Goal: Task Accomplishment & Management: Manage account settings

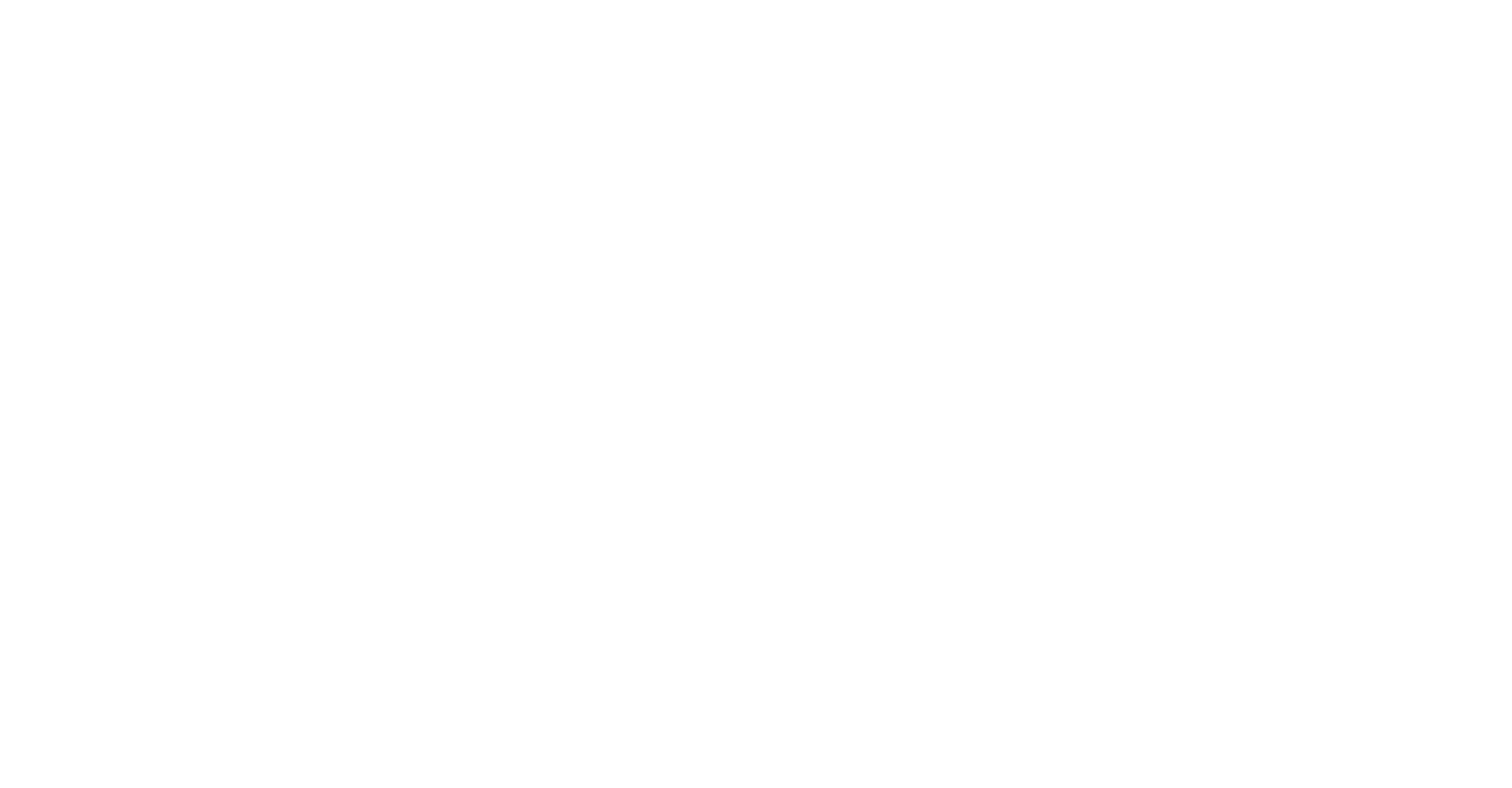
click at [816, 757] on div at bounding box center [756, 394] width 1512 height 788
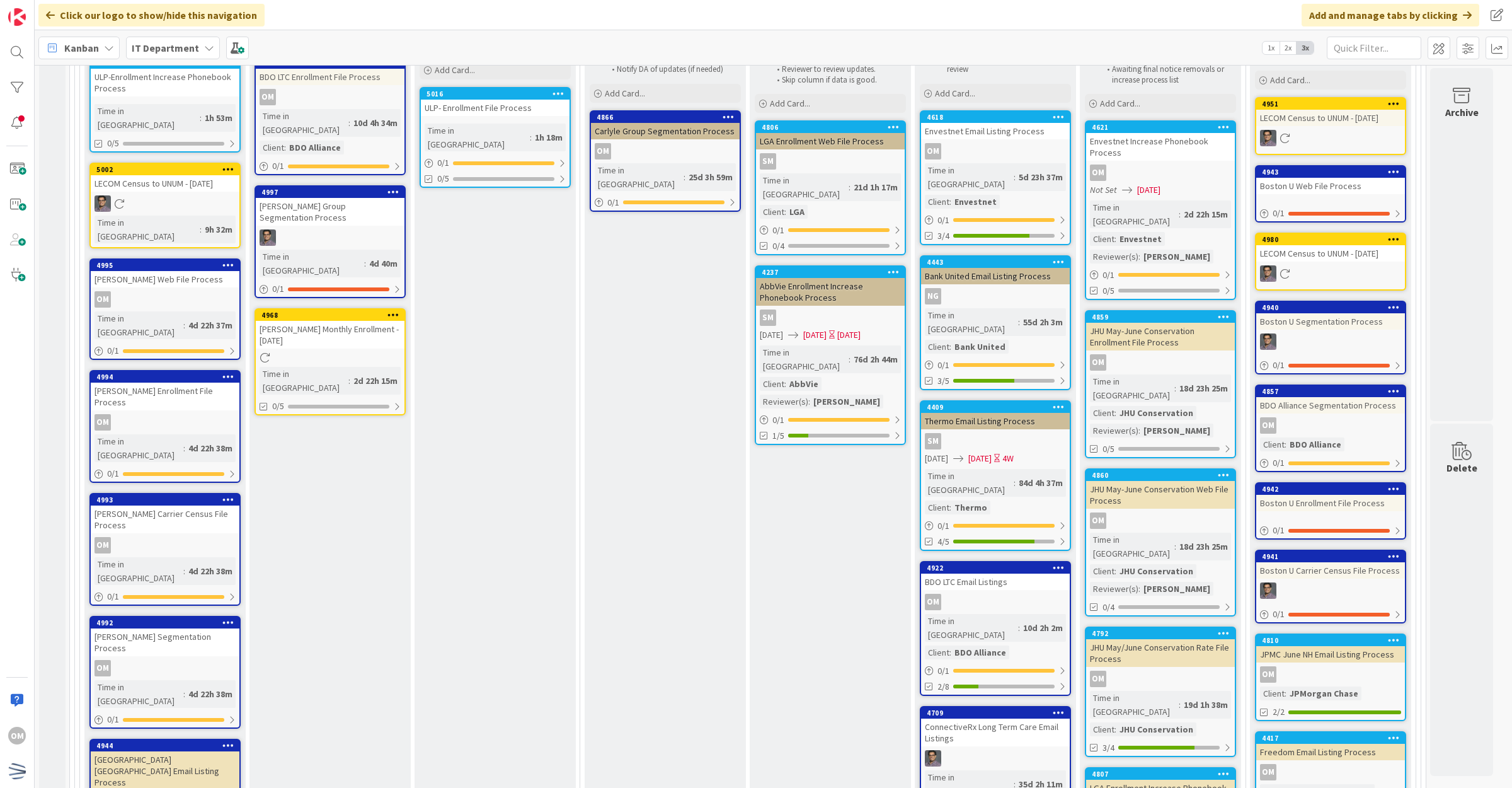
scroll to position [237, 0]
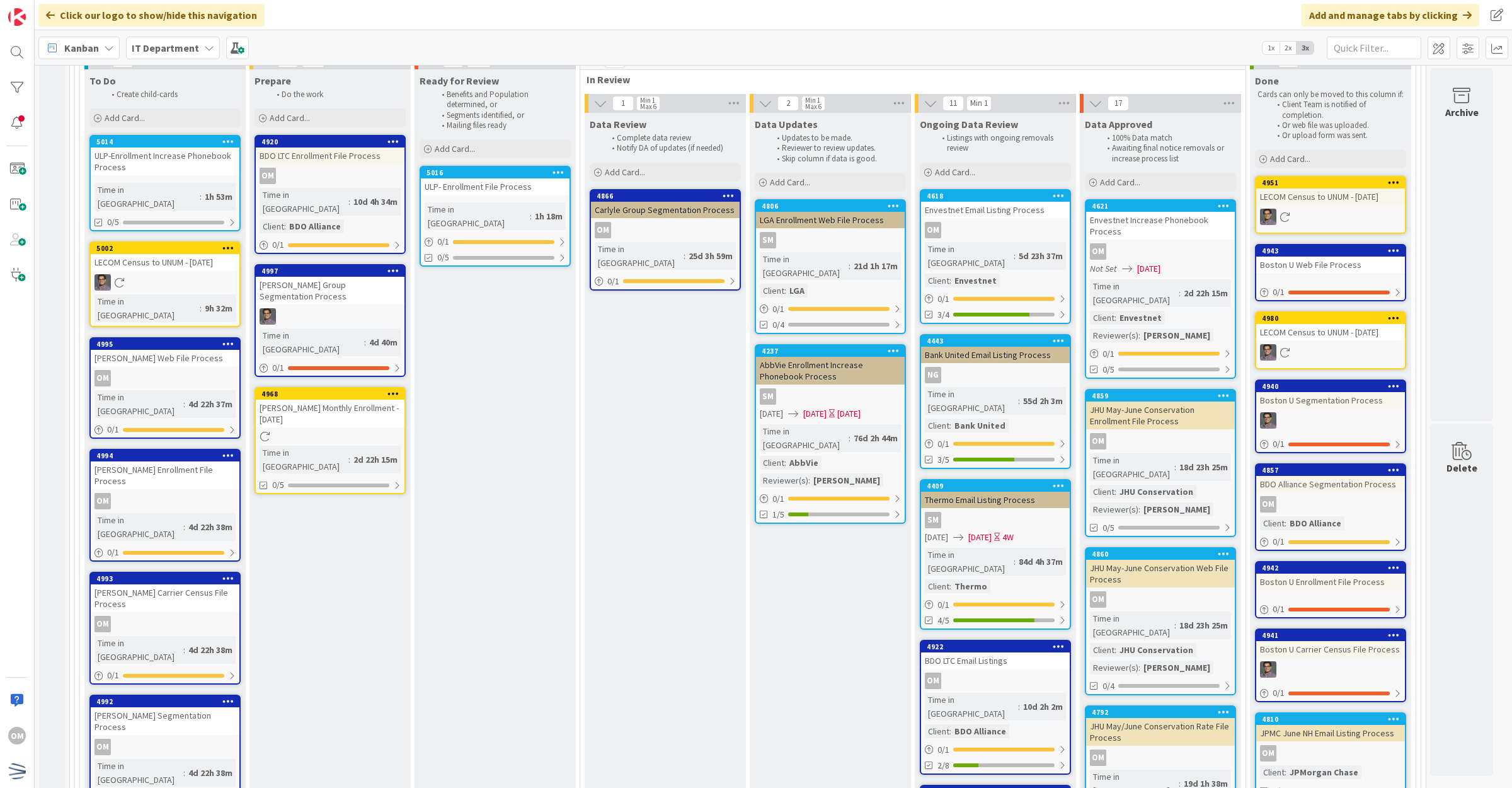
click at [1195, 560] on div "JHU May-June Conservation Web File Process" at bounding box center [1160, 573] width 149 height 28
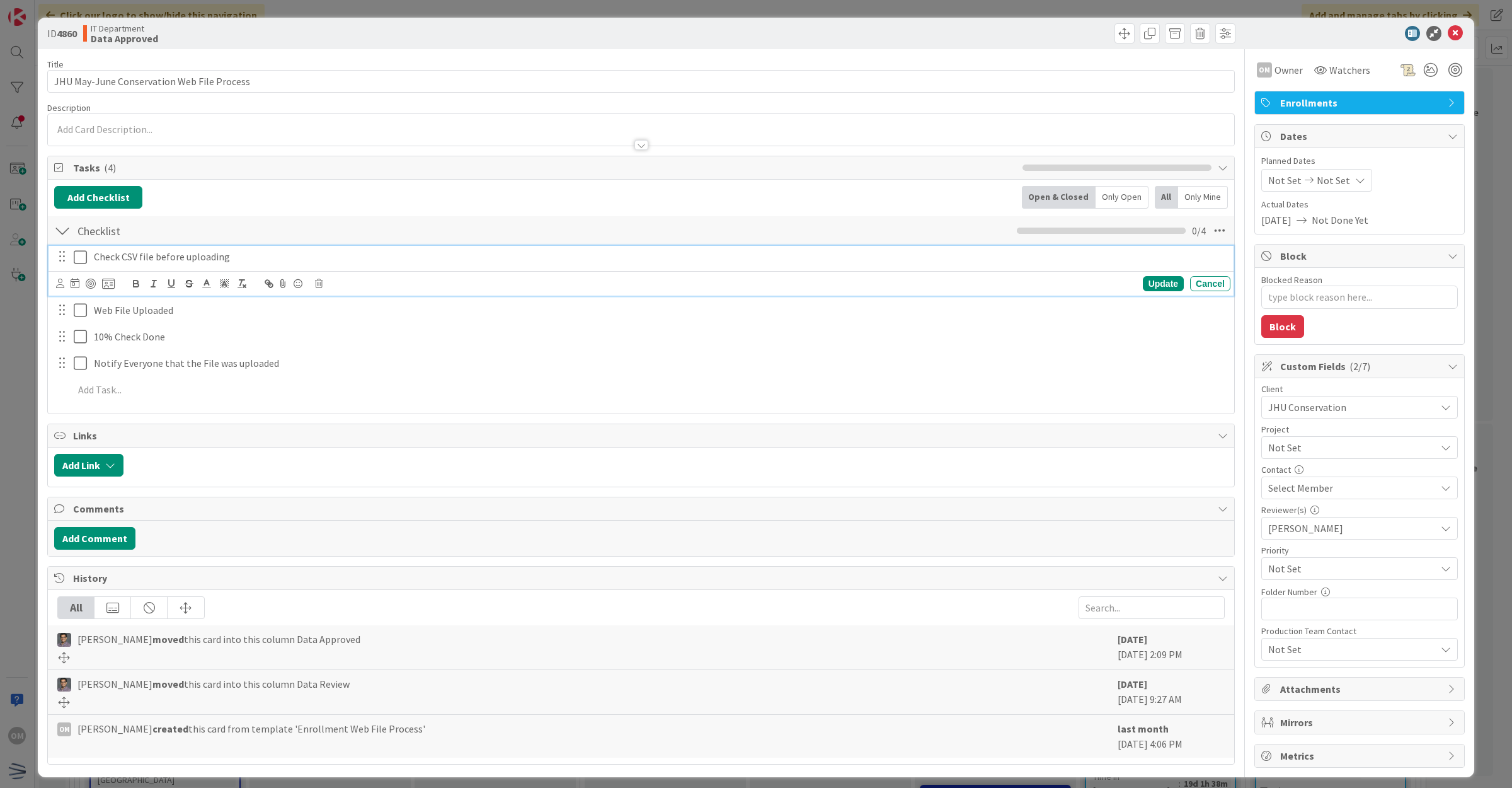
click at [85, 259] on icon at bounding box center [83, 257] width 19 height 15
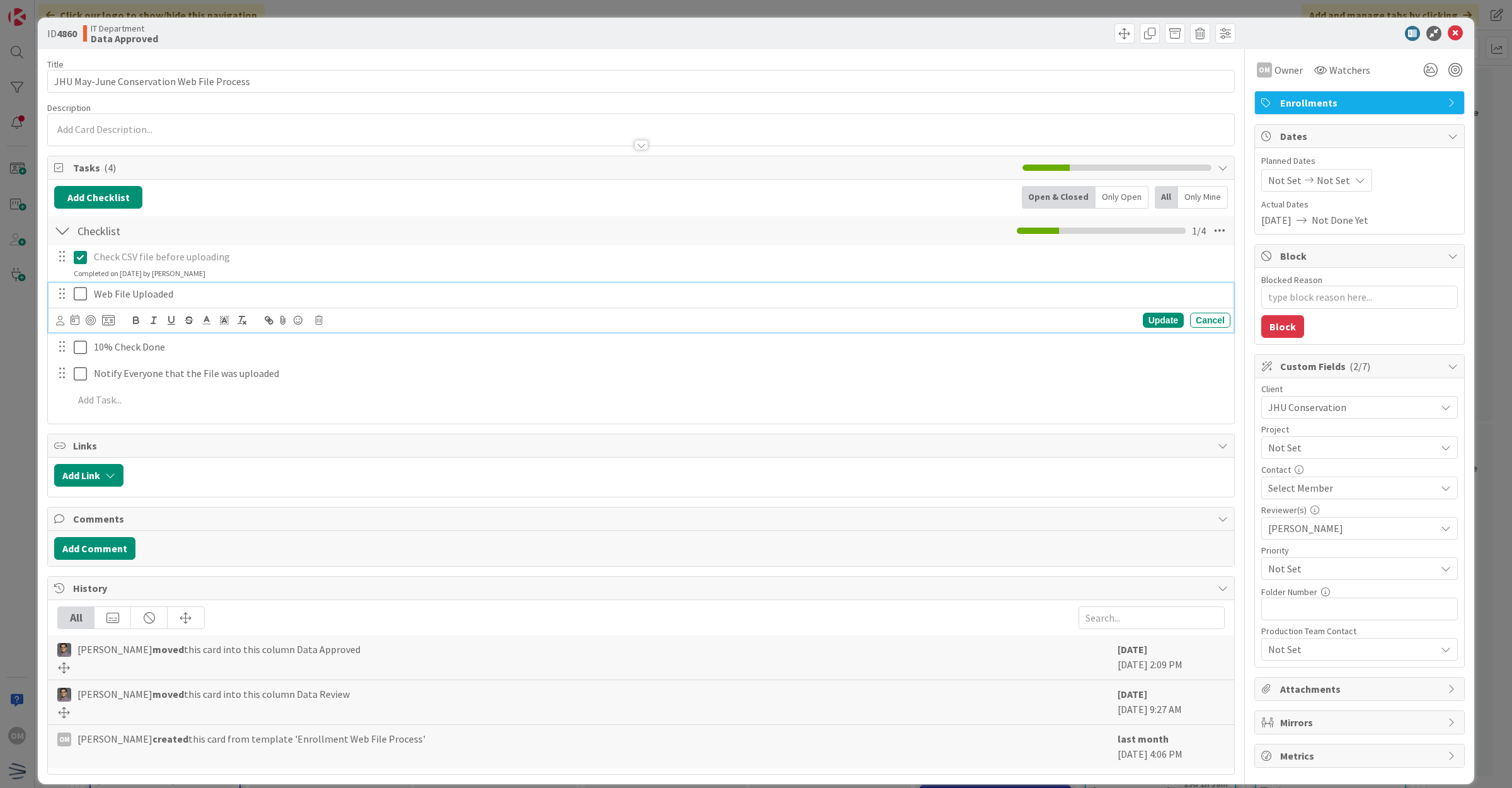
click at [84, 297] on icon at bounding box center [83, 294] width 19 height 15
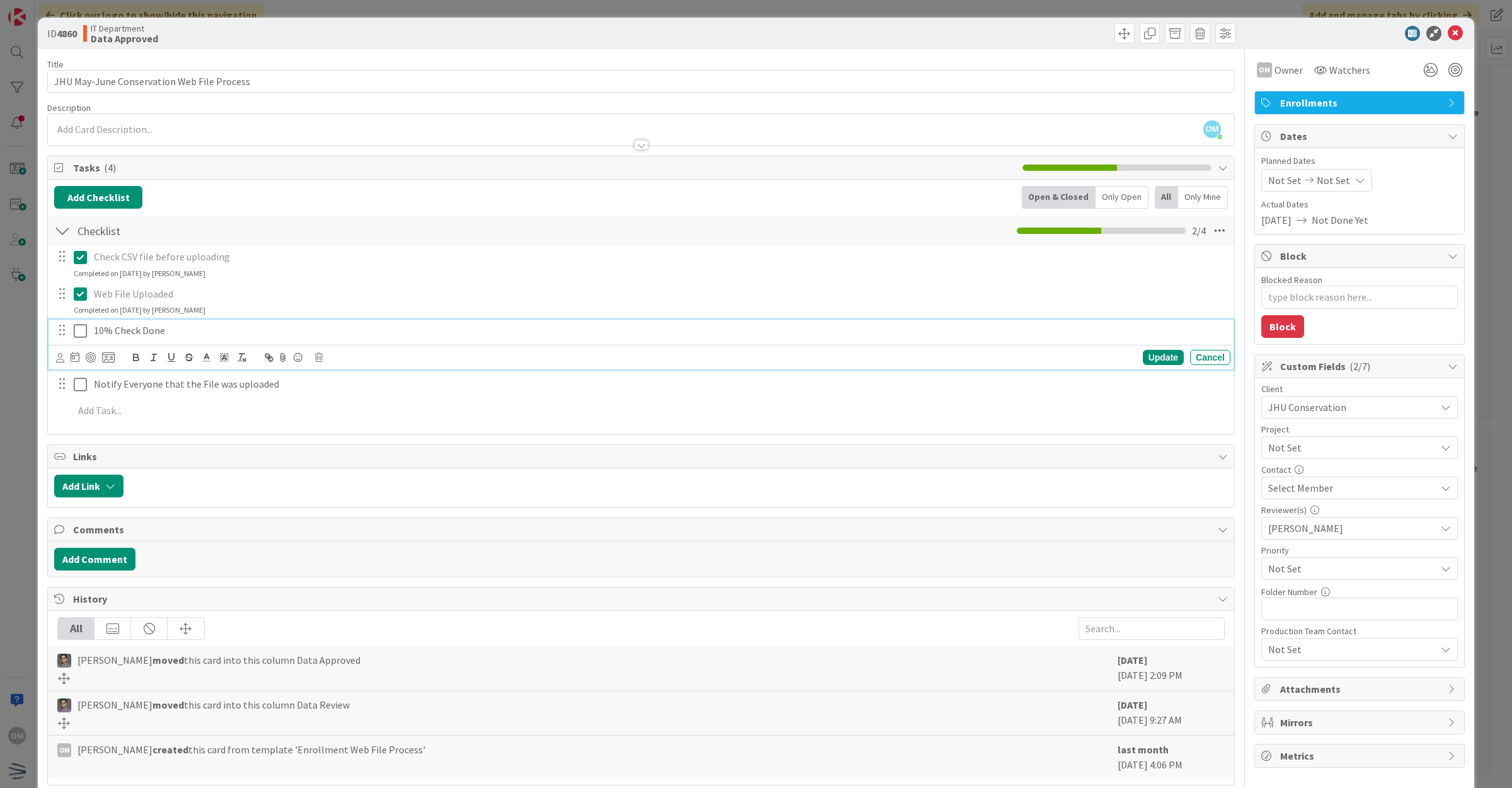
click at [80, 323] on icon at bounding box center [83, 331] width 19 height 15
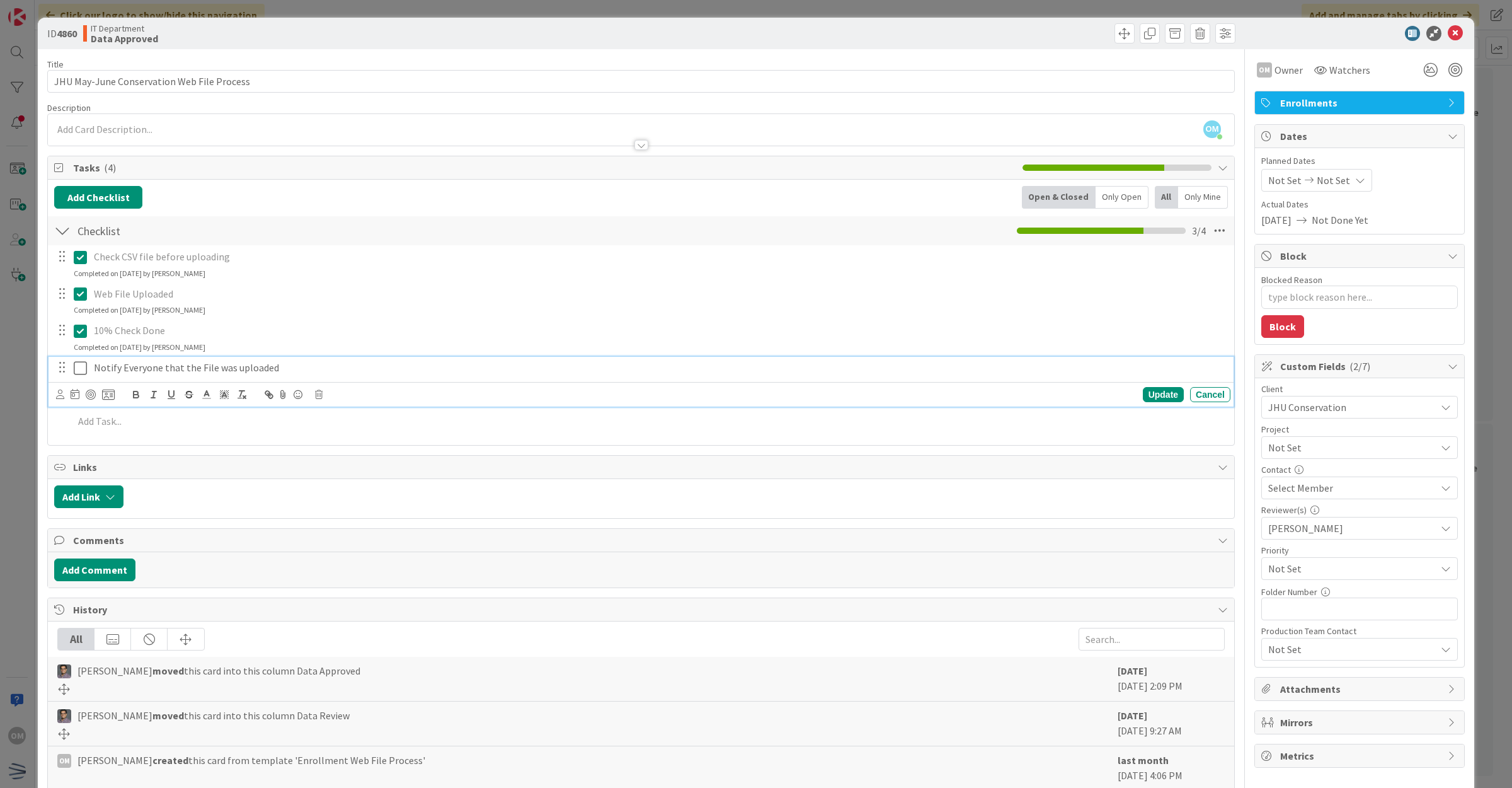
click at [83, 370] on icon at bounding box center [83, 368] width 19 height 15
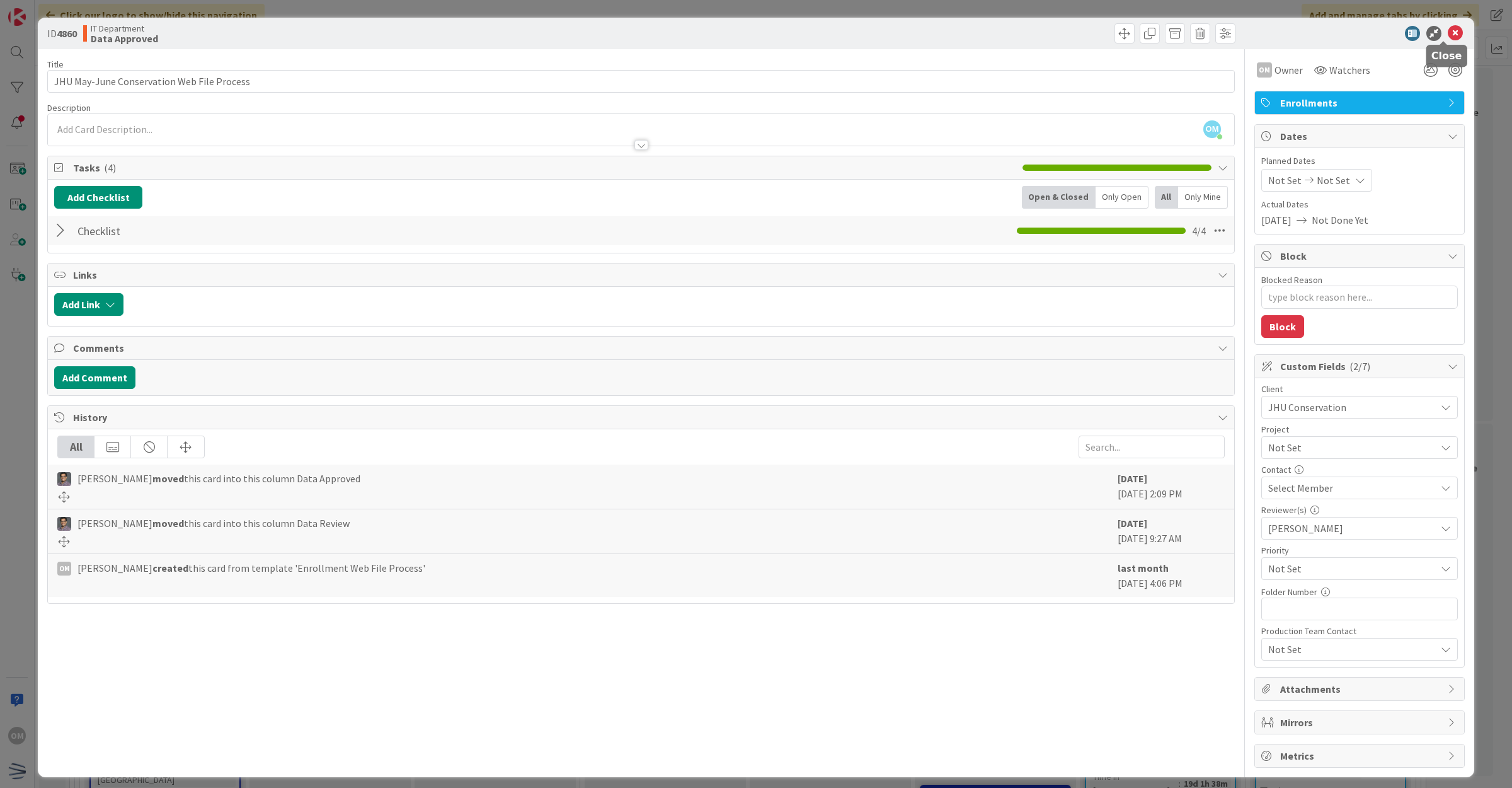
click at [1447, 29] on icon at bounding box center [1455, 33] width 15 height 15
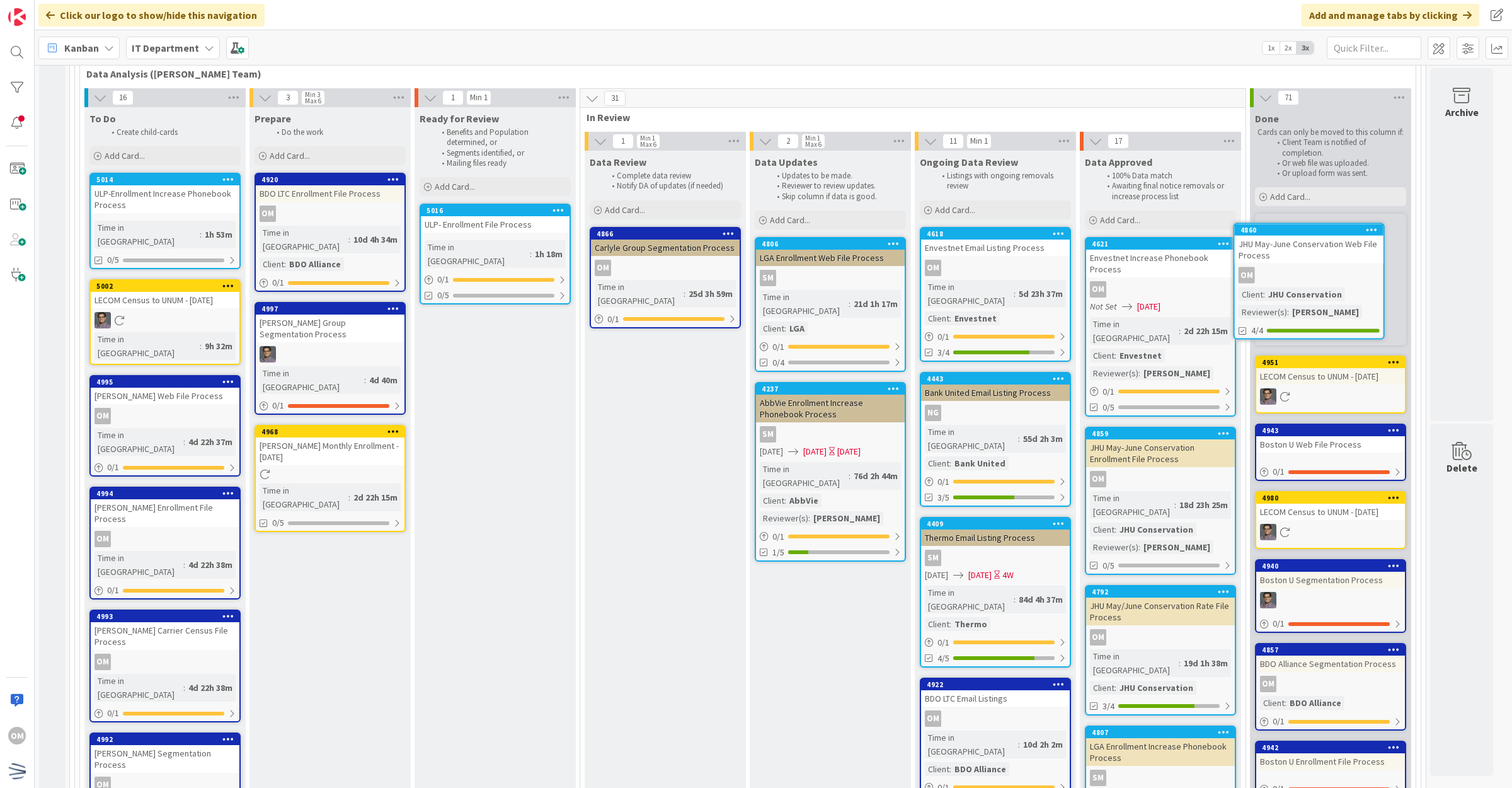
scroll to position [190, 0]
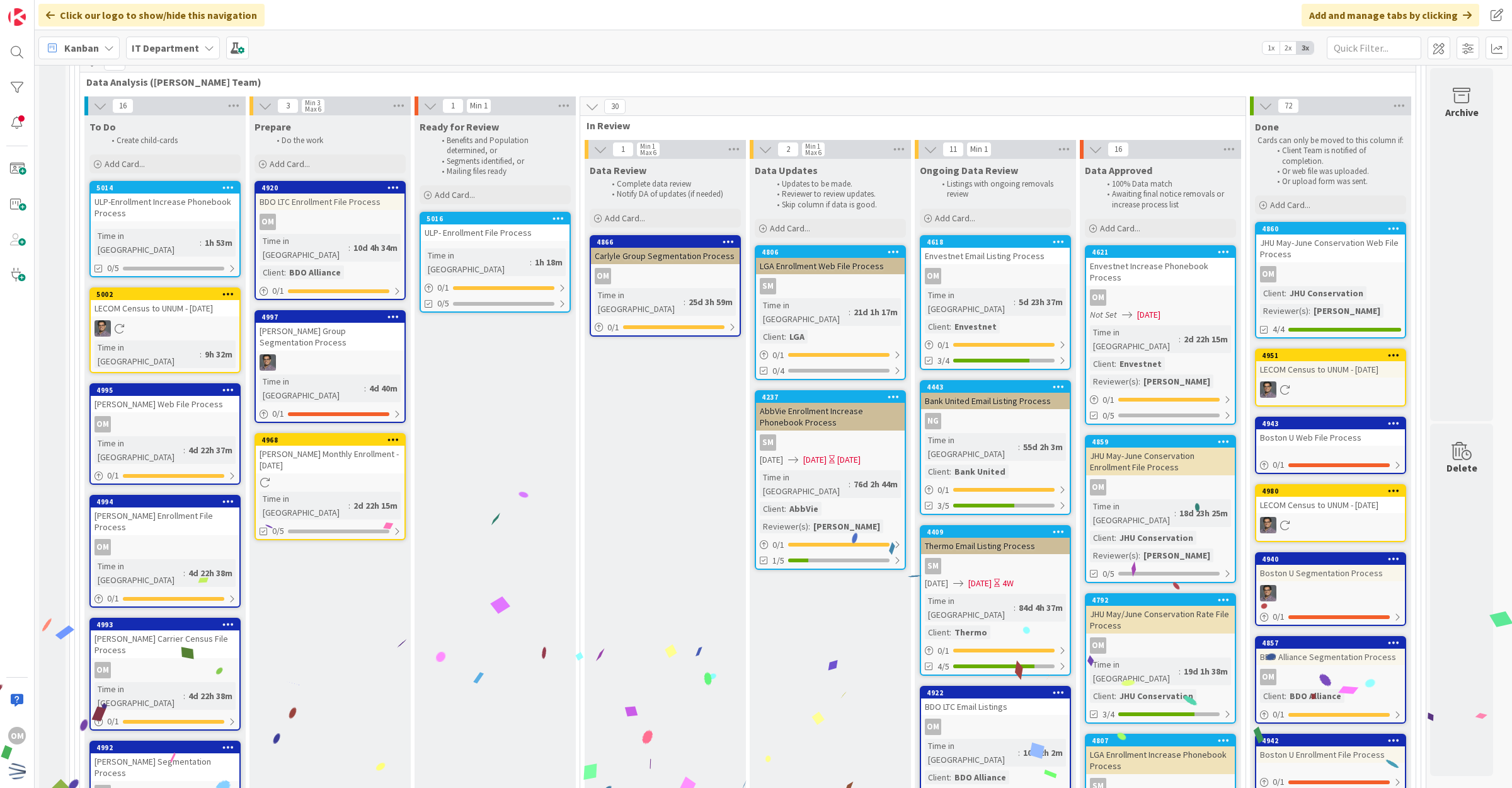
click at [1173, 637] on div "OM" at bounding box center [1160, 645] width 149 height 17
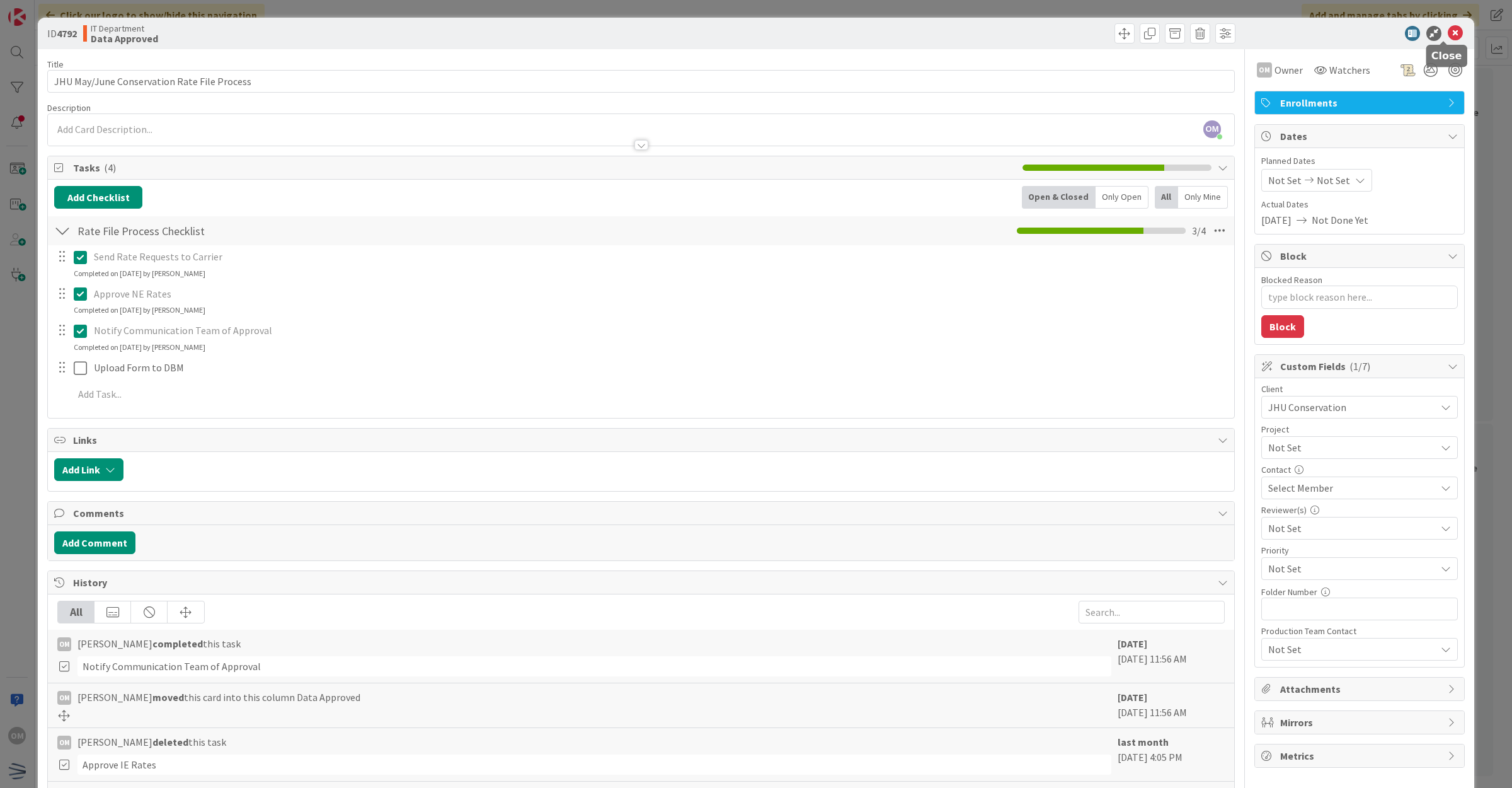
click at [1447, 30] on icon at bounding box center [1455, 33] width 15 height 15
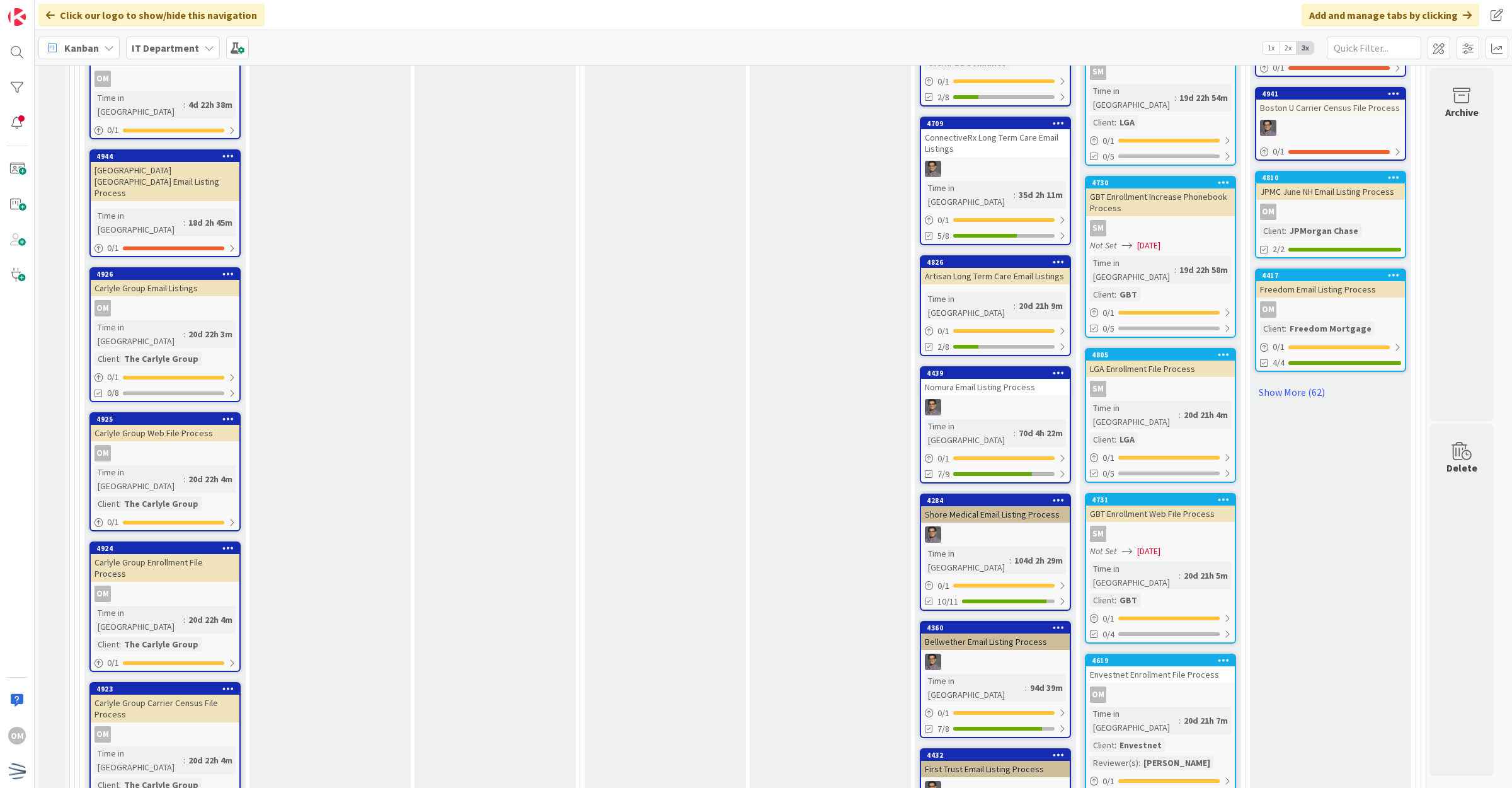
scroll to position [978, 0]
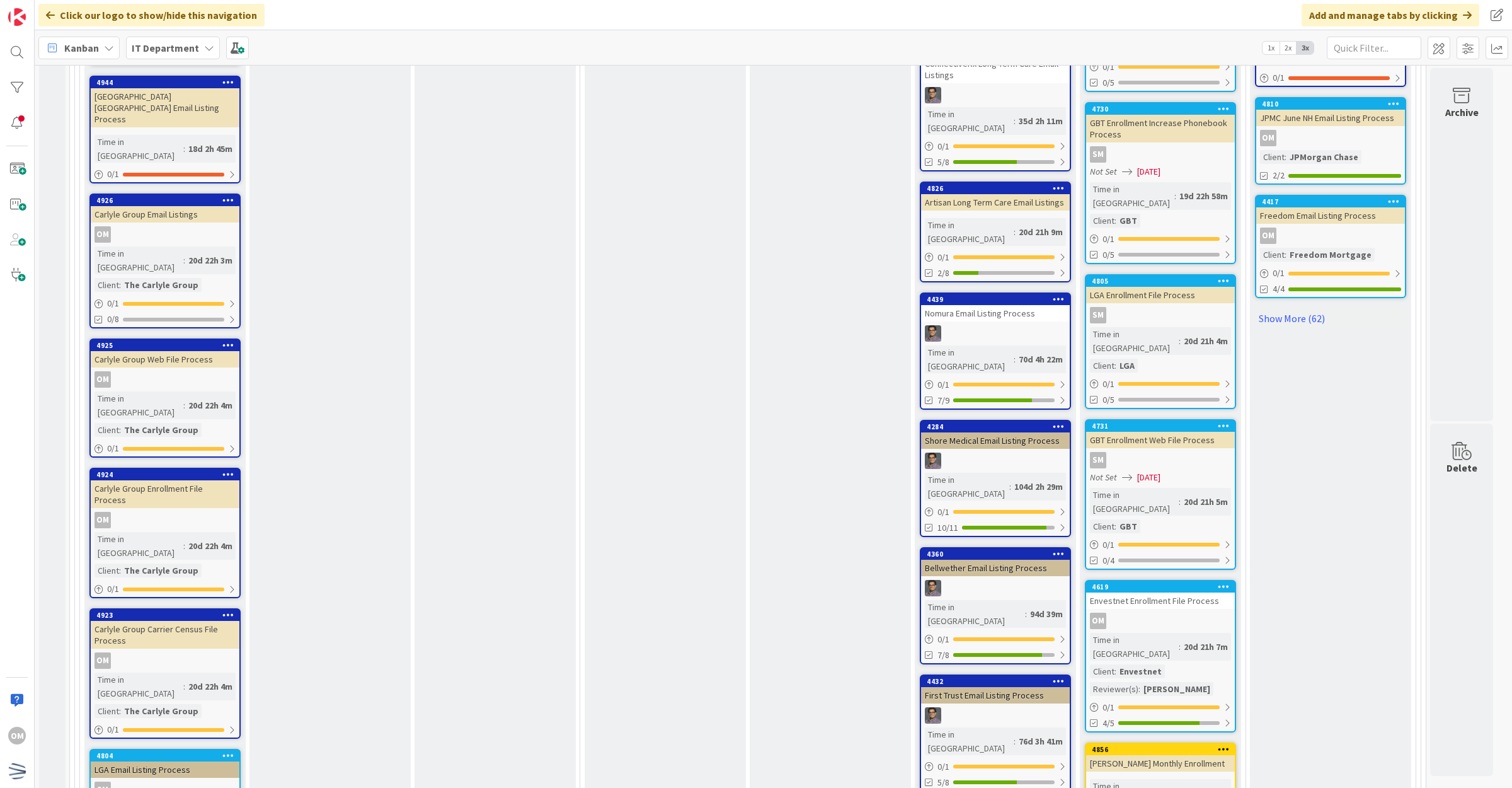
click at [1208, 580] on link "4619 Envestnet Enrollment File Process OM Time in Column : 20d 21h 7m Client : …" at bounding box center [1160, 656] width 151 height 152
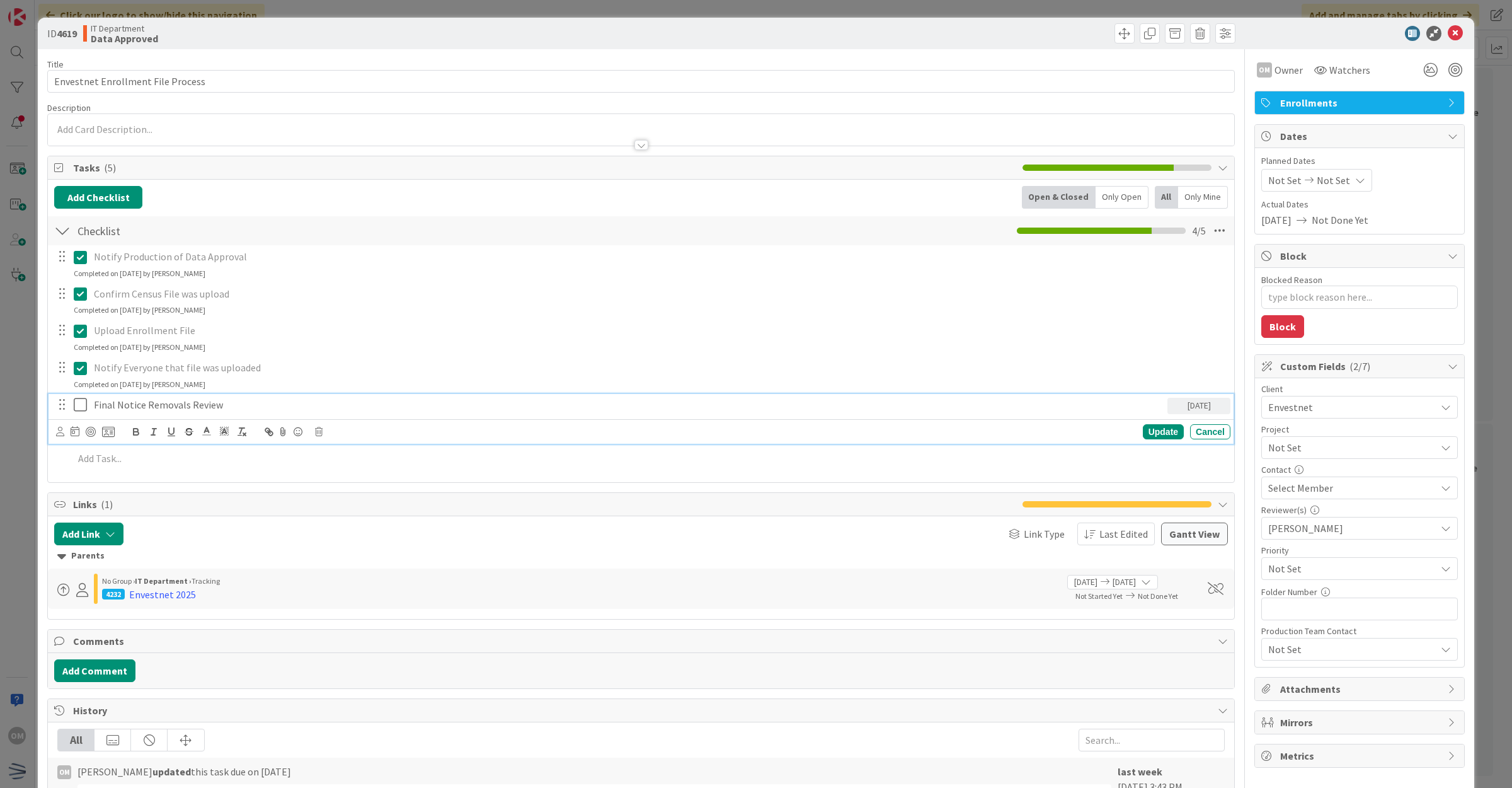
click at [80, 410] on icon at bounding box center [83, 405] width 19 height 15
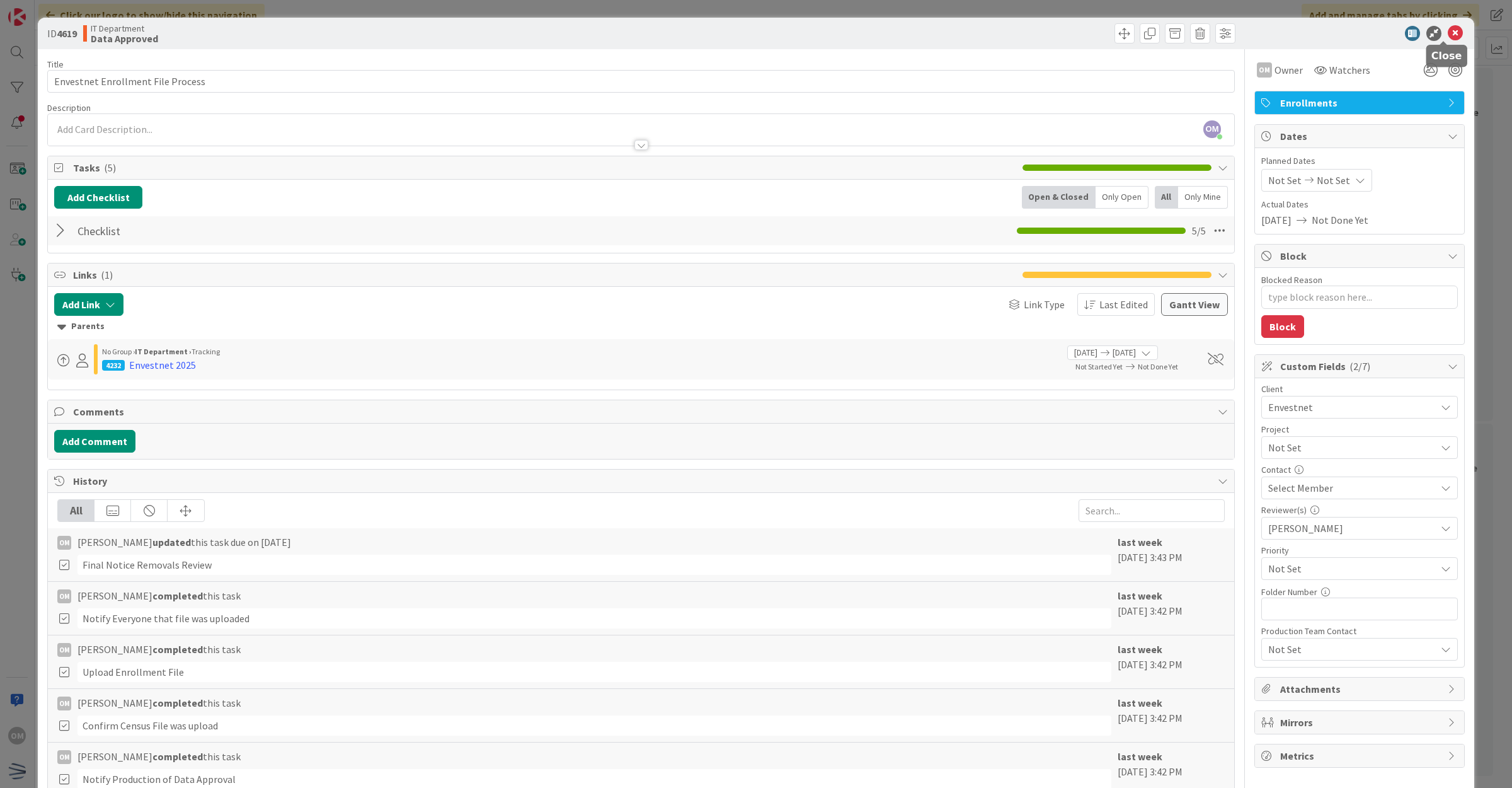
click at [1447, 27] on icon at bounding box center [1455, 33] width 15 height 15
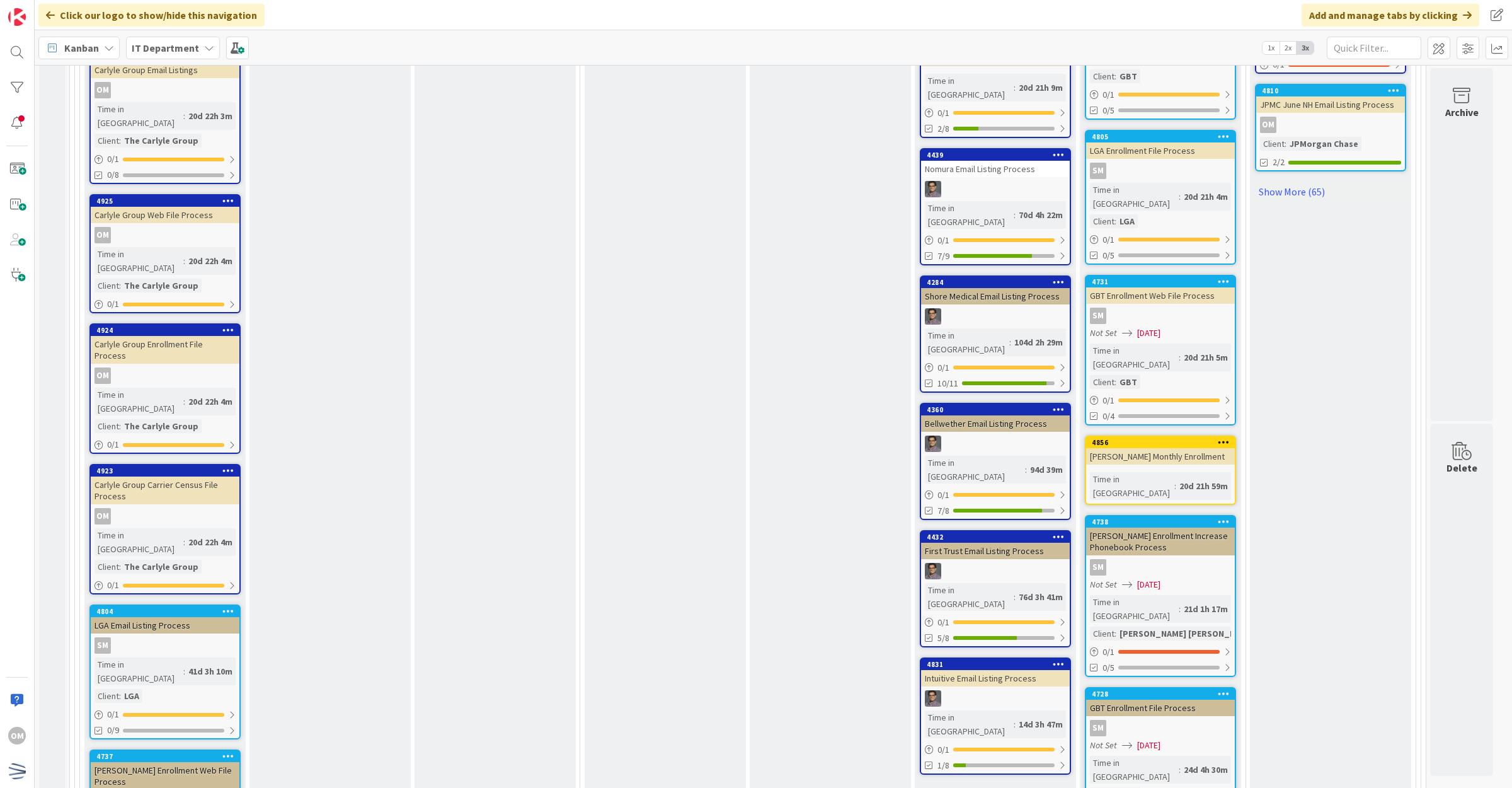
scroll to position [1063, 0]
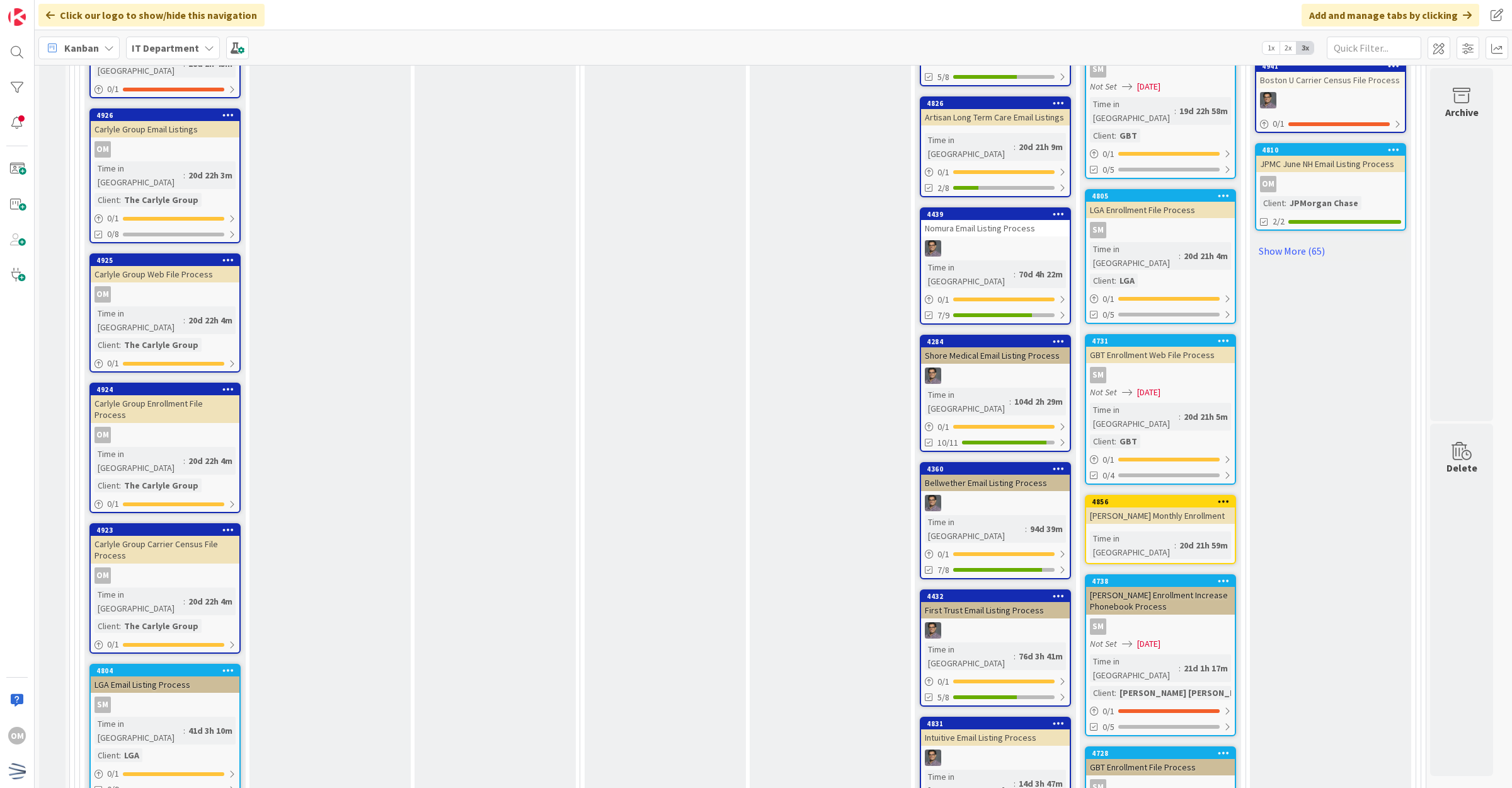
click at [1056, 240] on div at bounding box center [995, 249] width 149 height 17
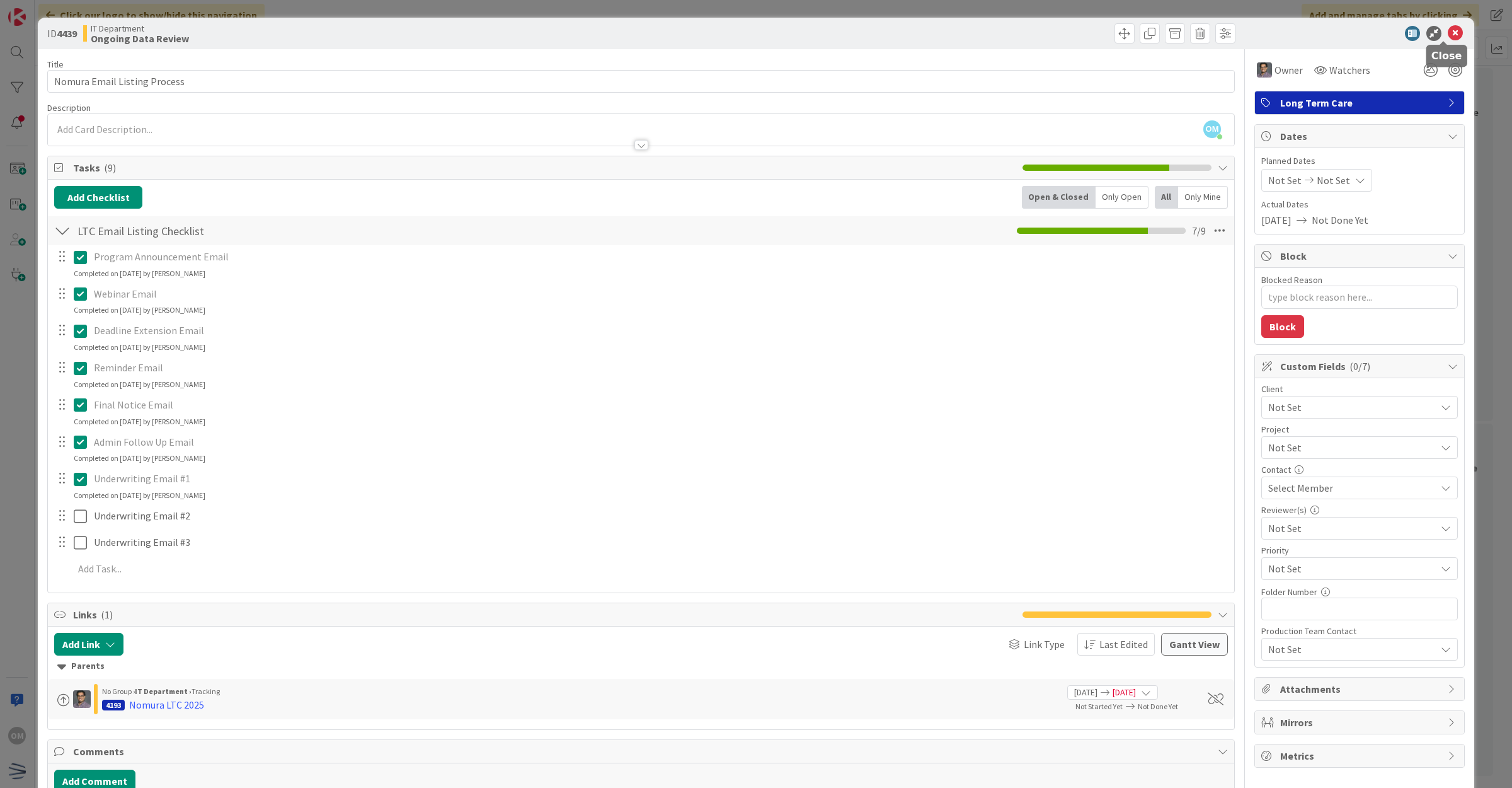
click at [1450, 37] on icon at bounding box center [1455, 33] width 15 height 15
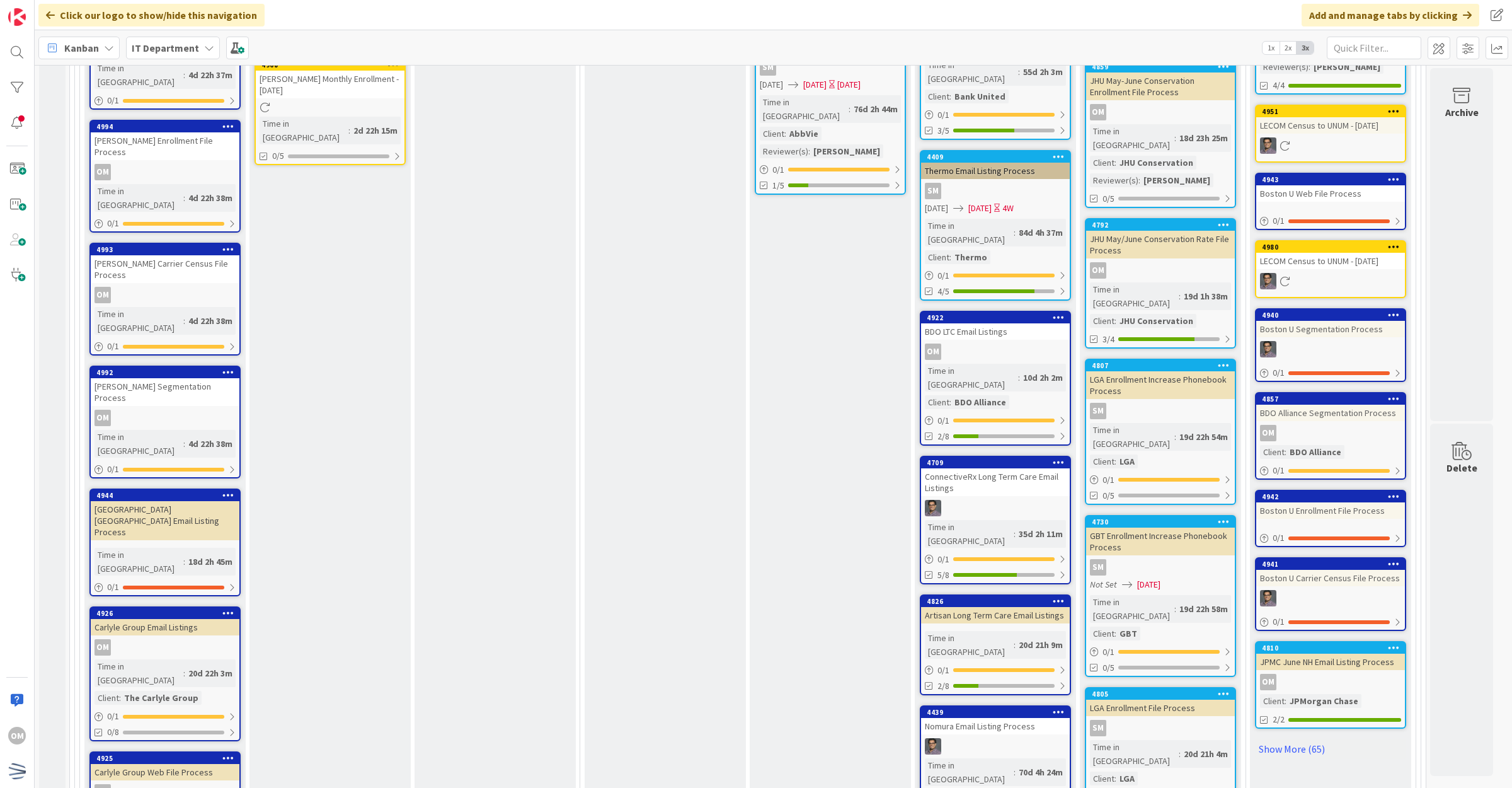
scroll to position [512, 0]
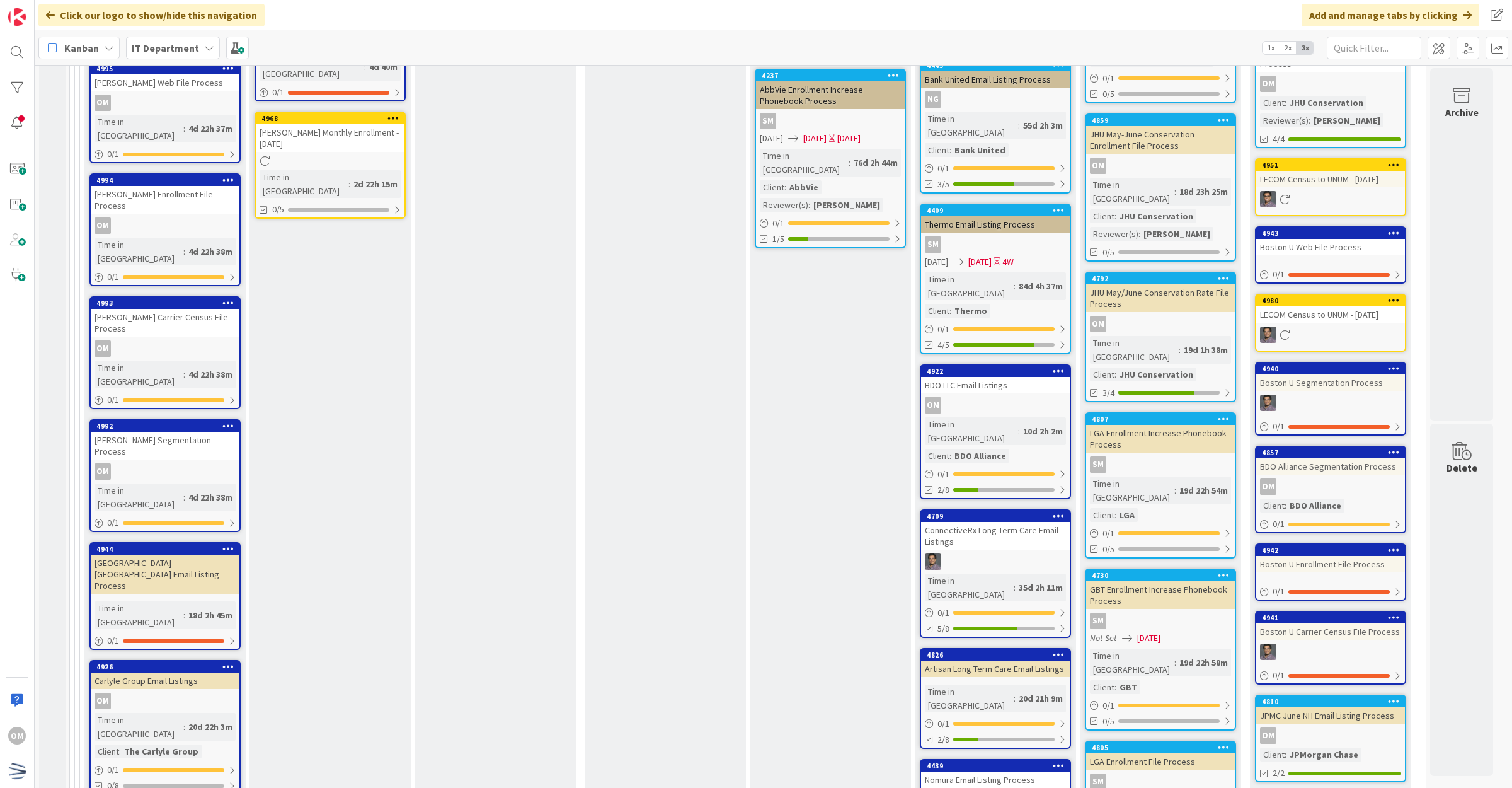
click at [1050, 417] on div "Time in Column : 10d 2h 2m Client : BDO Alliance" at bounding box center [995, 439] width 141 height 45
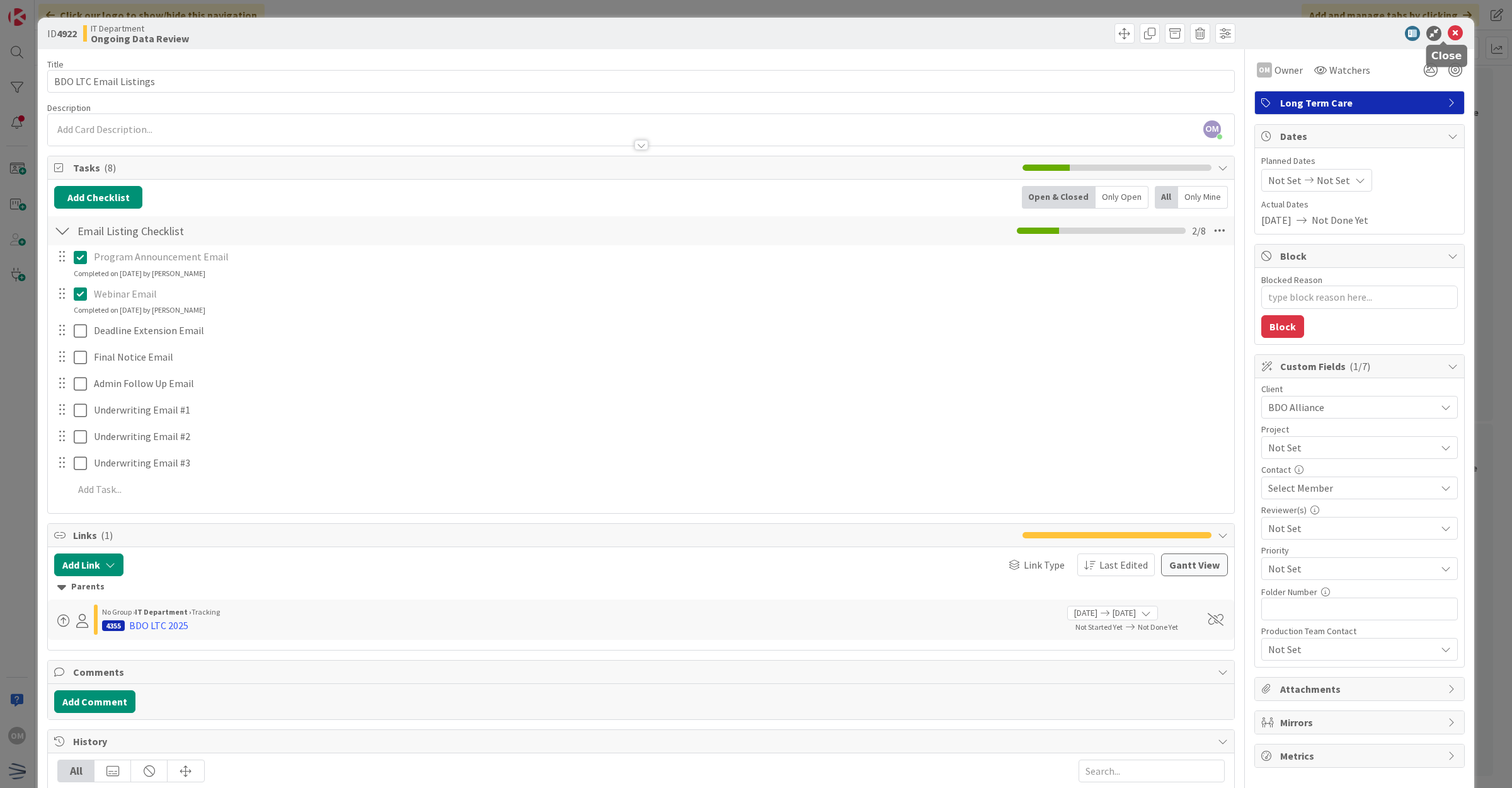
click at [1447, 32] on icon at bounding box center [1455, 33] width 15 height 15
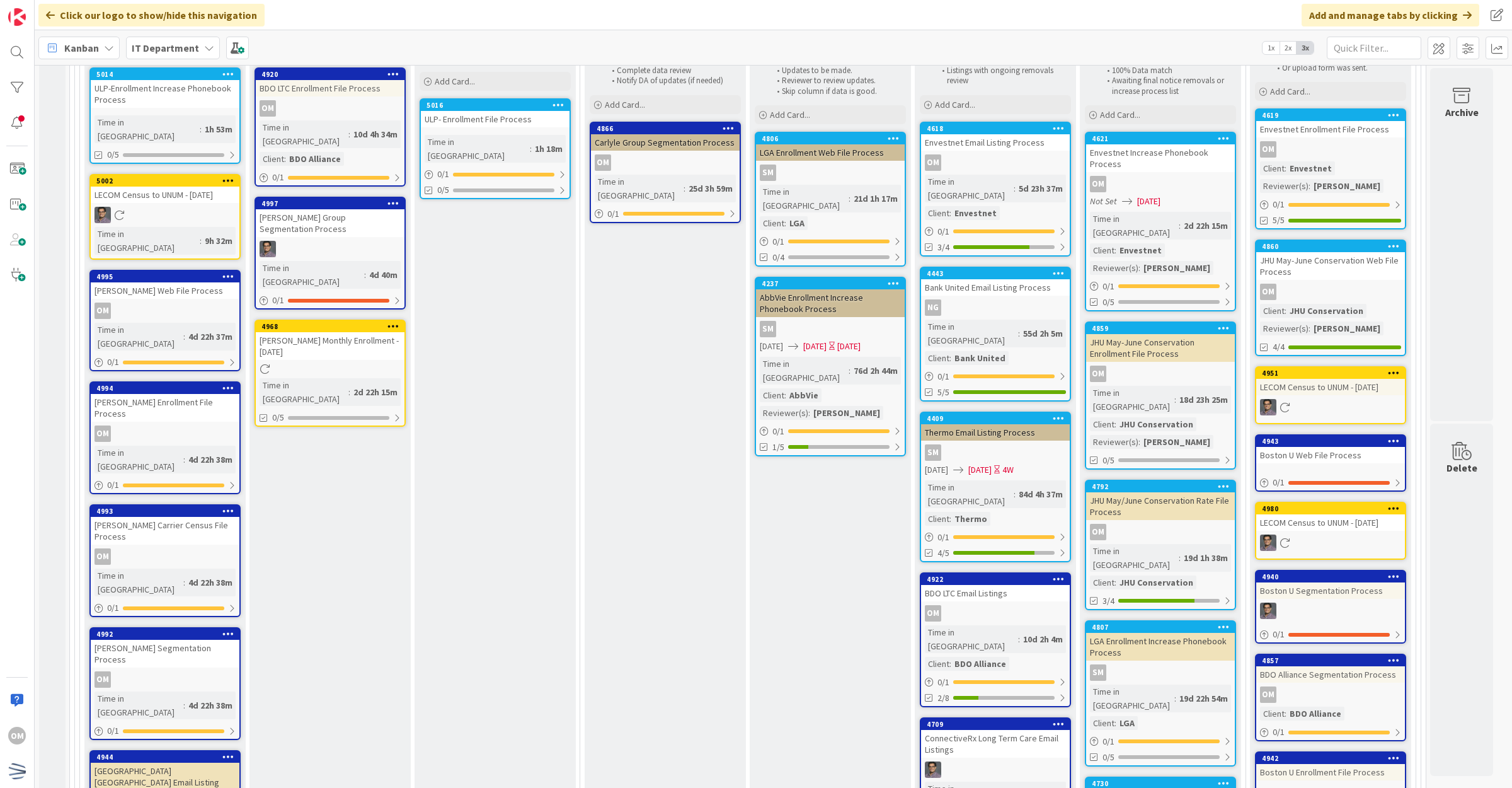
scroll to position [276, 0]
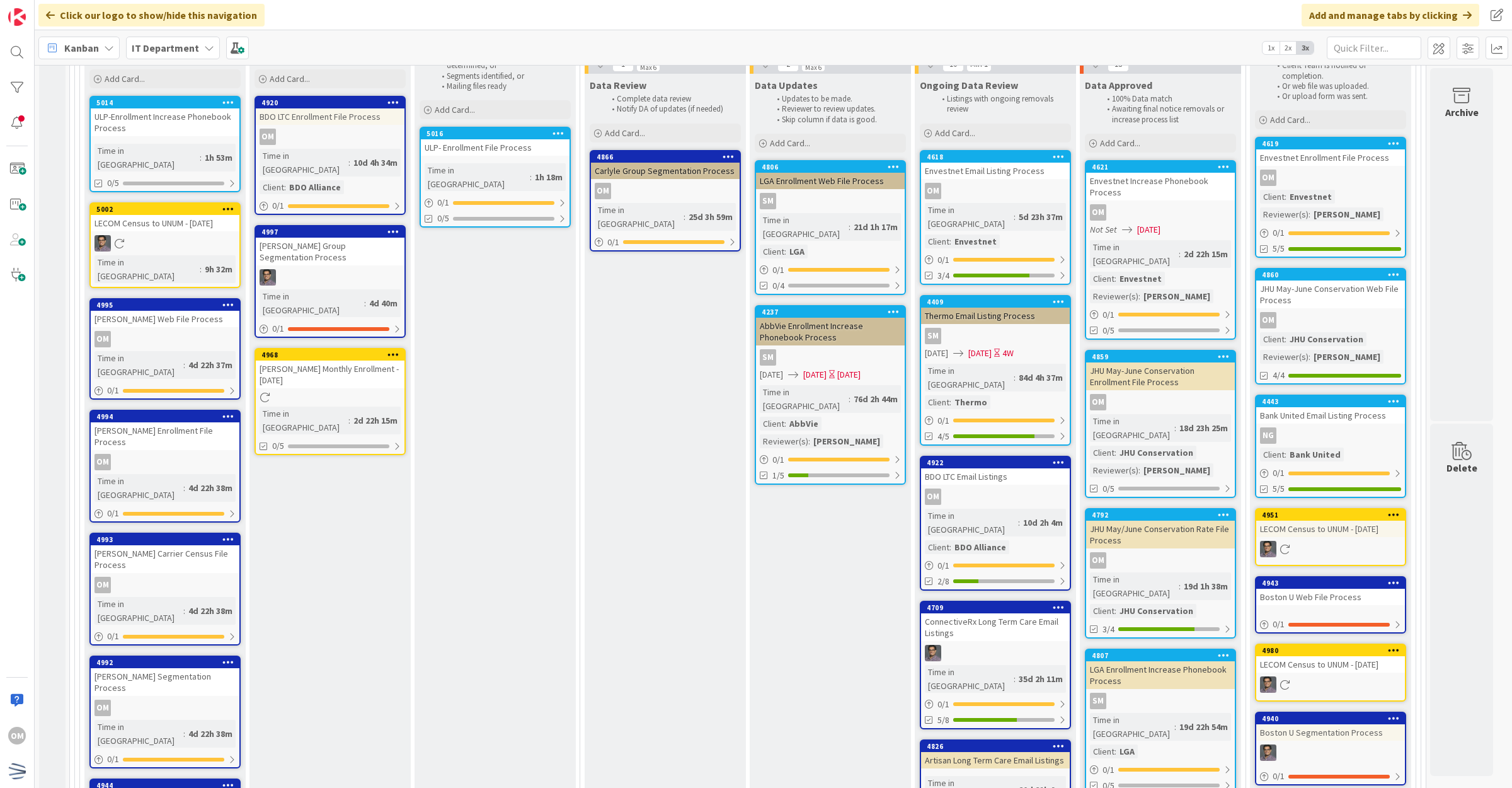
click at [1054, 192] on div "OM" at bounding box center [995, 191] width 149 height 17
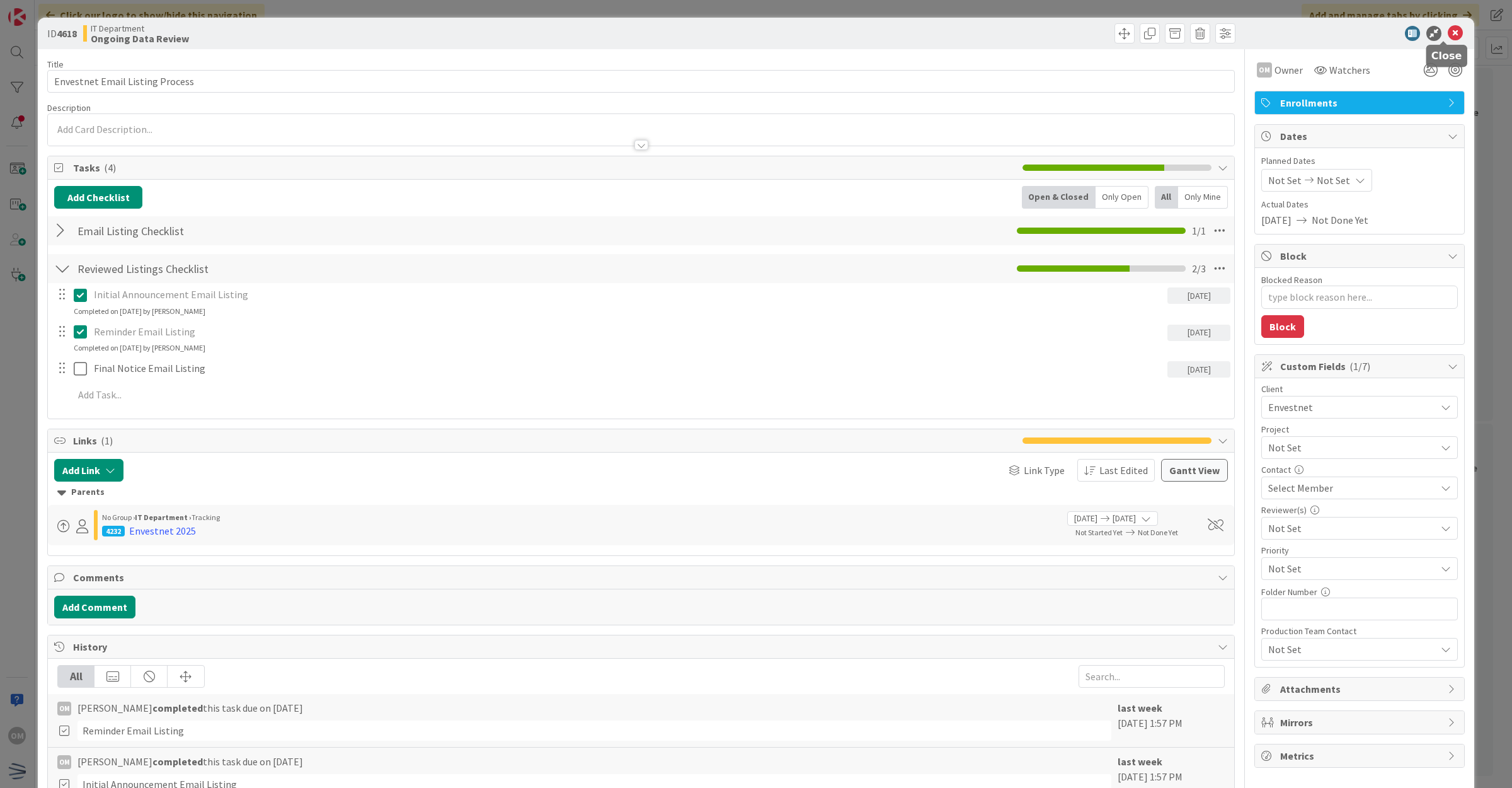
click at [1447, 32] on icon at bounding box center [1455, 33] width 15 height 15
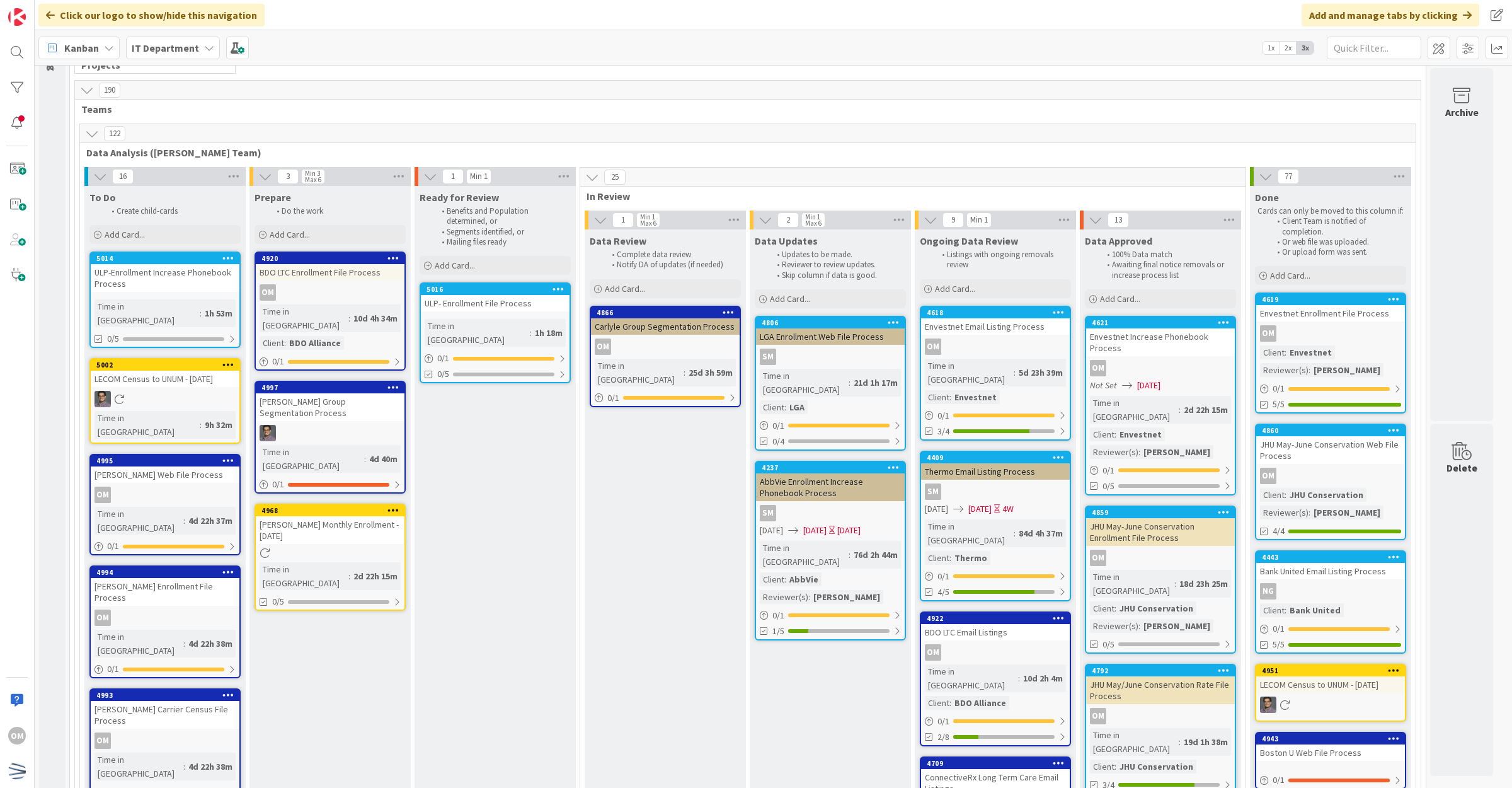
scroll to position [118, 0]
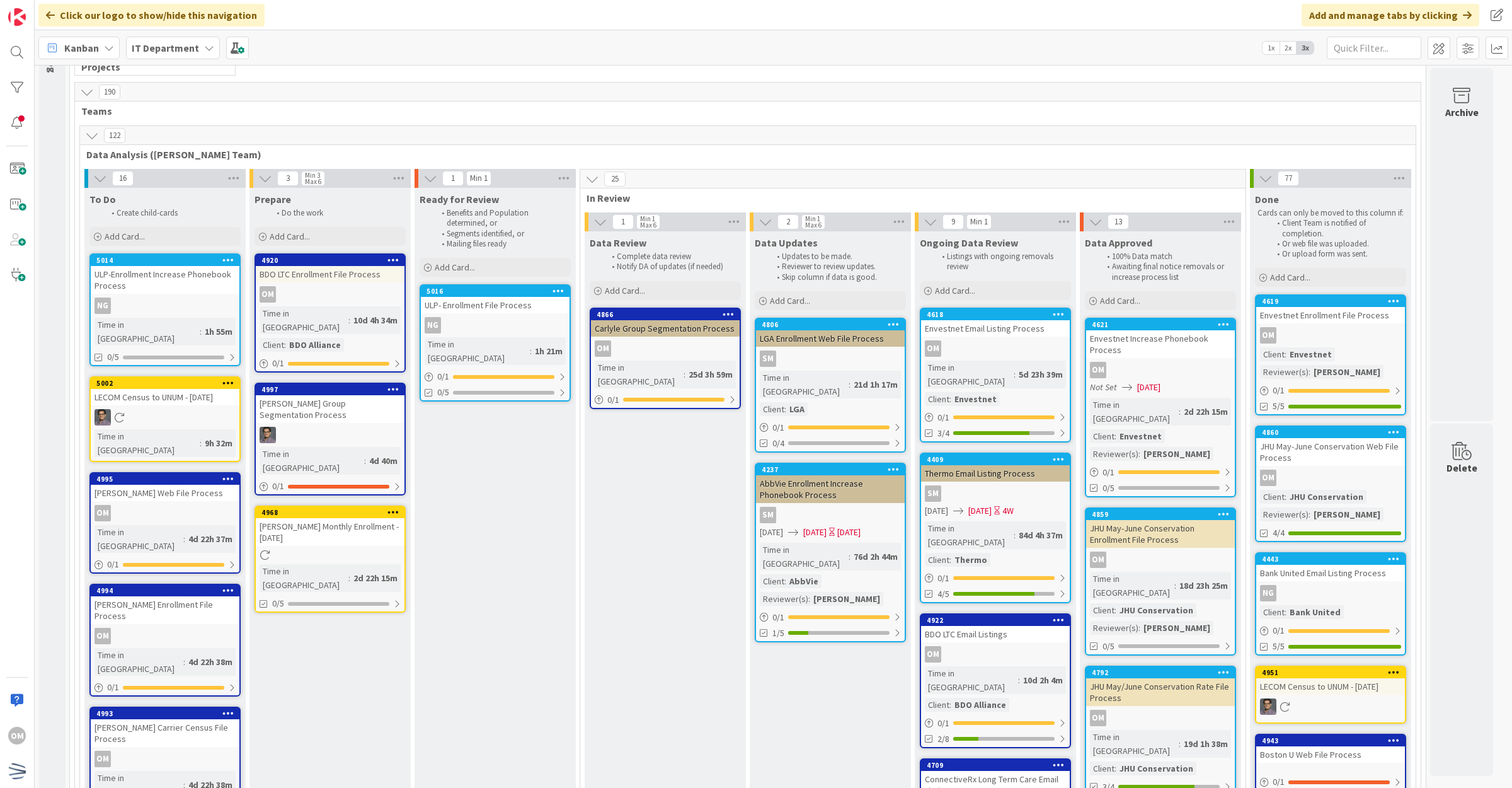
click at [378, 291] on div "OM" at bounding box center [330, 294] width 149 height 17
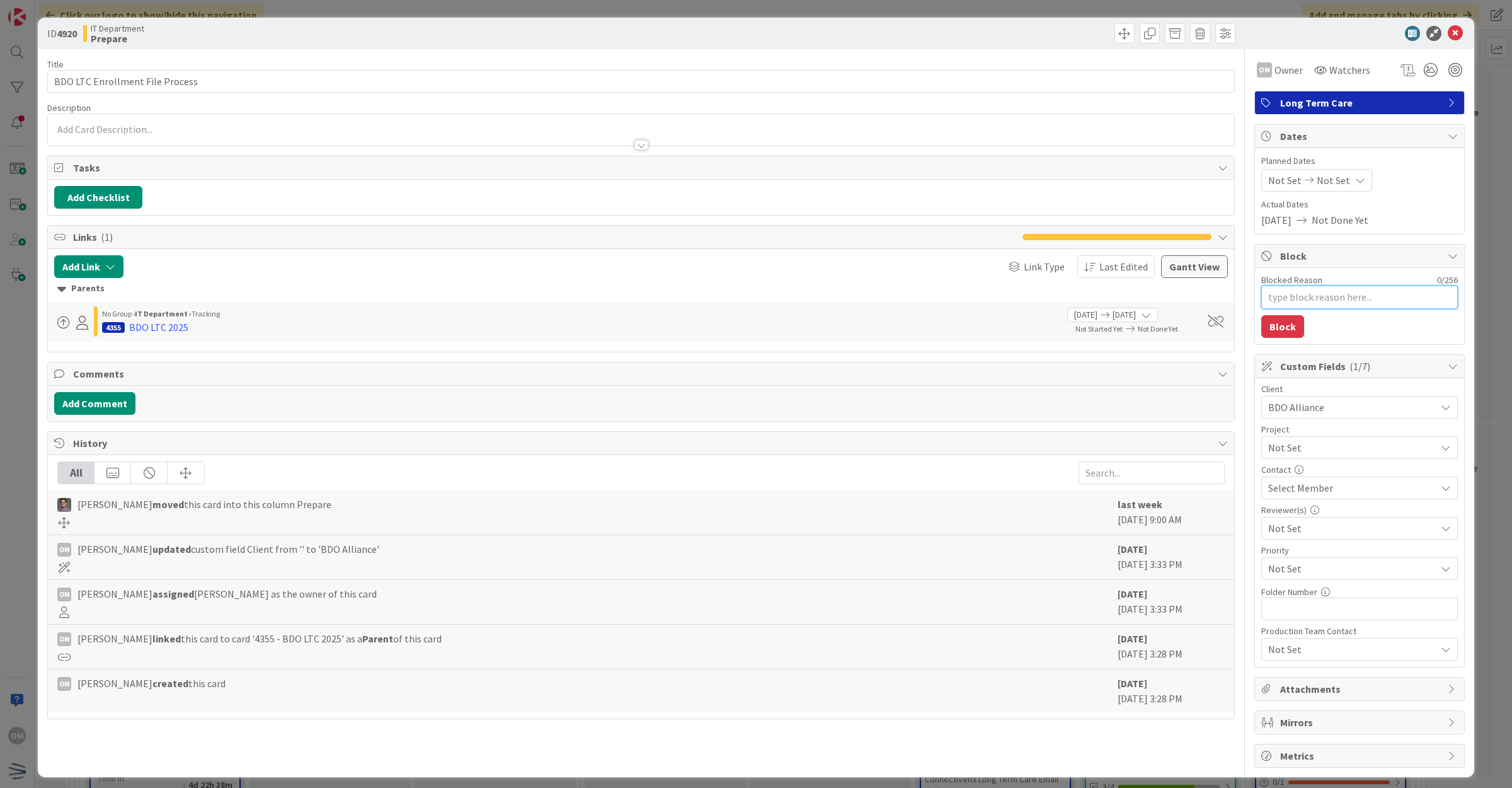
click at [1276, 291] on textarea "Blocked Reason" at bounding box center [1360, 297] width 197 height 23
type textarea "x"
type textarea "w"
type textarea "x"
type textarea "wa"
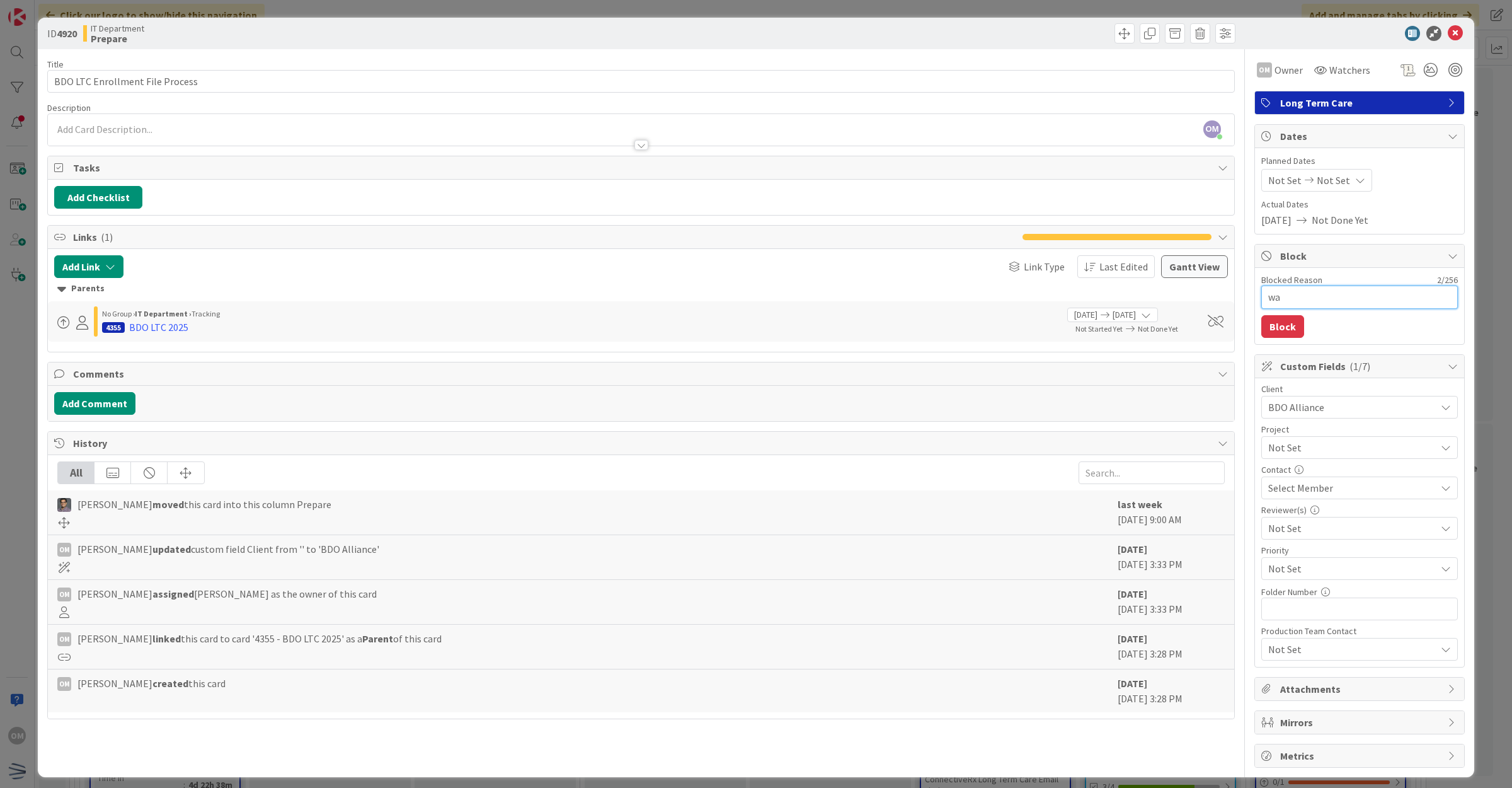
type textarea "x"
type textarea "wai"
type textarea "x"
type textarea "wait"
type textarea "x"
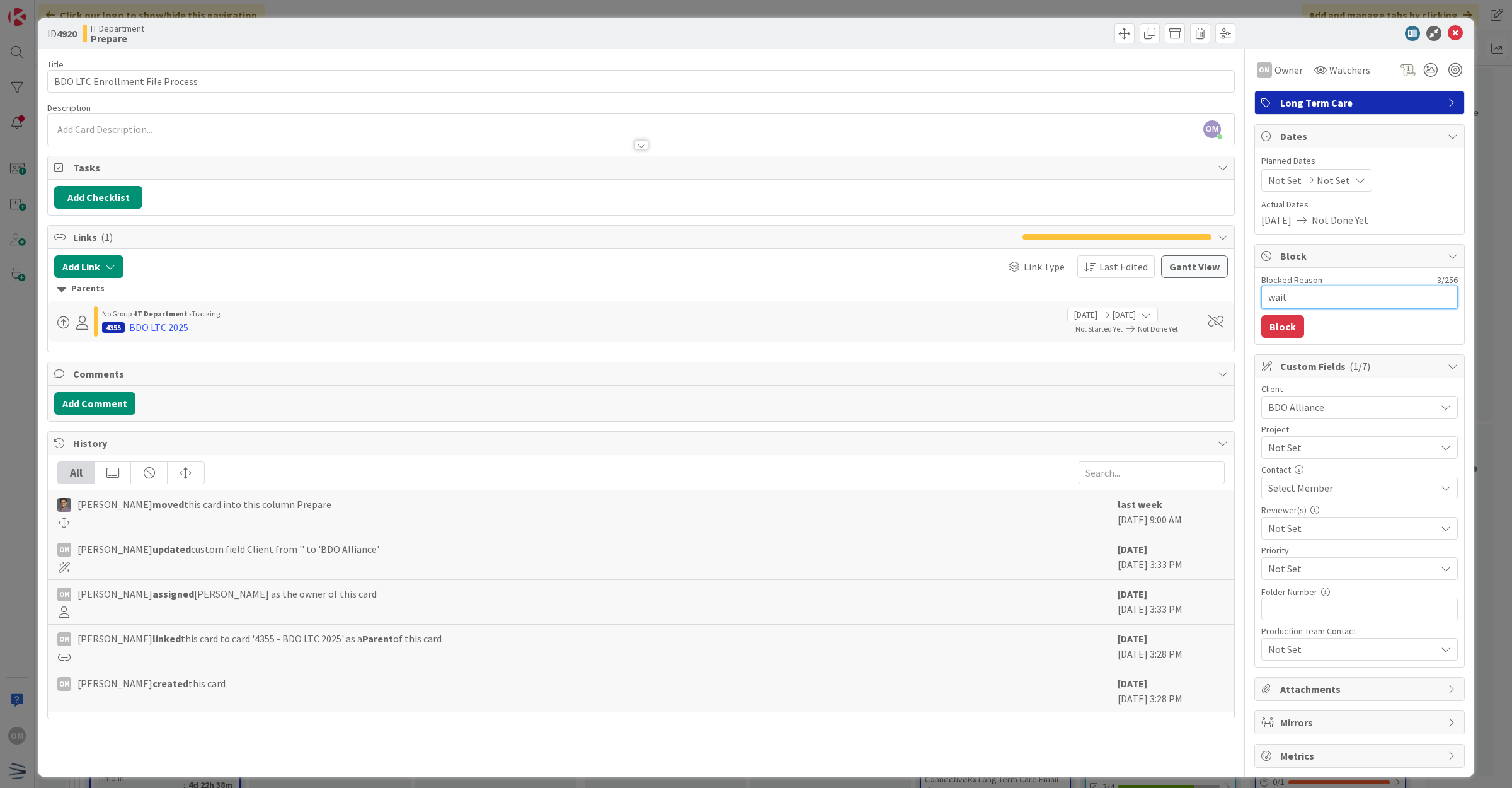
type textarea "waiti"
type textarea "x"
type textarea "waitin"
type textarea "x"
type textarea "waiting"
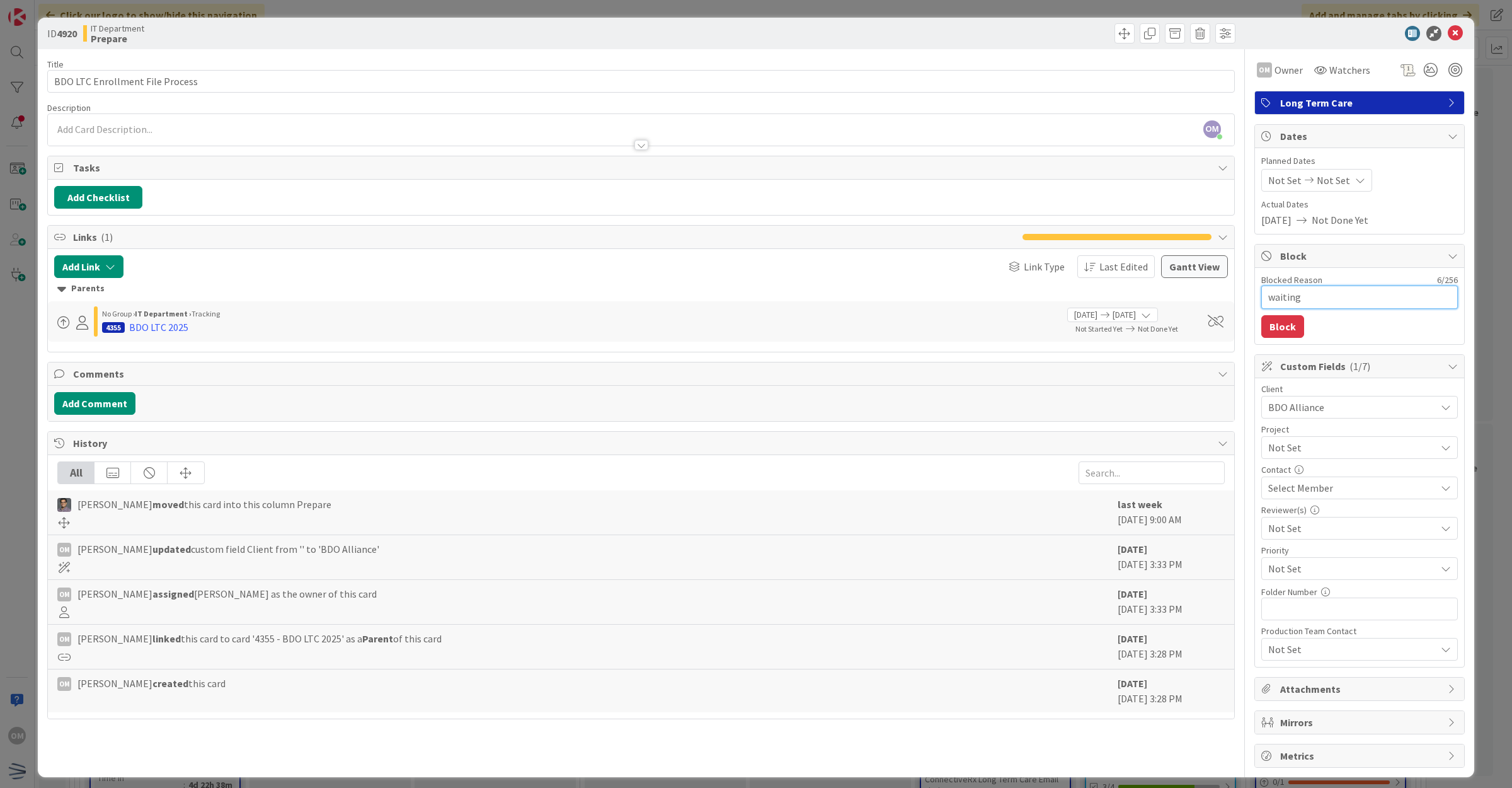
type textarea "x"
type textarea "waiting"
type textarea "x"
type textarea "waiting o"
type textarea "x"
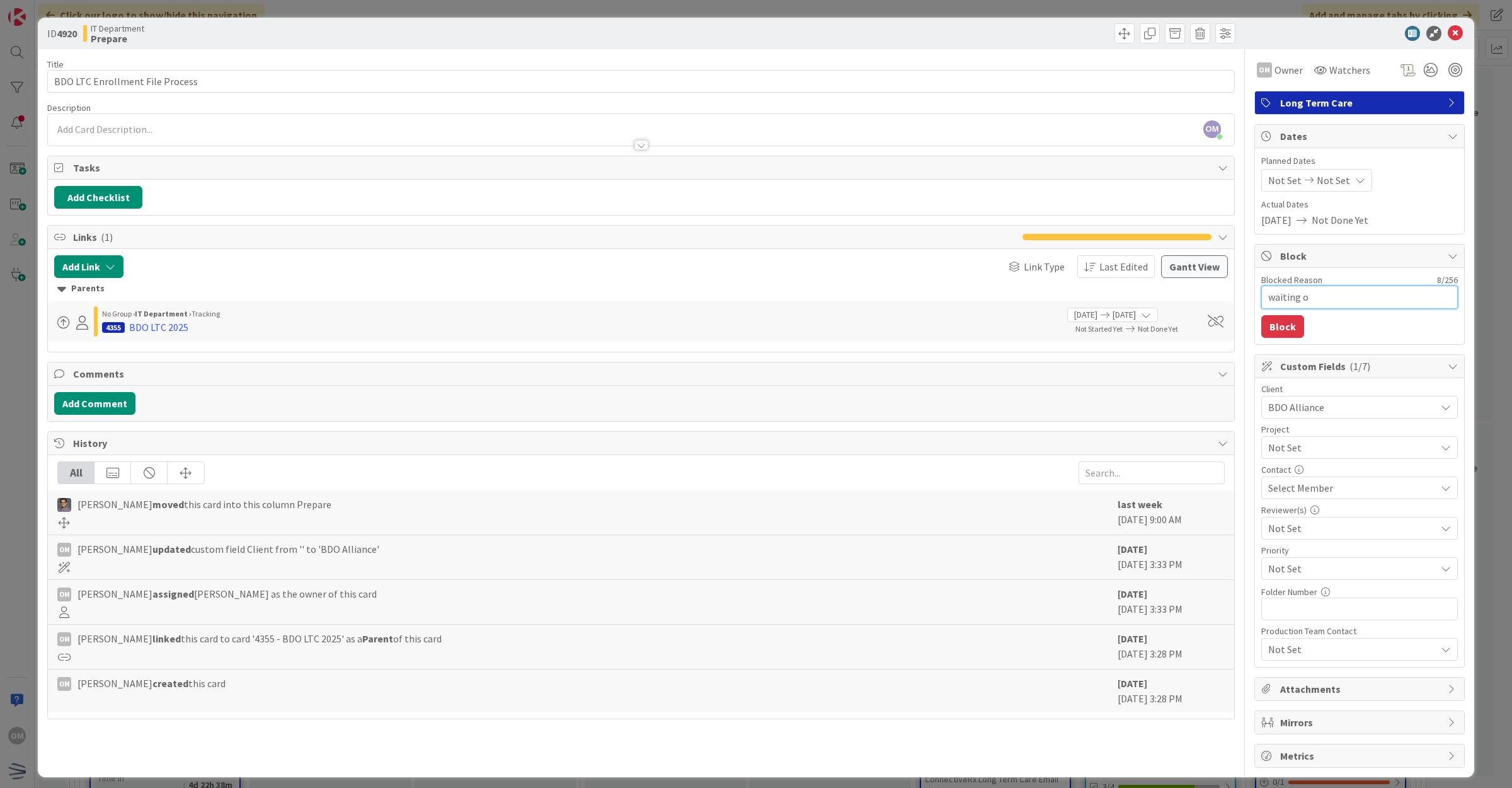
type textarea "waiting on"
type textarea "x"
type textarea "waiting on"
type textarea "x"
type textarea "waiting on 1"
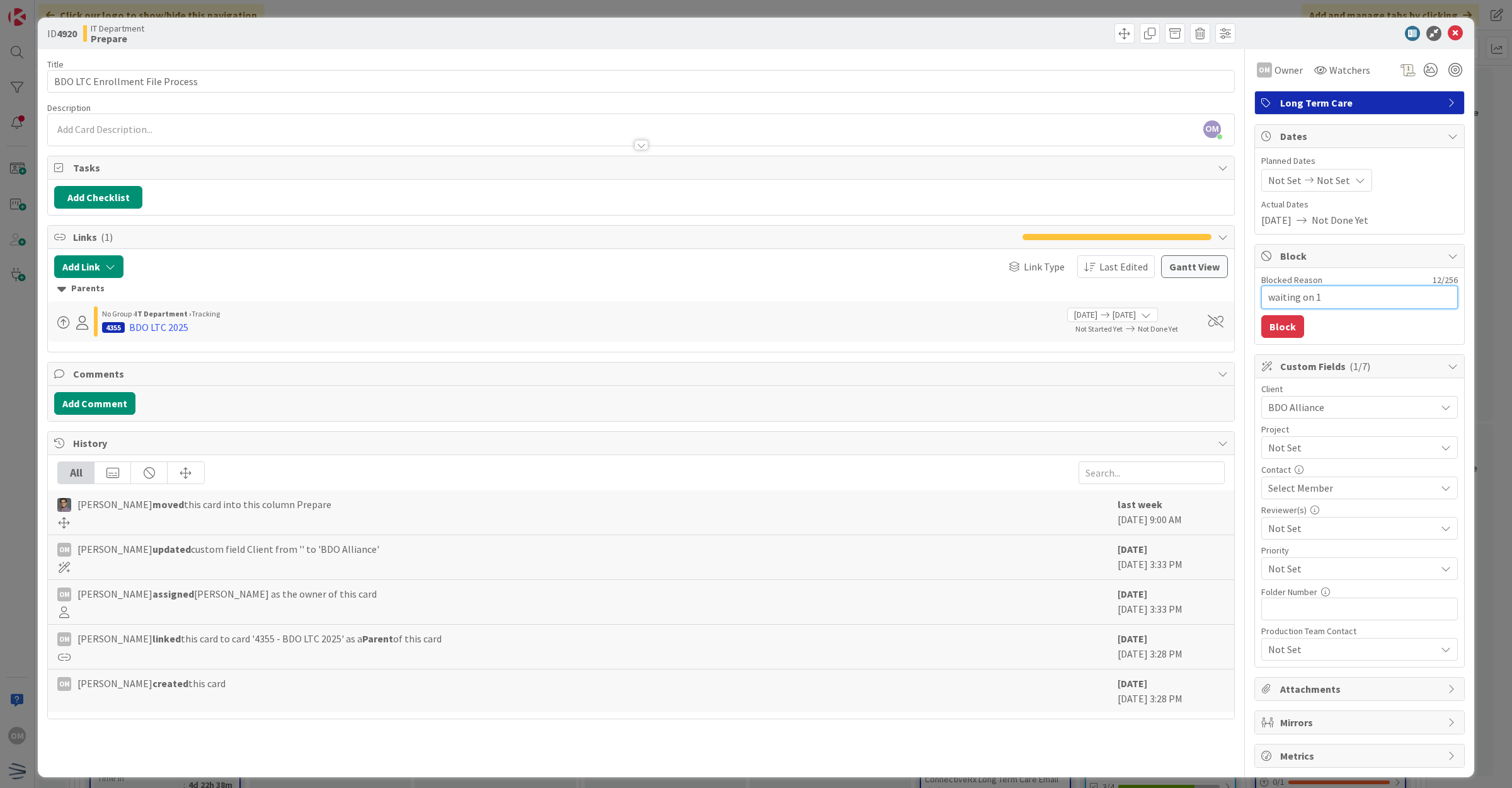
type textarea "x"
type textarea "waiting on 10"
type textarea "x"
type textarea "waiting on 100"
type textarea "x"
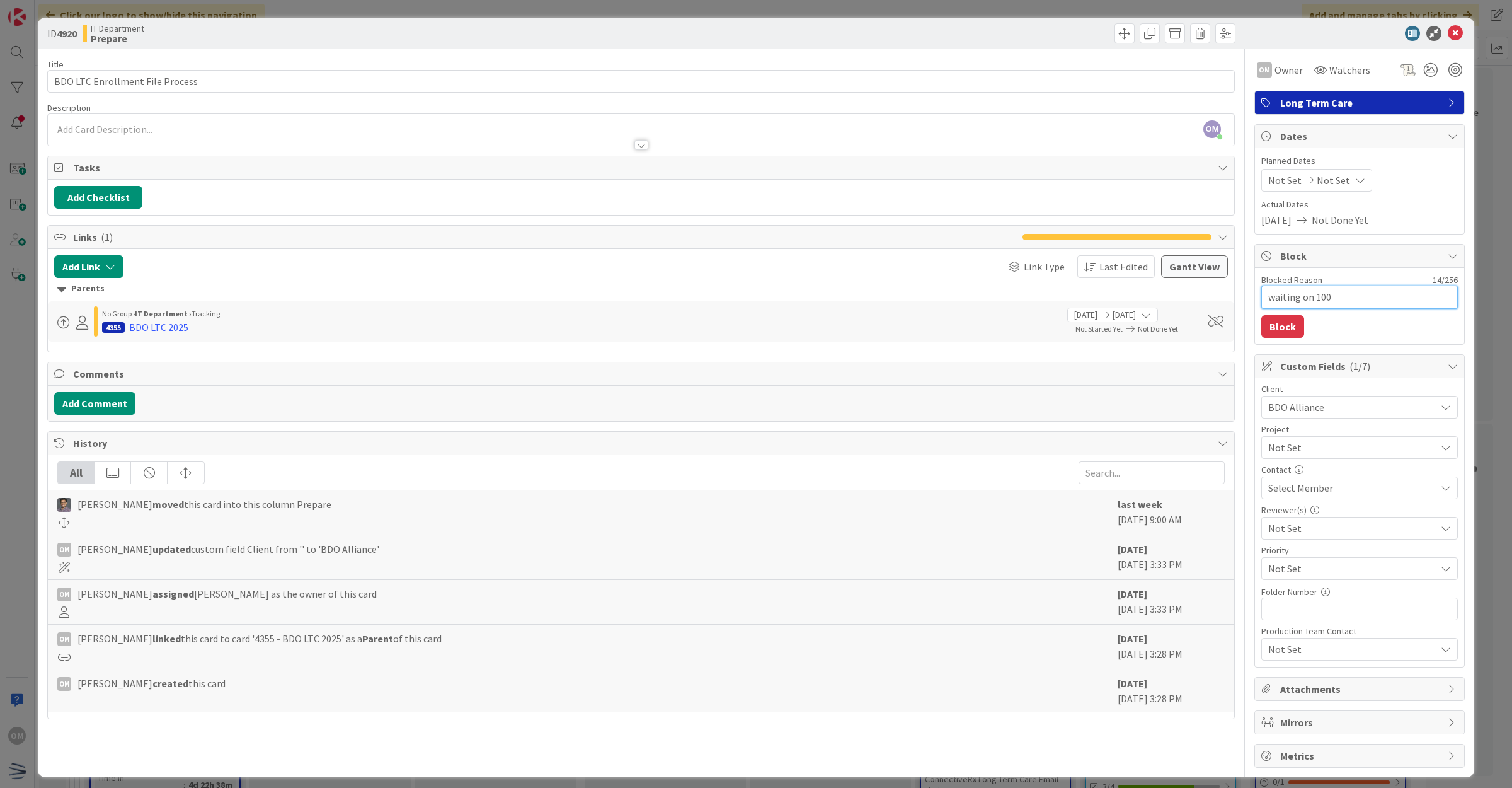
type textarea "waiting on 100k"
type textarea "x"
type textarea "waiting on 100k"
type textarea "x"
type textarea "waiting on 100k r"
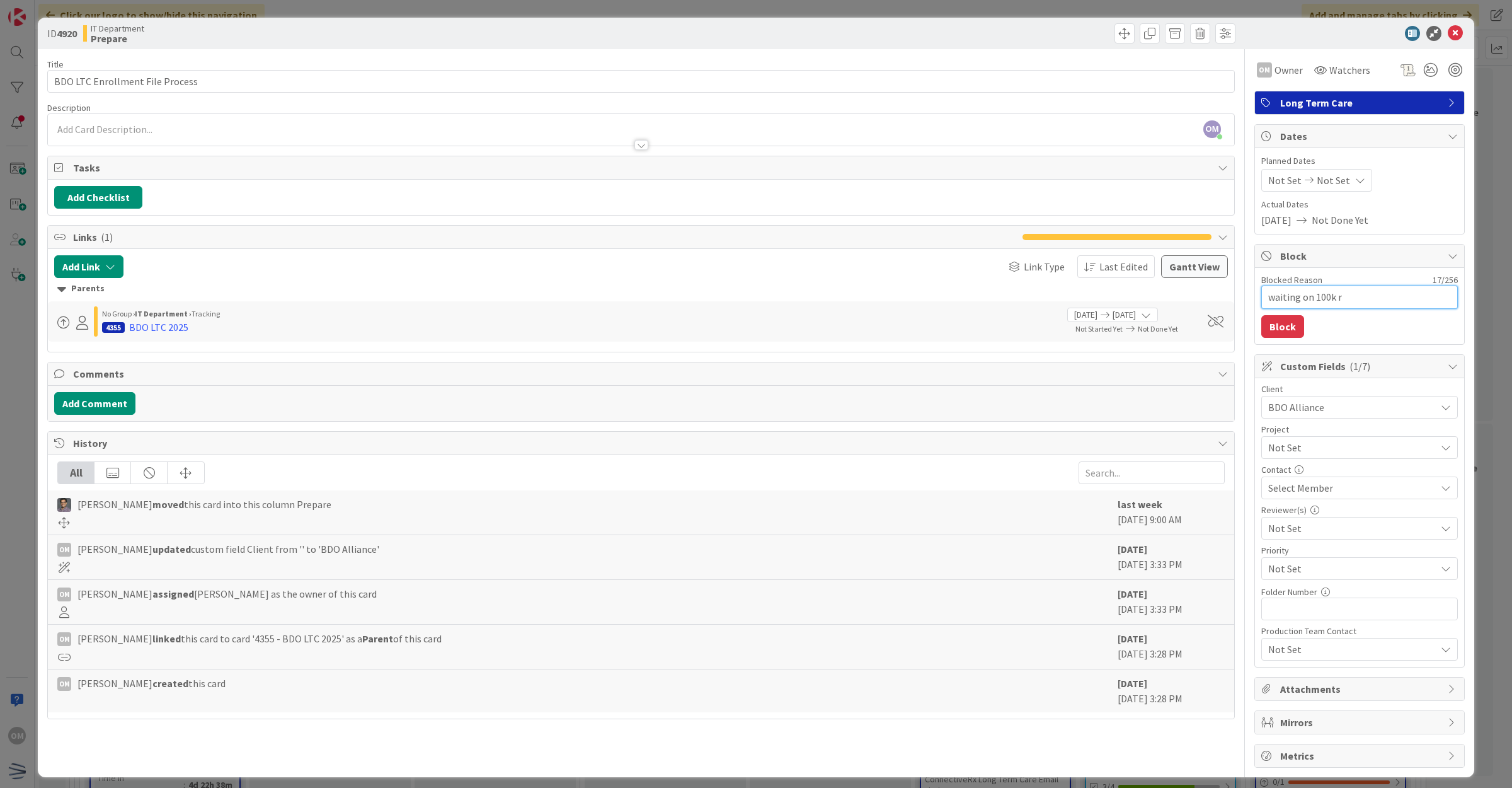
type textarea "x"
type textarea "waiting on 100k ra"
type textarea "x"
type textarea "waiting on 100k rat"
type textarea "x"
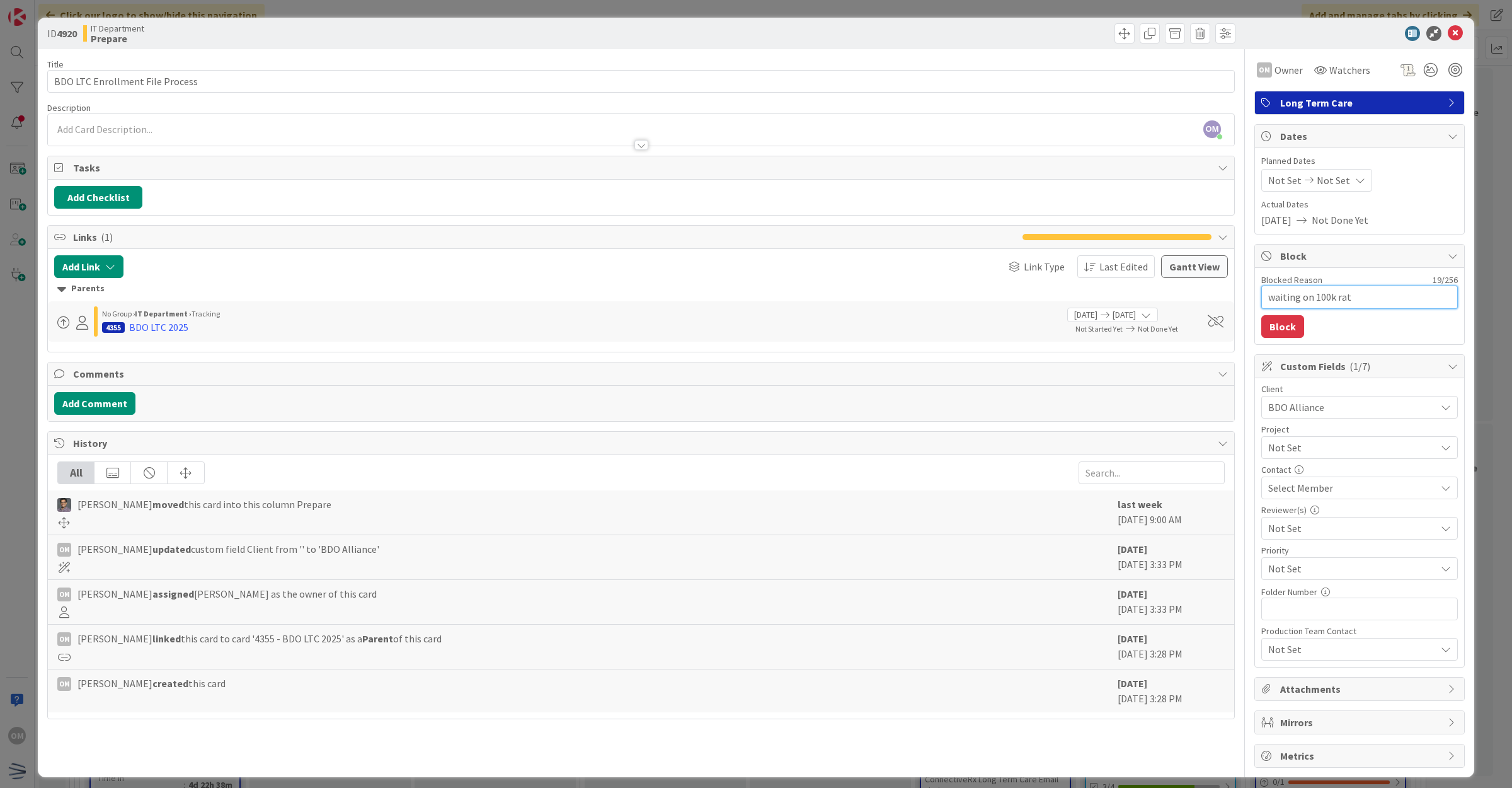
type textarea "waiting on 100k rate"
type textarea "x"
type textarea "waiting on 100k rates"
click at [1276, 319] on button "Block" at bounding box center [1282, 326] width 43 height 23
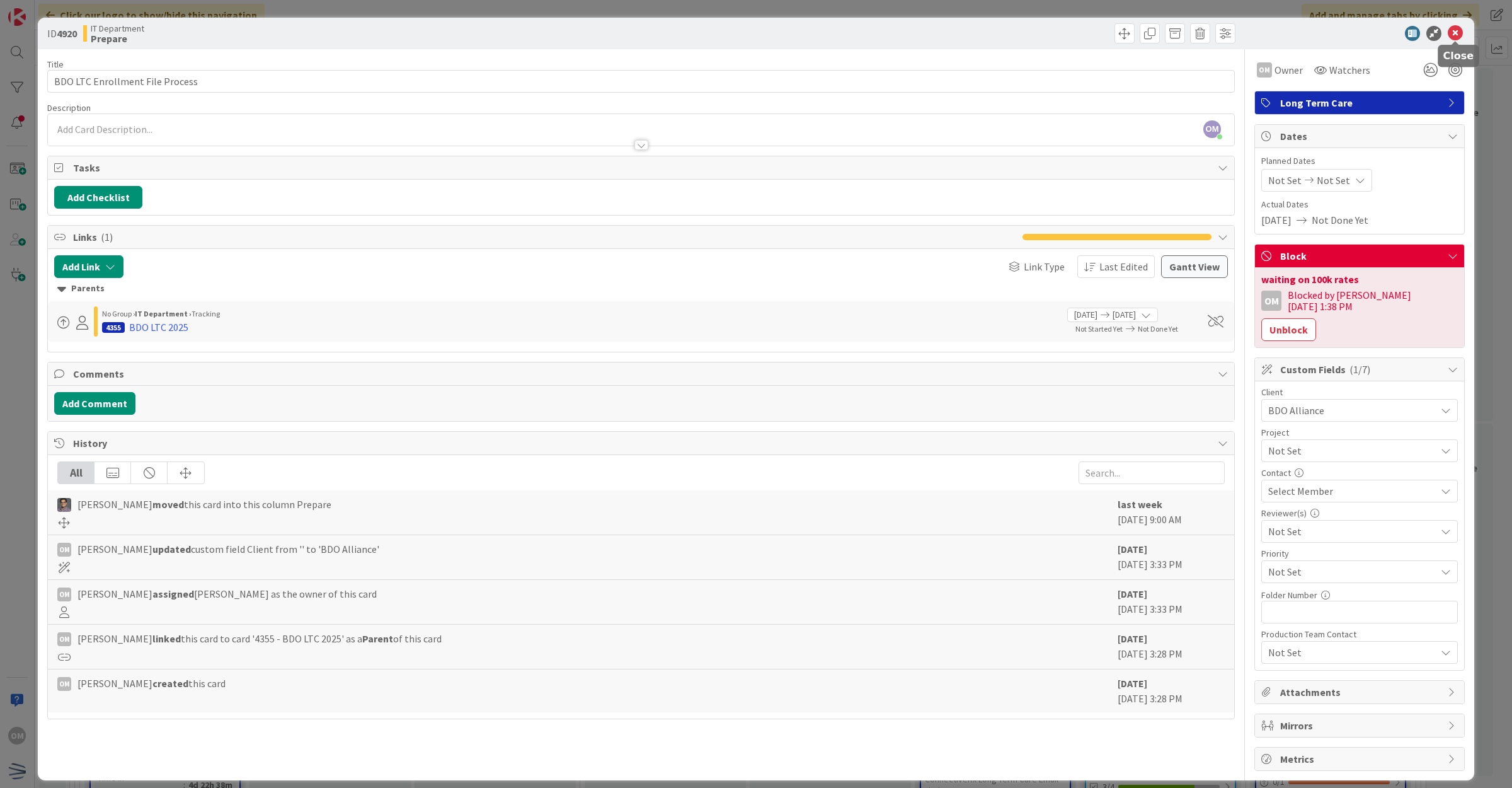
click at [1461, 37] on icon at bounding box center [1455, 33] width 15 height 15
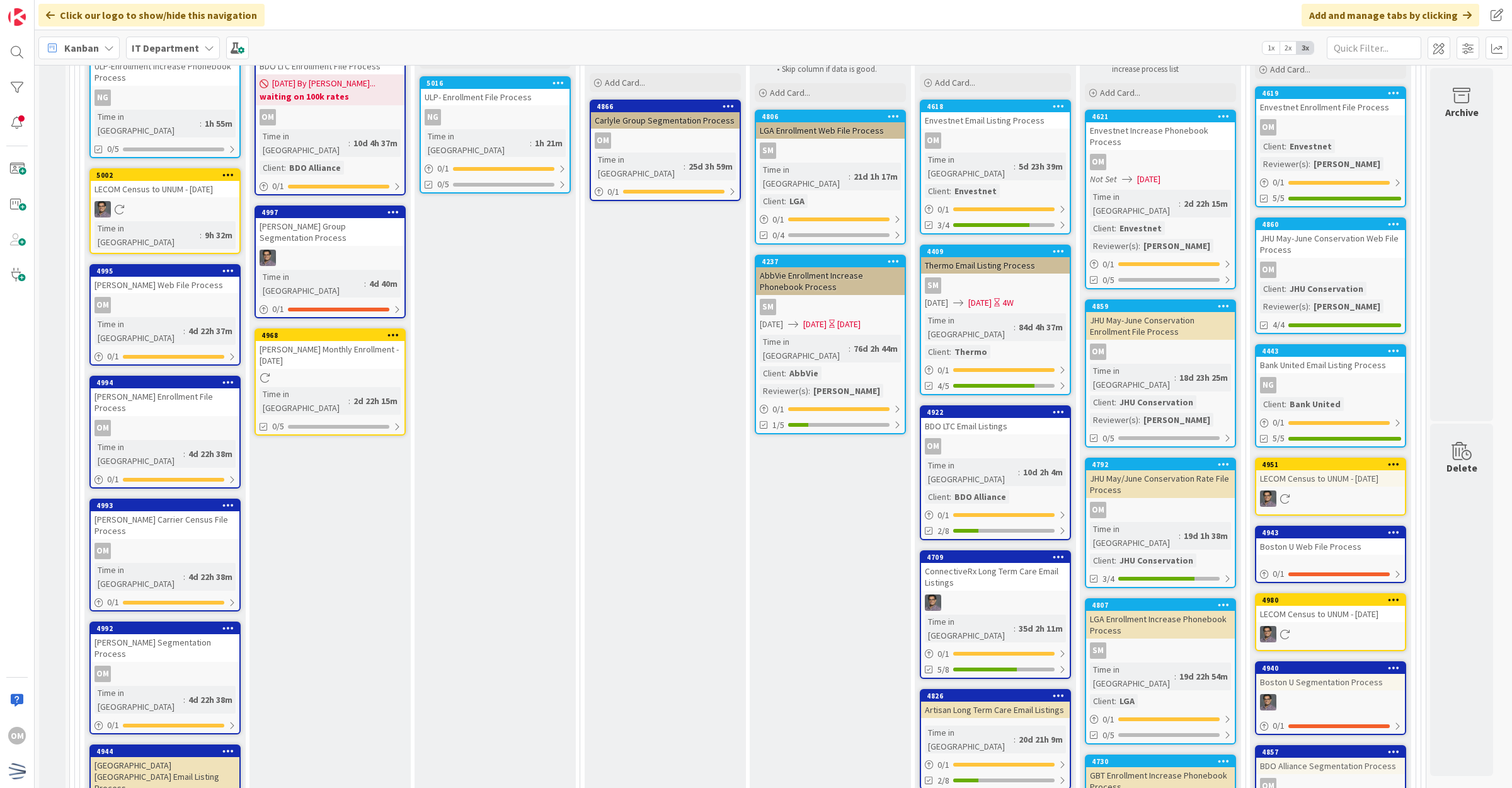
scroll to position [355, 0]
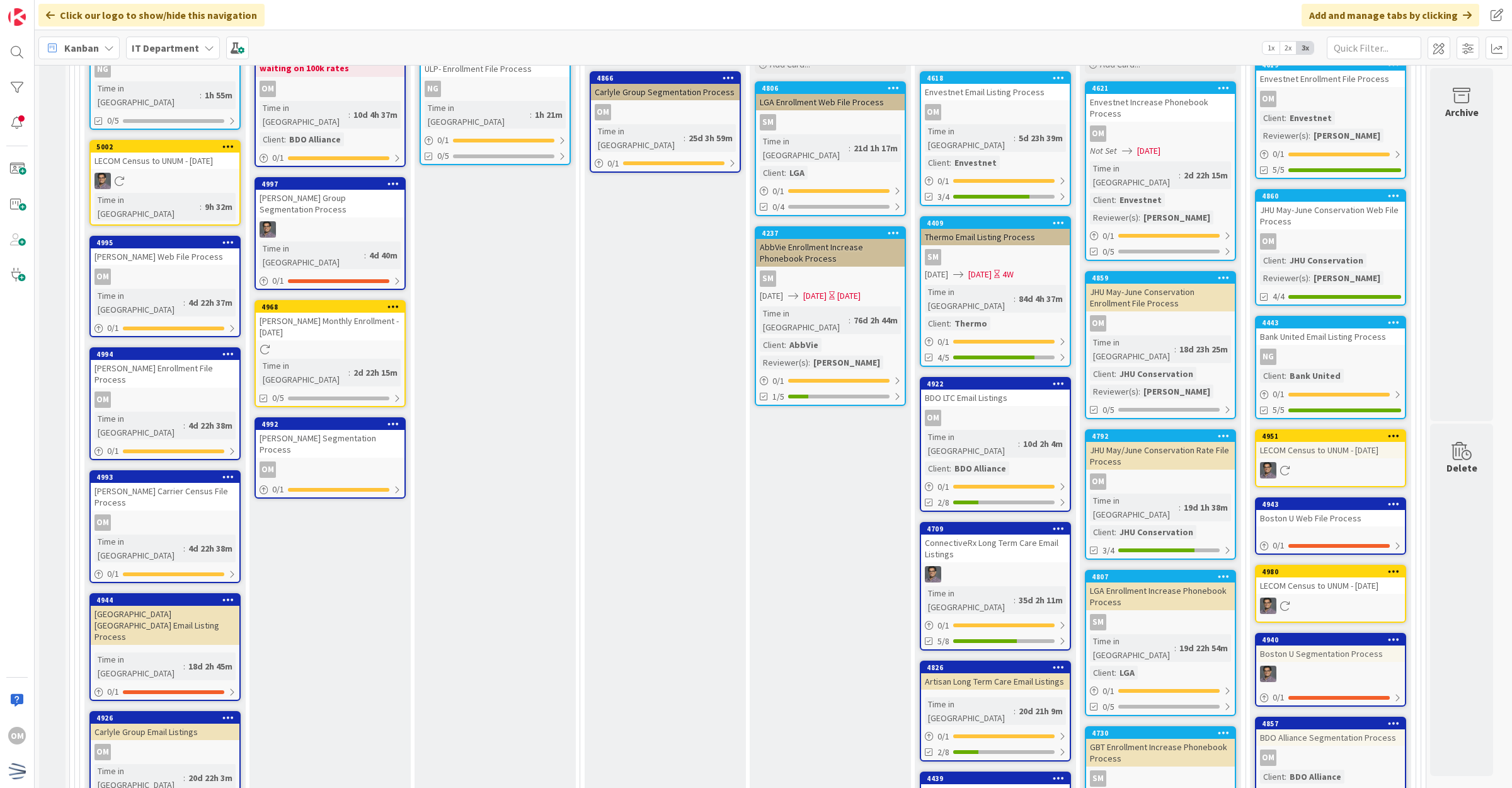
click at [363, 461] on div "OM" at bounding box center [330, 469] width 149 height 17
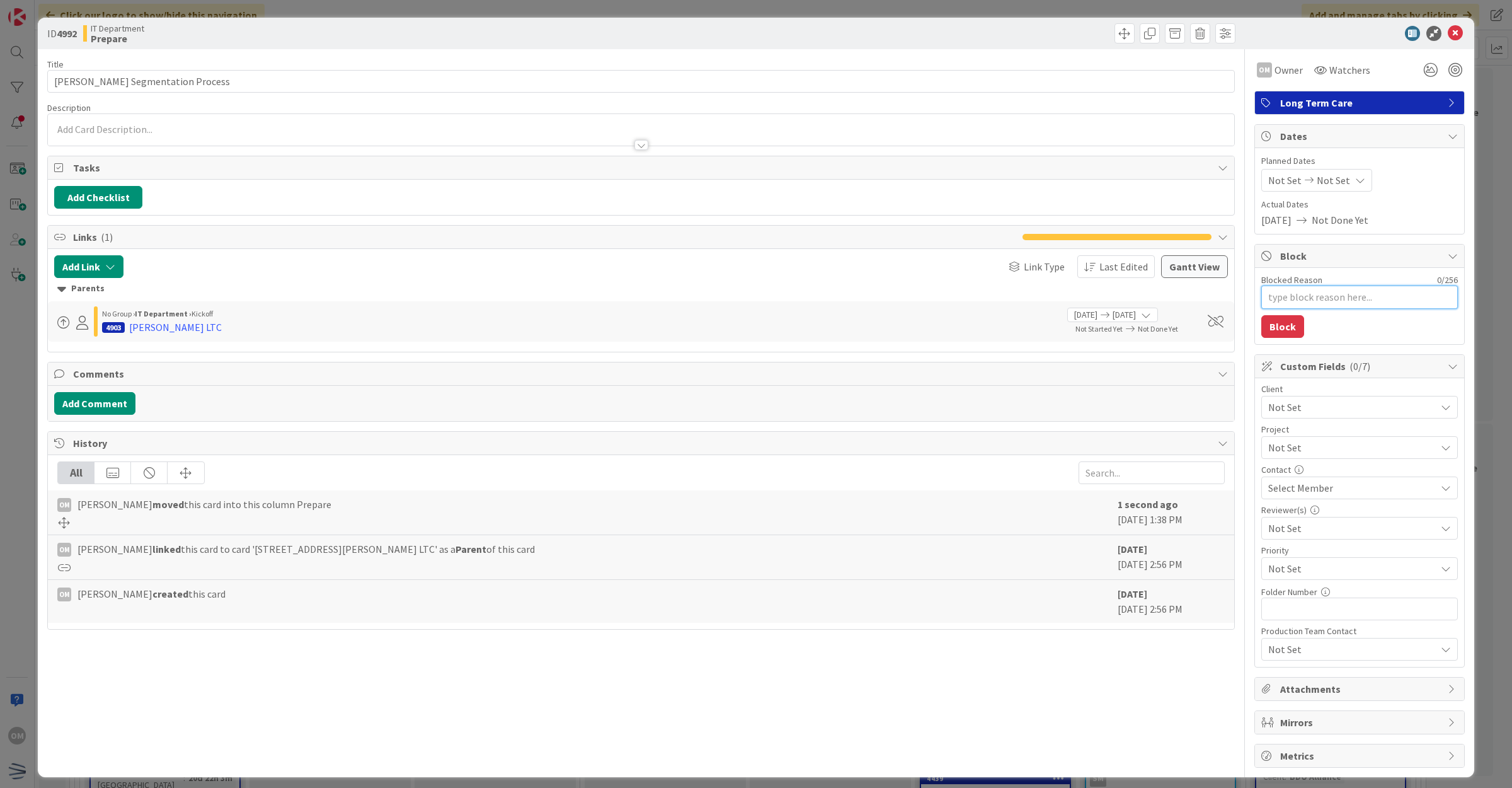
click at [1280, 294] on textarea "Blocked Reason" at bounding box center [1360, 297] width 197 height 23
type textarea "x"
type textarea "w"
type textarea "x"
type textarea "wi"
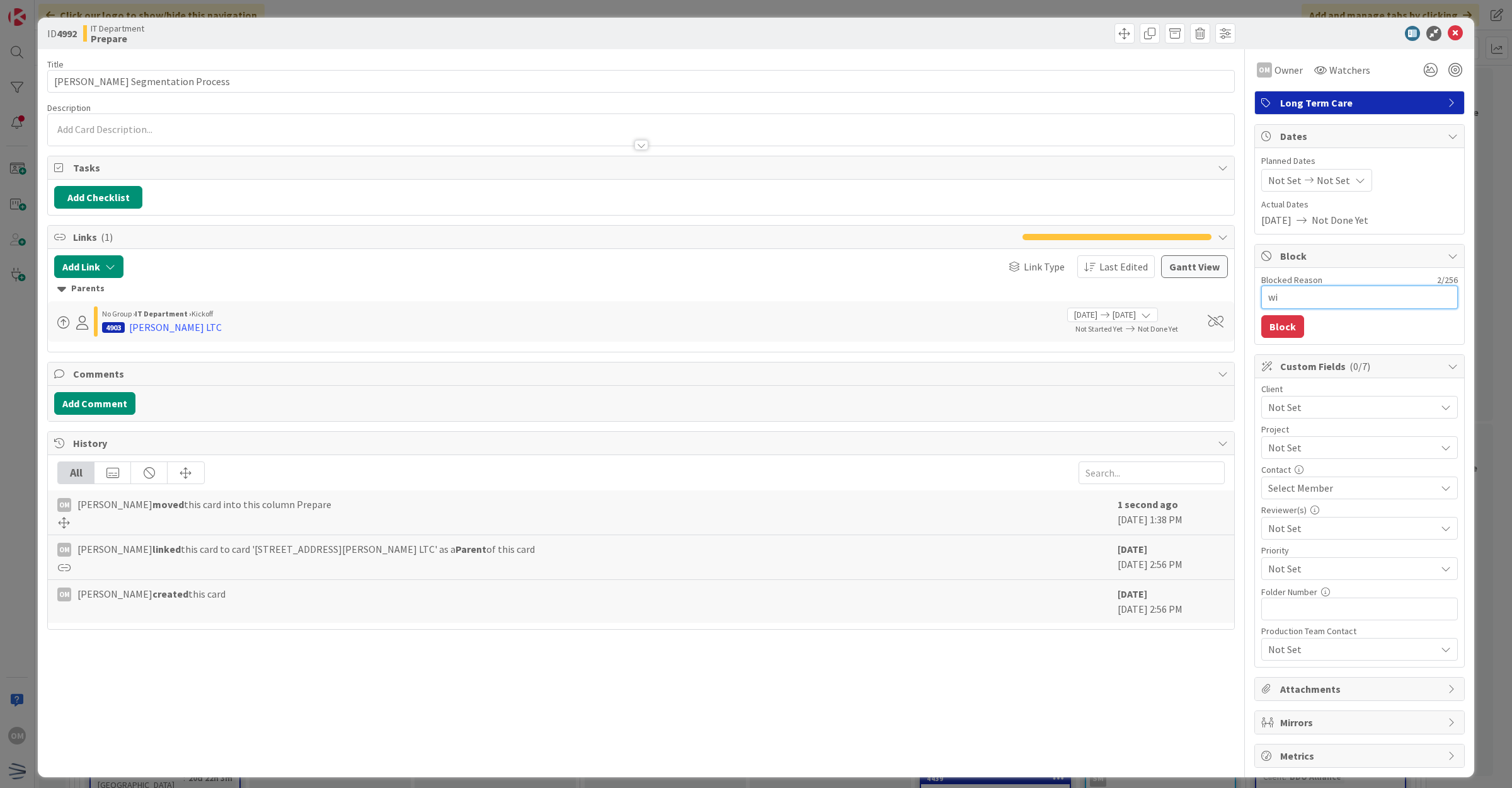
type textarea "x"
type textarea "wia"
type textarea "x"
type textarea "wiai"
type textarea "x"
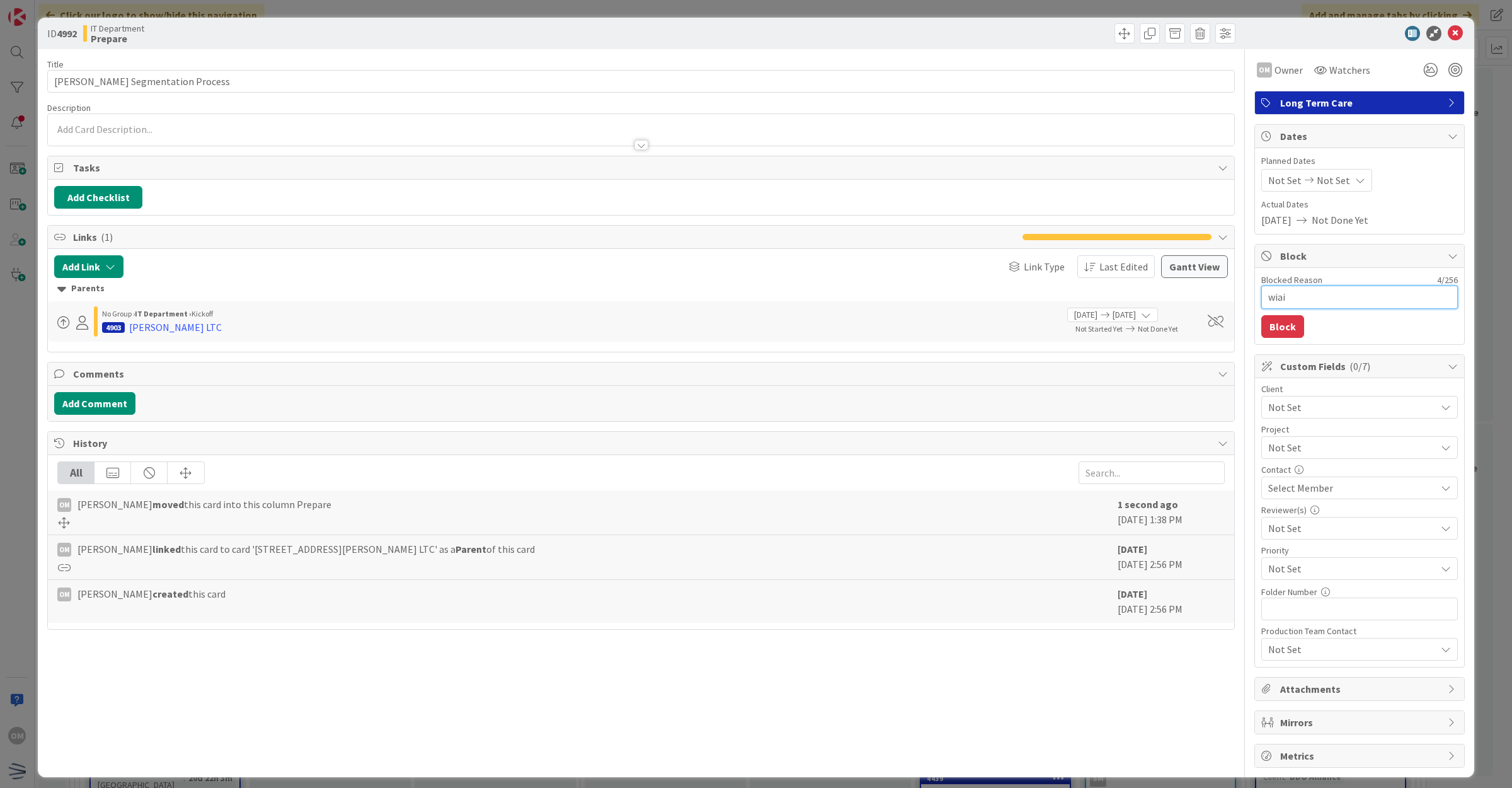
type textarea "wiait"
type textarea "x"
type textarea "wiaiti"
type textarea "x"
type textarea "wiaitin"
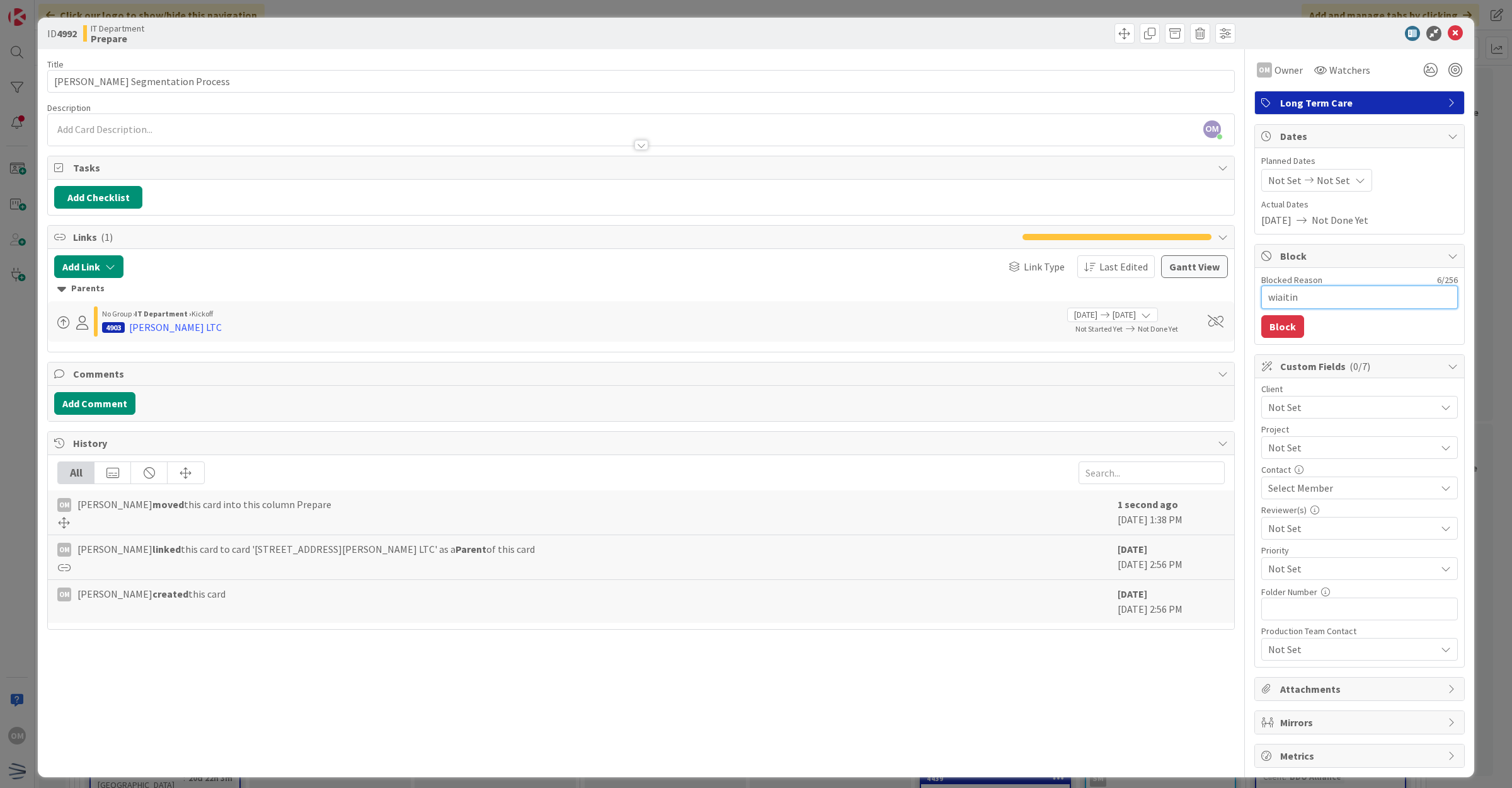
type textarea "x"
type textarea "wiaiting"
type textarea "x"
type textarea "wiaiting"
type textarea "x"
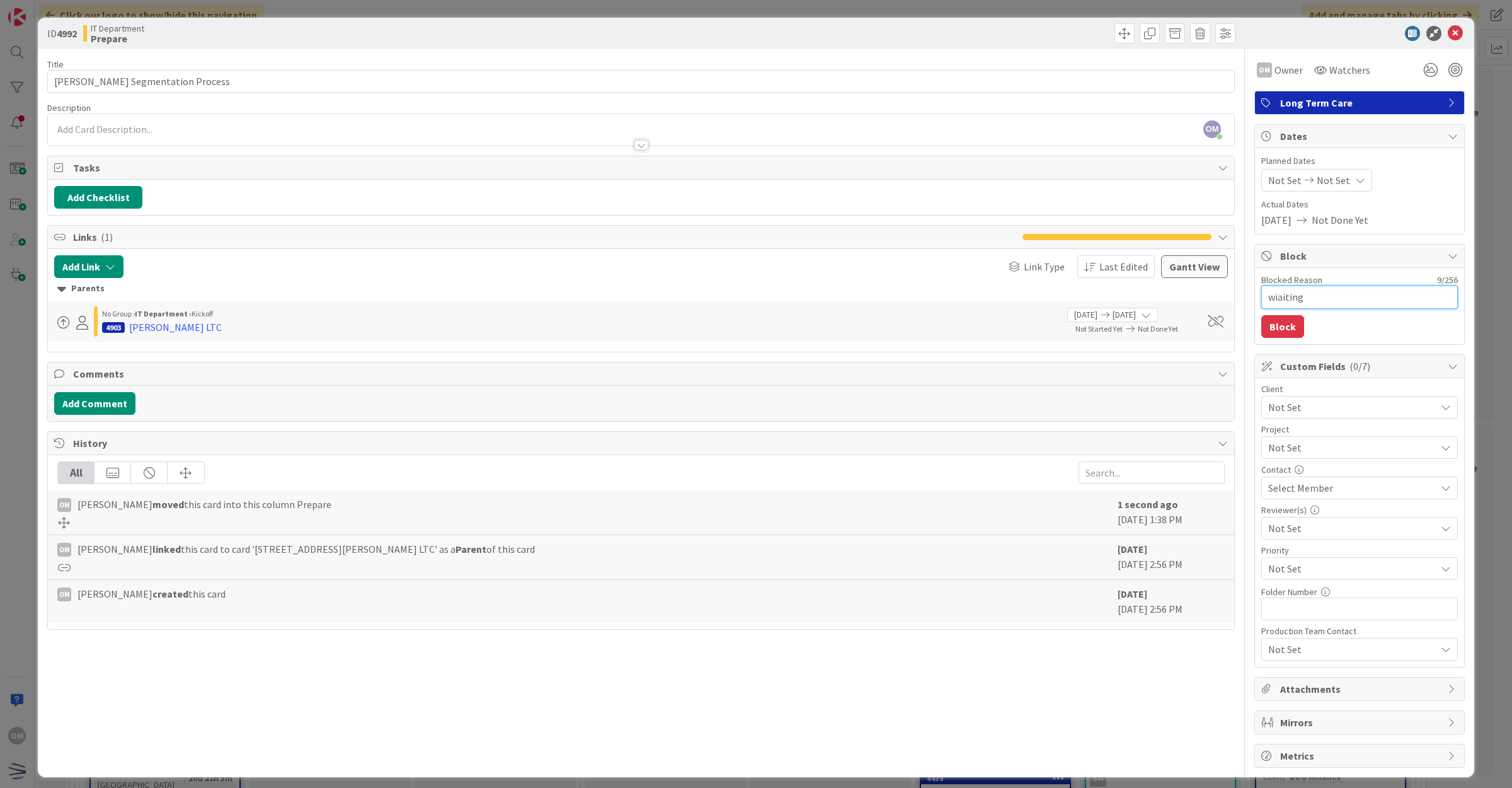
type textarea "wiaiting"
type textarea "x"
type textarea "wiaitin"
type textarea "x"
type textarea "wiaiti"
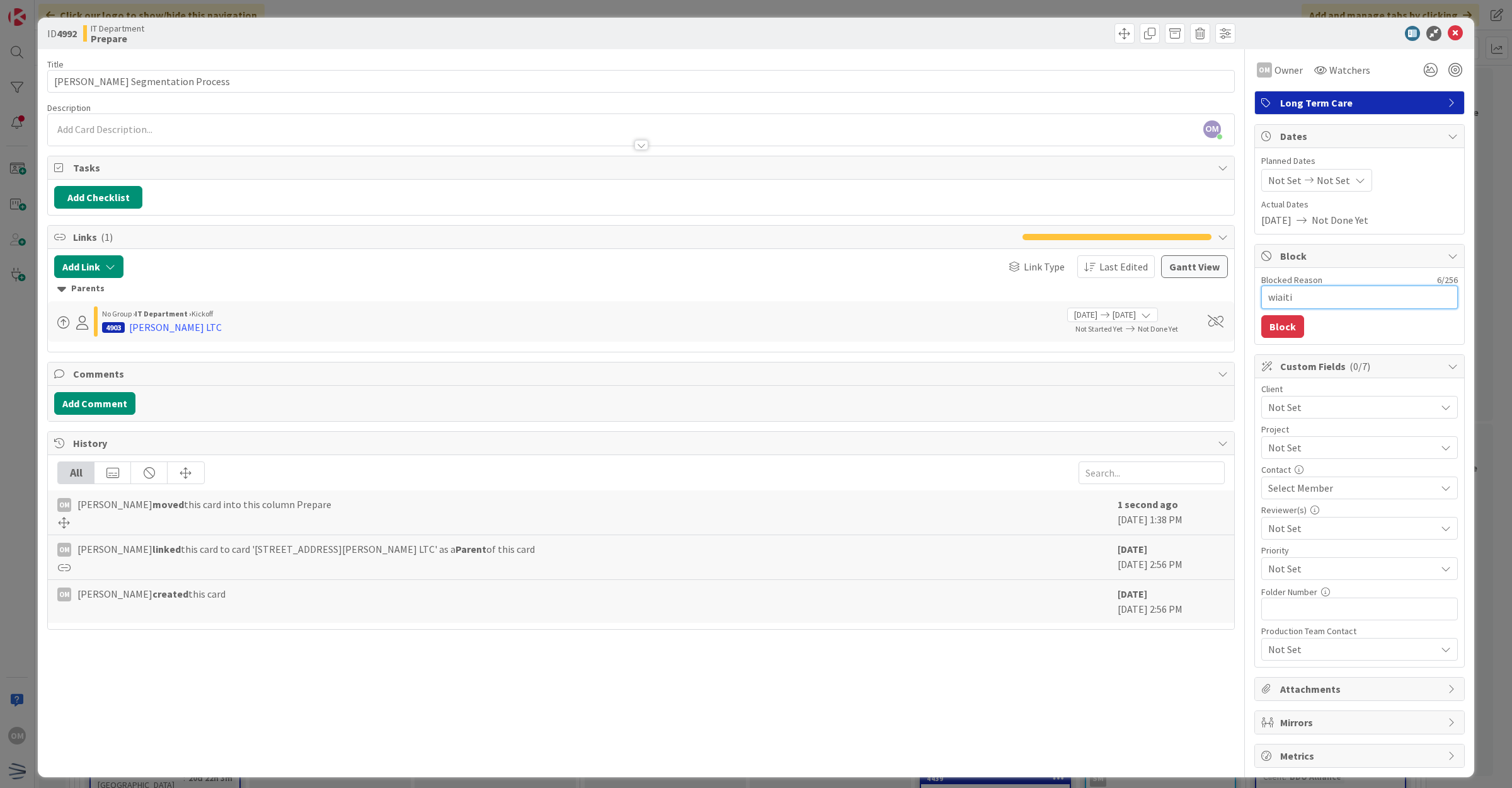
type textarea "x"
type textarea "wiait"
type textarea "x"
type textarea "wiai"
type textarea "x"
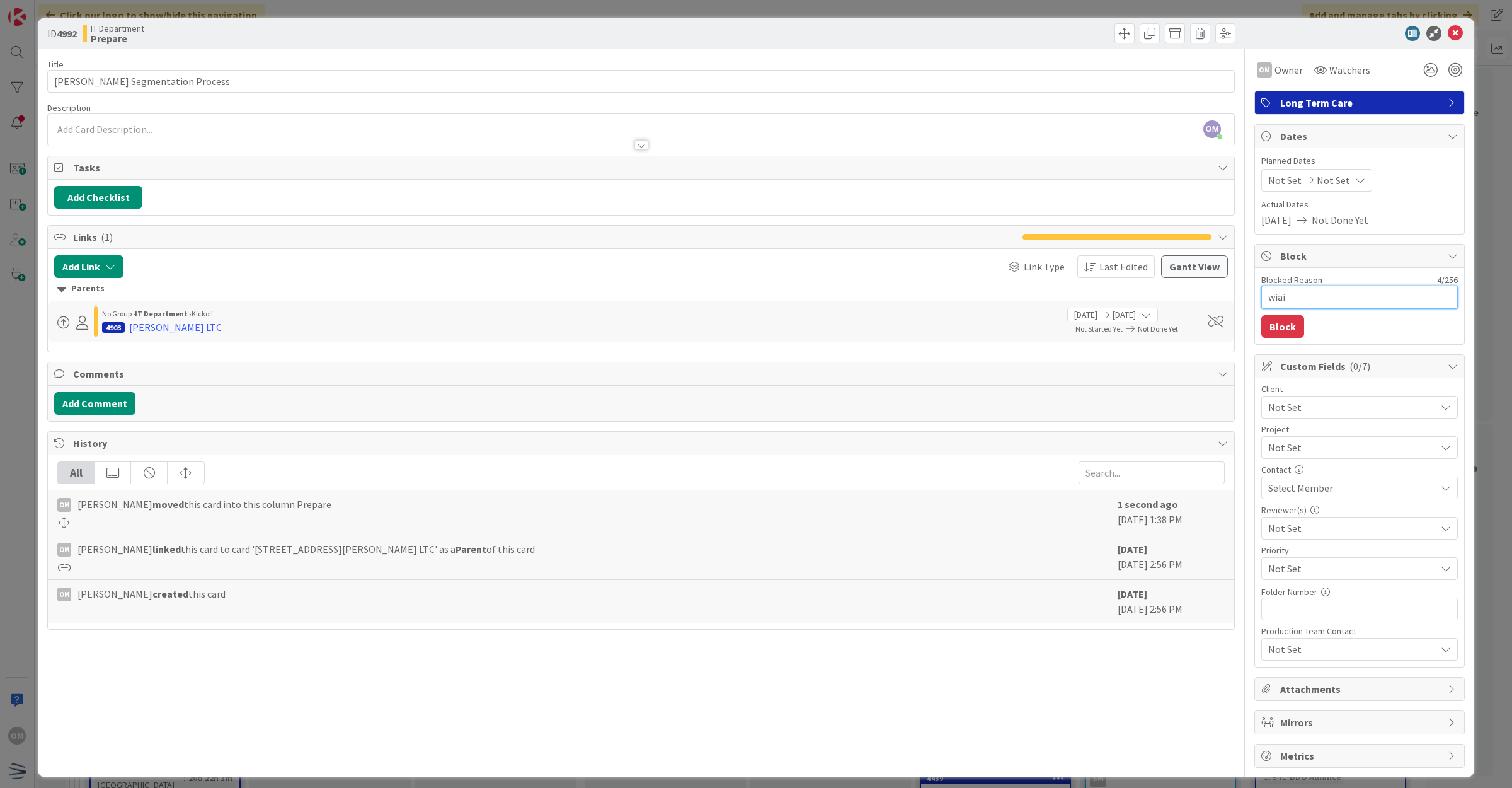
type textarea "wia"
type textarea "x"
type textarea "wi"
type textarea "x"
type textarea "w"
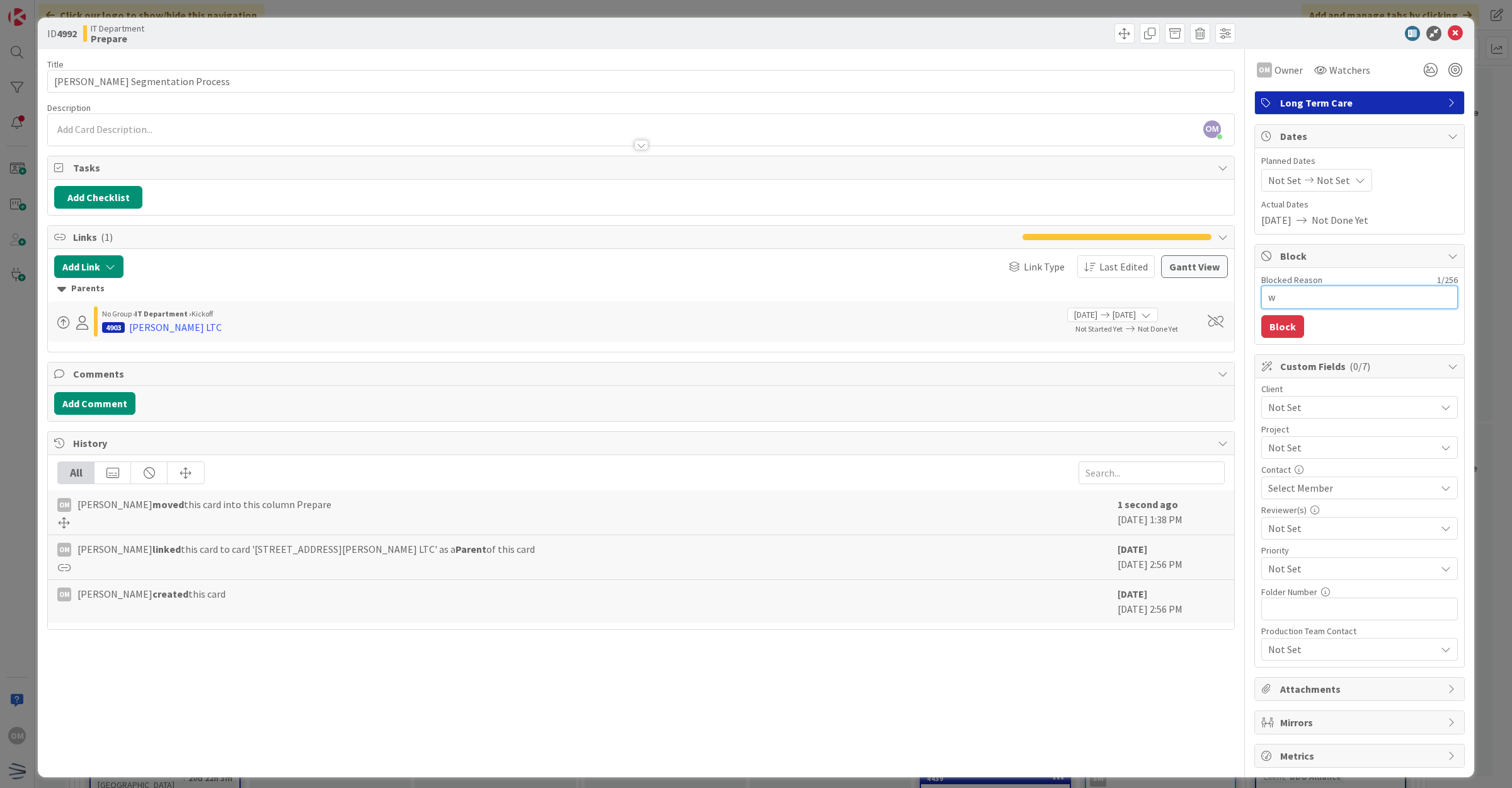
type textarea "x"
type textarea "wa"
type textarea "x"
type textarea "wai"
type textarea "x"
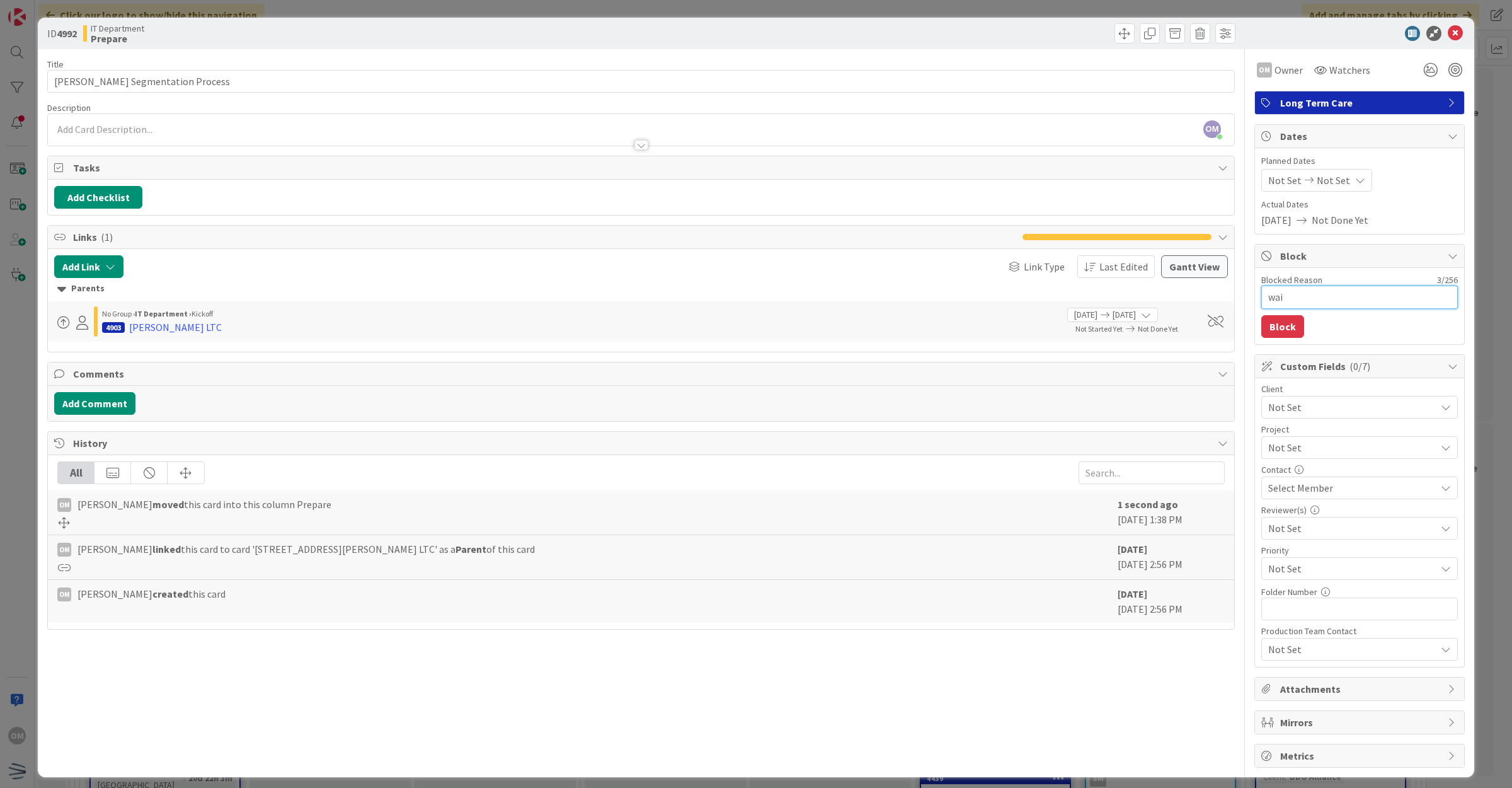
type textarea "wait"
type textarea "x"
type textarea "waitn"
type textarea "x"
type textarea "waitni"
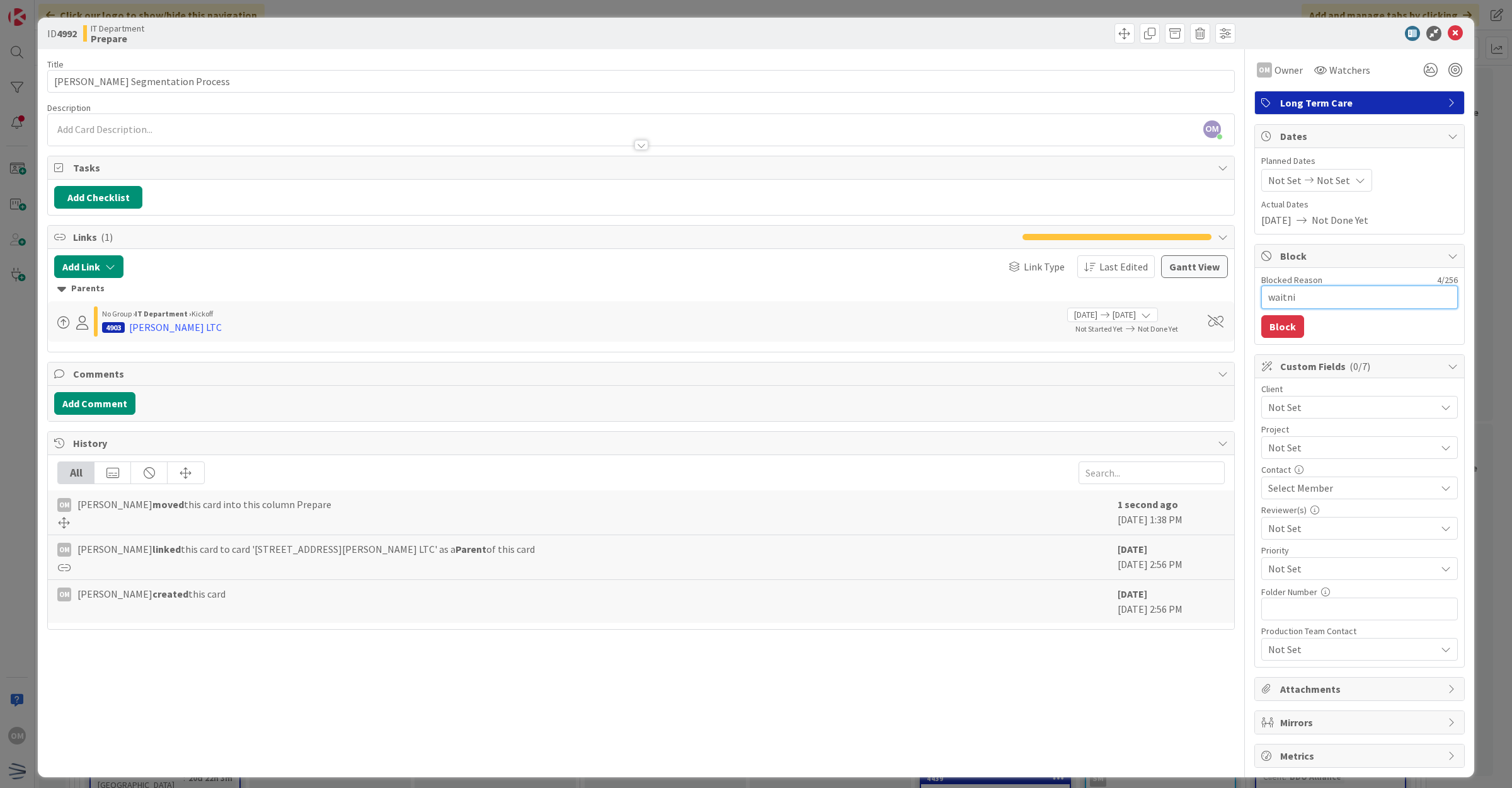
type textarea "x"
type textarea "waitnig"
type textarea "x"
type textarea "waitnig"
type textarea "x"
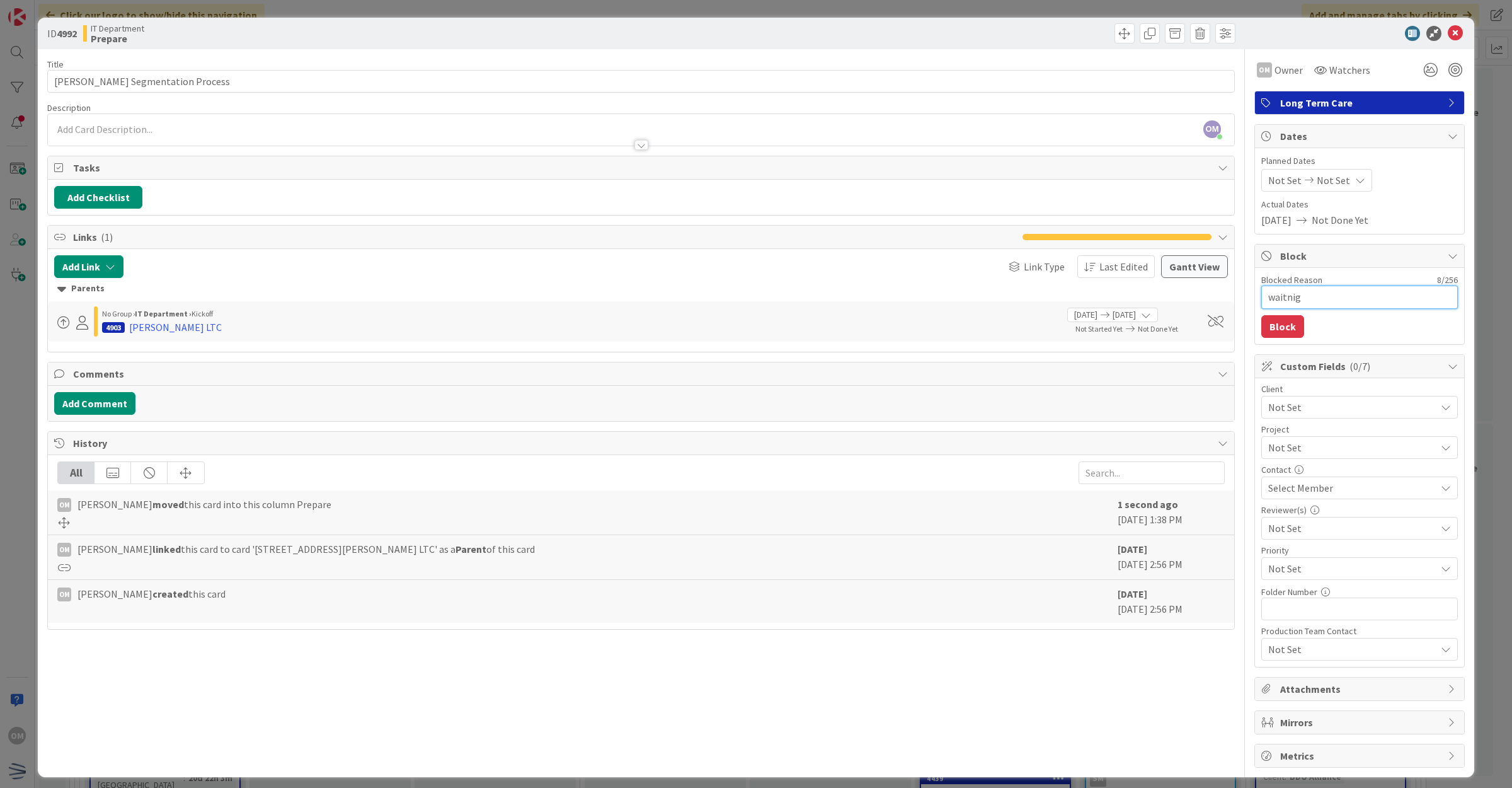
type textarea "waitnig"
type textarea "x"
type textarea "waitni"
type textarea "x"
type textarea "waitn"
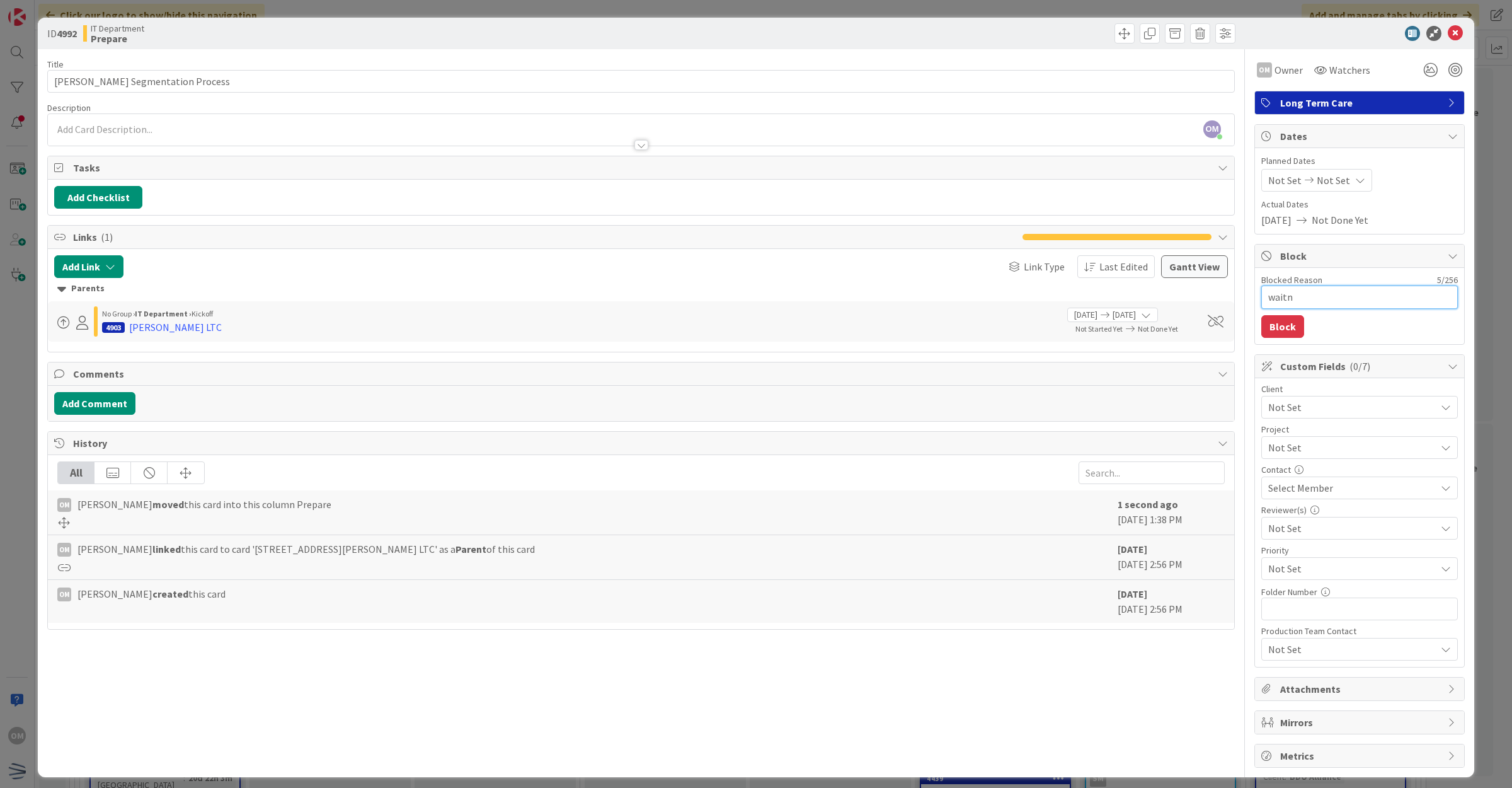
type textarea "x"
type textarea "wait"
type textarea "x"
type textarea "waiti"
type textarea "x"
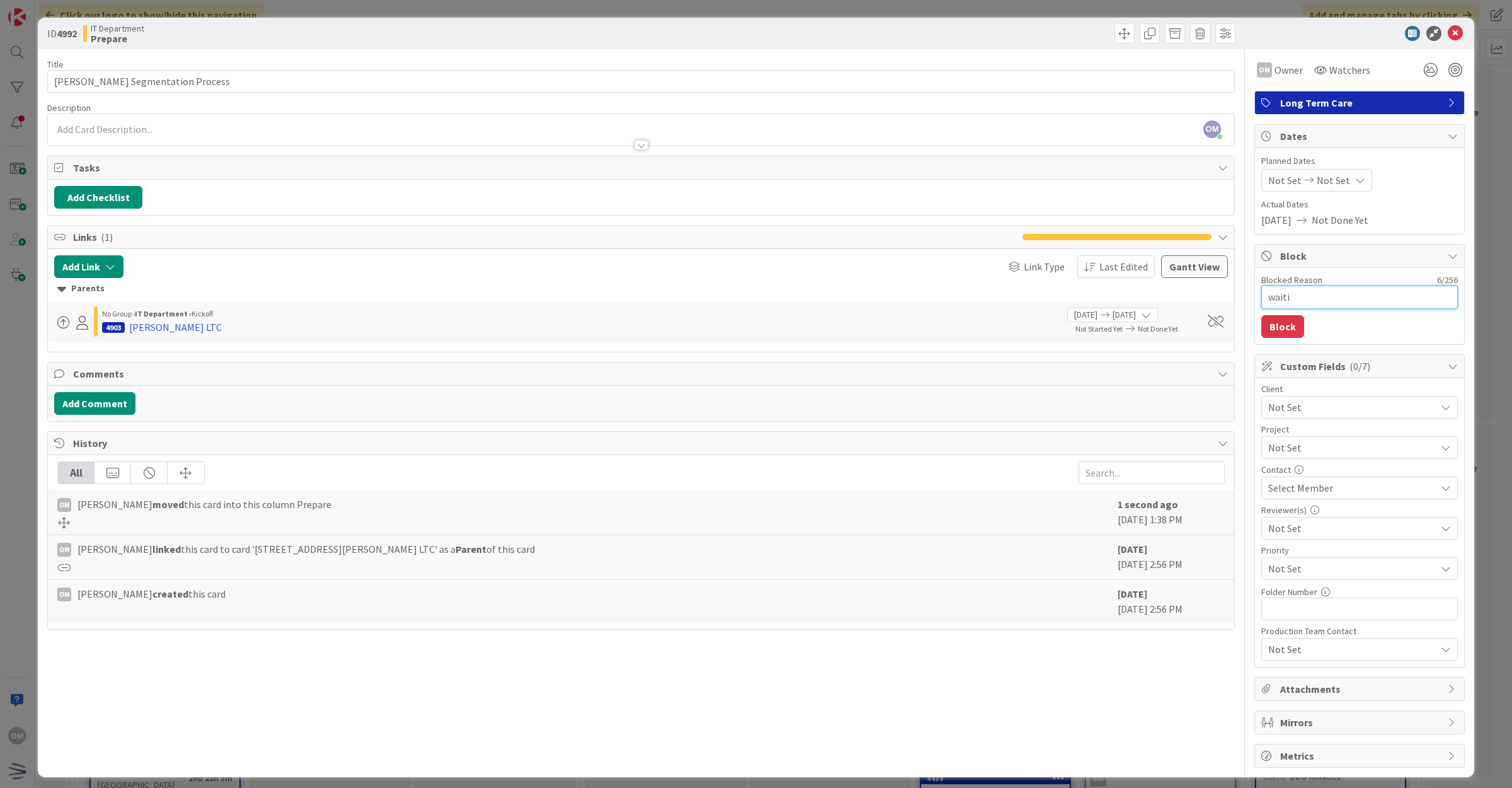
type textarea "waitin"
type textarea "x"
type textarea "waiting"
type textarea "x"
type textarea "waiting"
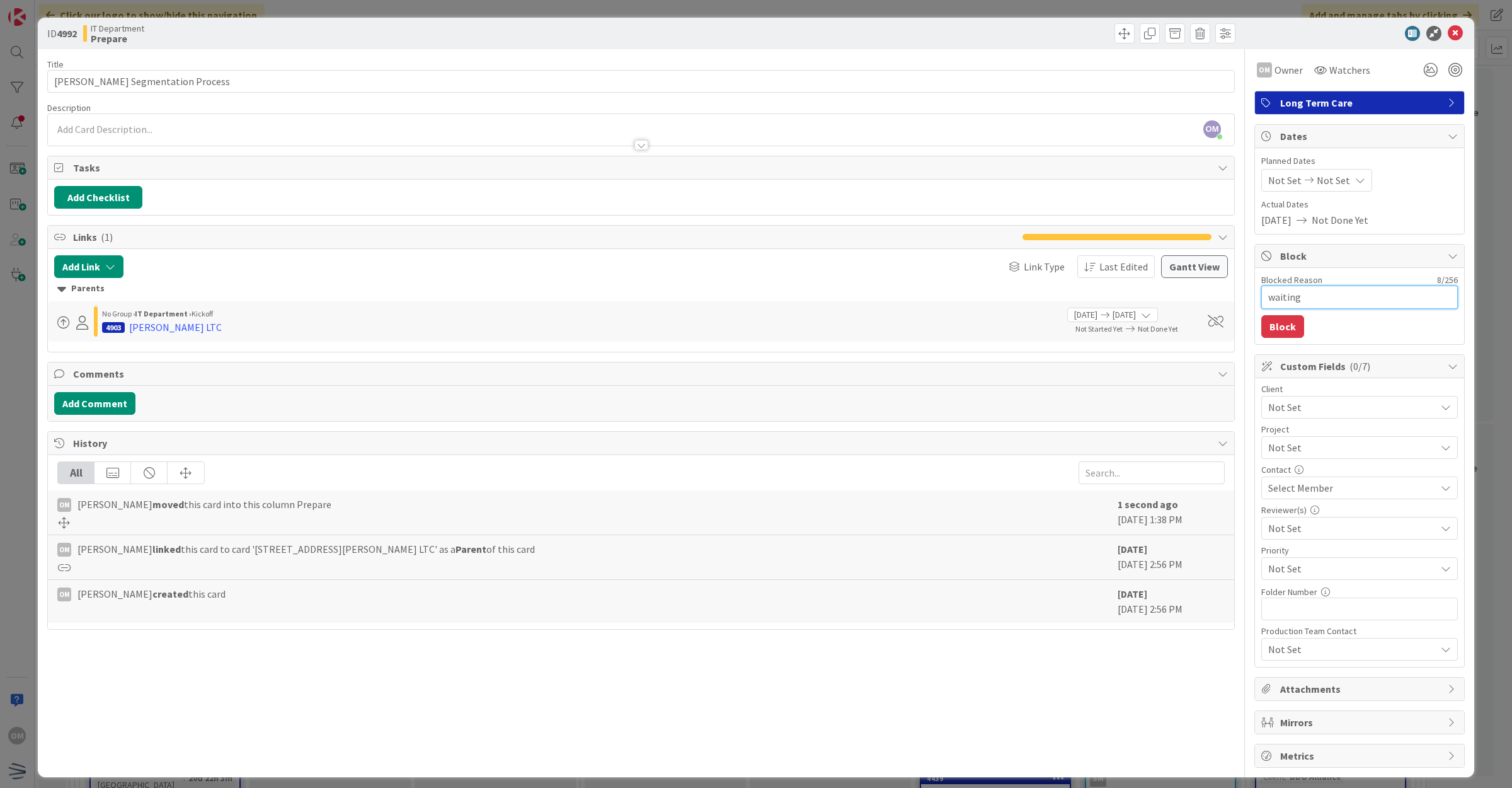
type textarea "x"
type textarea "waiting o"
type textarea "x"
type textarea "waiting on"
type textarea "x"
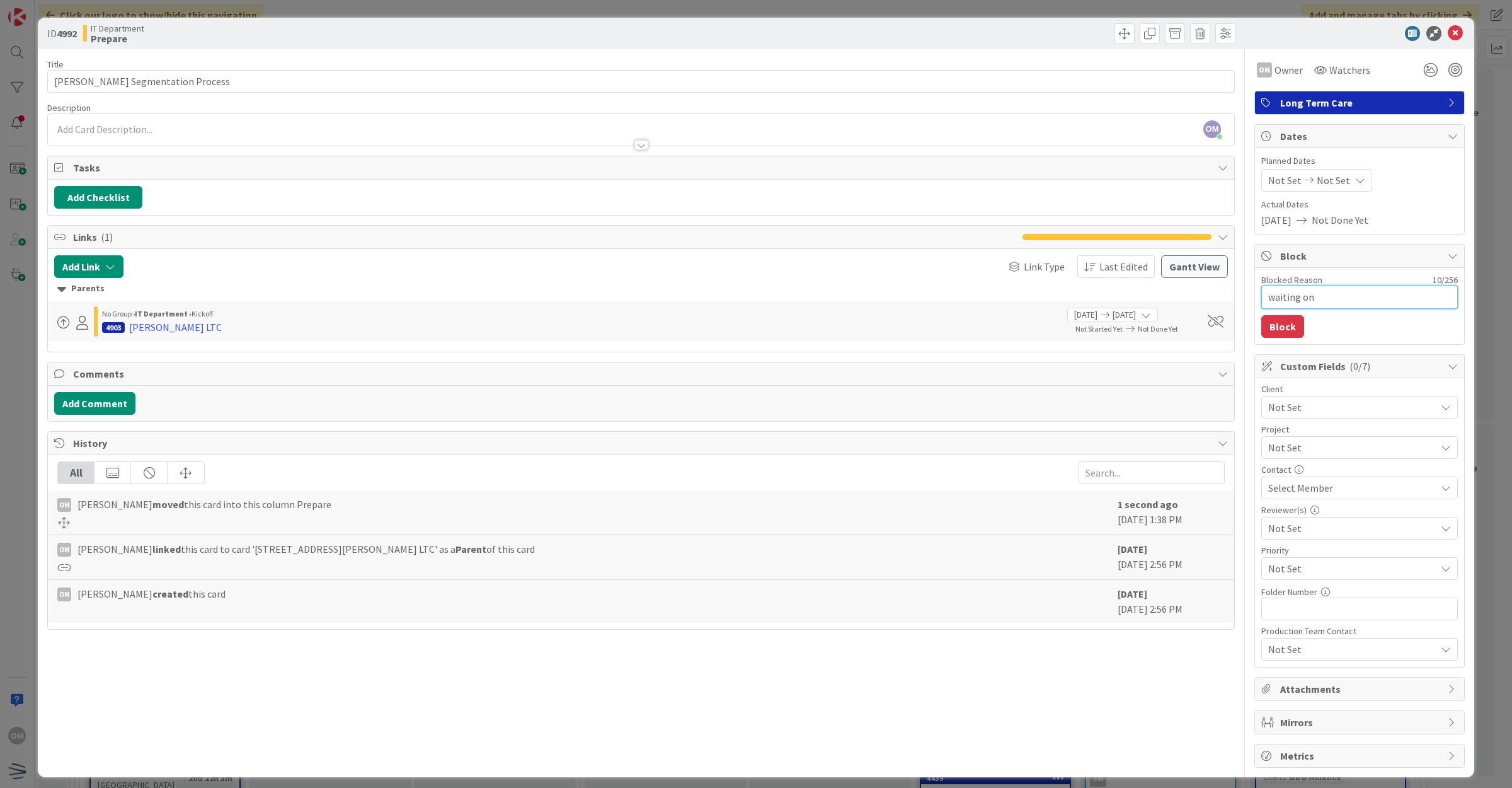
type textarea "waiting on"
type textarea "x"
type textarea "waiting on u"
type textarea "x"
type textarea "waiting on up"
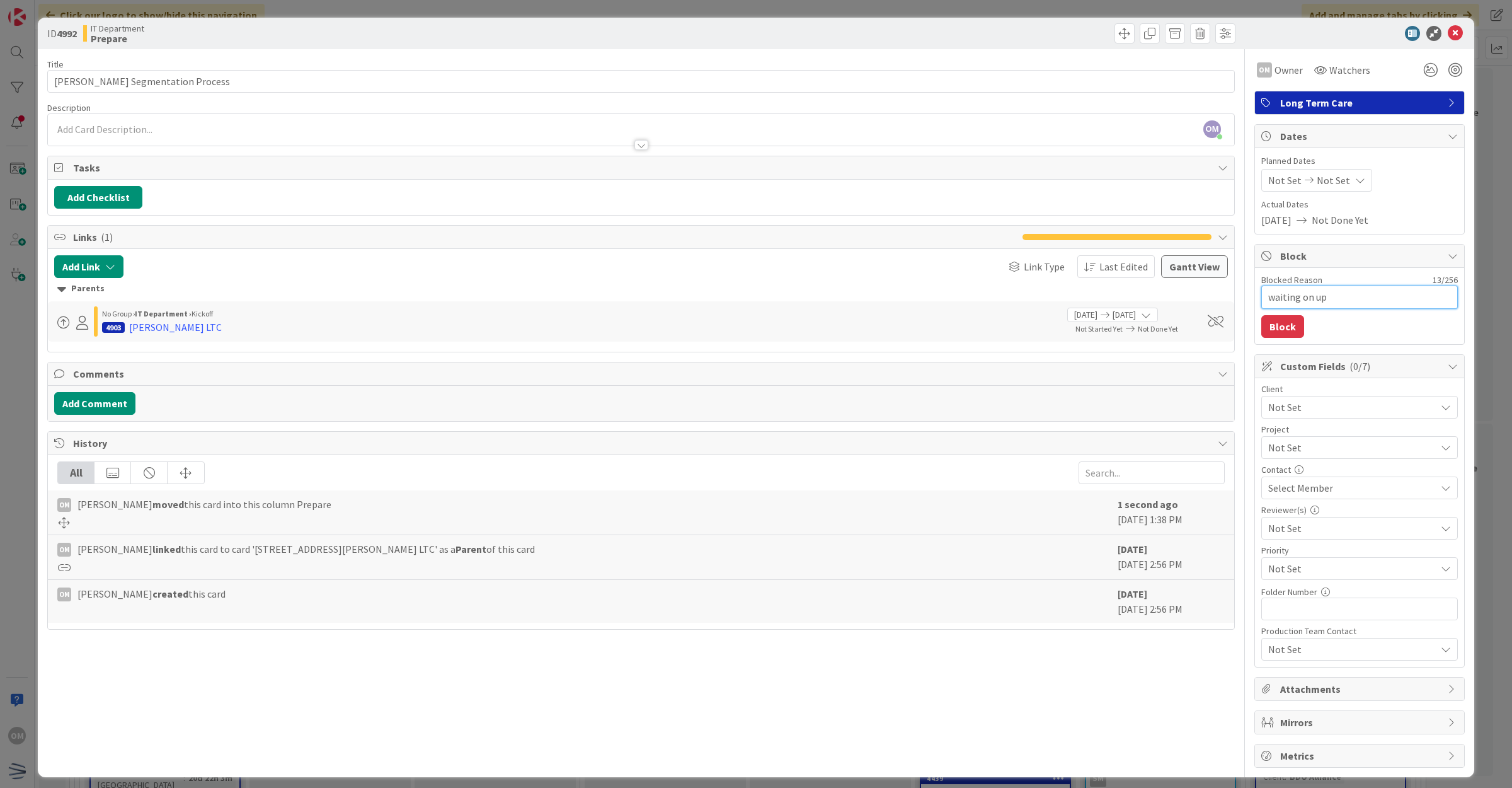
type textarea "x"
type textarea "waiting on upd"
type textarea "x"
type textarea "waiting on upda"
type textarea "x"
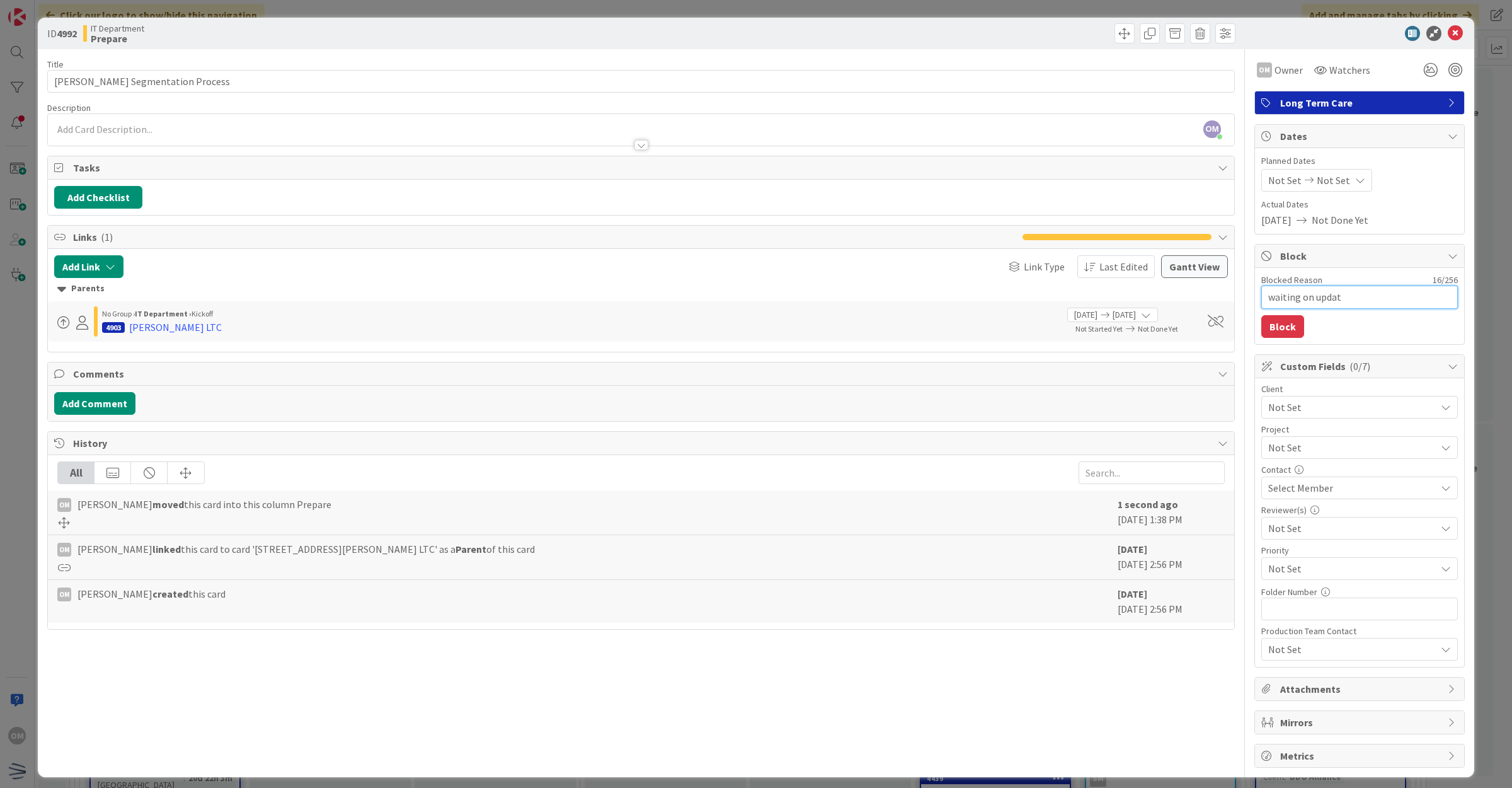
type textarea "waiting on update"
type textarea "x"
type textarea "waiting on updates"
type textarea "x"
type textarea "waiting on updates"
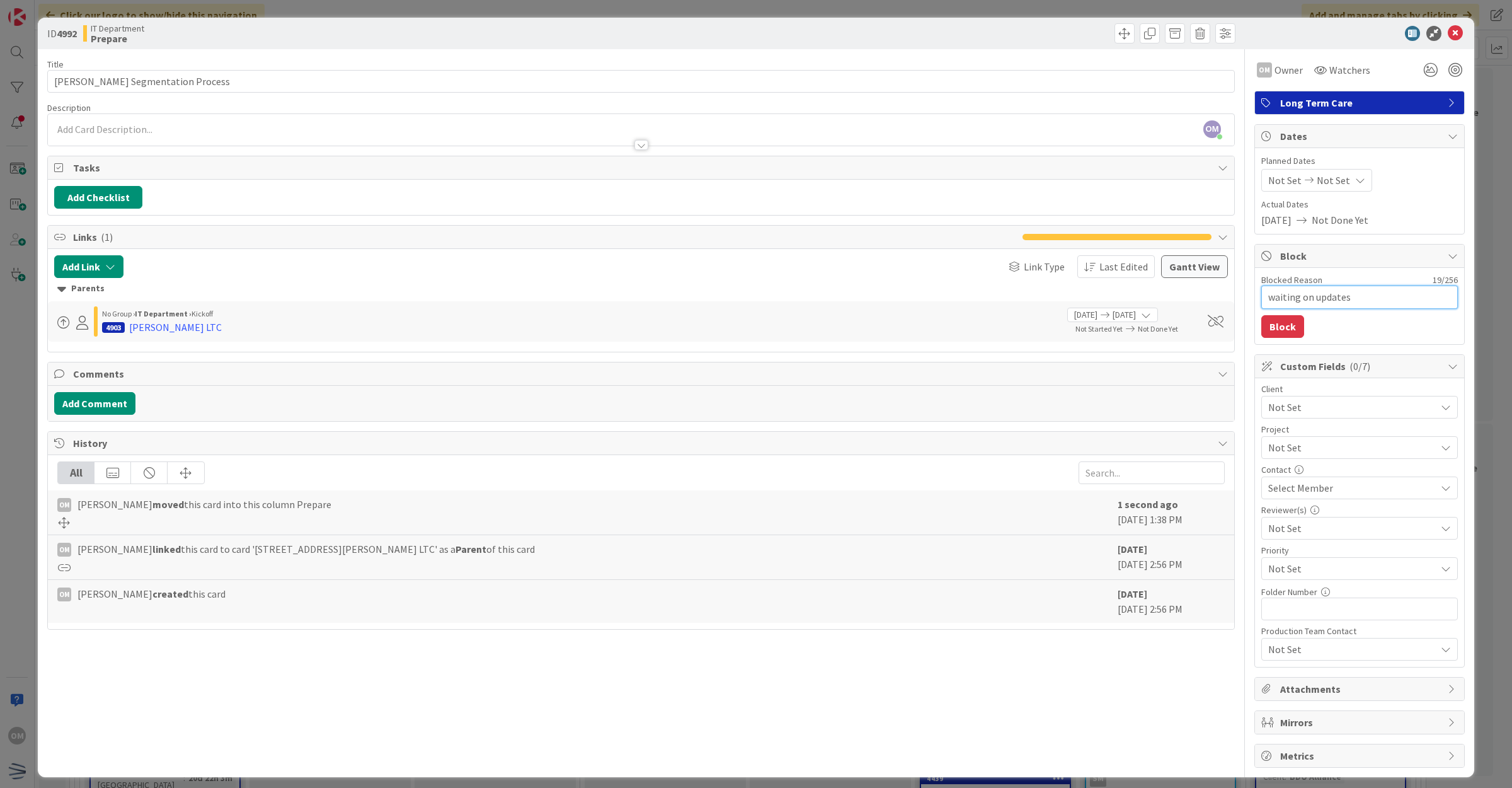
type textarea "x"
type textarea "waiting on updates c"
type textarea "x"
type textarea "waiting on updates ce"
type textarea "x"
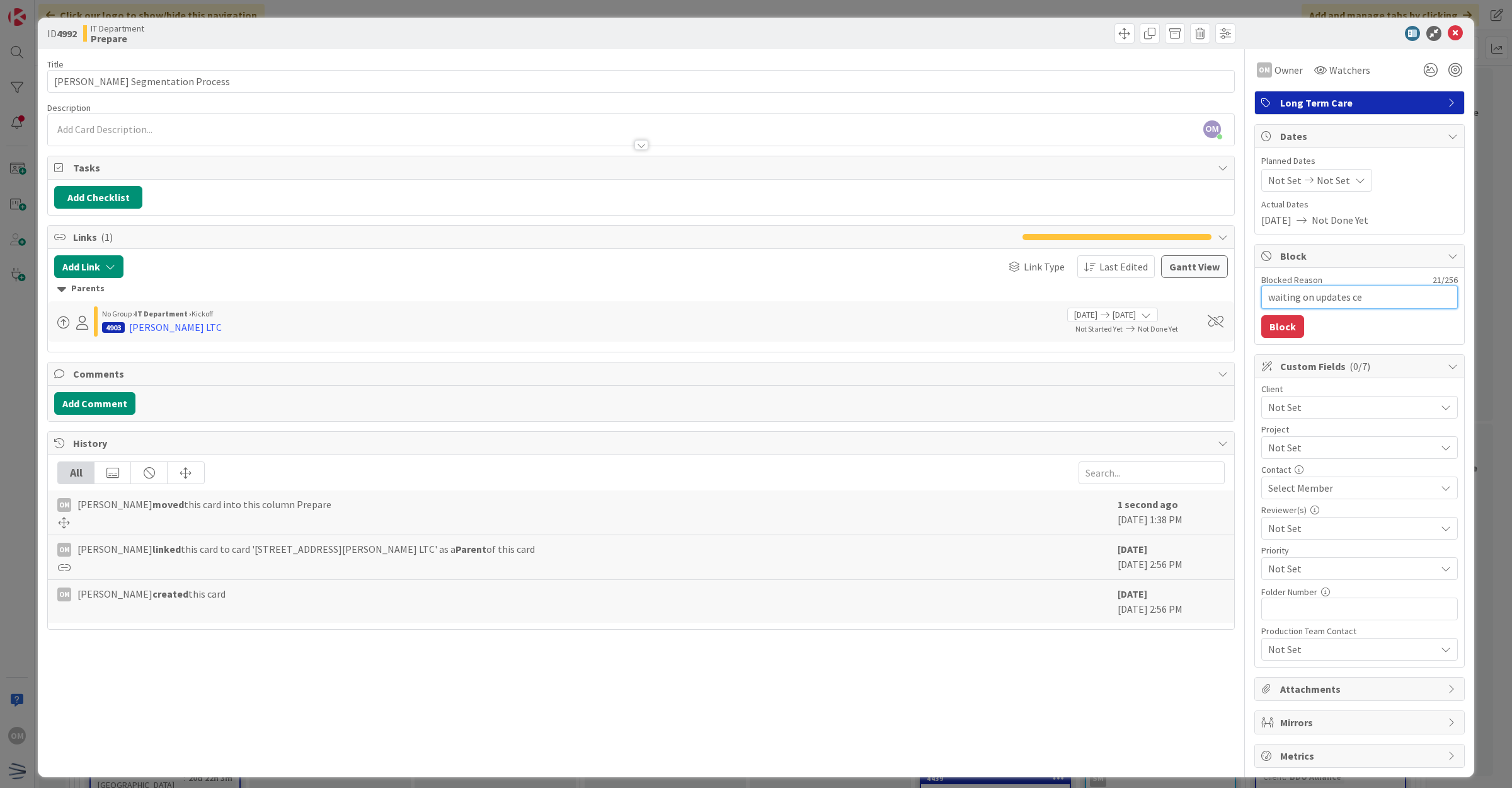
type textarea "waiting on updates c"
type textarea "x"
type textarea "waiting on updates"
type textarea "x"
type textarea "waiting on updates"
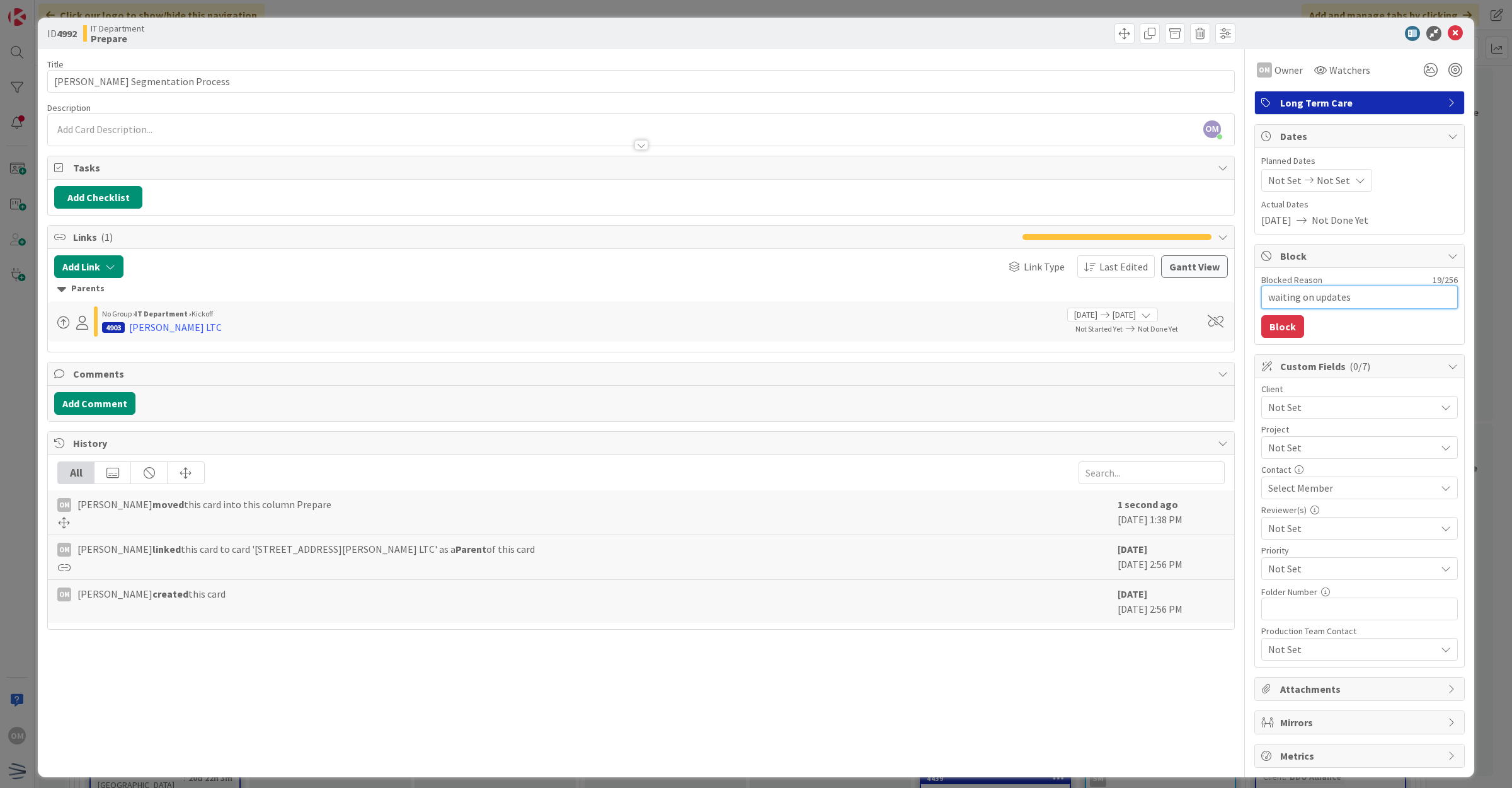
type textarea "x"
type textarea "waiting on updatesd"
type textarea "x"
type textarea "waiting on updatesd"
type textarea "x"
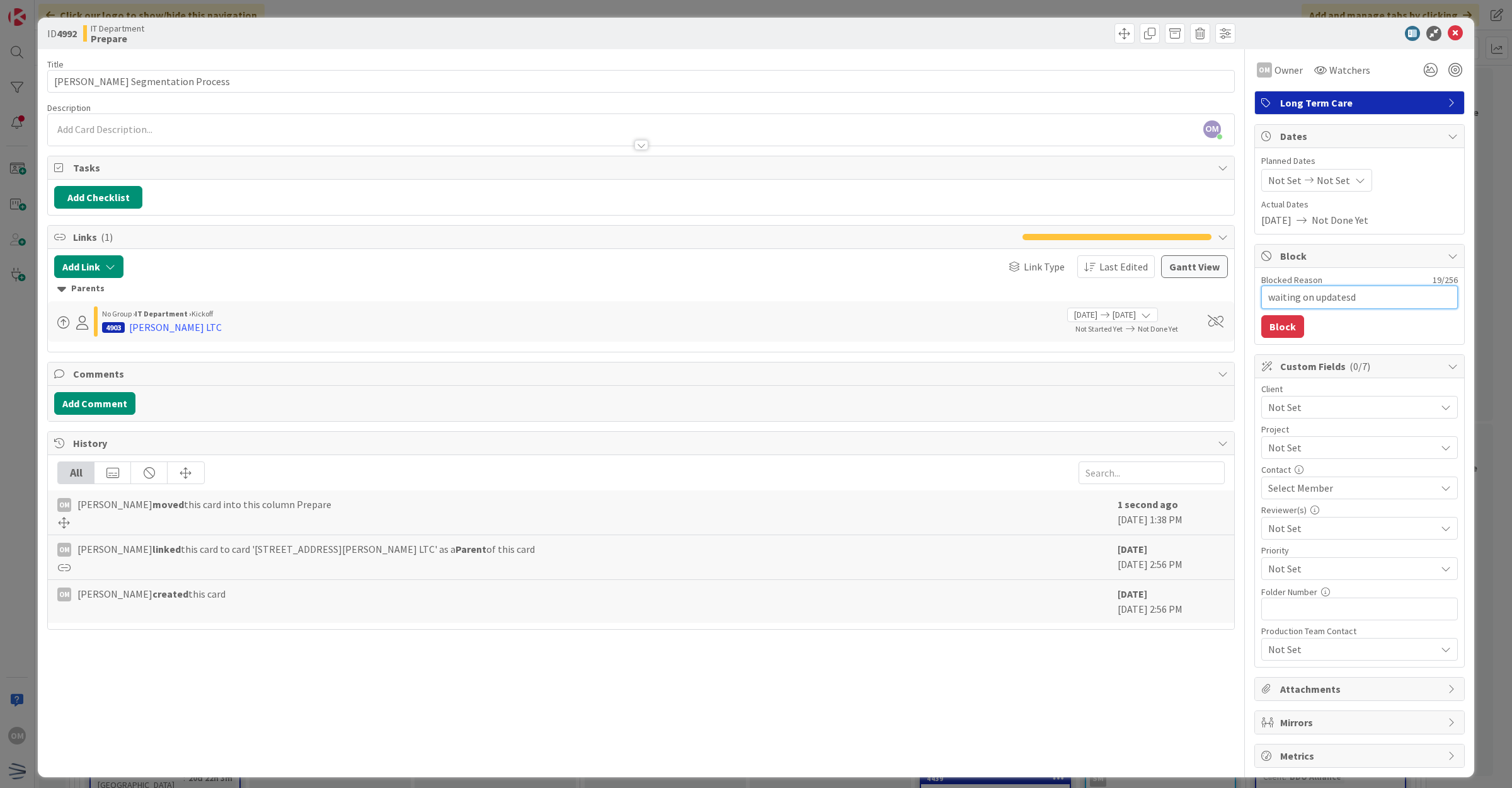
type textarea "waiting on updatesd c"
type textarea "x"
type textarea "waiting on updatesd ce"
type textarea "x"
type textarea "waiting on updatesd c"
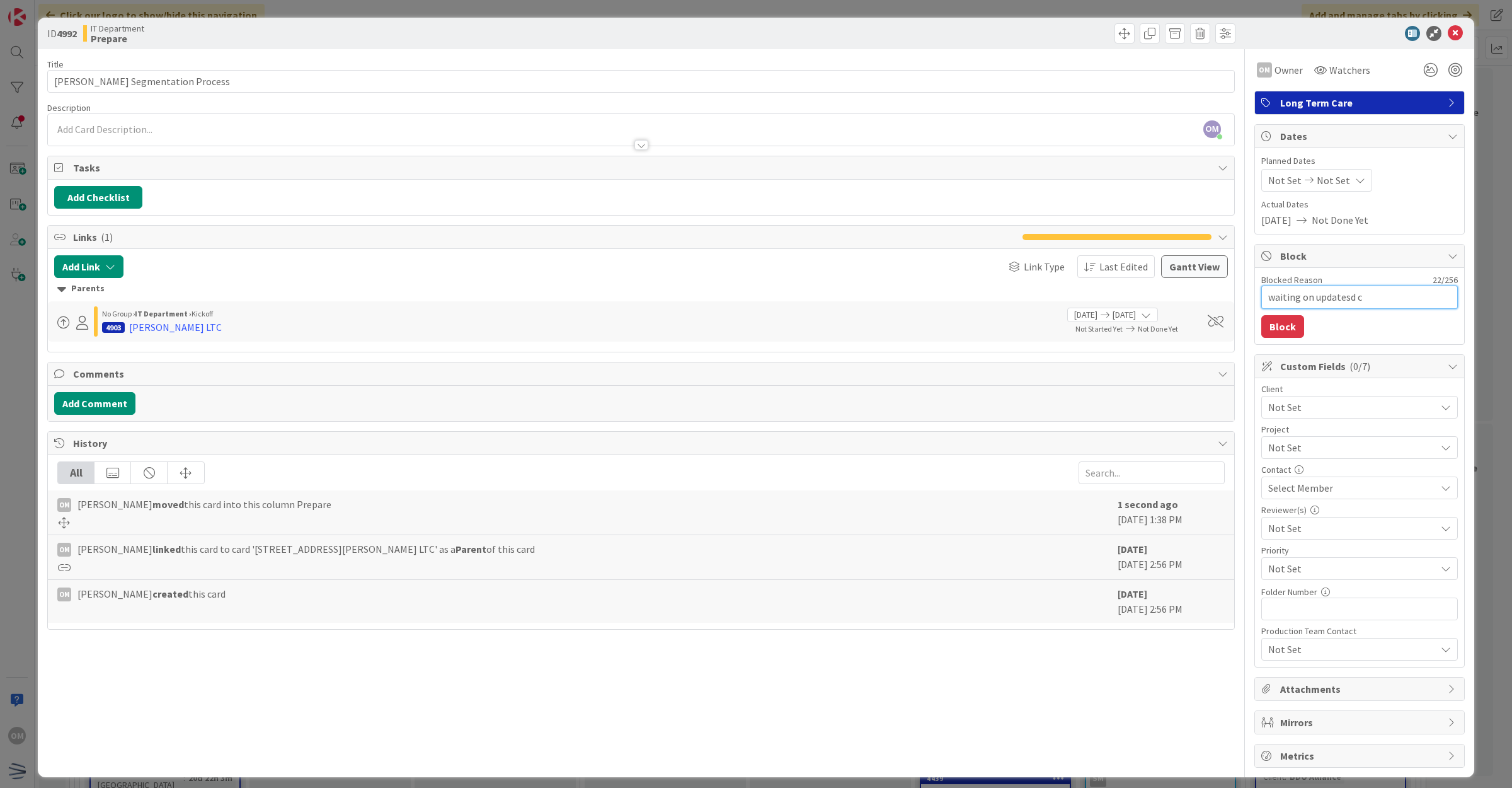
type textarea "x"
type textarea "waiting on updatesd"
type textarea "x"
type textarea "waiting on updatesd"
type textarea "x"
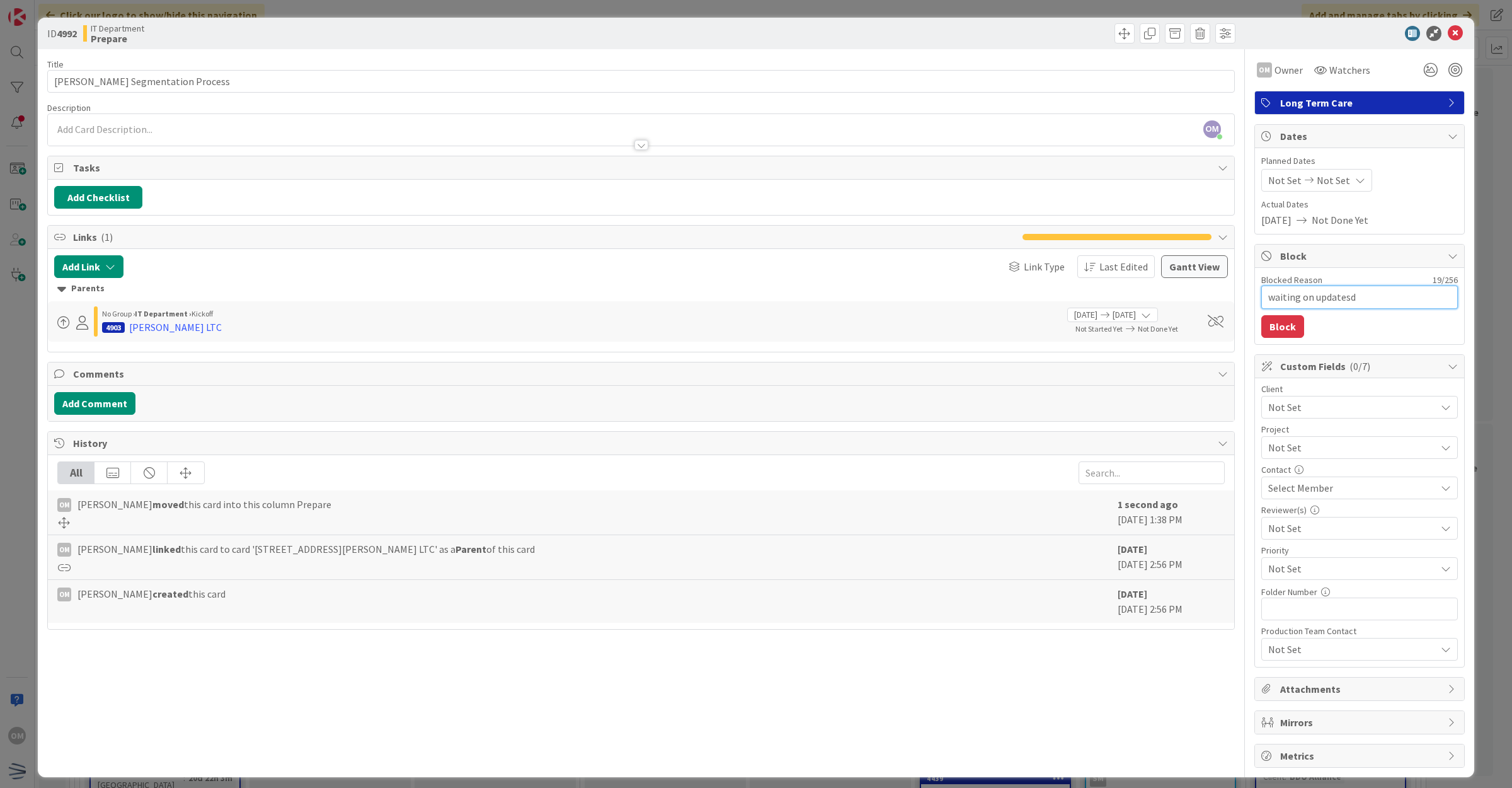
type textarea "waiting on updates"
type textarea "x"
type textarea "waiting on update"
type textarea "x"
type textarea "waiting on updated"
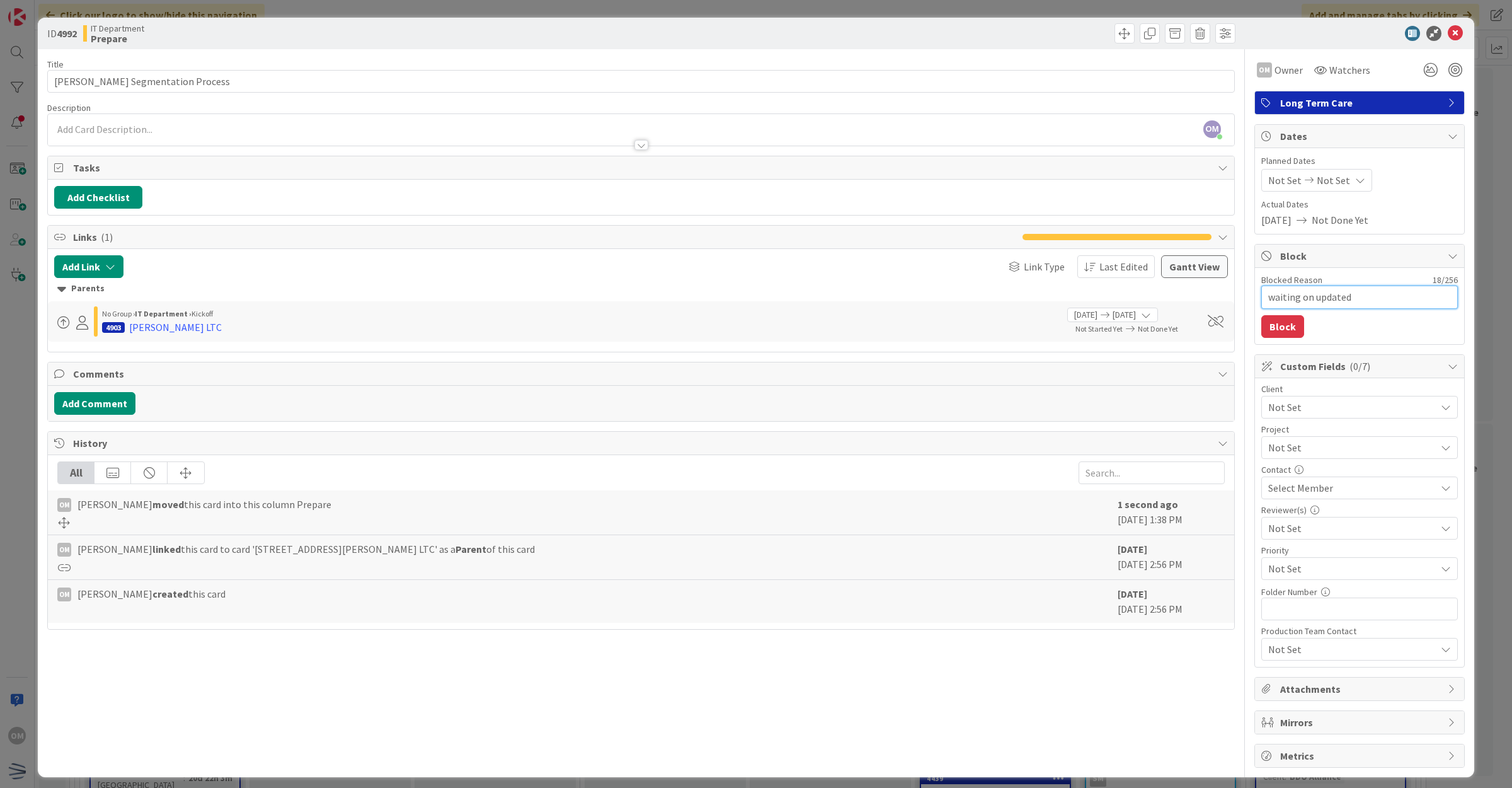
type textarea "x"
type textarea "waiting on updated"
type textarea "x"
type textarea "waiting on updated c"
type textarea "x"
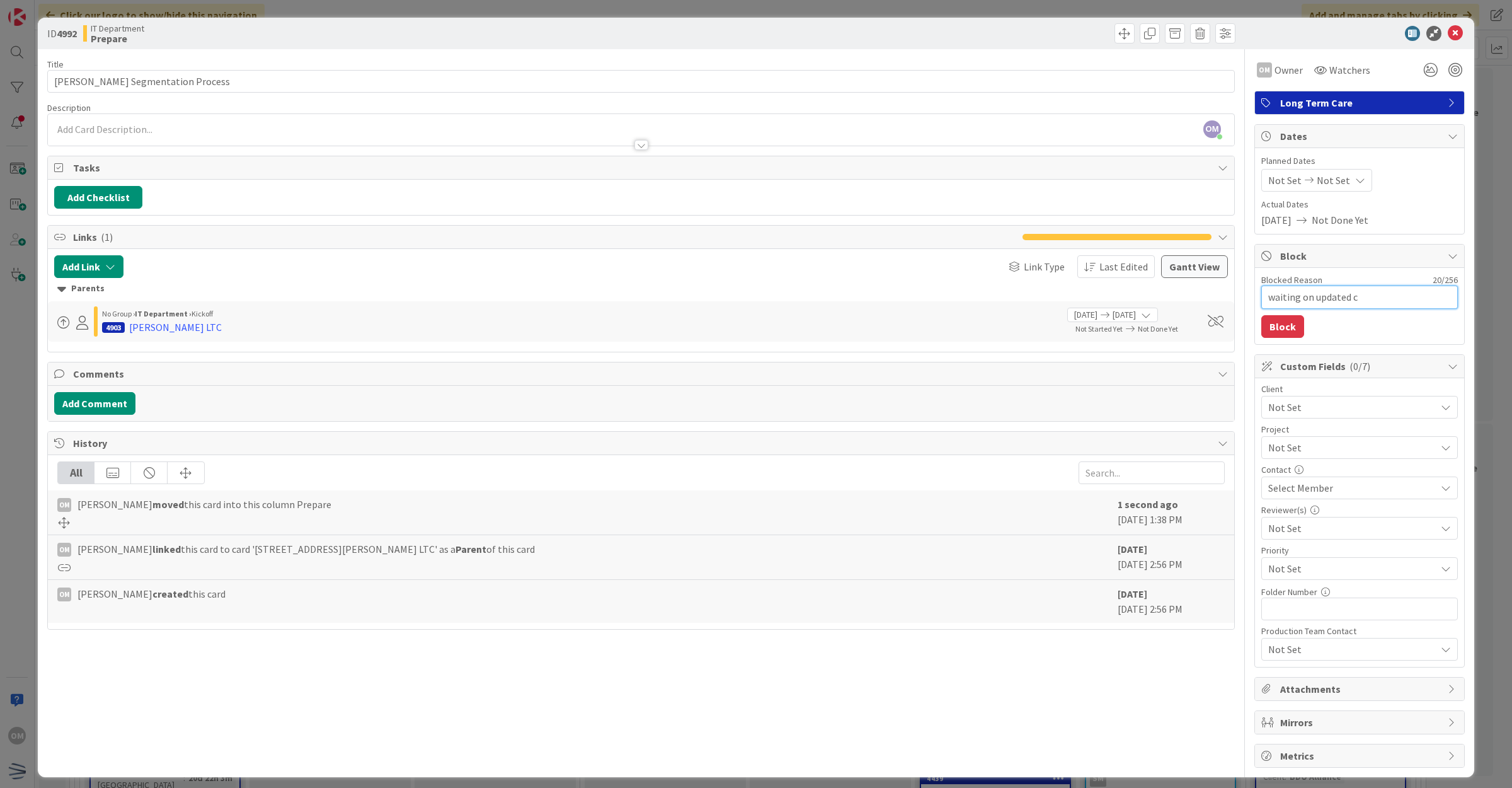
type textarea "waiting on updated ce"
type textarea "x"
type textarea "waiting on updated cen"
type textarea "x"
type textarea "waiting on updated censu"
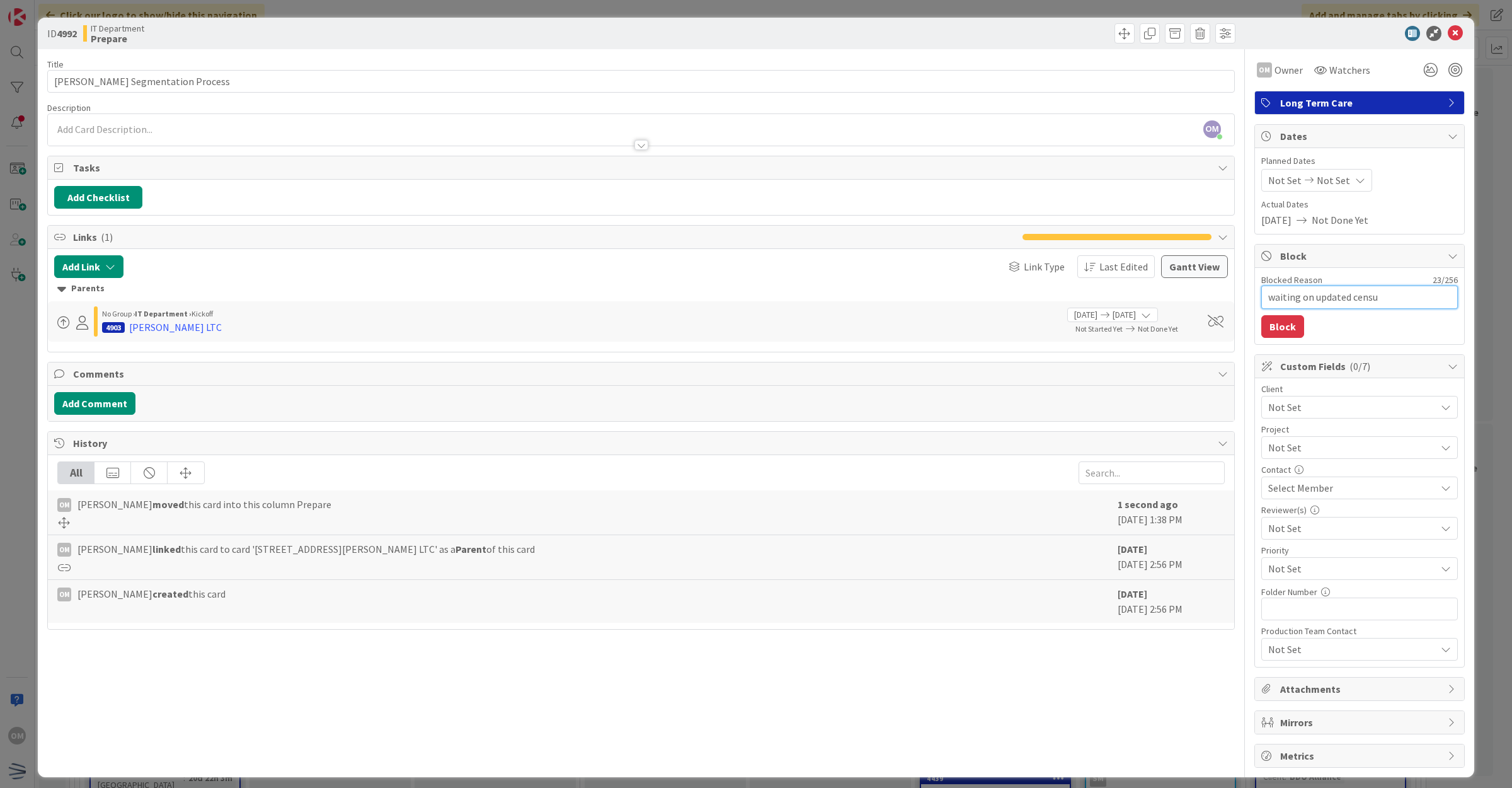
type textarea "x"
type textarea "waiting on updated census"
type textarea "x"
type textarea "waiting on updated census"
type textarea "x"
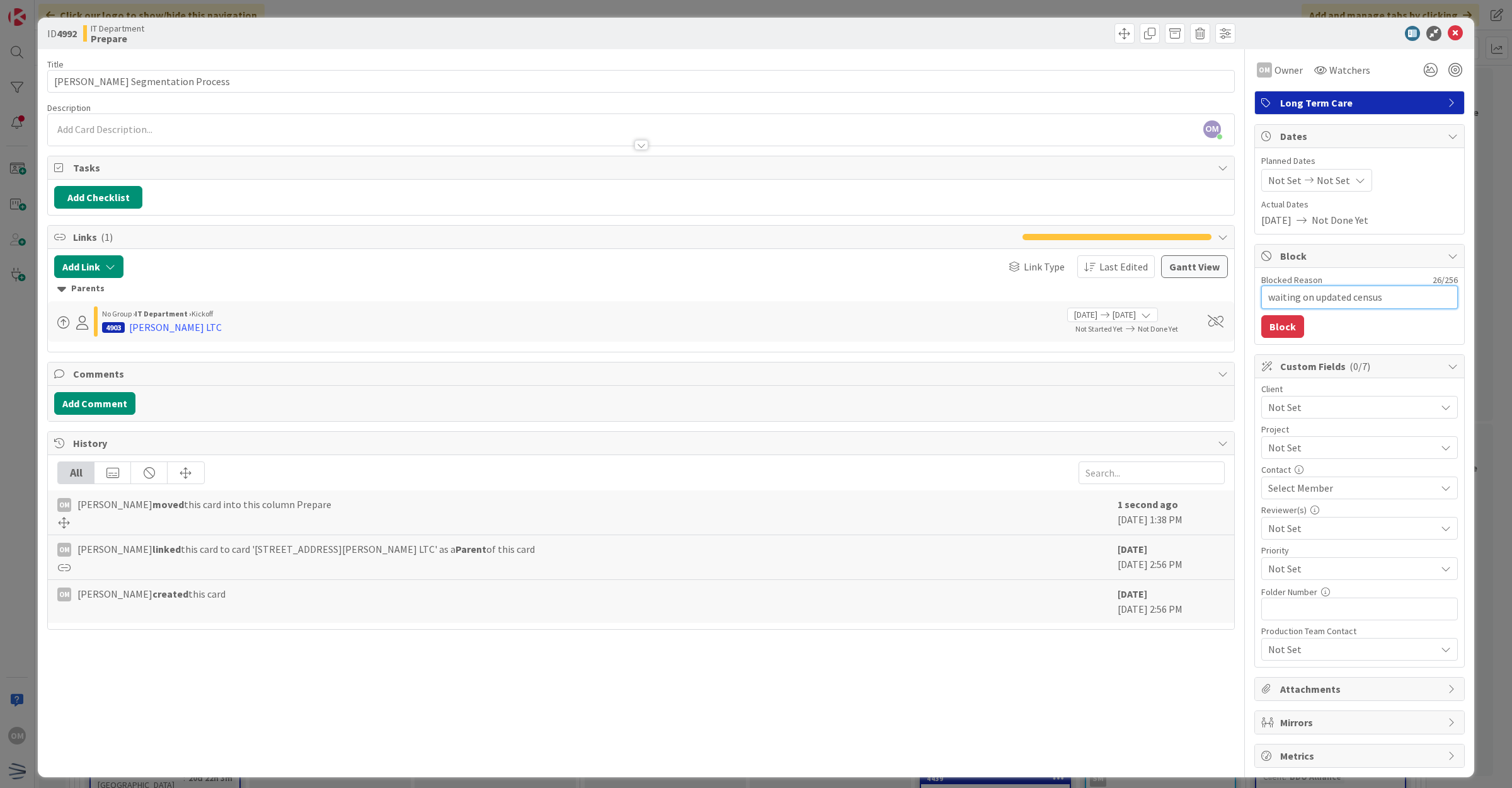
type textarea "waiting on updated census u"
type textarea "x"
type textarea "waiting on updated census ui"
type textarea "x"
type textarea "waiting on updated census uin"
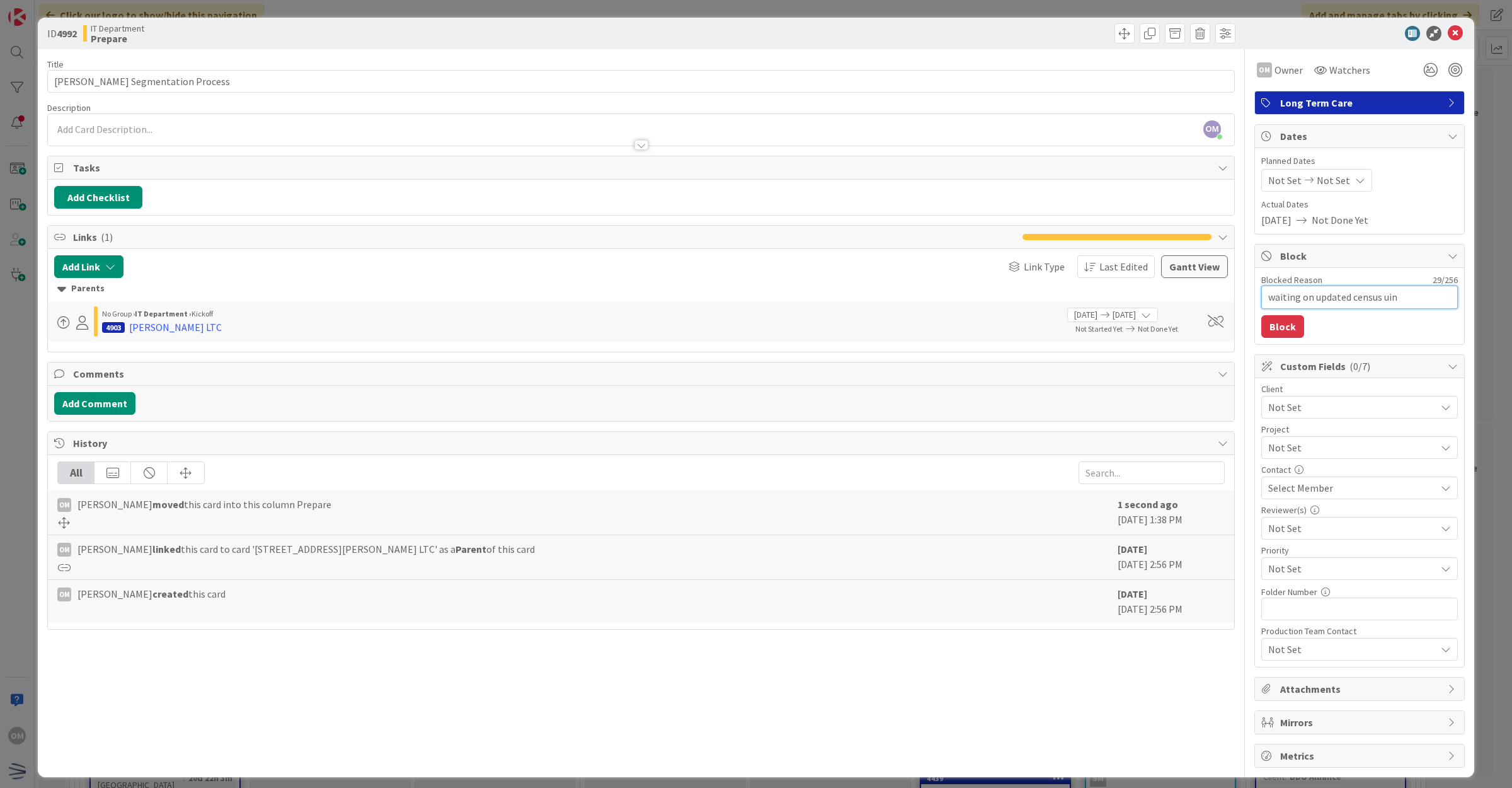
type textarea "x"
type textarea "waiting on updated census ui"
type textarea "x"
type textarea "waiting on updated census u"
type textarea "x"
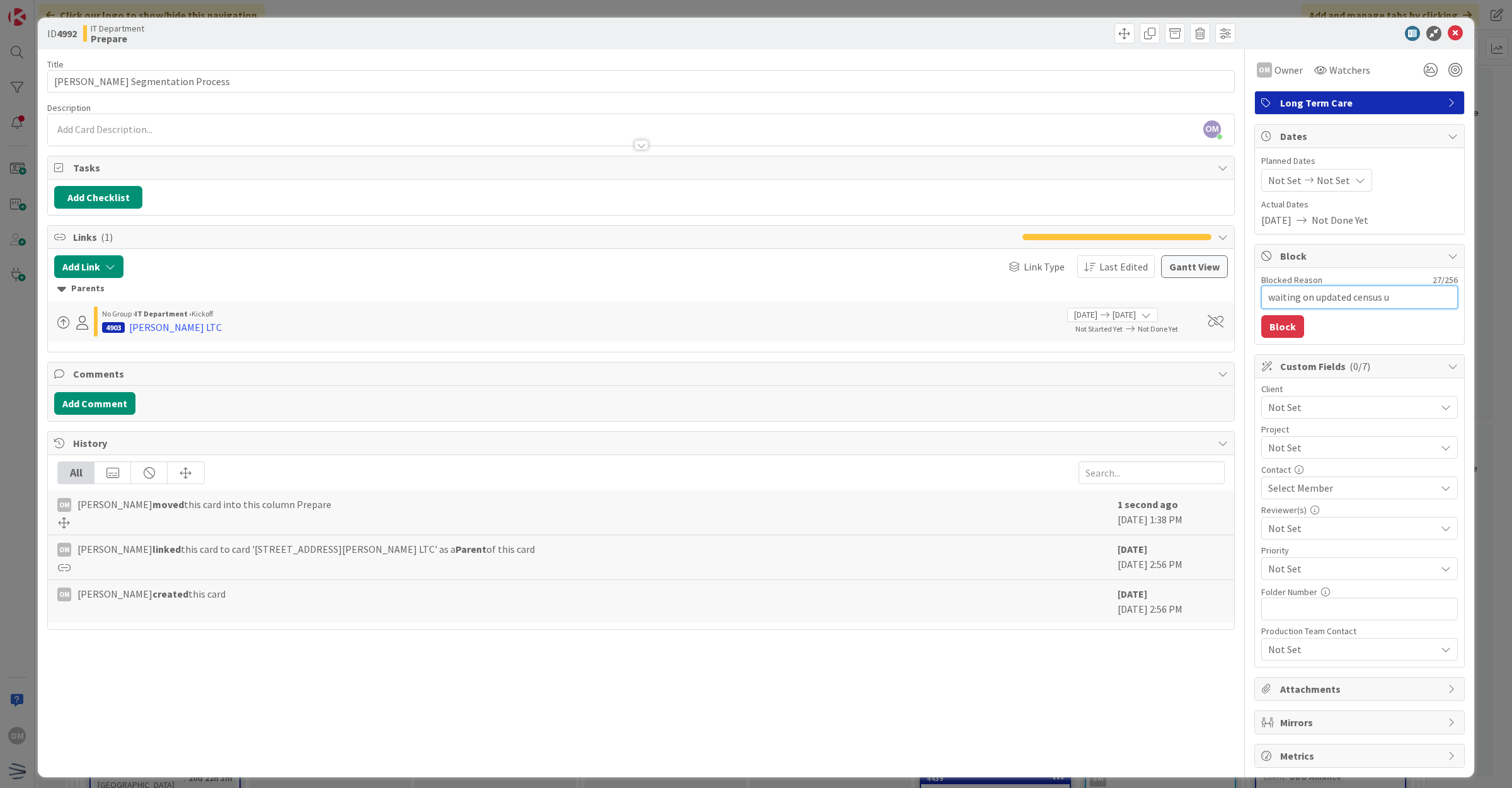
type textarea "waiting on updated census"
type textarea "x"
type textarea "waiting on updated census i"
type textarea "x"
type textarea "waiting on updated census if"
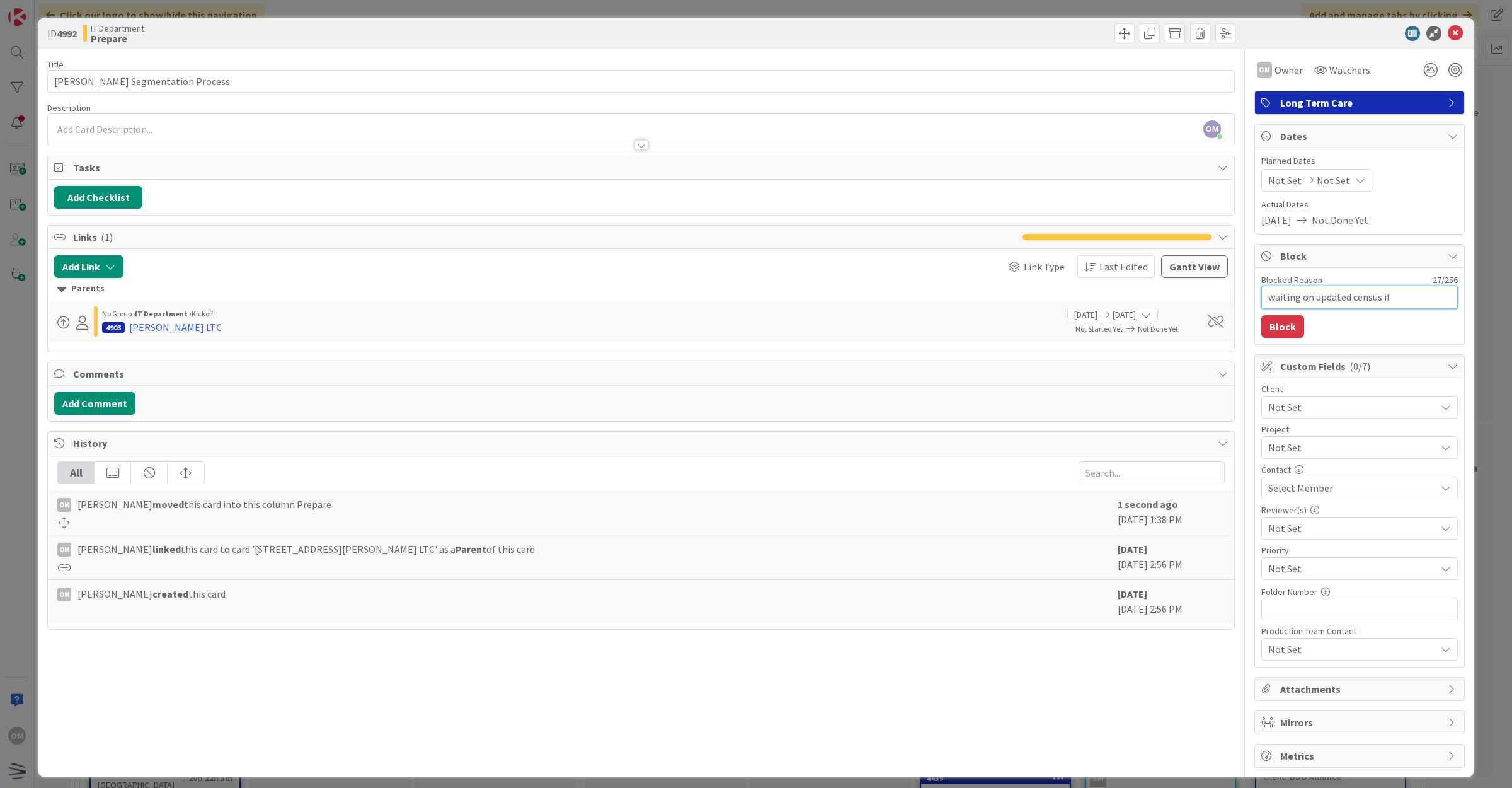
type textarea "x"
type textarea "waiting on updated census ifn"
type textarea "x"
type textarea "waiting on updated census if"
type textarea "x"
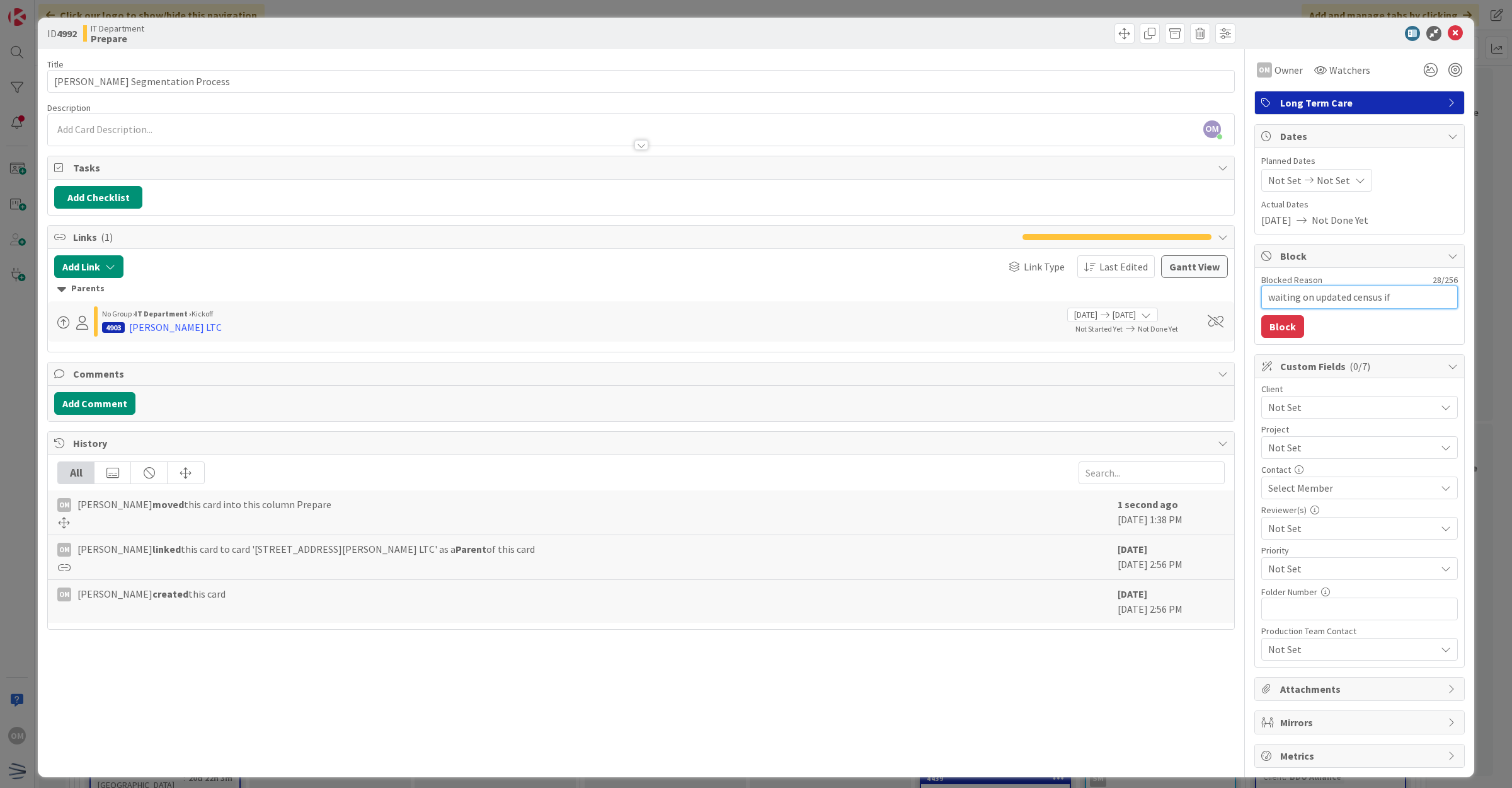
type textarea "waiting on updated census i"
type textarea "x"
type textarea "waiting on updated census if"
type textarea "x"
type textarea "waiting on updated census i"
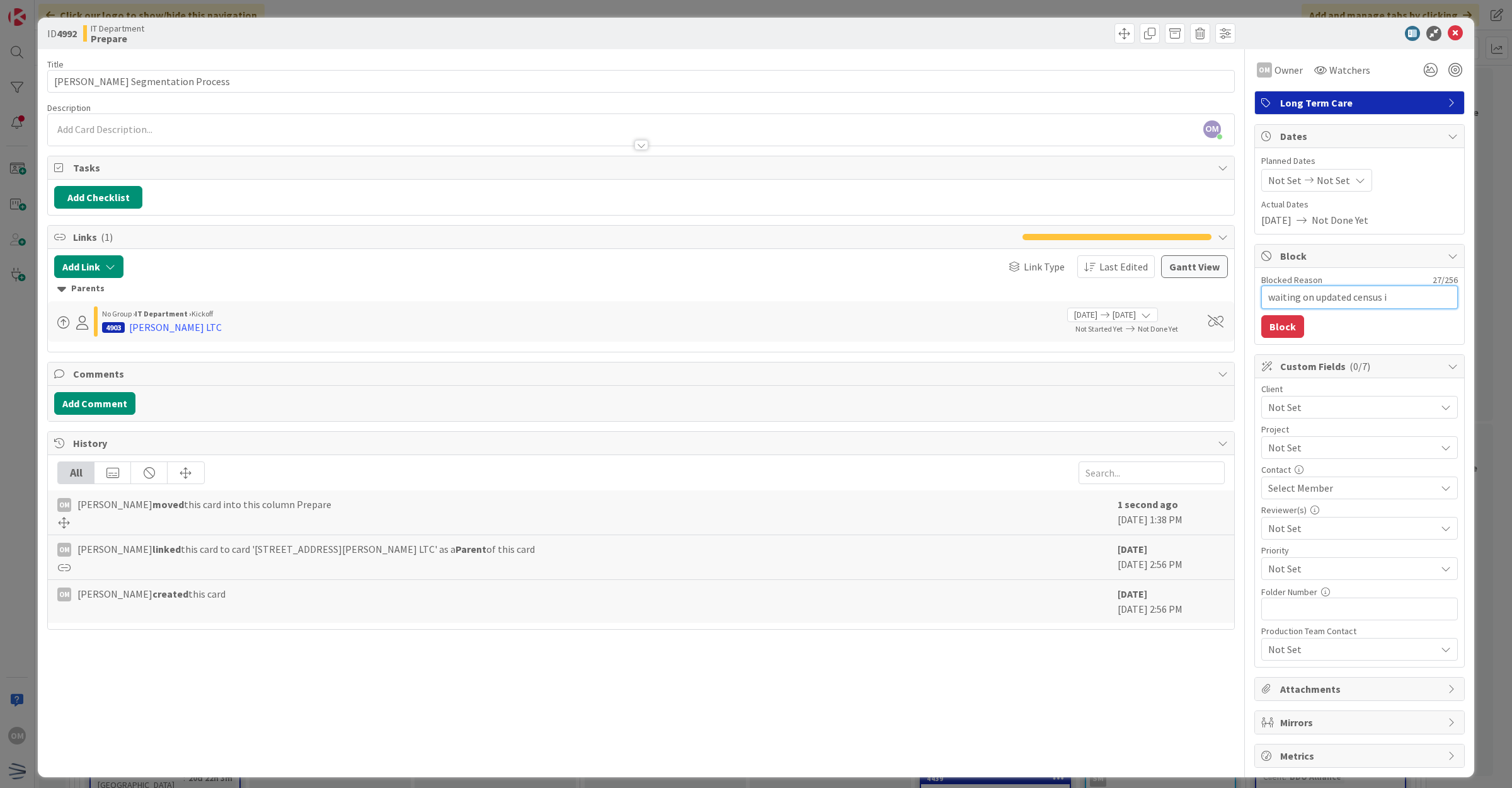
type textarea "x"
type textarea "waiting on updated census in"
type textarea "x"
type textarea "waiting on updated census inf"
click at [1280, 325] on button "Block" at bounding box center [1282, 326] width 43 height 23
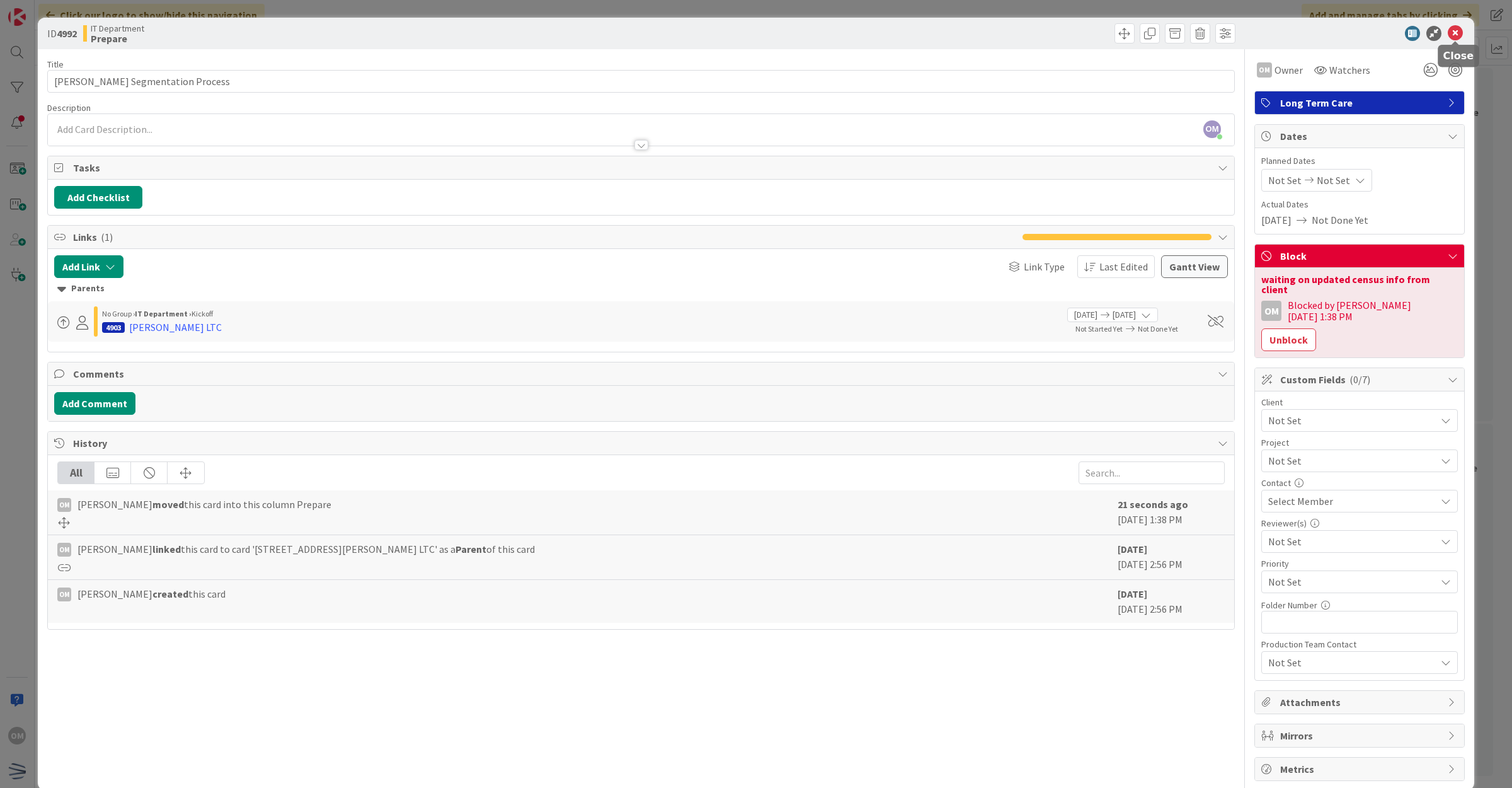
click at [1461, 35] on icon at bounding box center [1455, 33] width 15 height 15
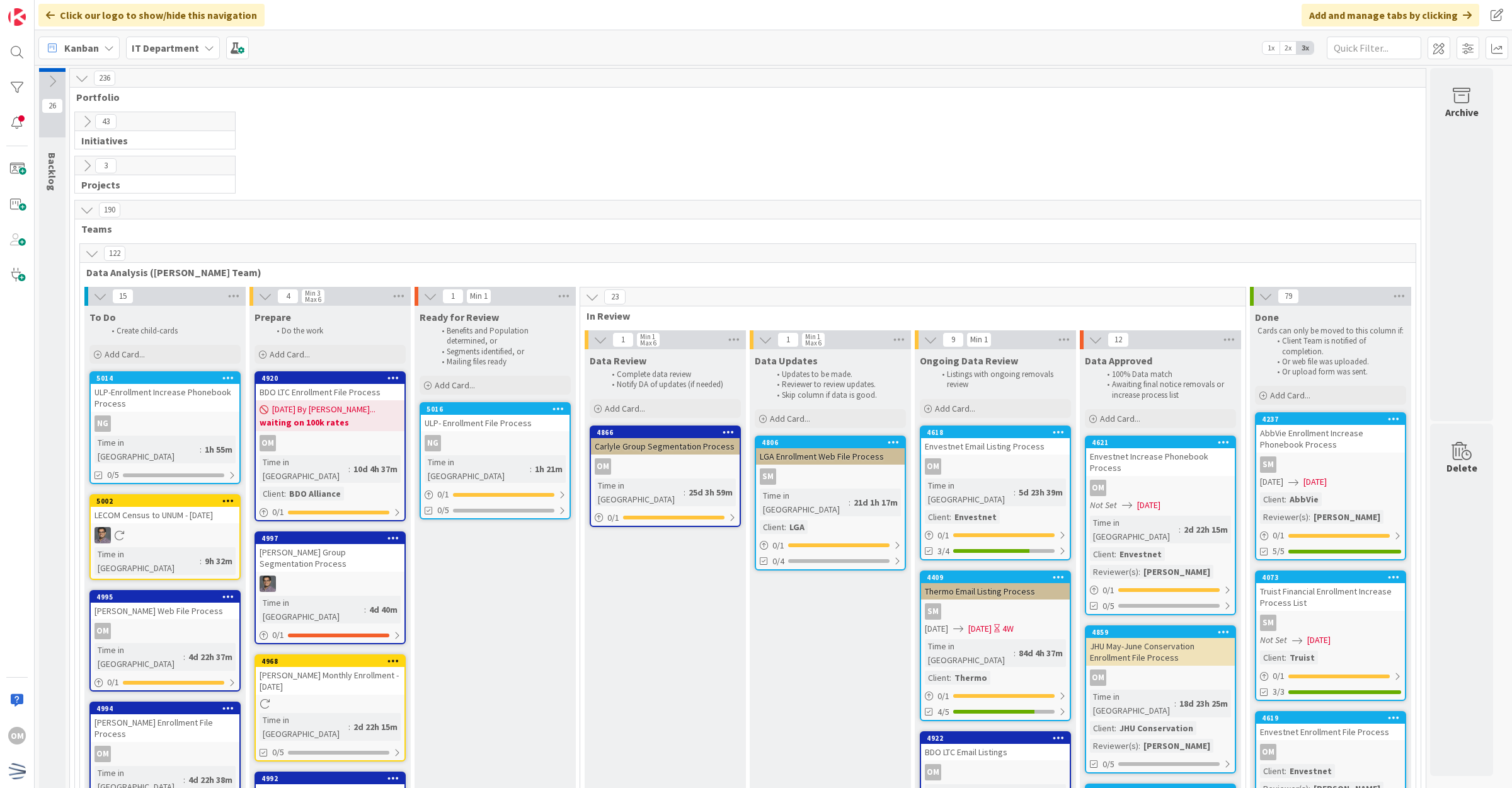
click at [84, 128] on button at bounding box center [87, 122] width 17 height 17
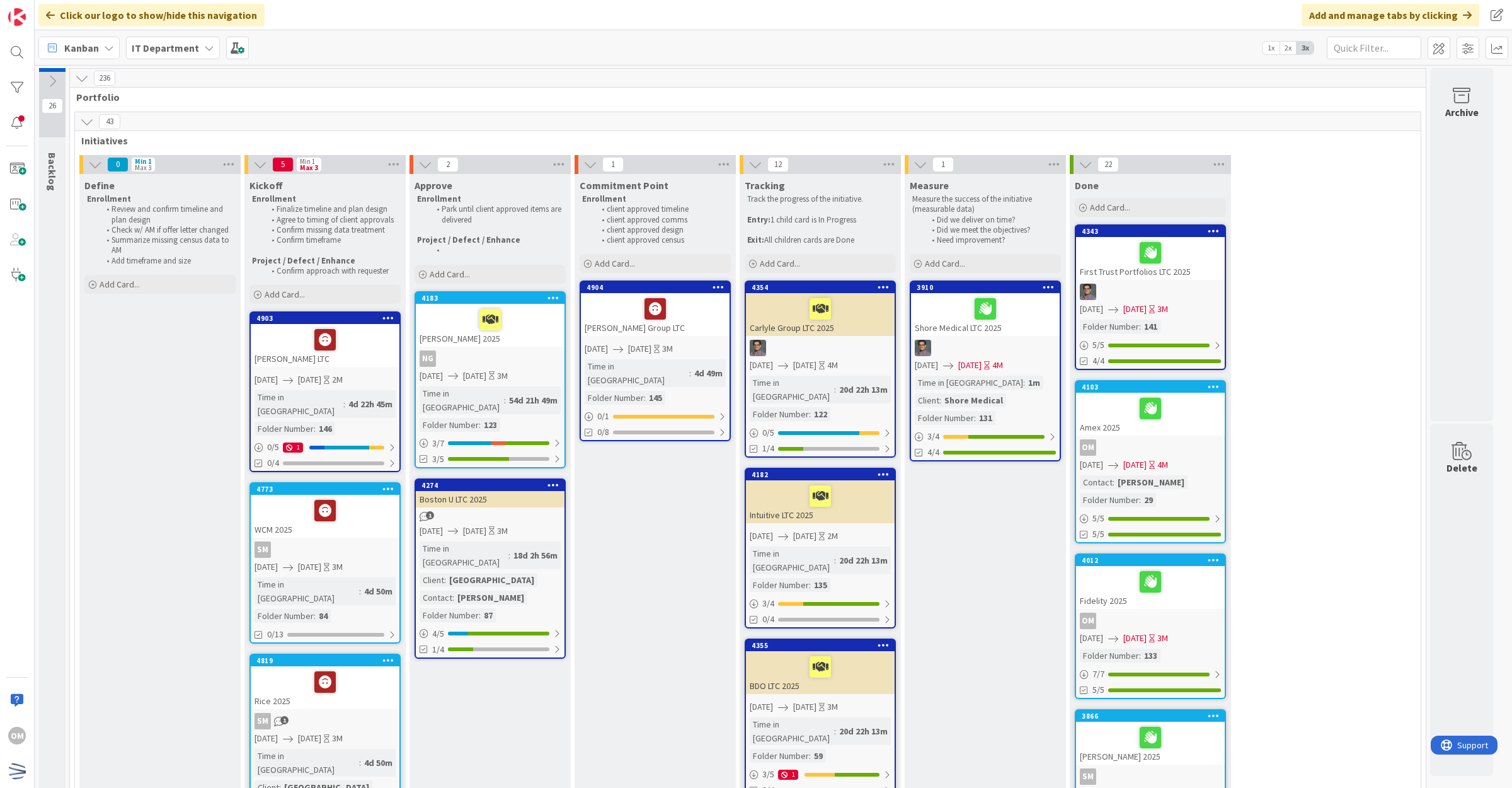
click at [1019, 389] on div "Time in Column : 1m Client : Shore Medical Folder Number : 131" at bounding box center [985, 400] width 141 height 49
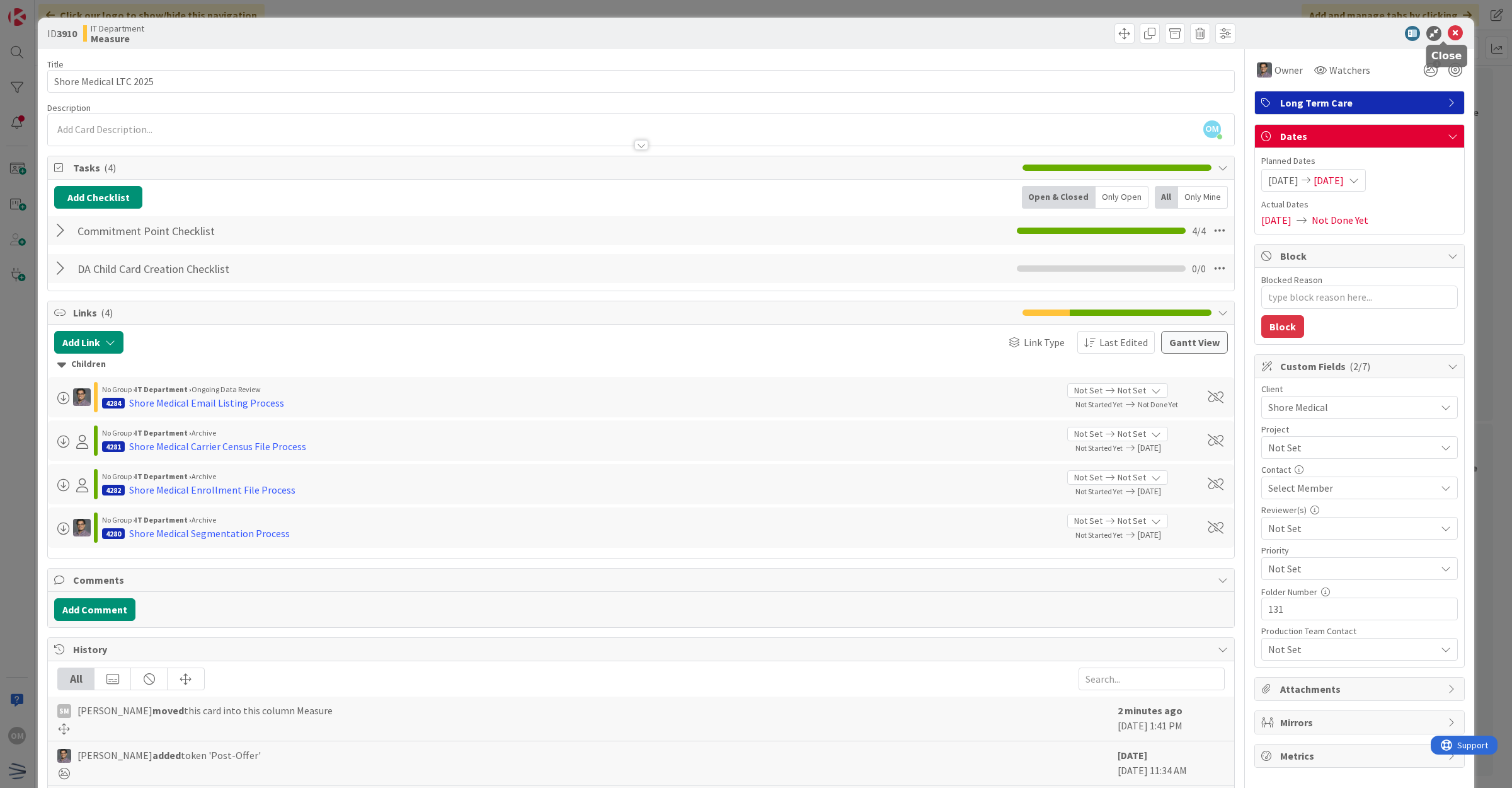
click at [1447, 32] on icon at bounding box center [1455, 33] width 15 height 15
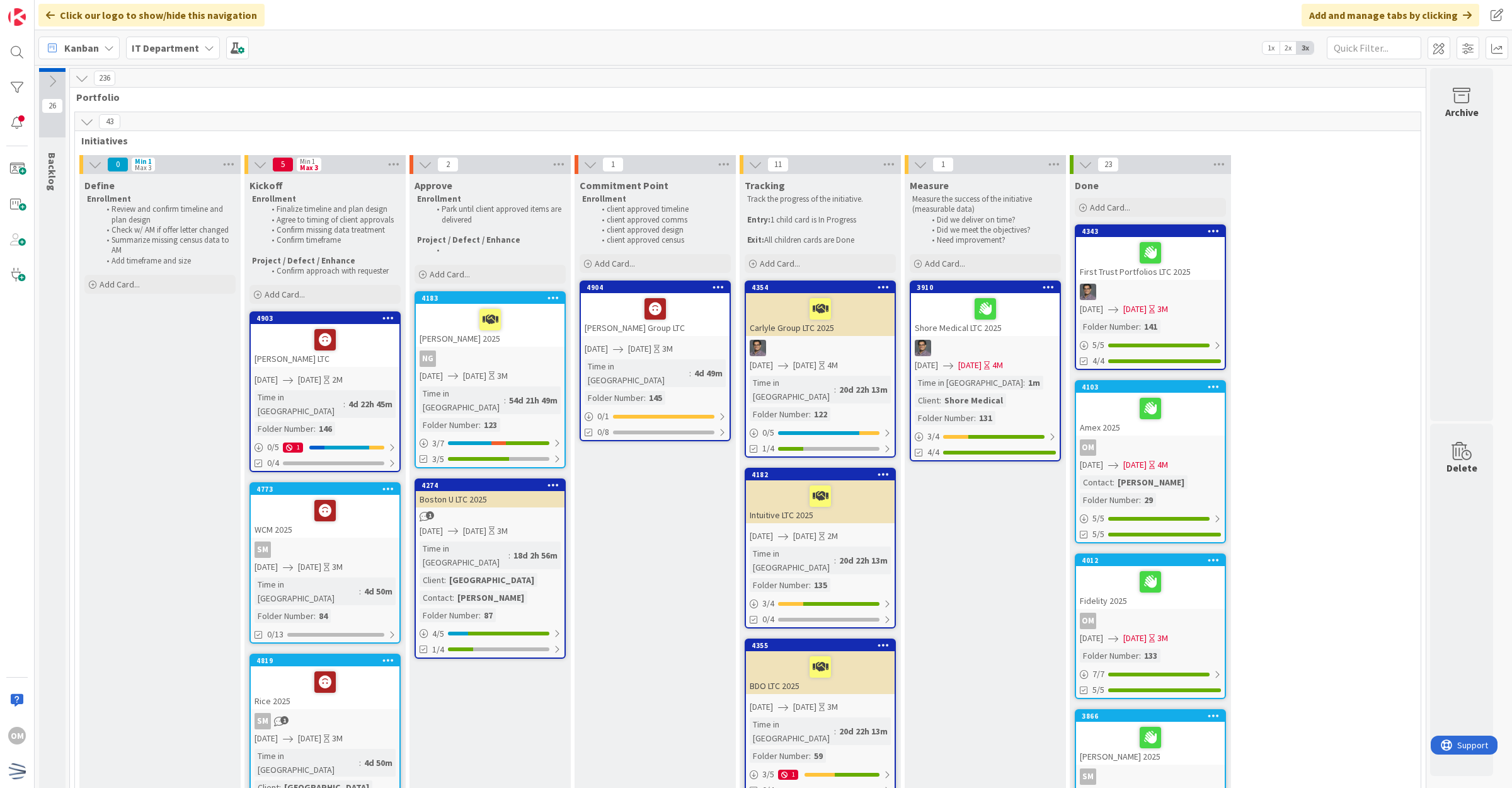
click at [61, 73] on button at bounding box center [52, 81] width 26 height 19
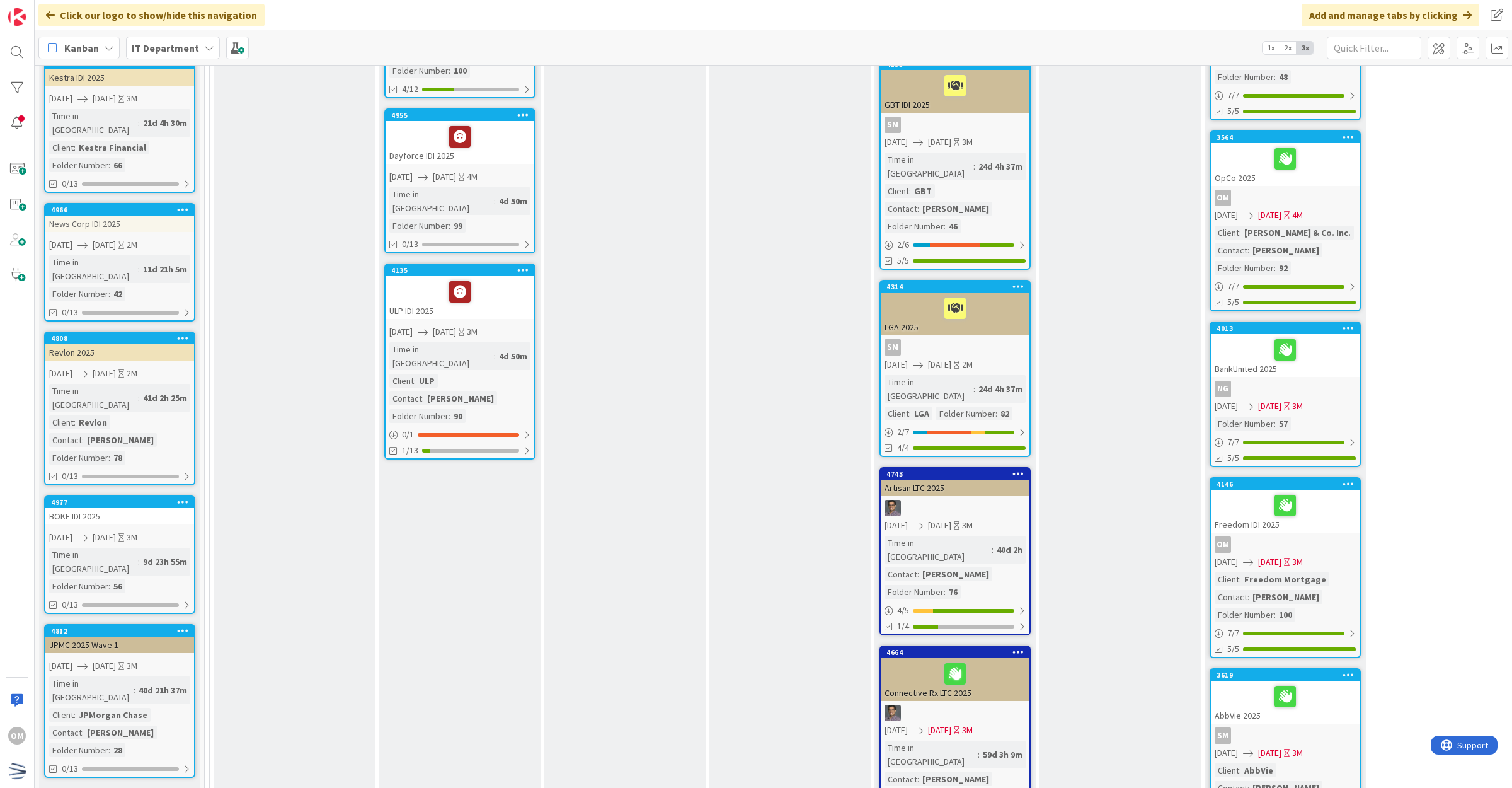
scroll to position [788, 0]
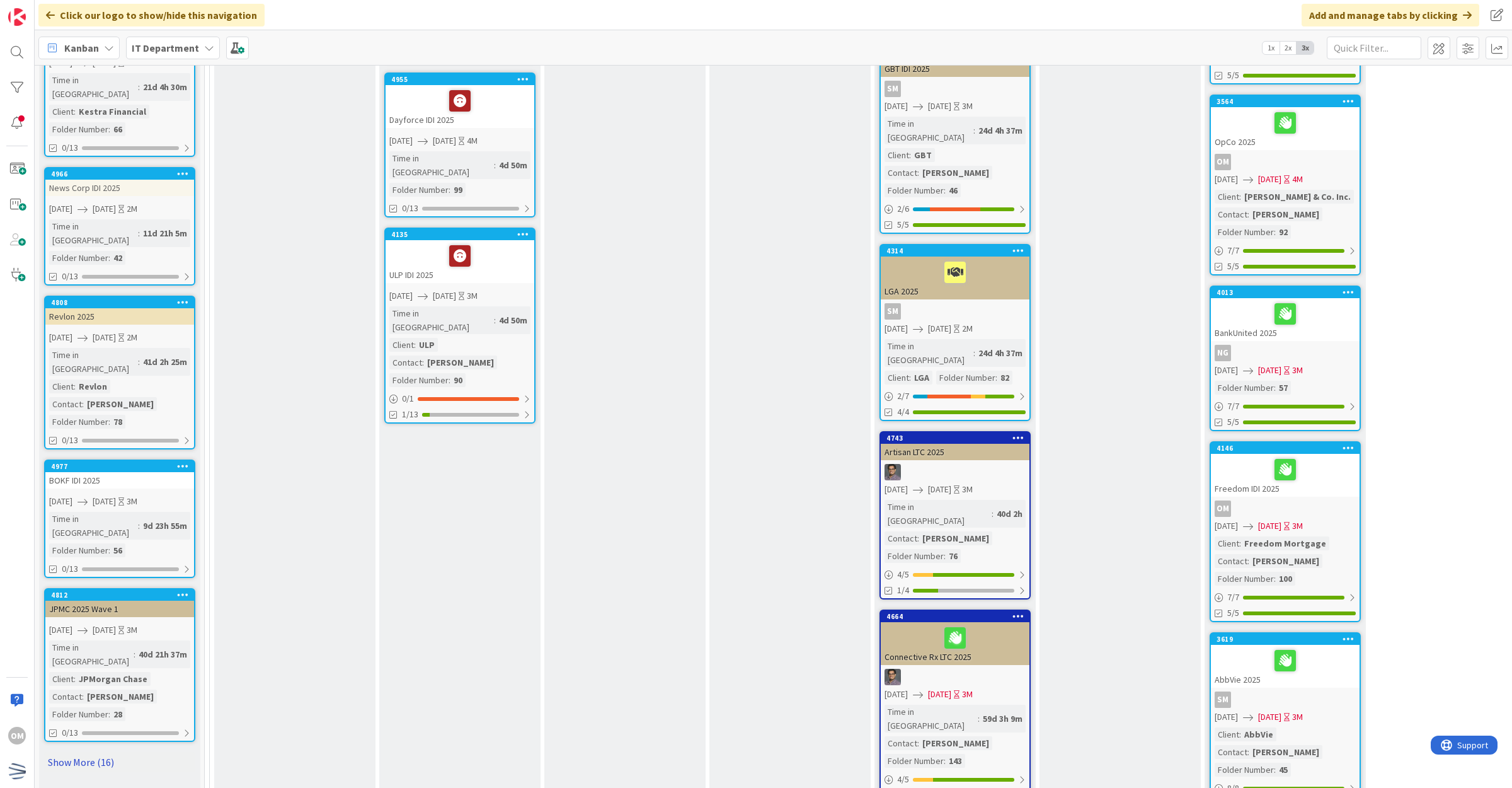
click at [83, 752] on link "Show More (16)" at bounding box center [119, 762] width 151 height 20
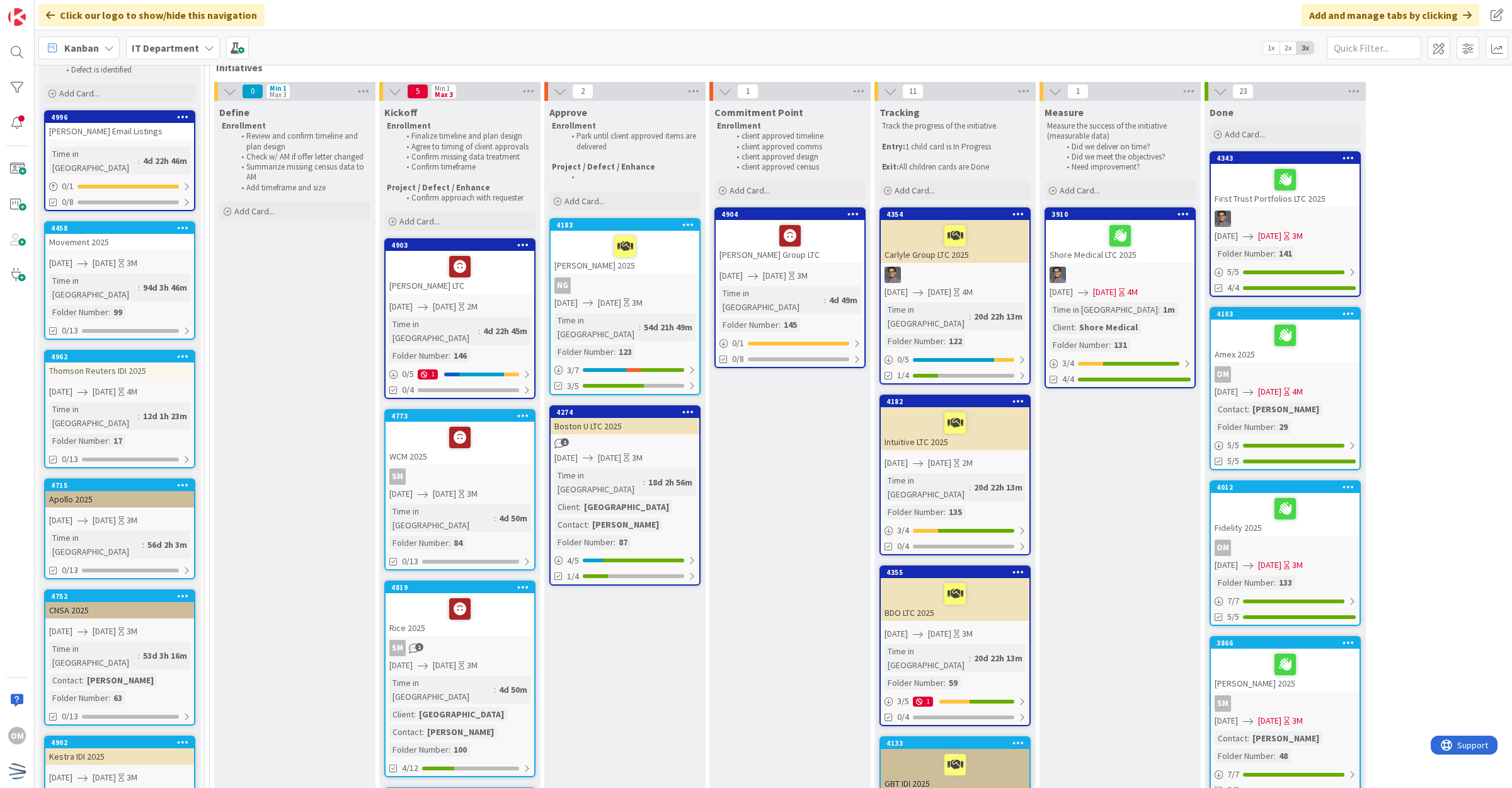
scroll to position [0, 0]
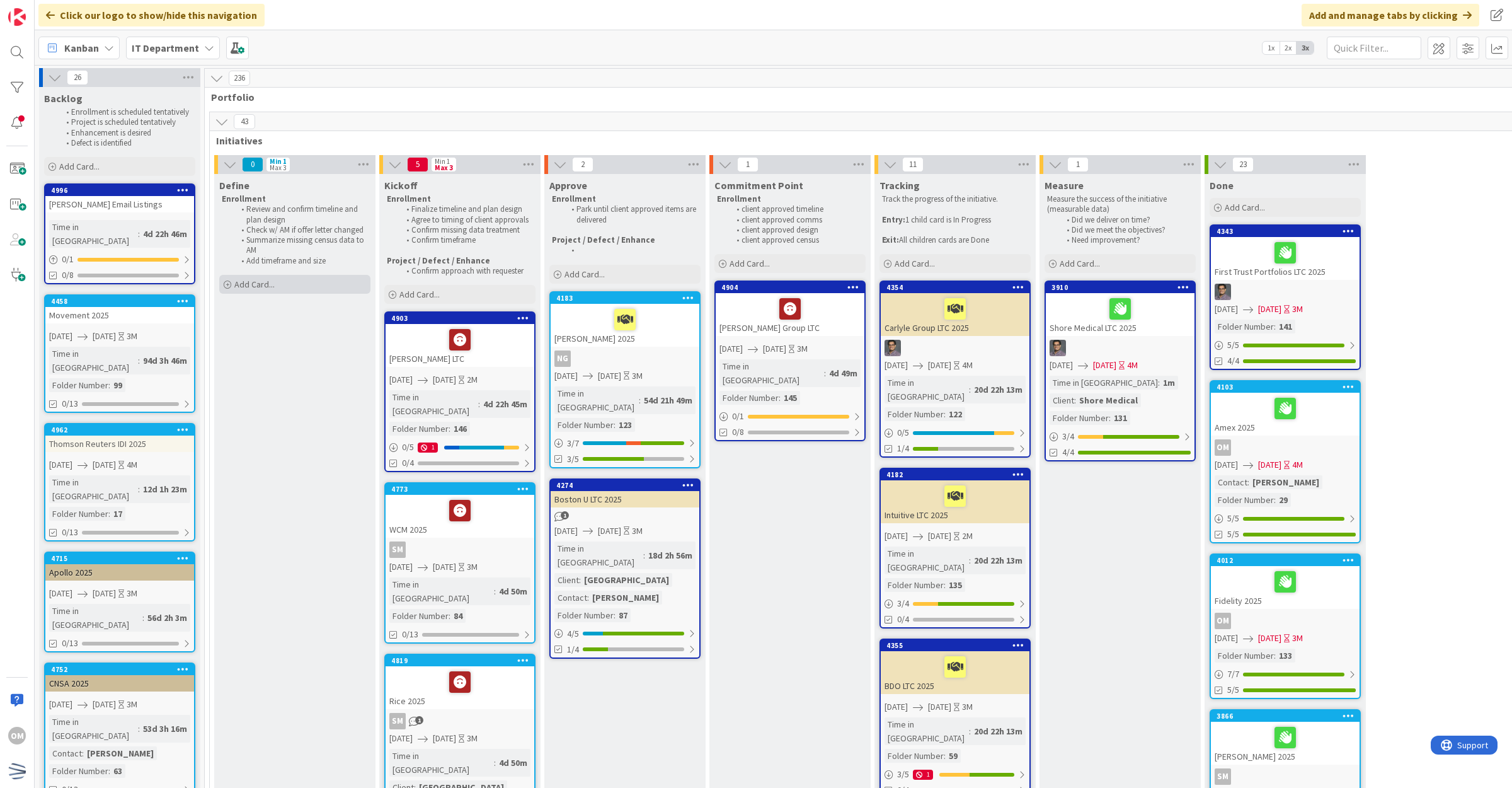
click at [306, 288] on div "Add Card..." at bounding box center [294, 284] width 151 height 19
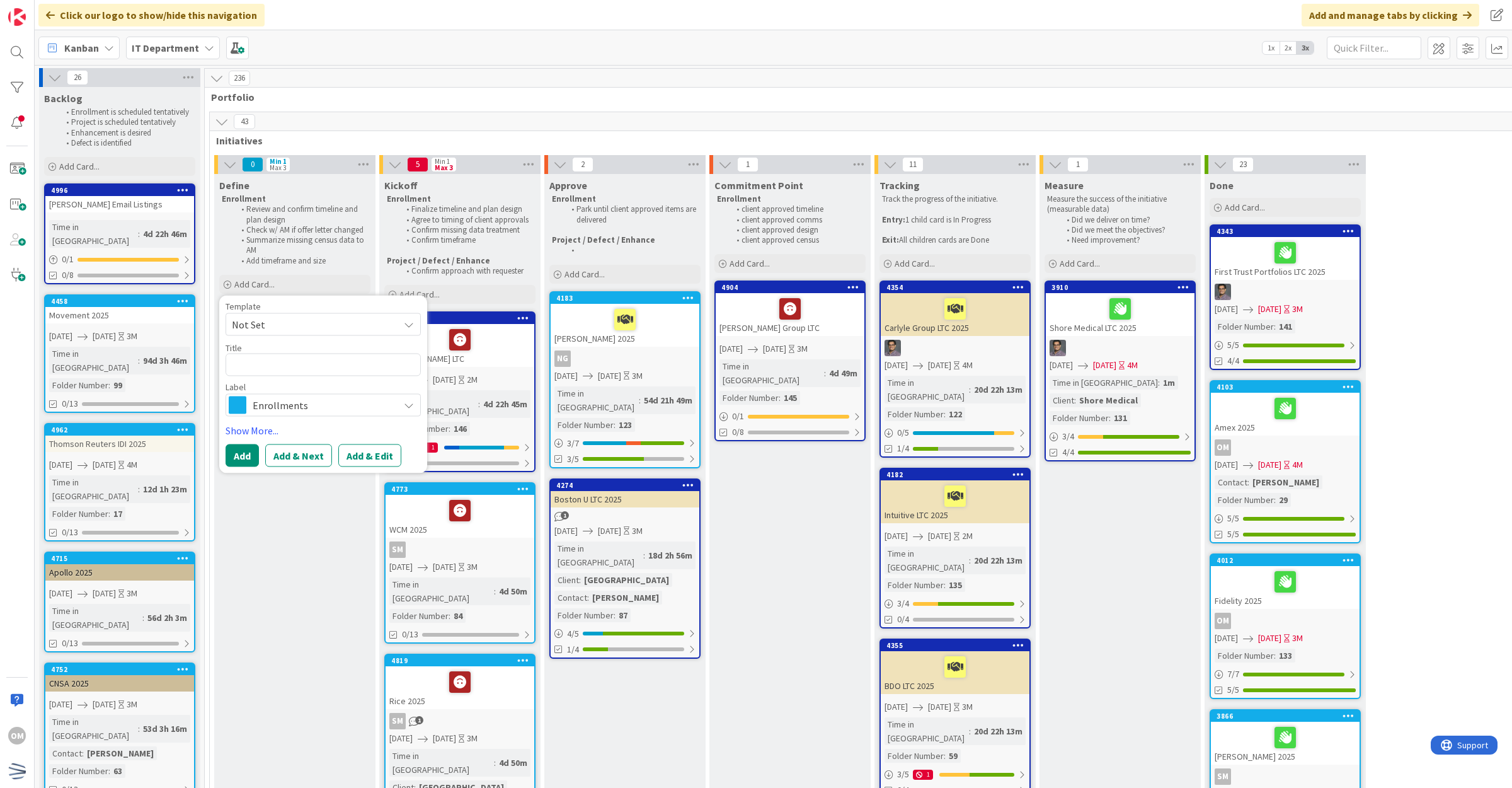
click at [284, 397] on span "Enrollments" at bounding box center [322, 405] width 140 height 17
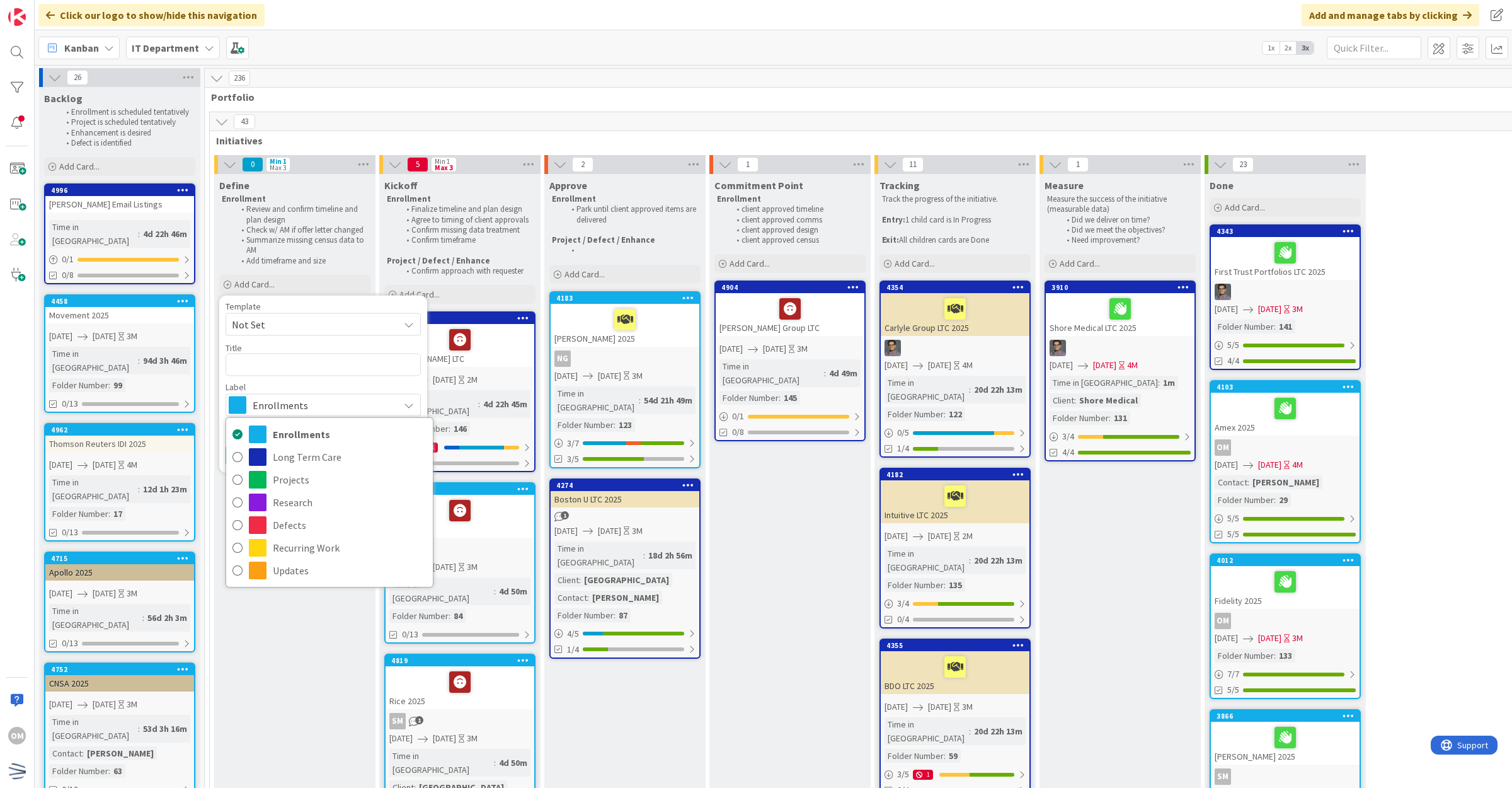
click at [284, 397] on span "Enrollments" at bounding box center [322, 405] width 140 height 17
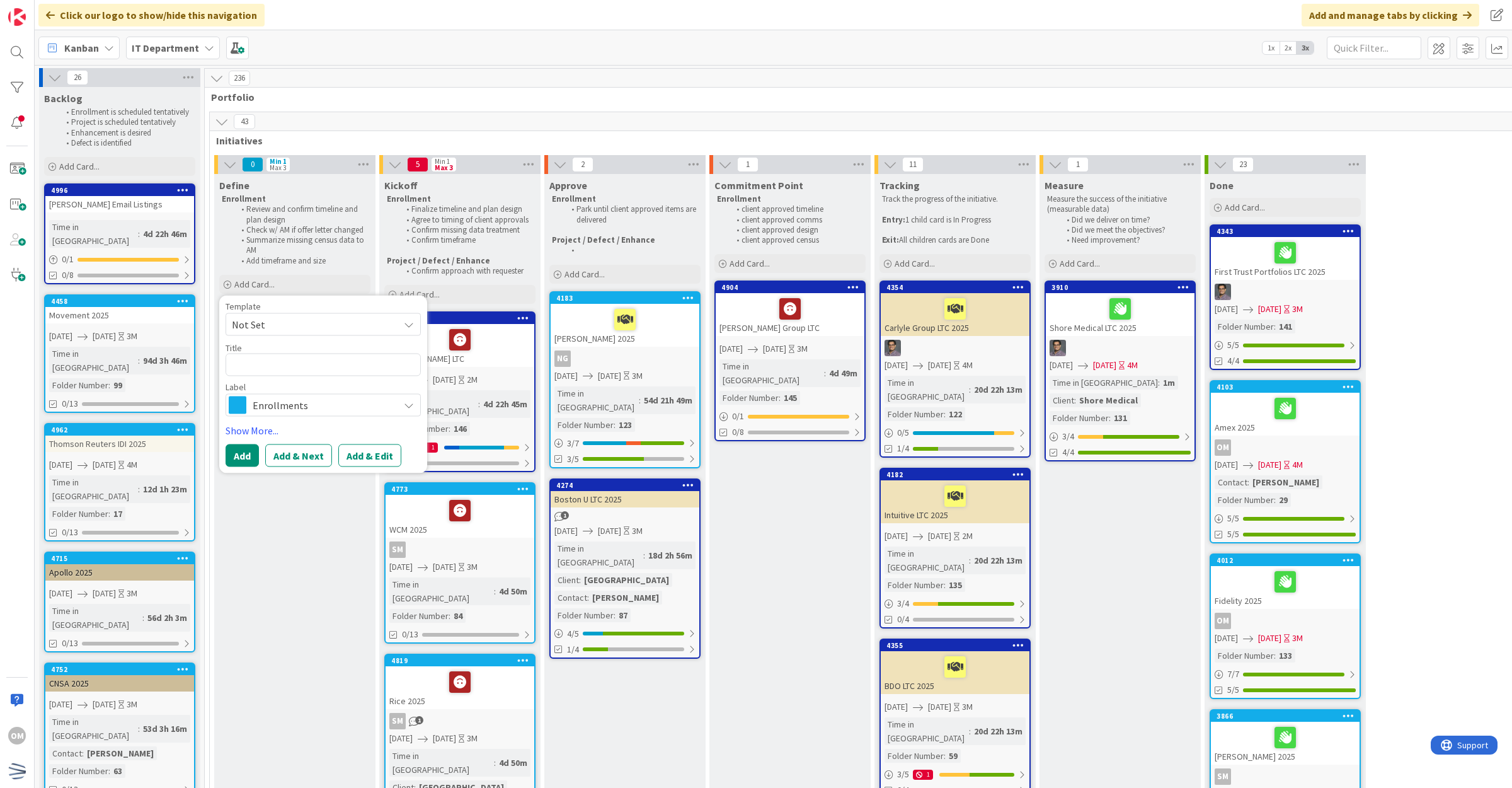
click at [297, 319] on span "Not Set" at bounding box center [311, 324] width 158 height 17
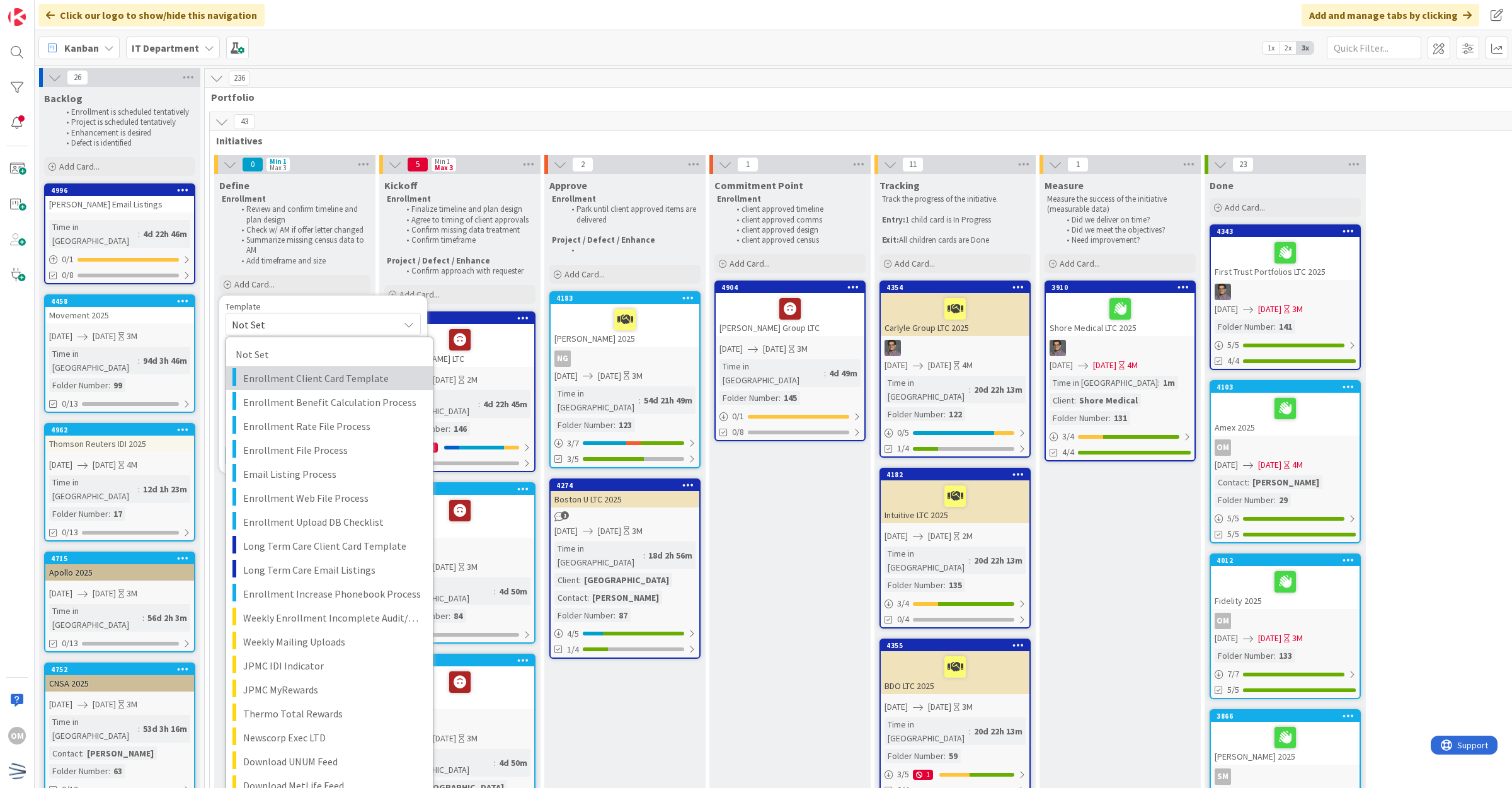
click at [303, 370] on link "Enrollment Client Card Template" at bounding box center [329, 378] width 206 height 24
type textarea "x"
type textarea "Enrollment Client Card Template"
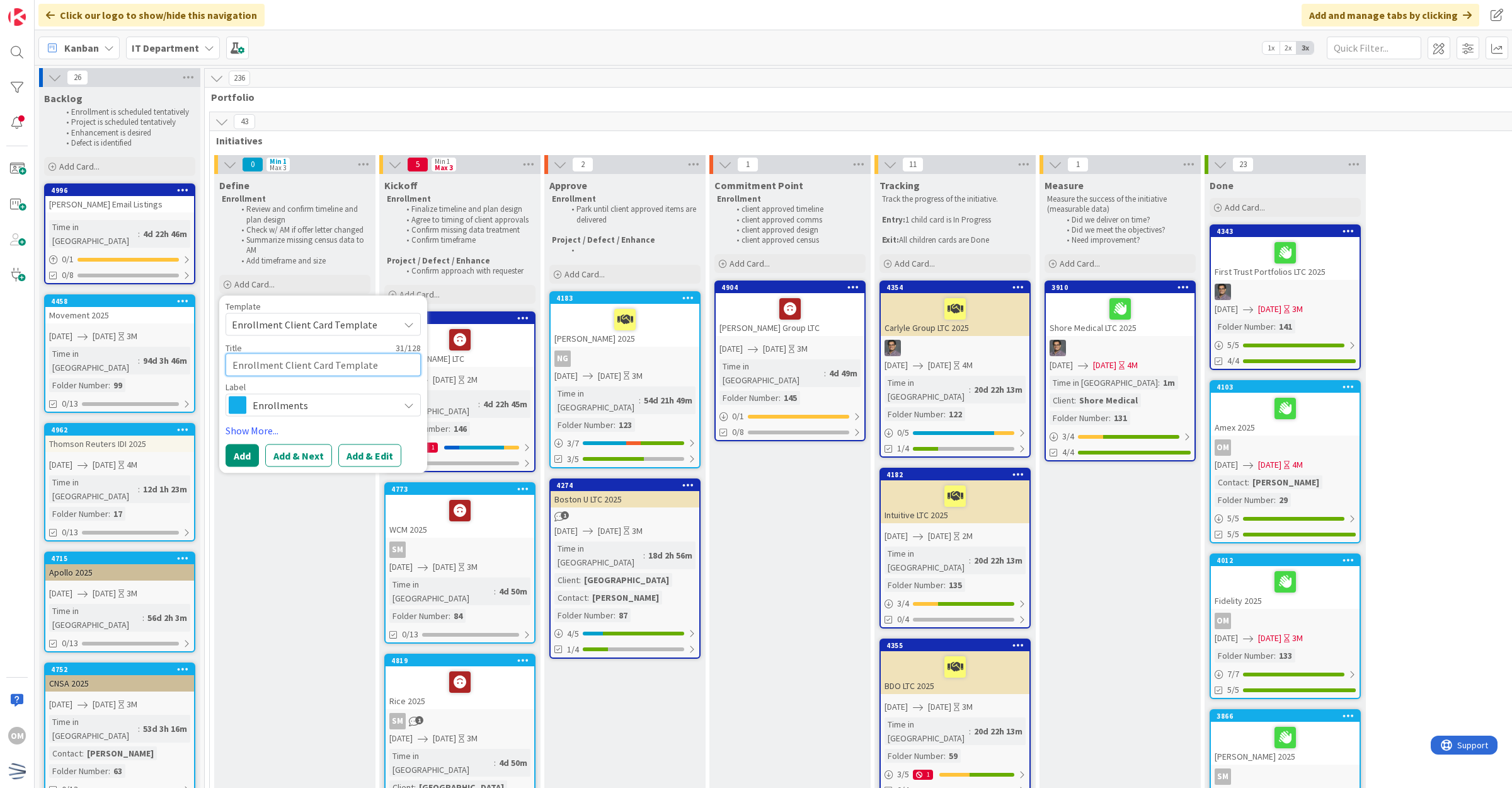
drag, startPoint x: 385, startPoint y: 366, endPoint x: 190, endPoint y: 355, distance: 195.3
type textarea "x"
type textarea "B"
type textarea "x"
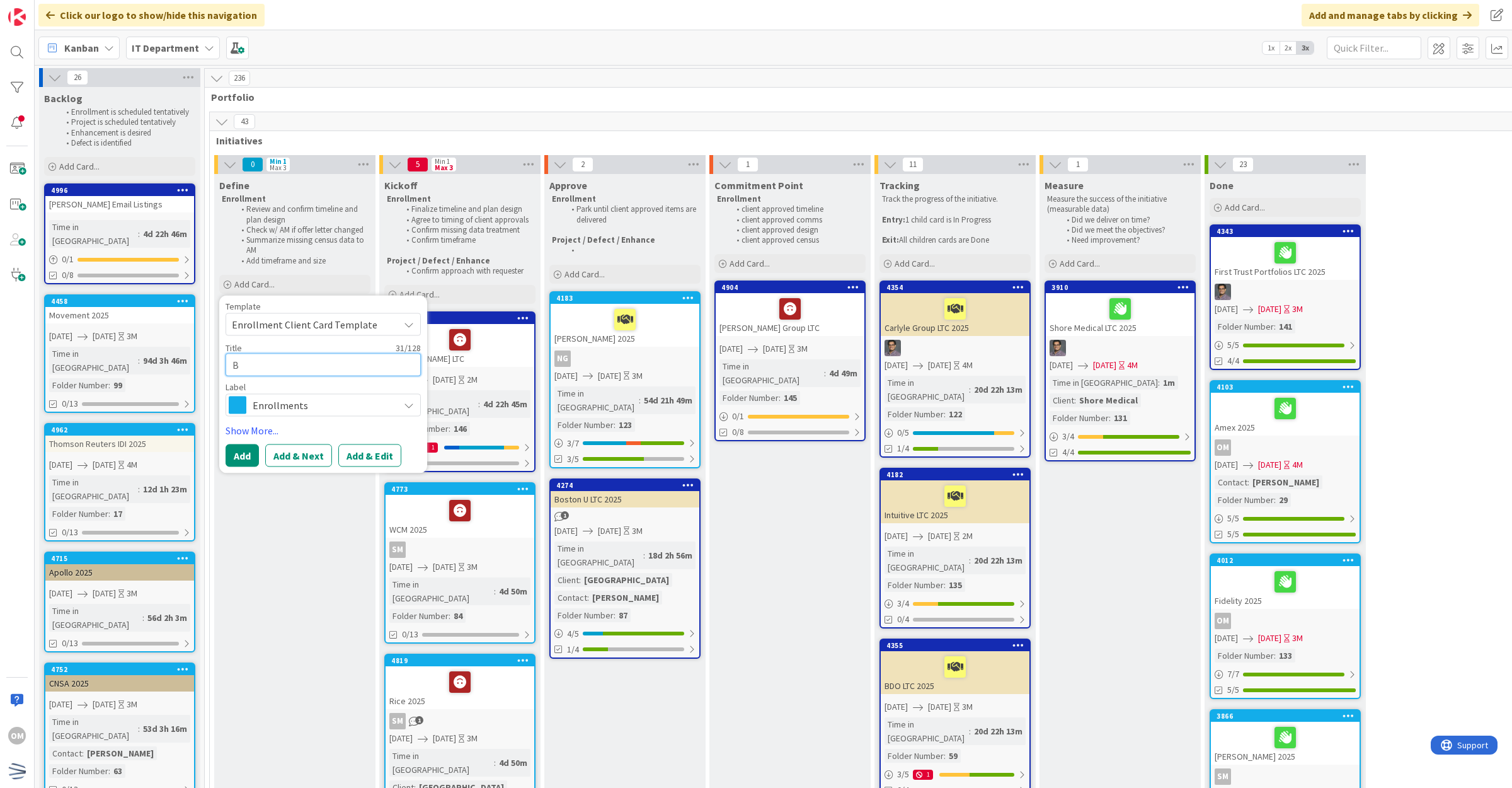
type textarea "BC"
type textarea "x"
type textarea "BCM"
type textarea "x"
type textarea "BCM"
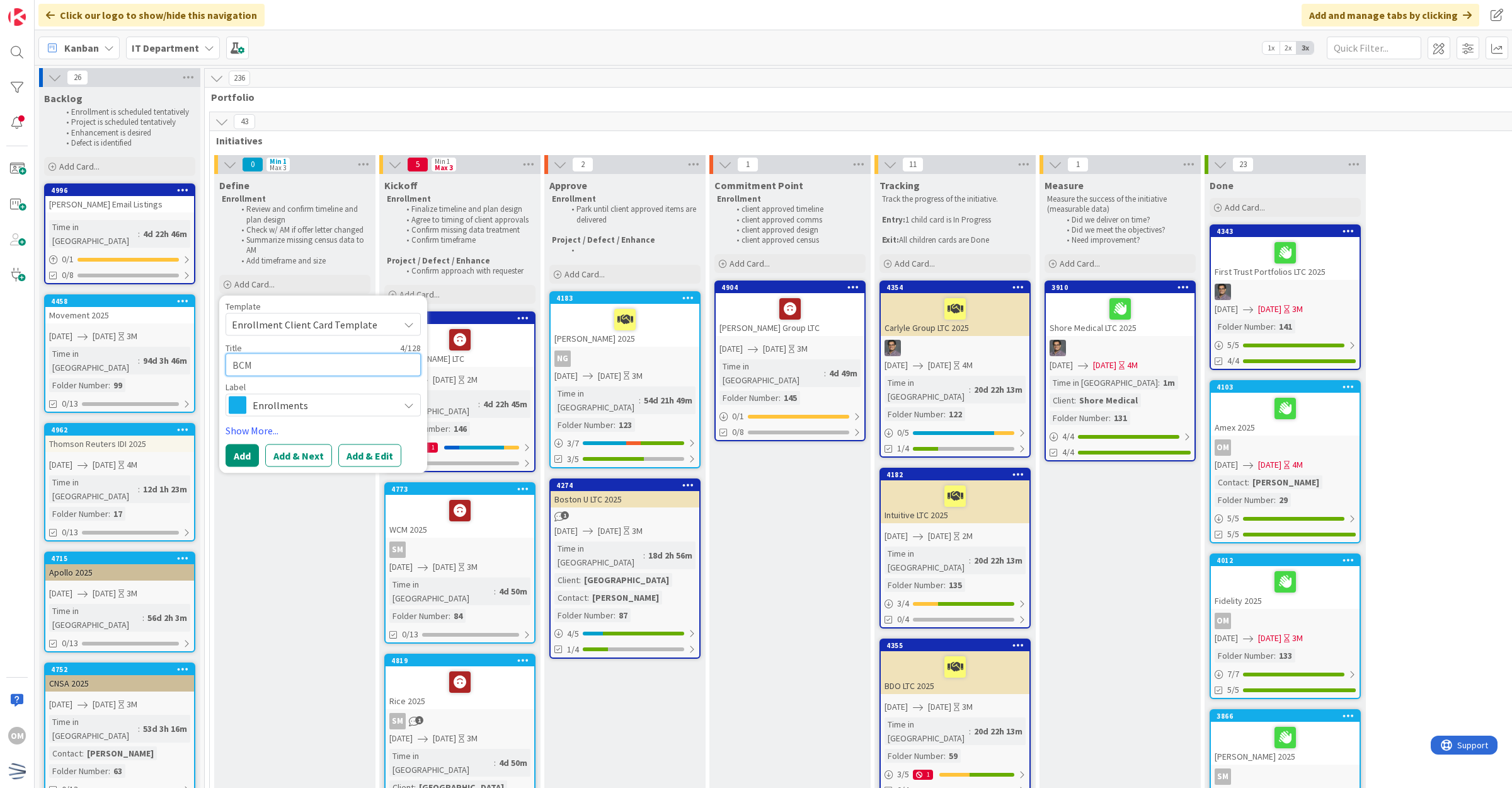
type textarea "x"
type textarea "BCM F"
type textarea "x"
type textarea "BCM Fi"
type textarea "x"
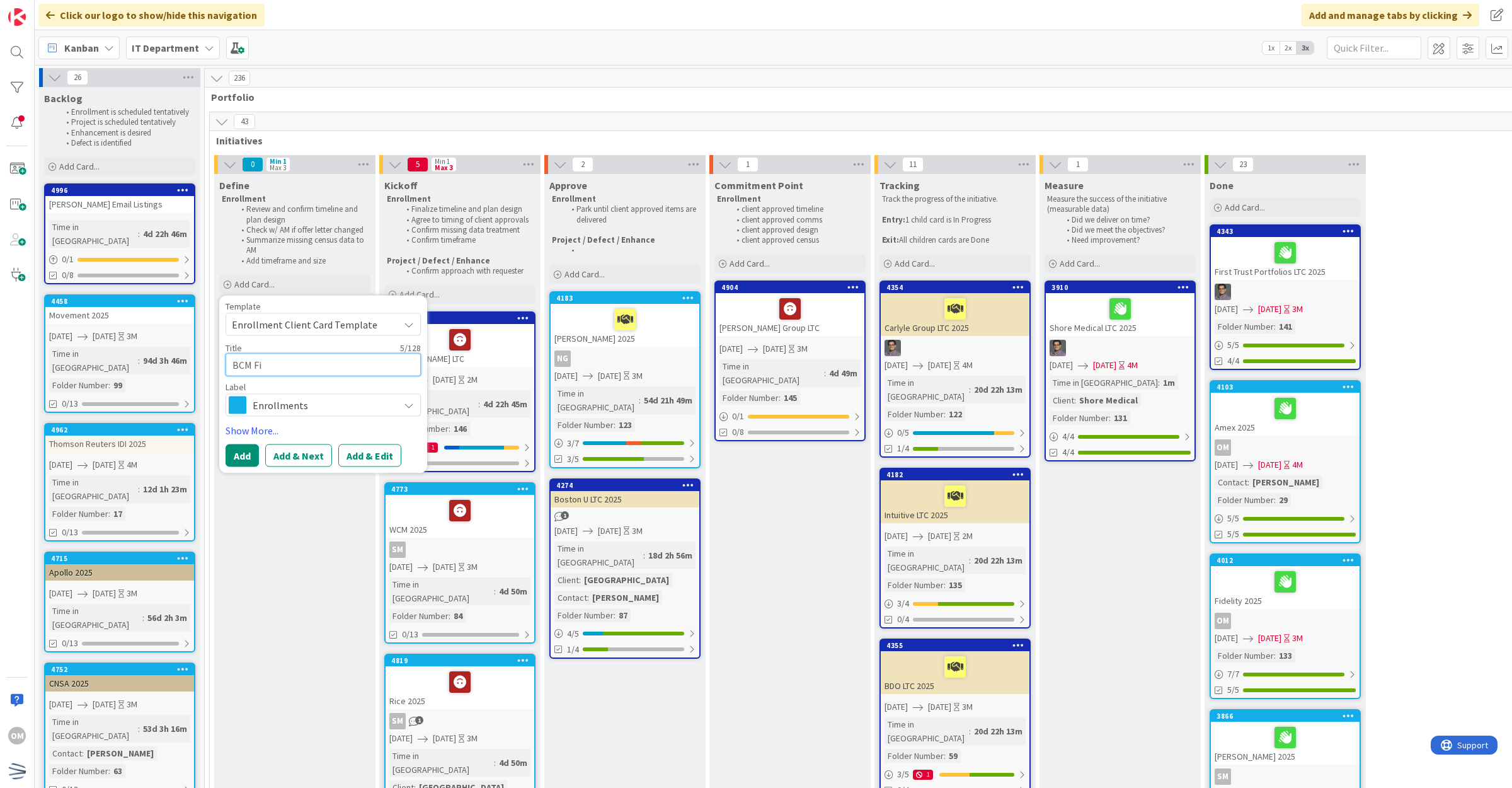
type textarea "BCM Fir"
type textarea "x"
type textarea "BCM Firs"
type textarea "x"
type textarea "BCM First"
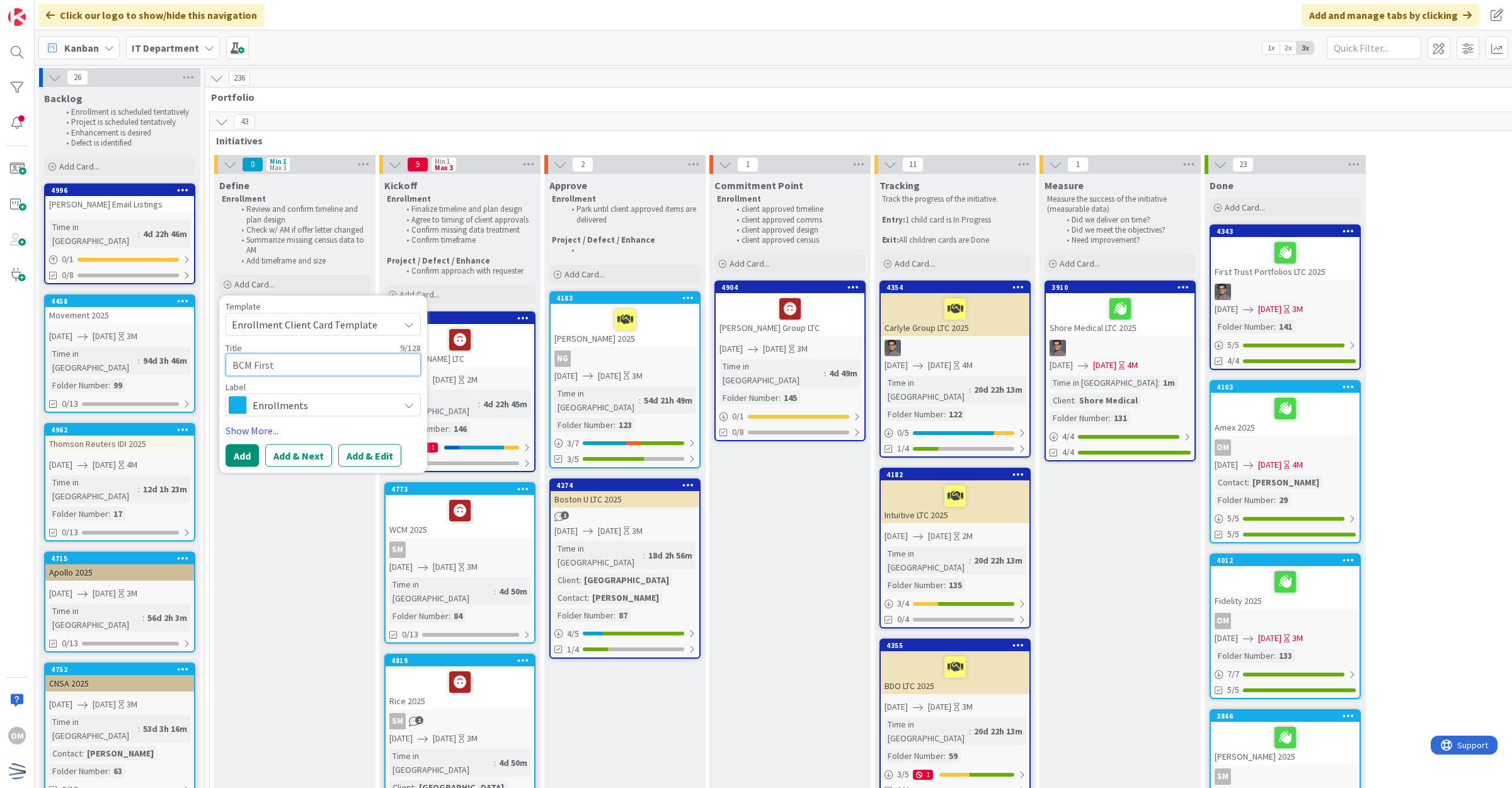
type textarea "x"
type textarea "BCM First"
type textarea "x"
type textarea "BCM First Ye"
type textarea "x"
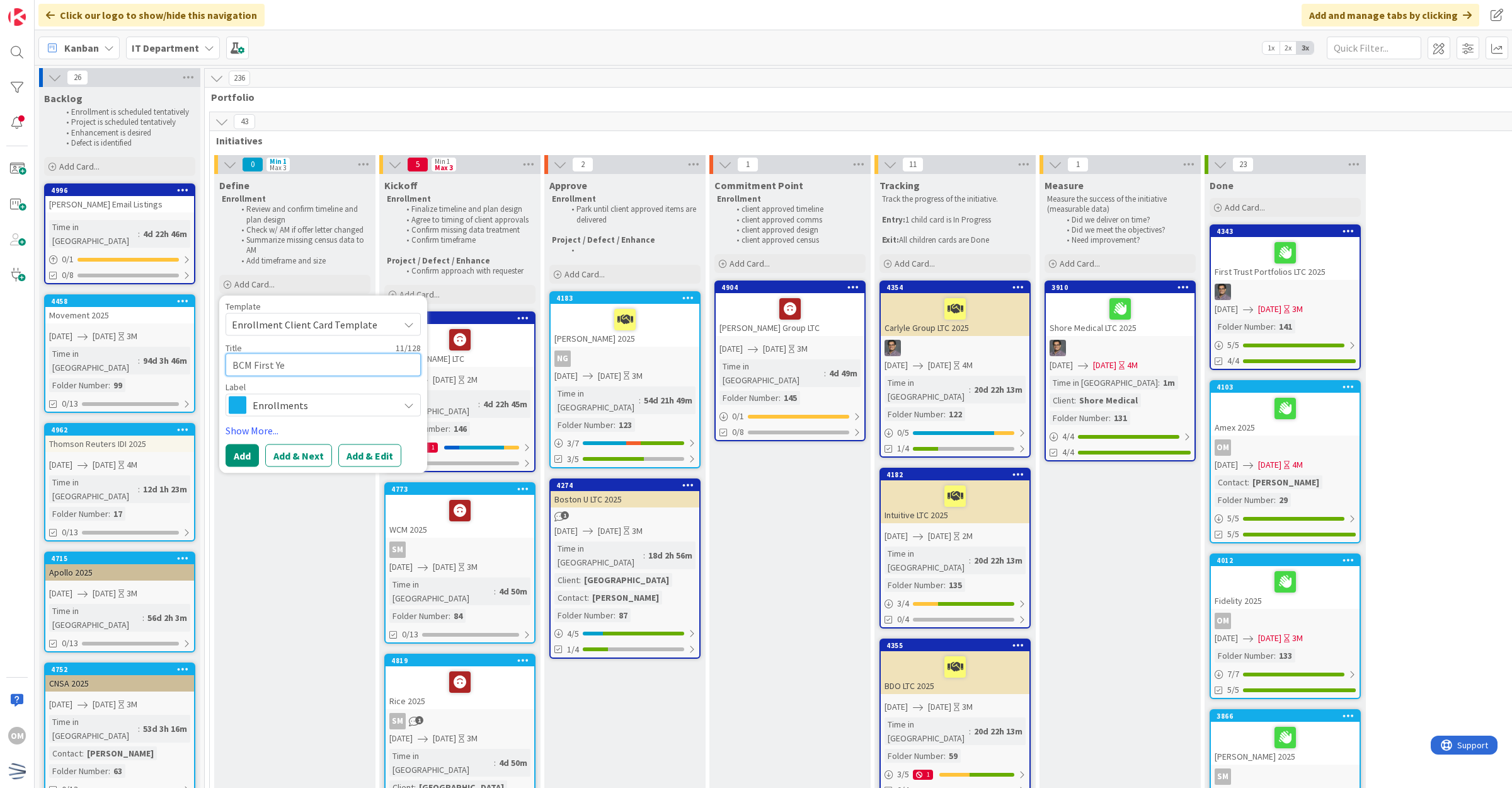
type textarea "BCM First Yea"
type textarea "x"
type textarea "BCM First Ye"
type textarea "x"
type textarea "BCM First Yea"
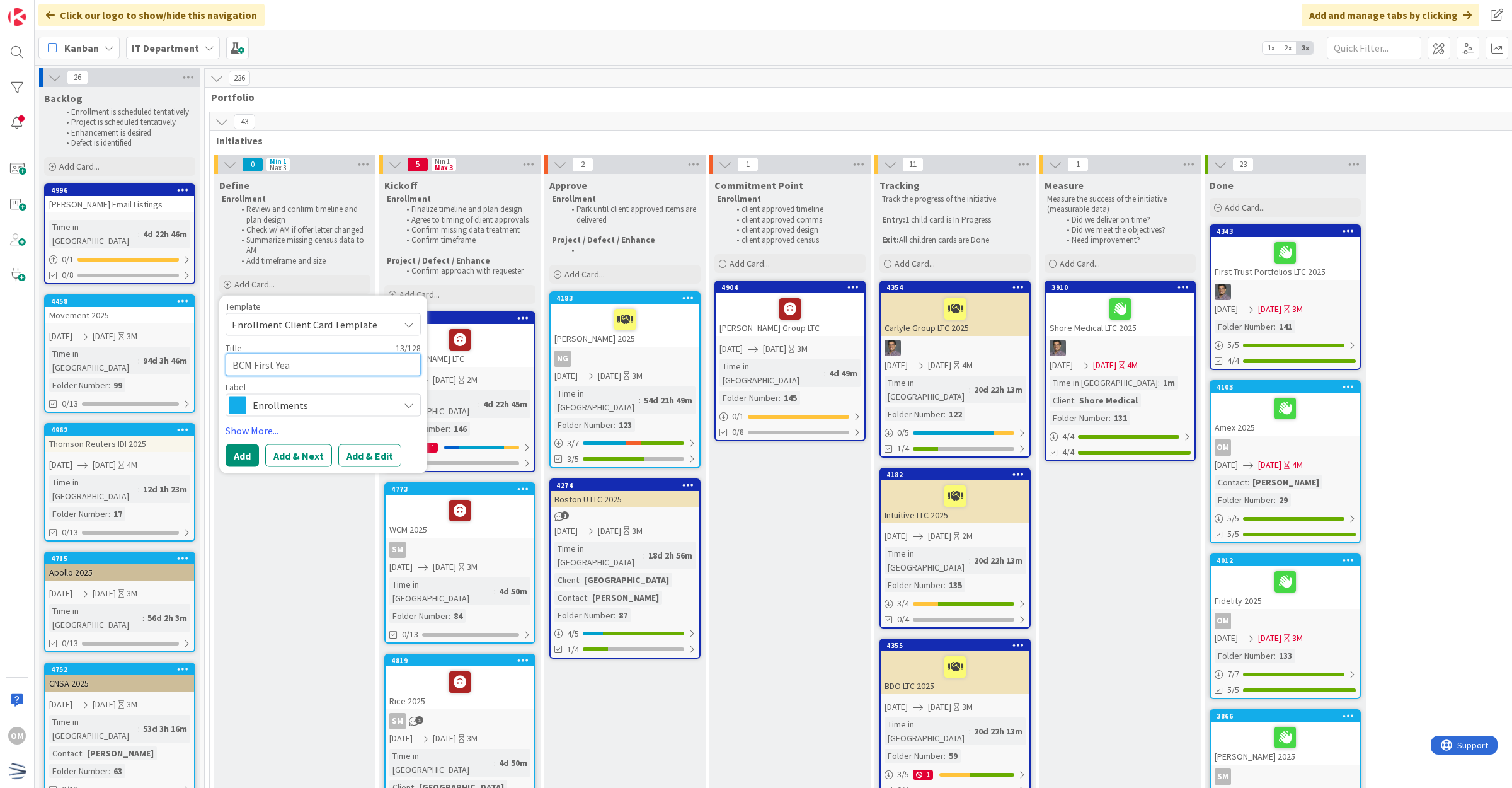
type textarea "x"
type textarea "BCM First Year"
type textarea "x"
type textarea "BCM First Years"
type textarea "x"
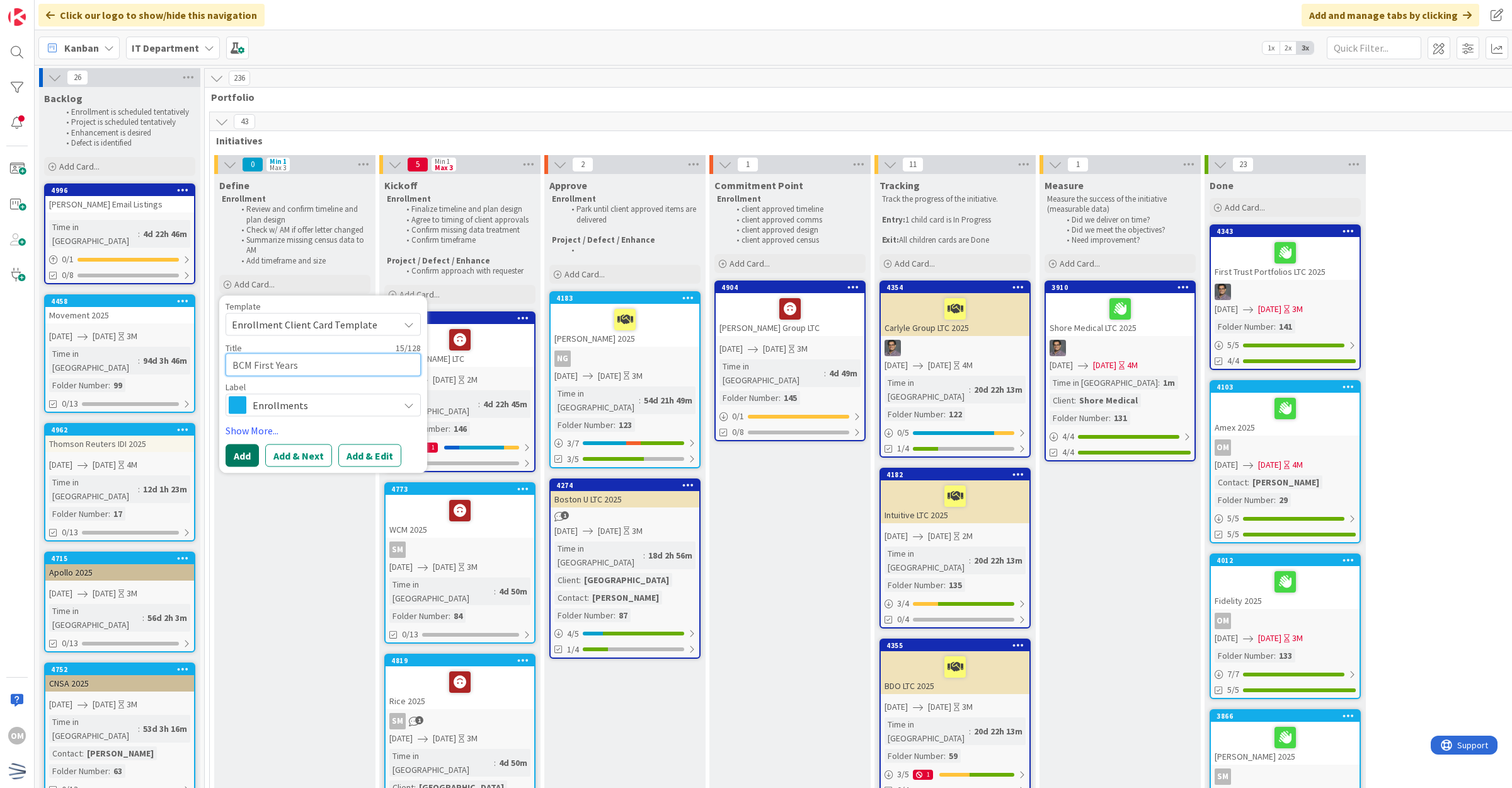
type textarea "BCM First Years"
click at [250, 445] on button "Add" at bounding box center [242, 455] width 33 height 23
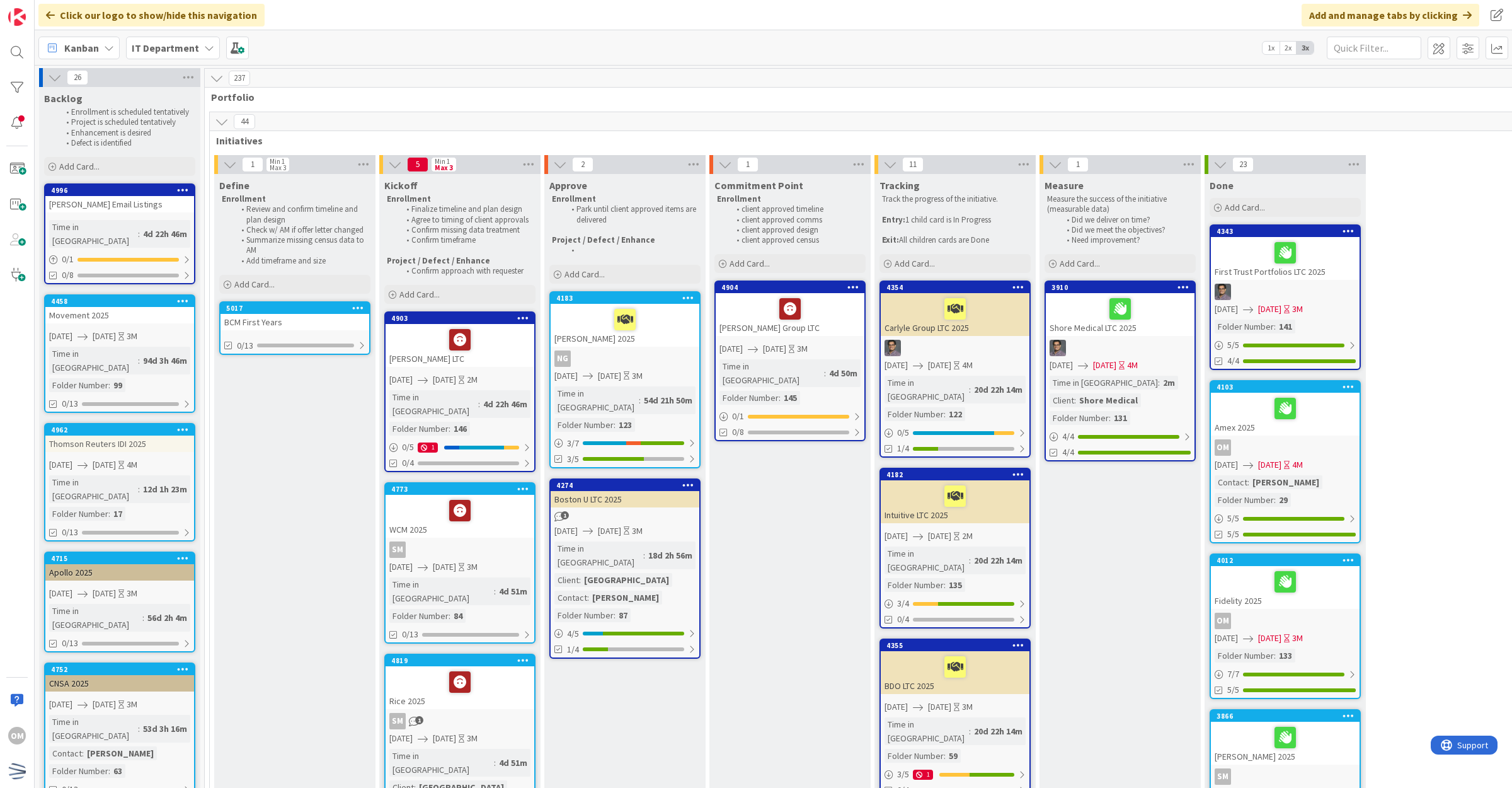
click at [311, 323] on div "BCM First Years" at bounding box center [295, 322] width 149 height 17
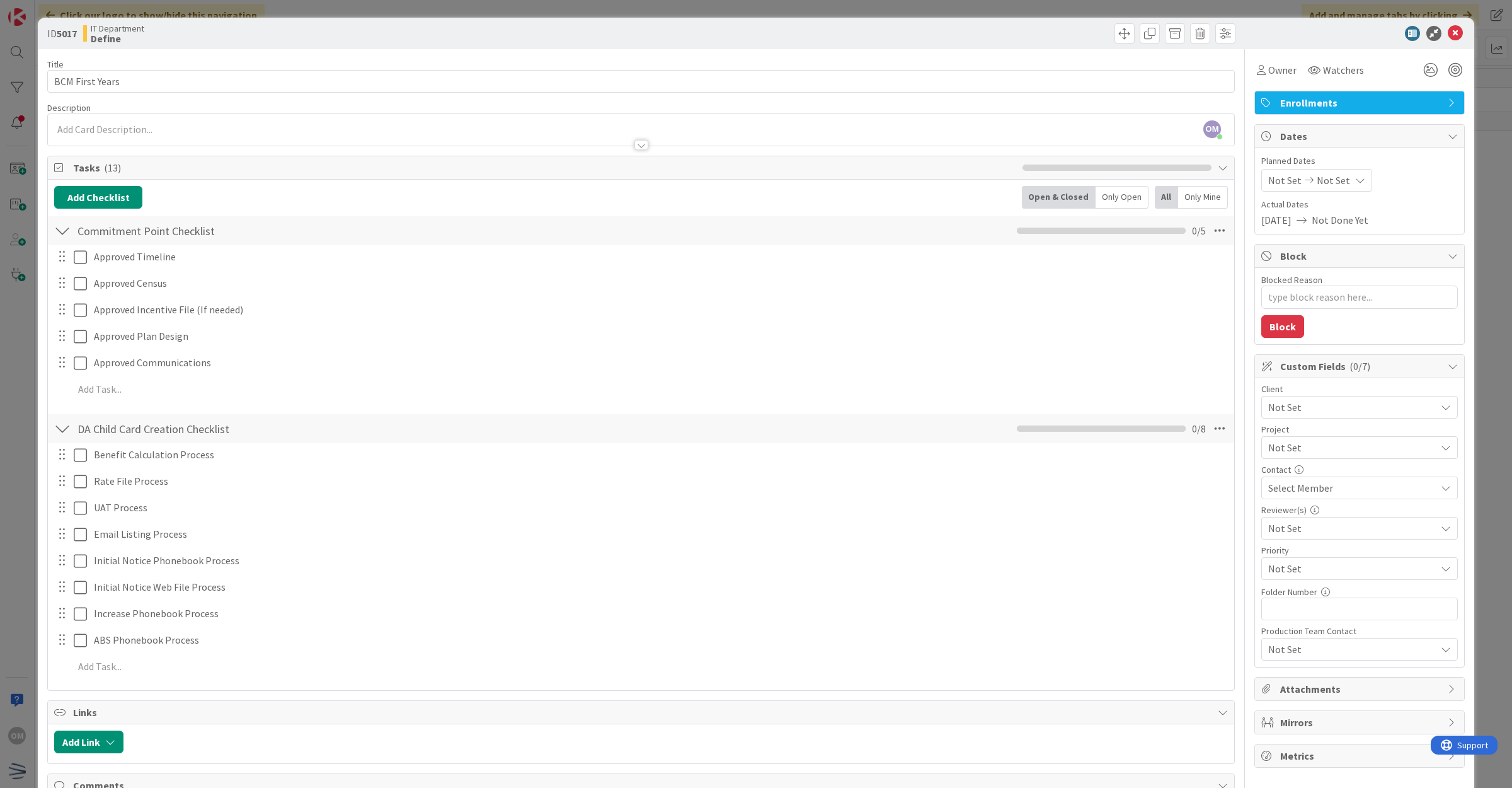
click at [1307, 403] on span "Not Set" at bounding box center [1348, 406] width 161 height 17
click at [1318, 581] on span "BCM Students" at bounding box center [1368, 585] width 165 height 19
type textarea "x"
click at [1317, 613] on input "text" at bounding box center [1360, 608] width 197 height 23
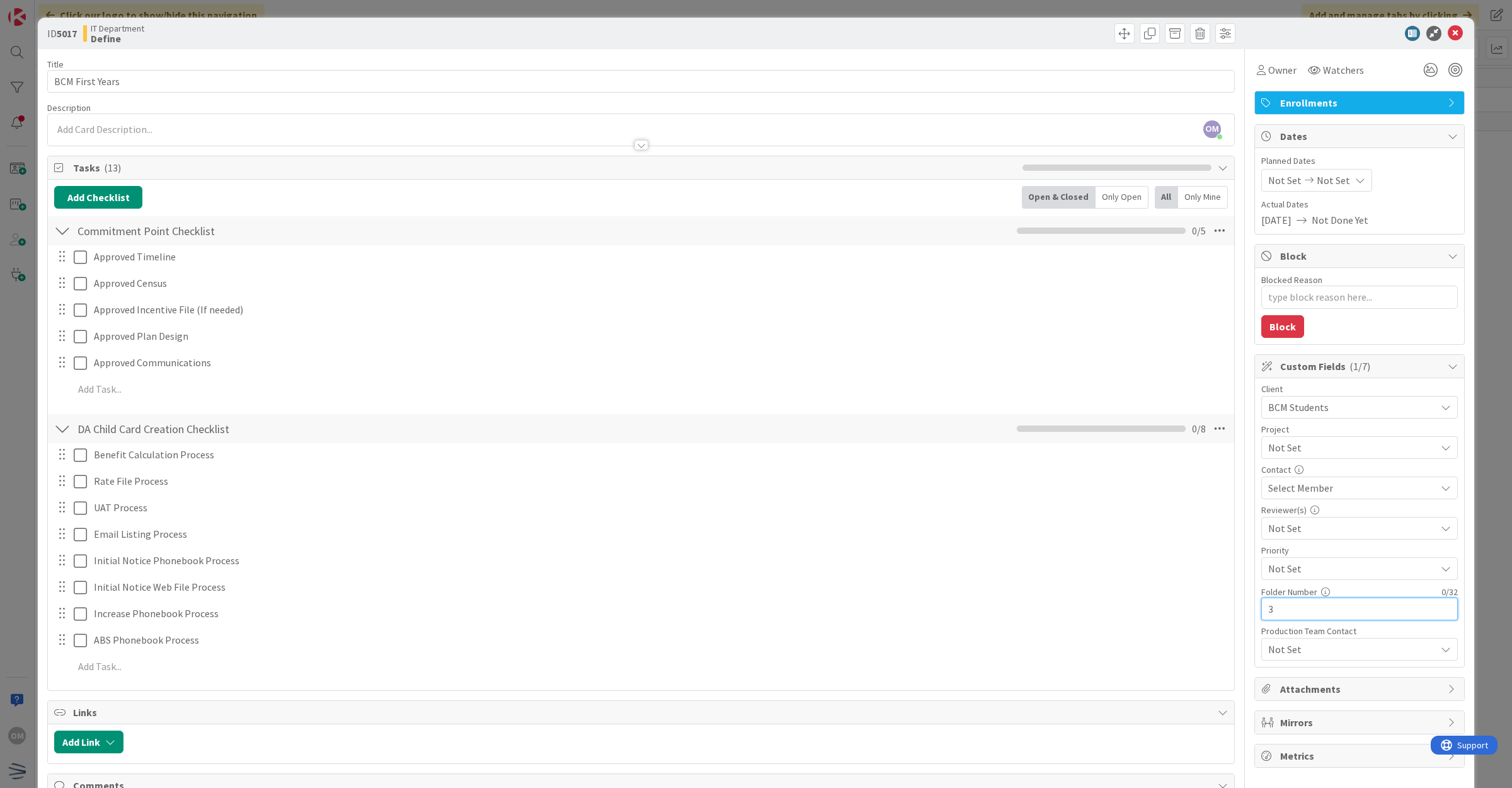
type input "37"
type textarea "x"
type input "37"
click at [1333, 492] on div "Select Member" at bounding box center [1351, 488] width 167 height 15
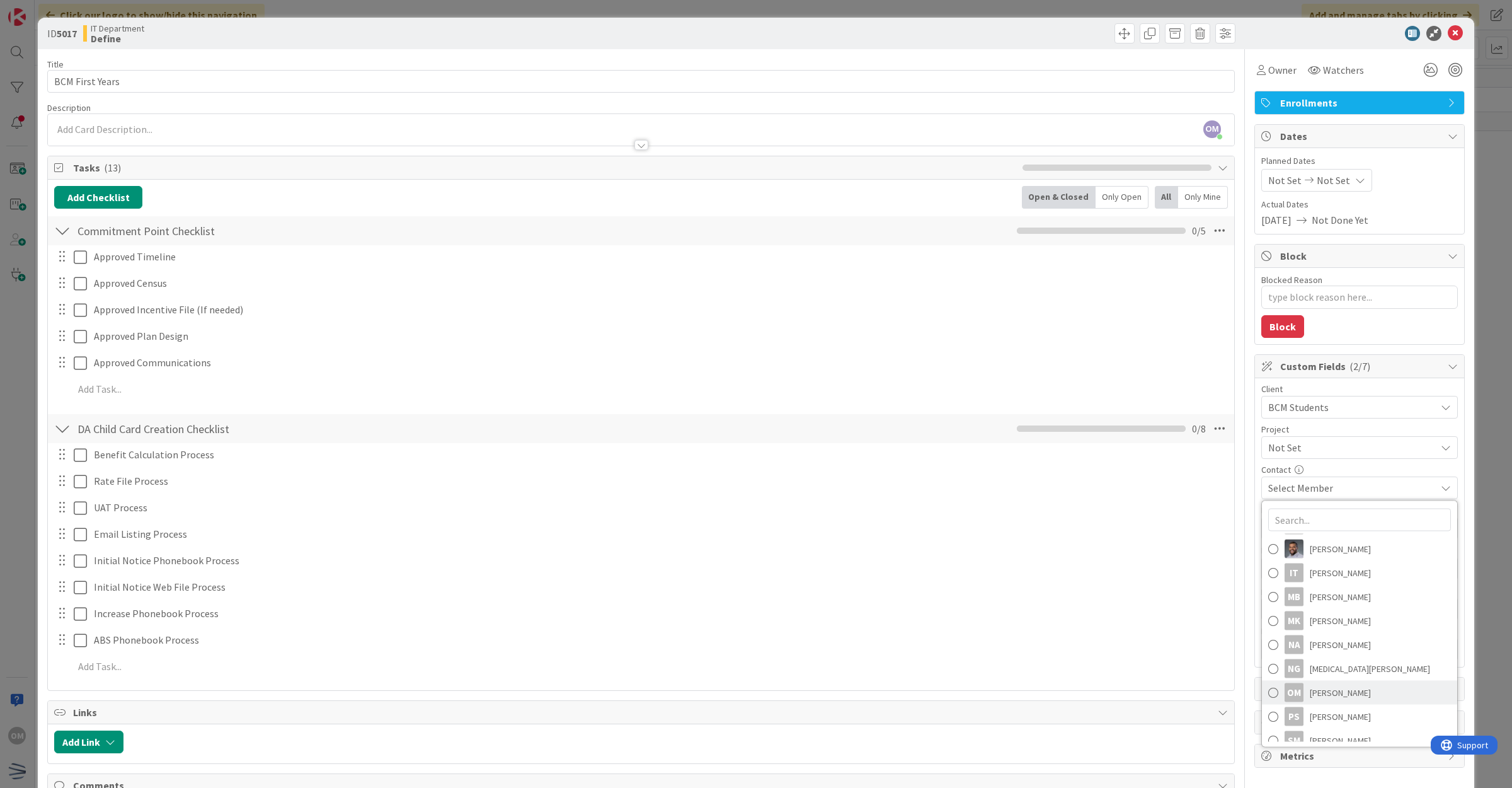
click at [1323, 687] on span "[PERSON_NAME]" at bounding box center [1339, 692] width 61 height 19
click at [1273, 72] on span "Owner" at bounding box center [1282, 70] width 29 height 15
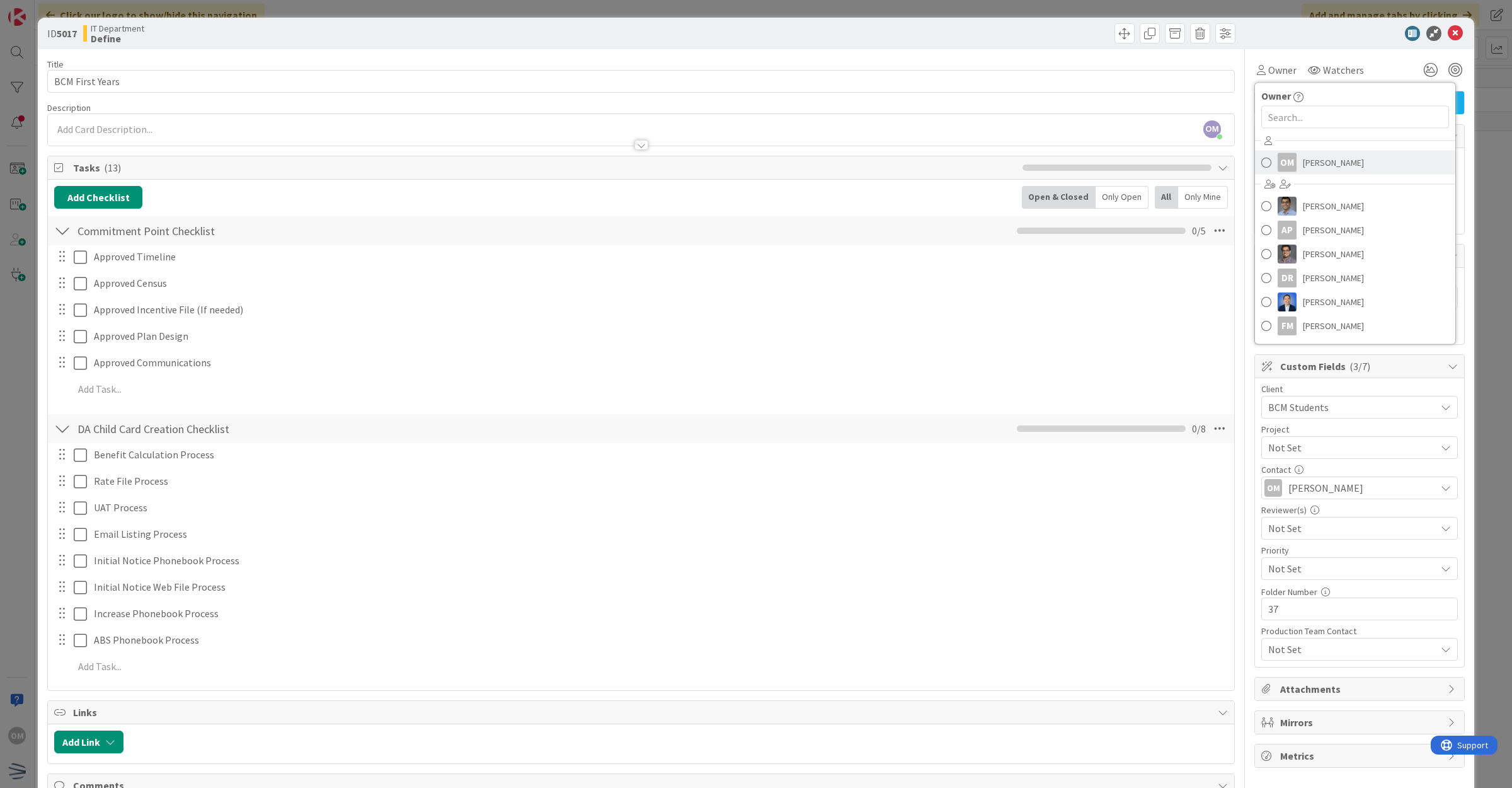
click at [1310, 168] on span "[PERSON_NAME]" at bounding box center [1333, 162] width 61 height 19
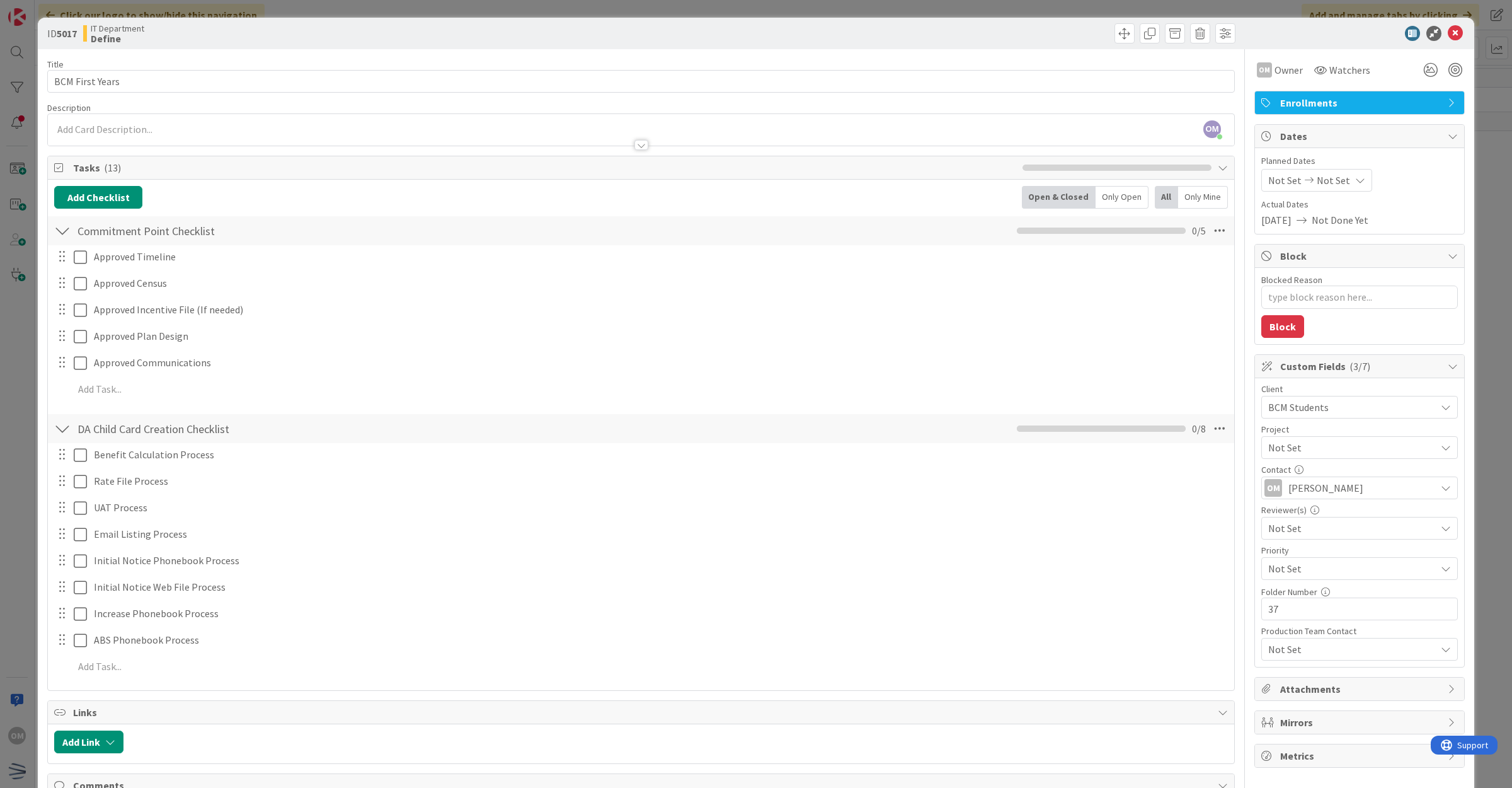
click at [1333, 485] on span "[PERSON_NAME]" at bounding box center [1326, 488] width 75 height 15
click at [1268, 713] on span at bounding box center [1273, 716] width 10 height 19
click at [1297, 484] on span "[PERSON_NAME]" at bounding box center [1326, 488] width 75 height 15
click at [1268, 547] on icon at bounding box center [1273, 545] width 10 height 19
click at [1301, 474] on div "Contact" at bounding box center [1360, 469] width 197 height 9
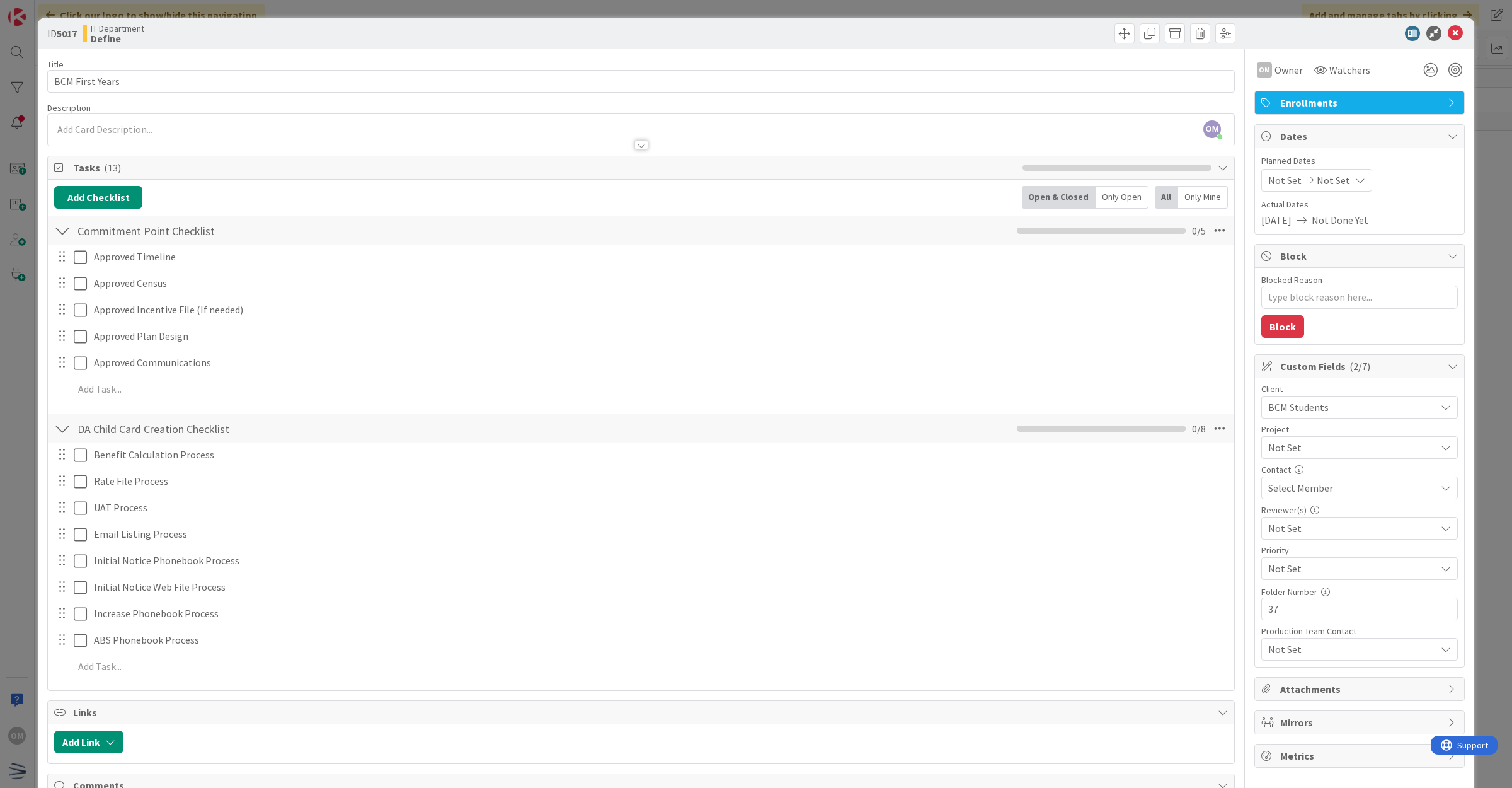
click at [1304, 483] on span "Select Member" at bounding box center [1300, 488] width 65 height 15
click at [1318, 568] on span "Brett Conger" at bounding box center [1339, 562] width 61 height 19
type textarea "x"
click at [1329, 487] on span "Brett Conger" at bounding box center [1326, 488] width 75 height 15
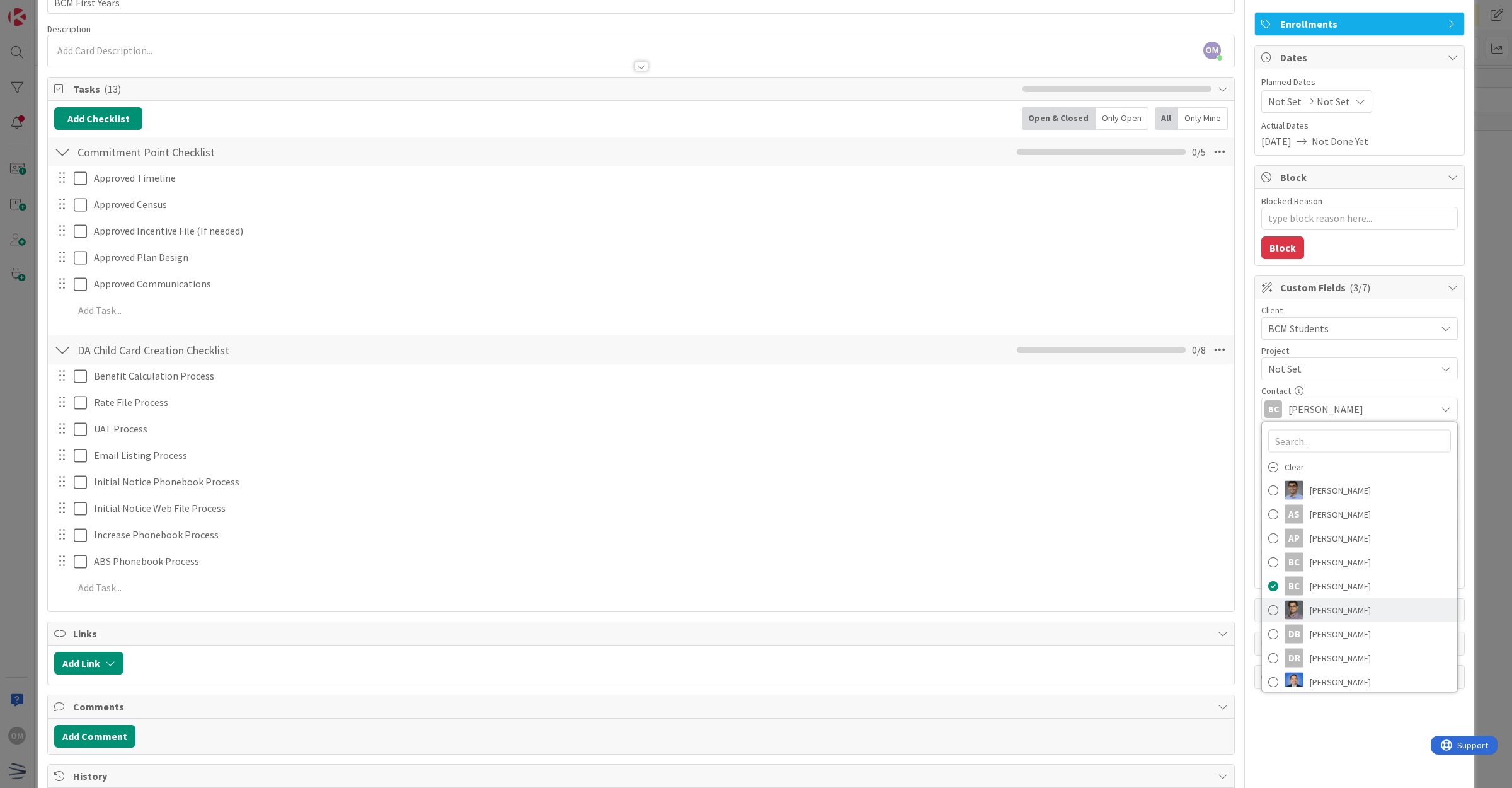
scroll to position [0, 0]
click at [1356, 726] on div "OM Owner Owner Remove Set as Watcher OM Olivia Mathern Aatash Patel AP Anthony …" at bounding box center [1359, 421] width 210 height 902
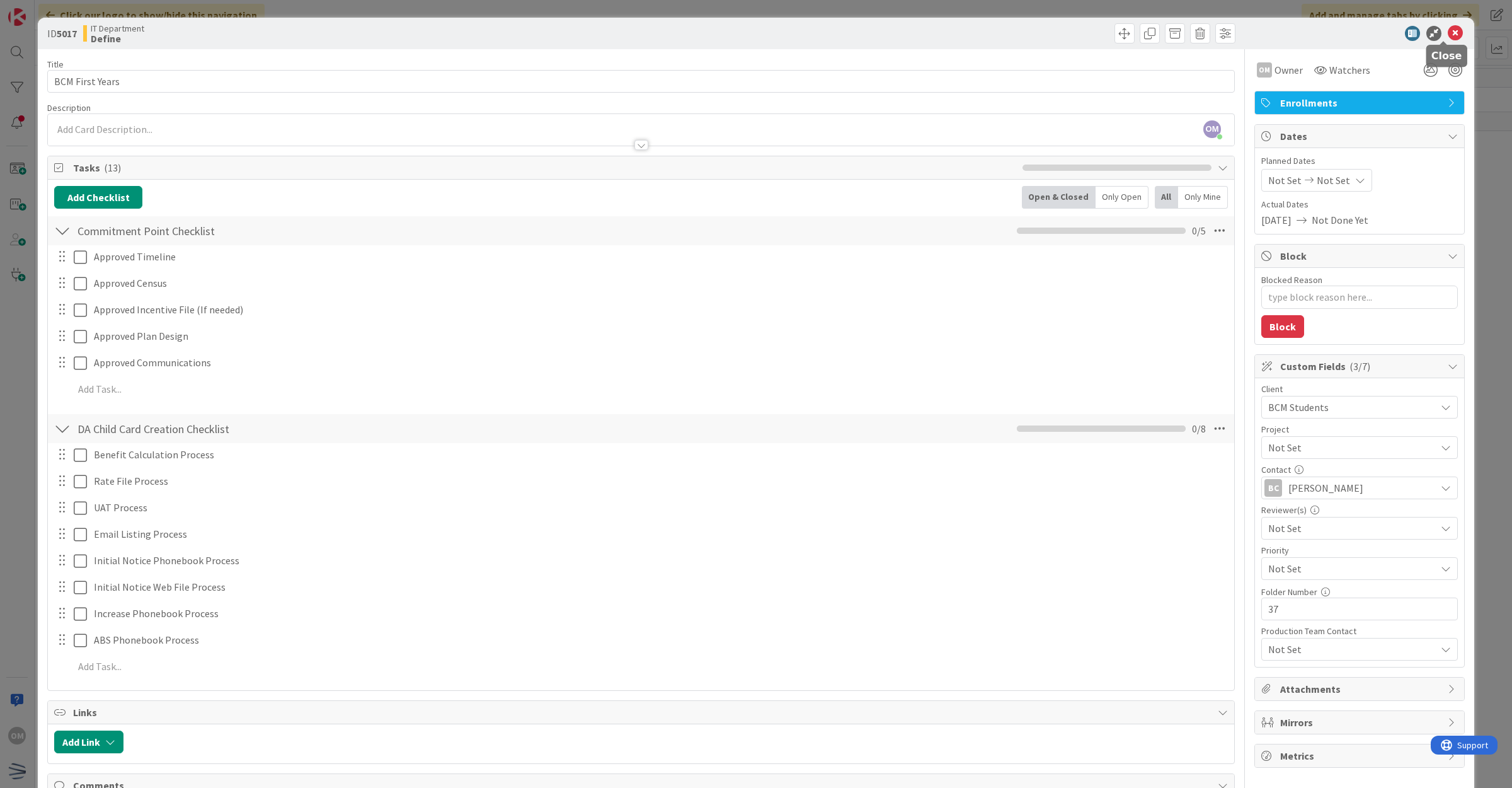
click at [1447, 33] on icon at bounding box center [1455, 33] width 15 height 15
click at [1447, 37] on icon at bounding box center [1455, 33] width 15 height 15
click at [1447, 29] on icon at bounding box center [1455, 33] width 15 height 15
click at [1447, 29] on icon at bounding box center [1455, 33] width 15 height 15
click at [1447, 33] on icon at bounding box center [1455, 33] width 15 height 15
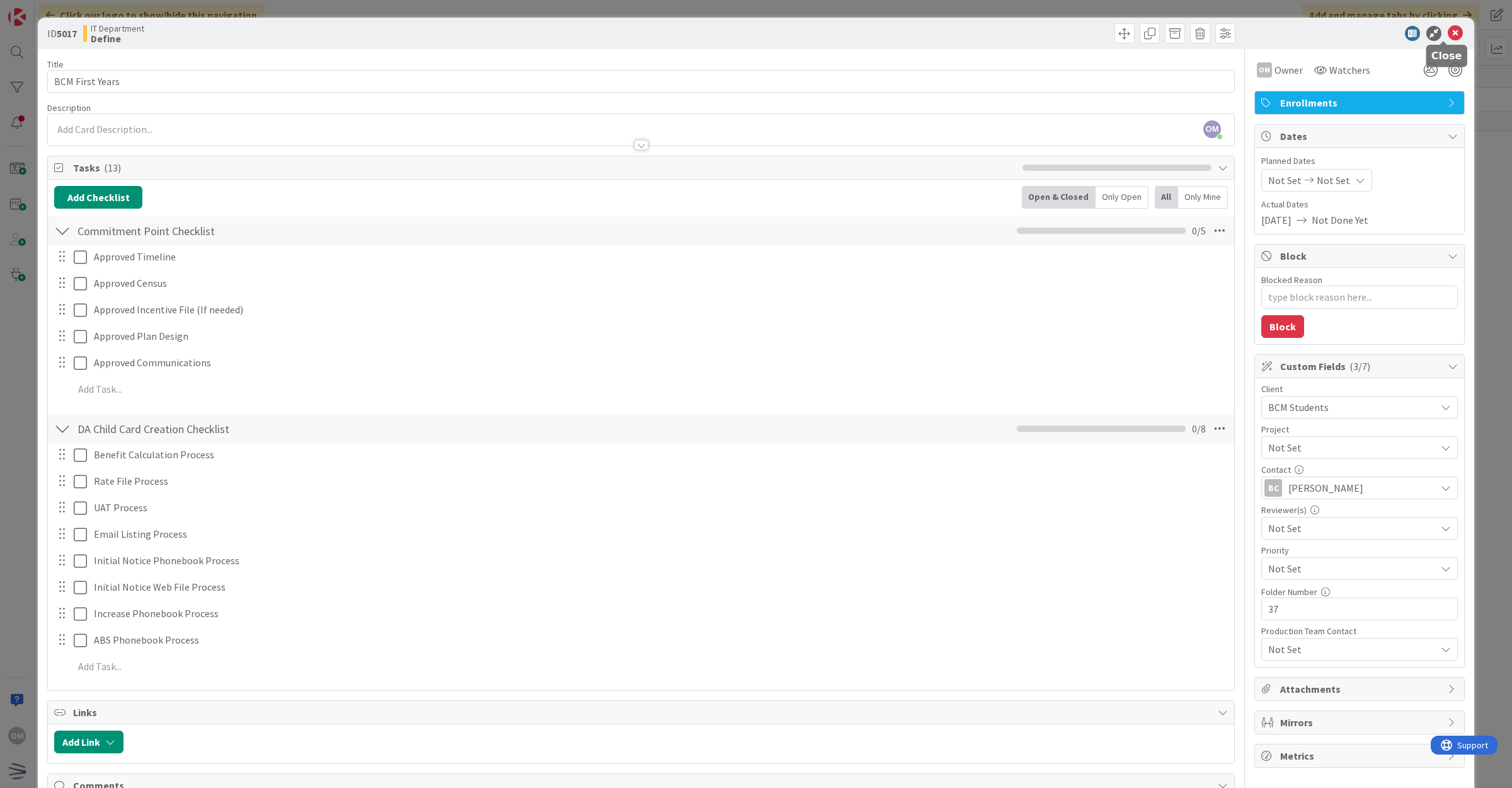
click at [1447, 33] on icon at bounding box center [1455, 33] width 15 height 15
drag, startPoint x: 1249, startPoint y: 2, endPoint x: 1014, endPoint y: 38, distance: 237.7
click at [1014, 38] on div at bounding box center [939, 33] width 591 height 20
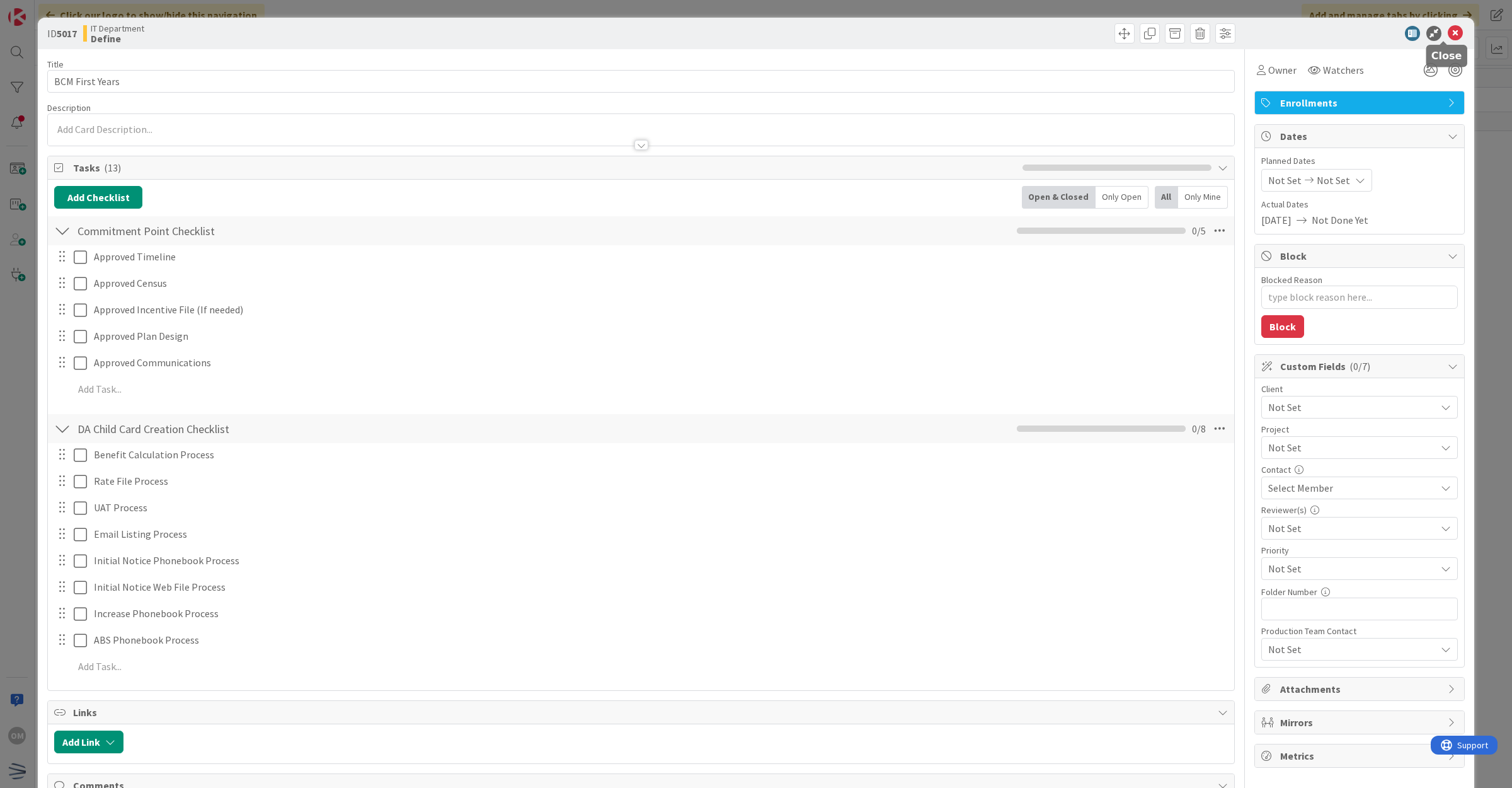
click at [1447, 35] on icon at bounding box center [1455, 33] width 15 height 15
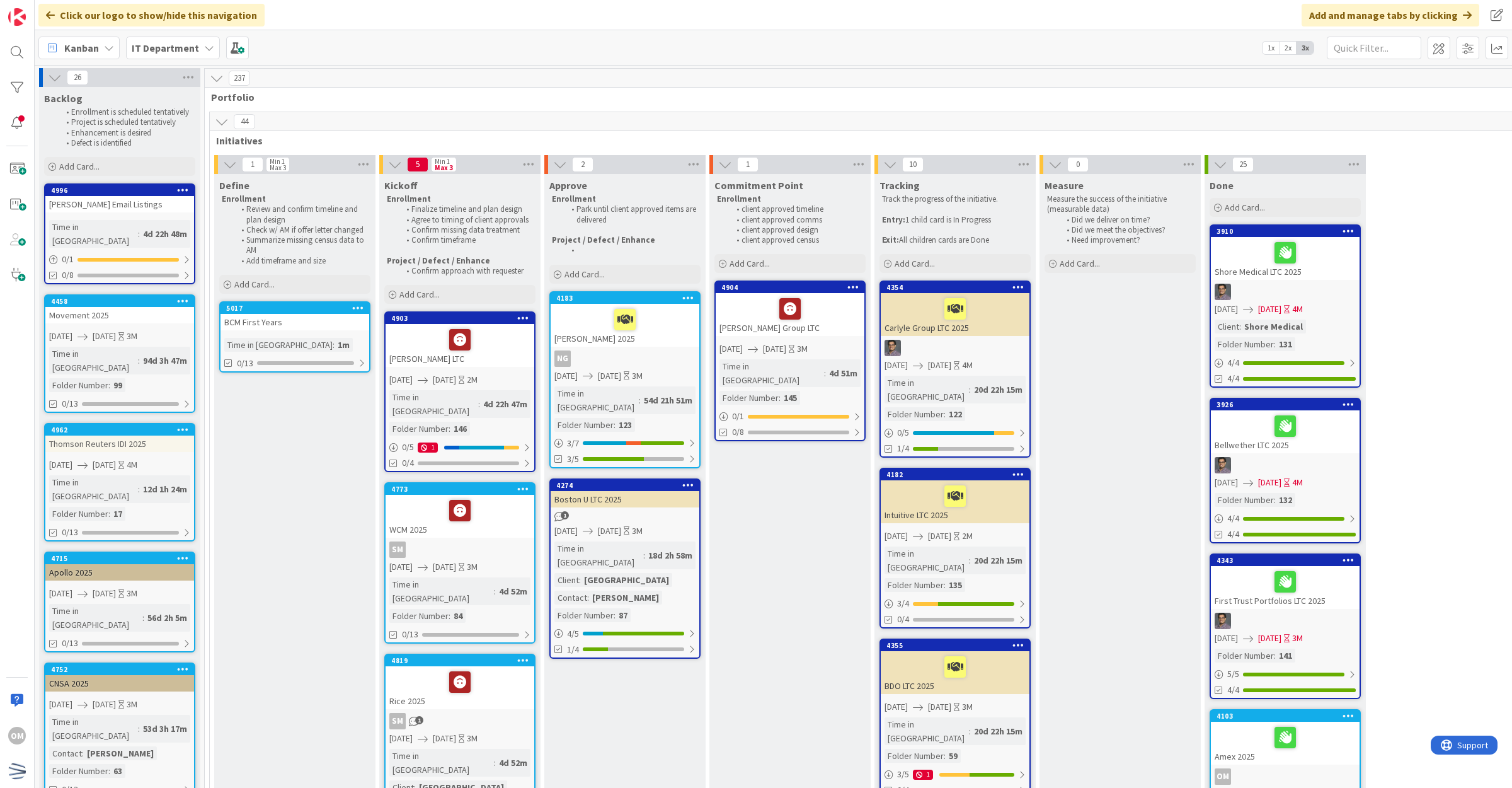
click at [353, 339] on div "Time in Column : 1m" at bounding box center [295, 345] width 141 height 14
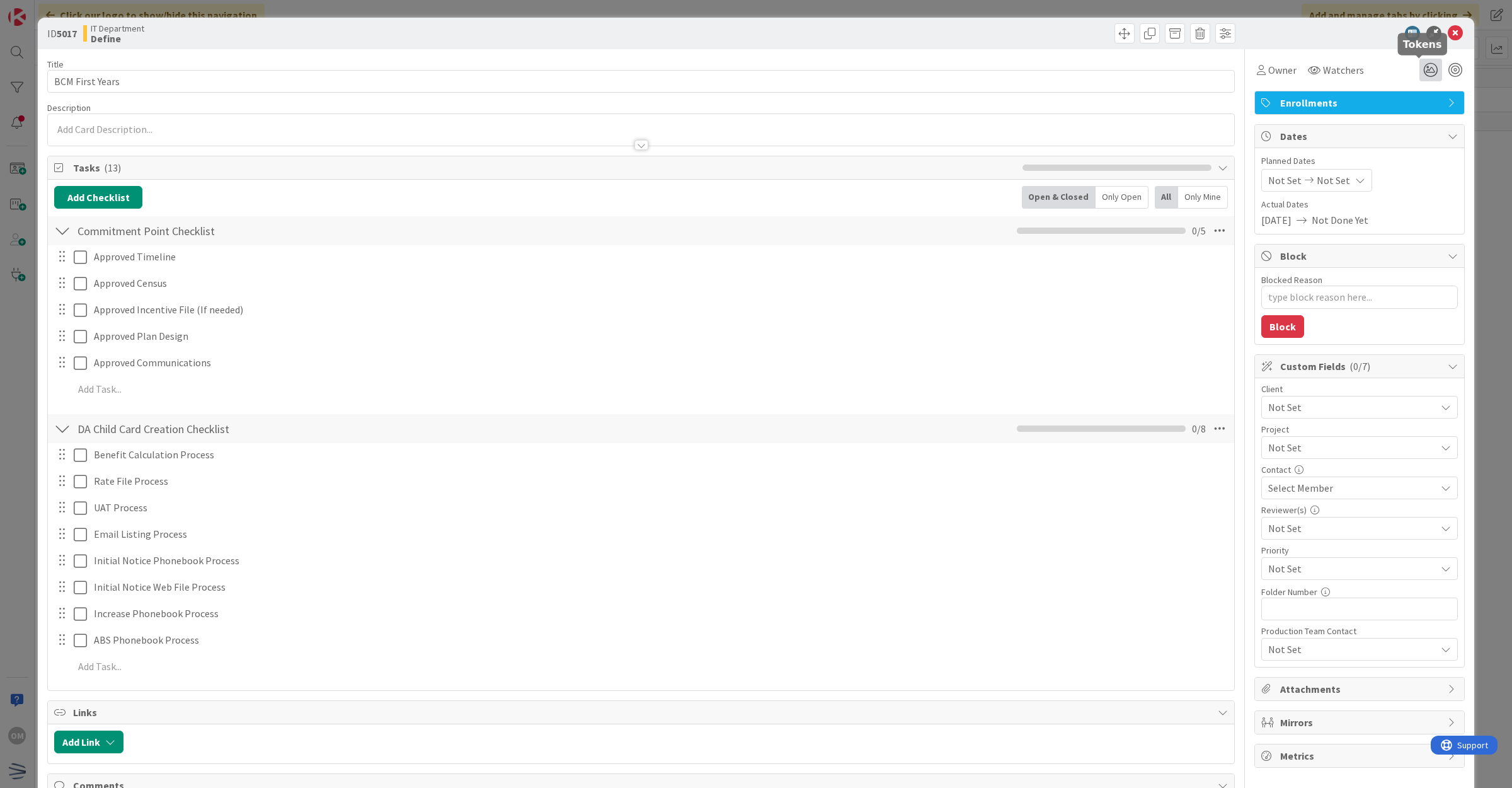
click at [1419, 71] on icon at bounding box center [1430, 70] width 23 height 23
click at [1411, 116] on icon at bounding box center [1415, 116] width 10 height 10
click at [1447, 27] on icon at bounding box center [1455, 33] width 15 height 15
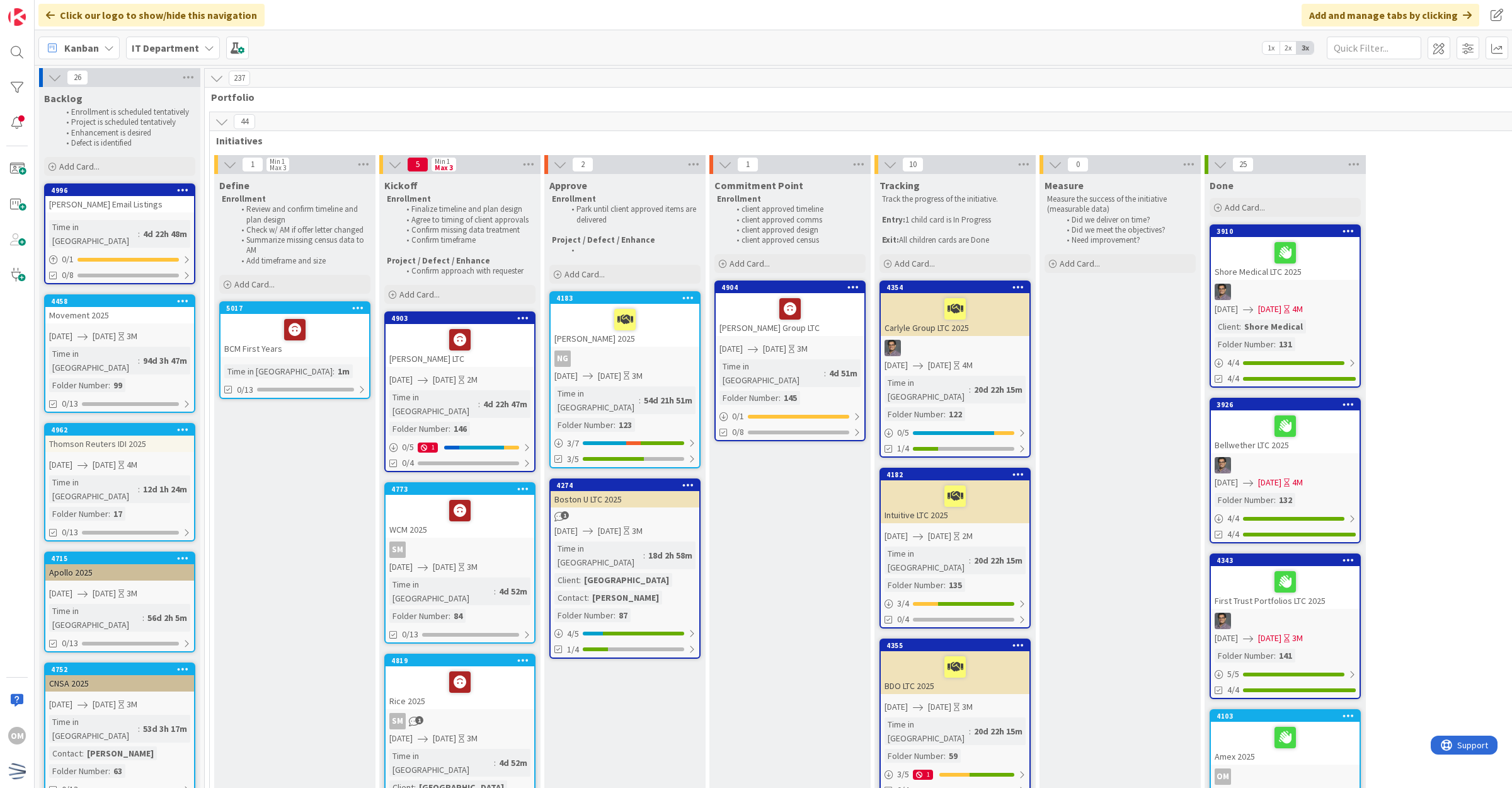
click at [346, 319] on div at bounding box center [295, 329] width 141 height 26
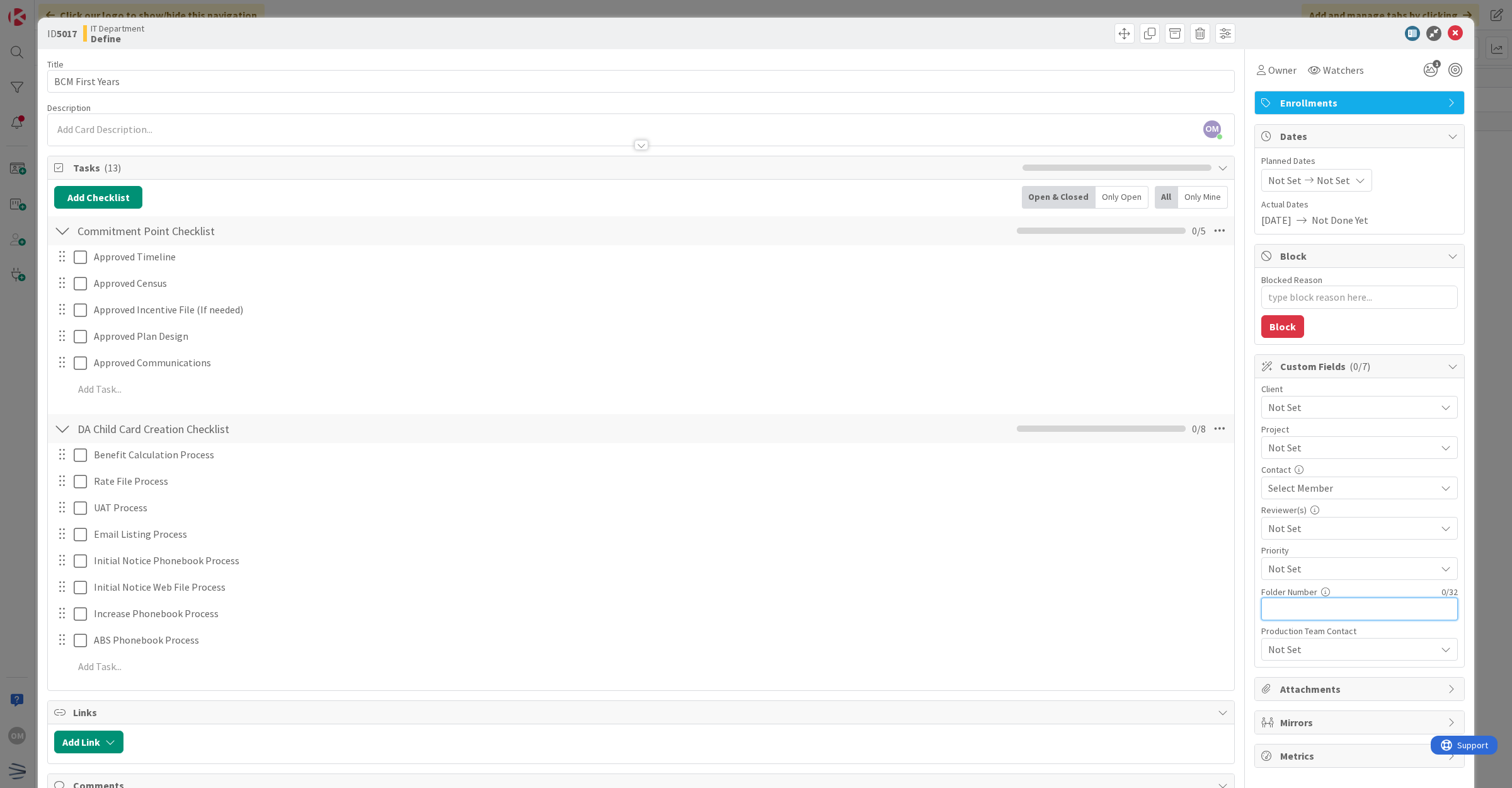
click at [1296, 600] on input "text" at bounding box center [1360, 608] width 197 height 23
type textarea "x"
type input "37"
type textarea "x"
type input "37"
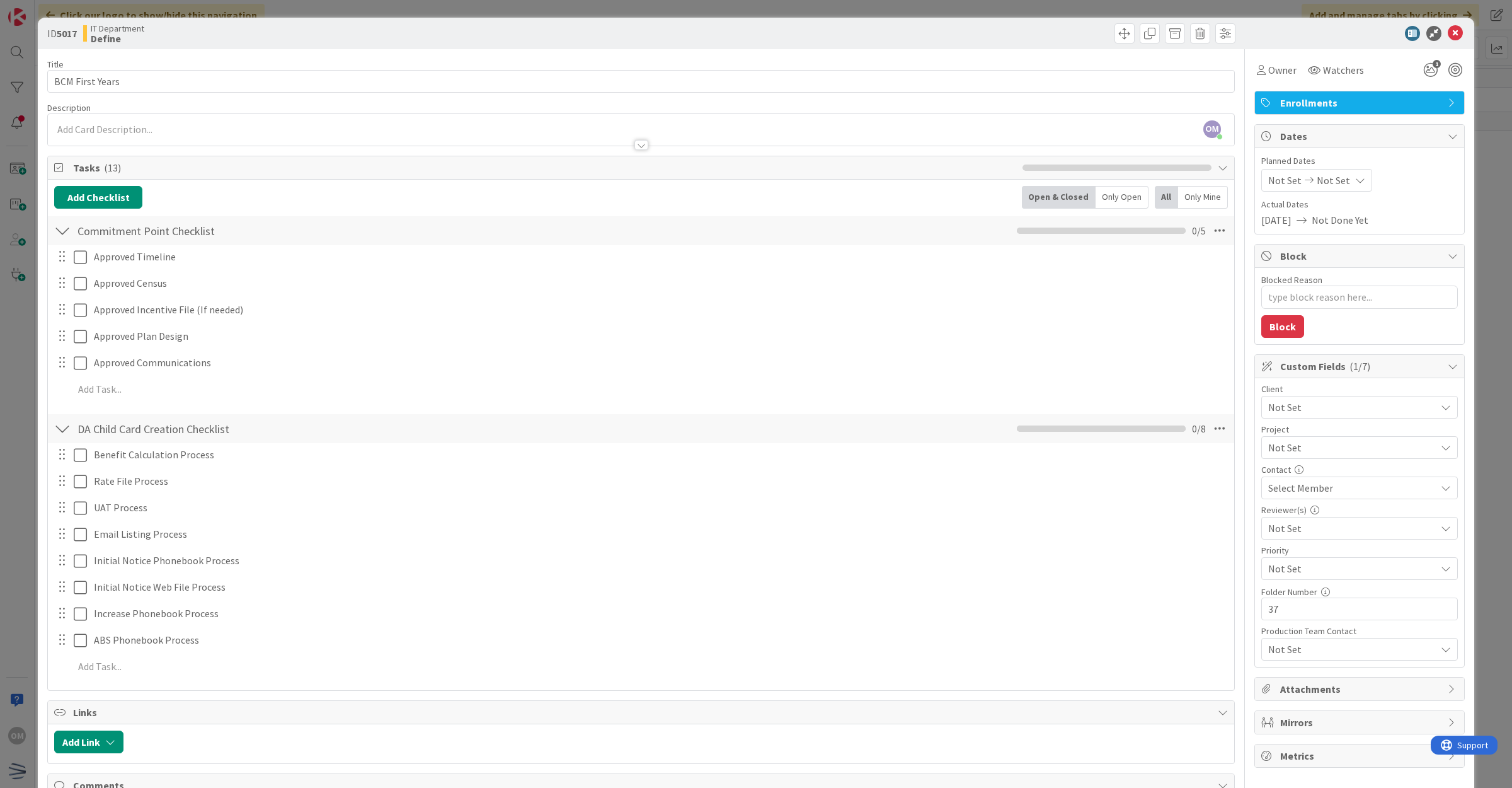
click at [1380, 628] on div "Production Team Contact" at bounding box center [1360, 631] width 197 height 9
click at [1447, 32] on icon at bounding box center [1455, 33] width 15 height 15
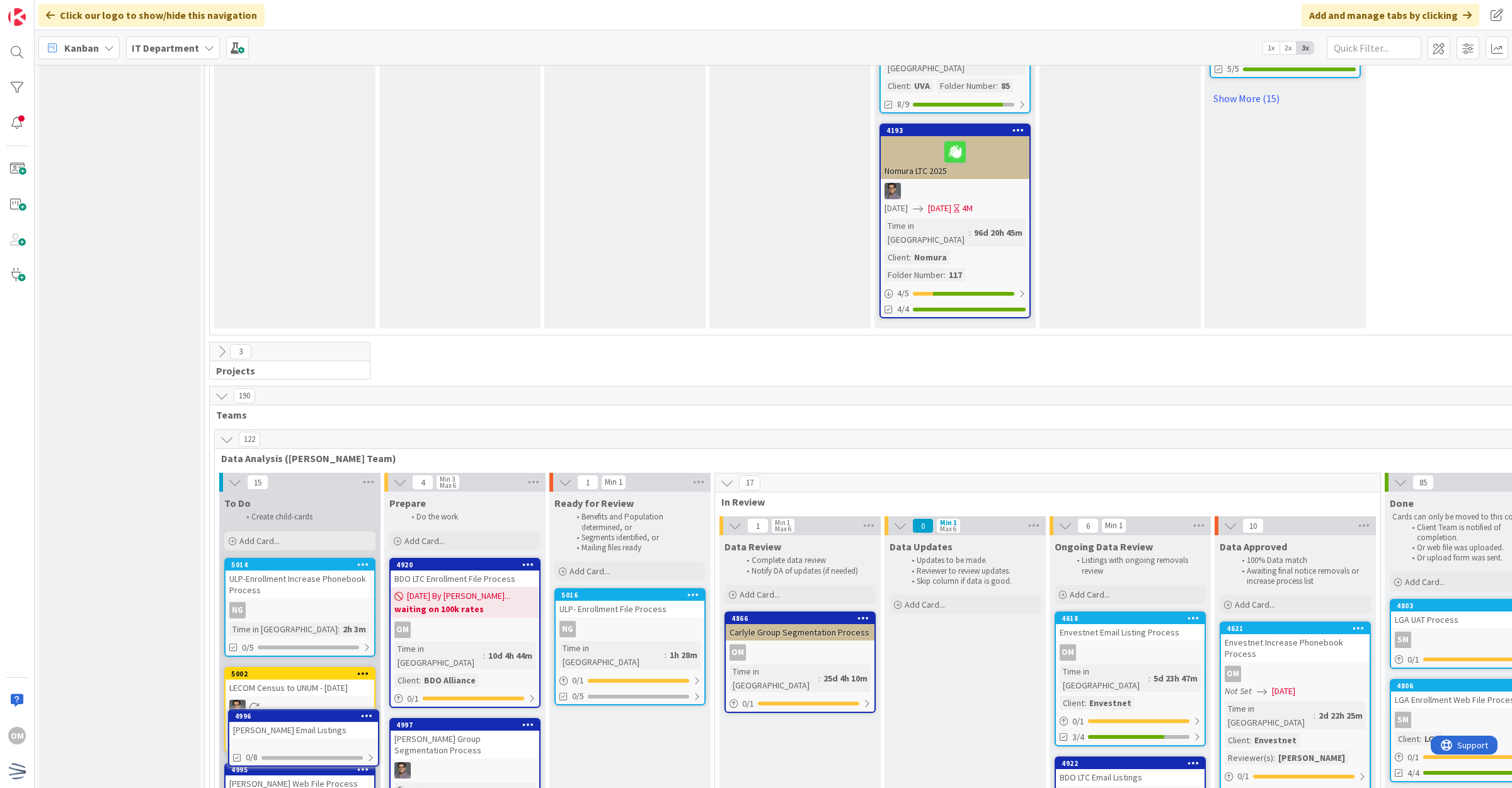
scroll to position [1867, 0]
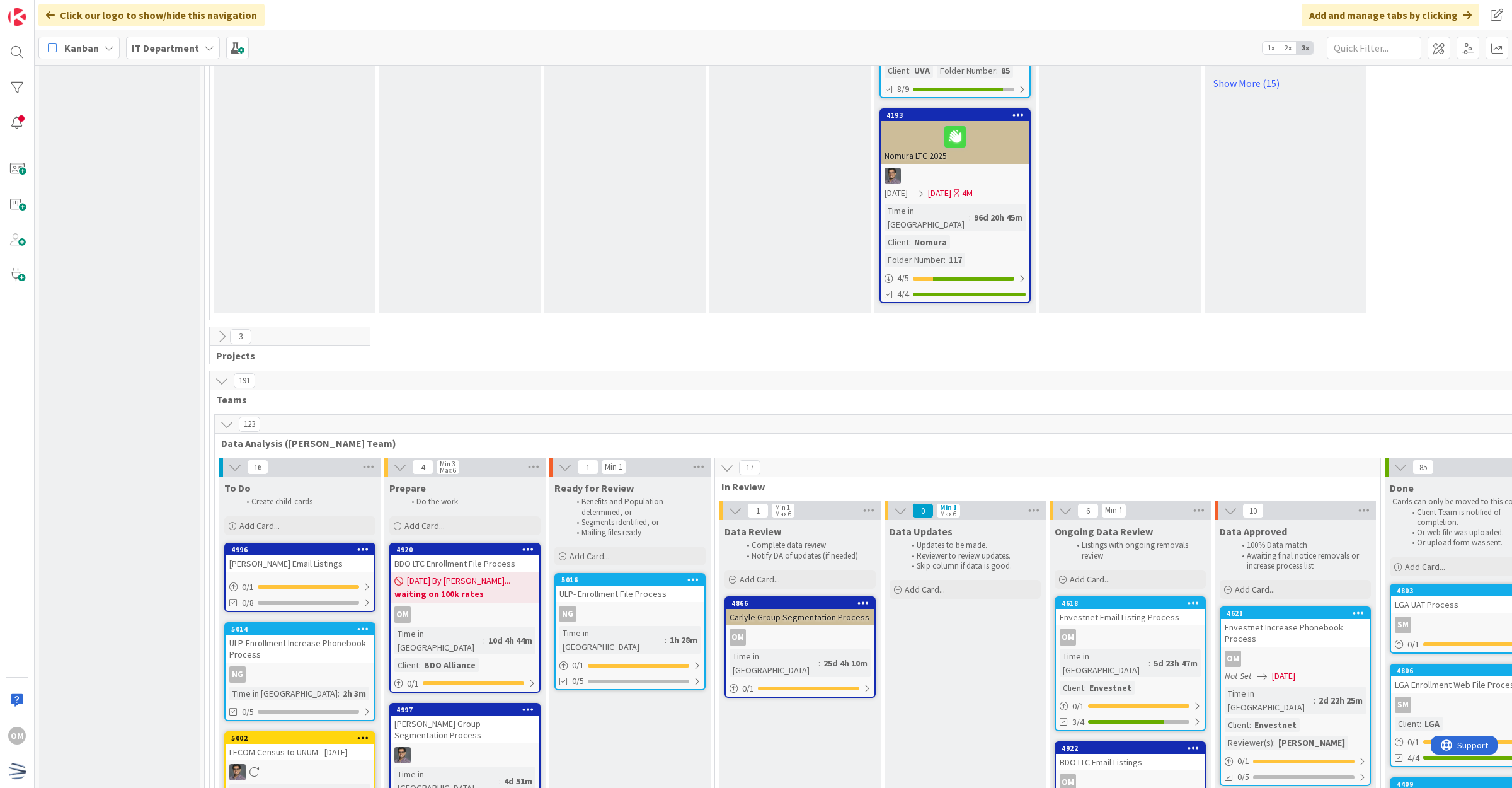
click at [334, 555] on div "[PERSON_NAME] Email Listings" at bounding box center [300, 563] width 149 height 17
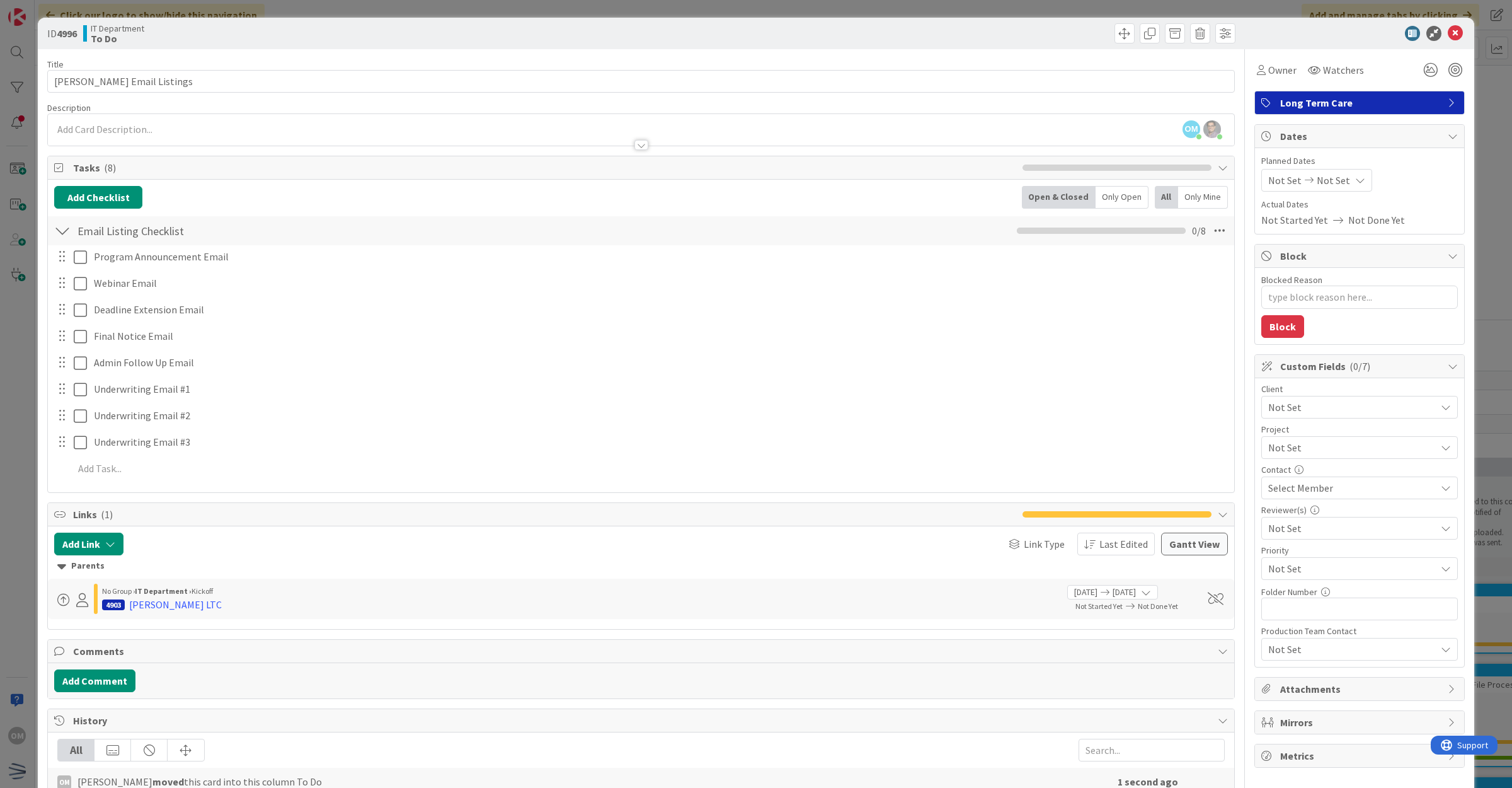
type textarea "x"
click at [1447, 35] on icon at bounding box center [1455, 33] width 15 height 15
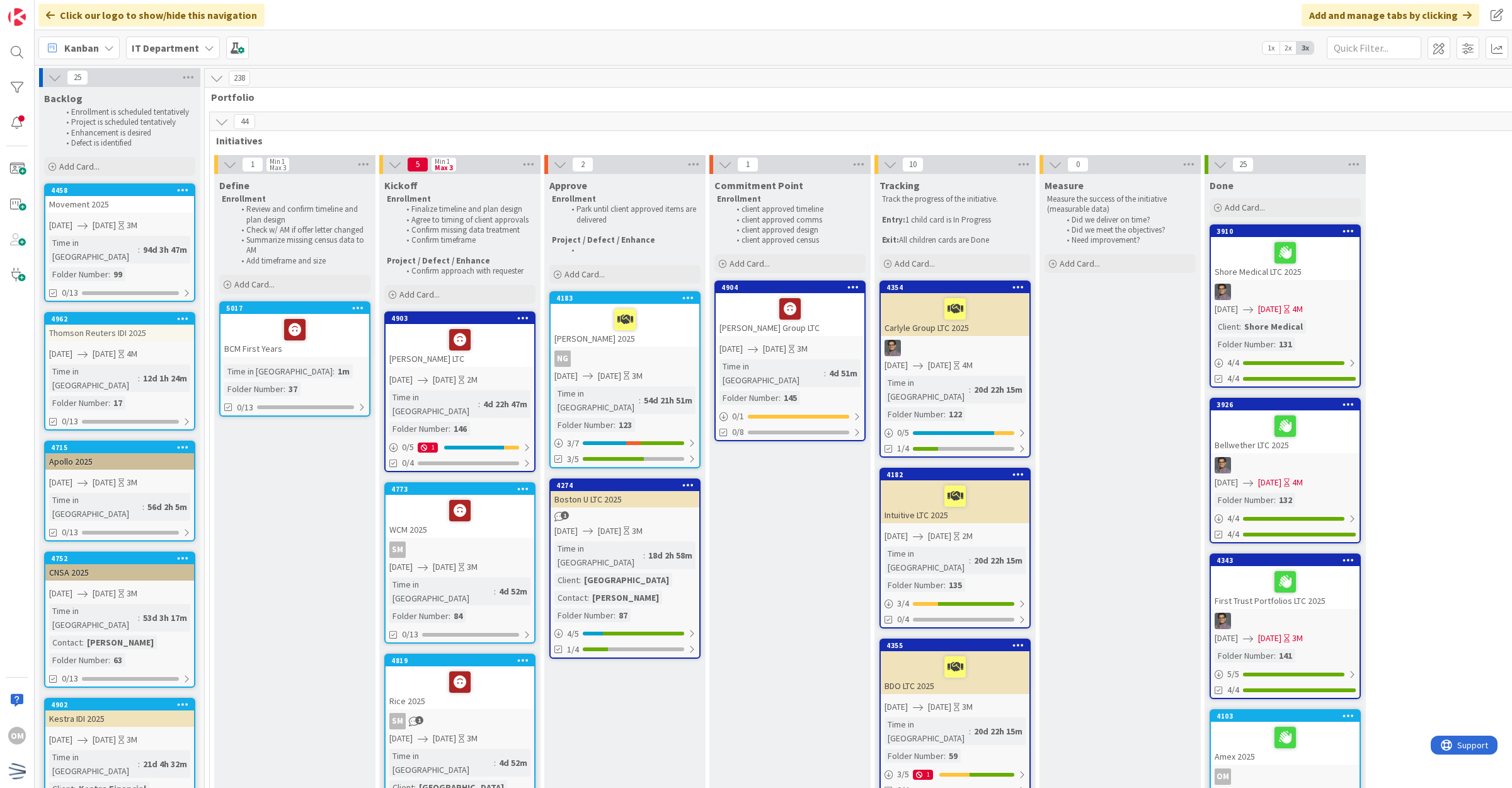
click at [55, 83] on icon at bounding box center [55, 77] width 14 height 14
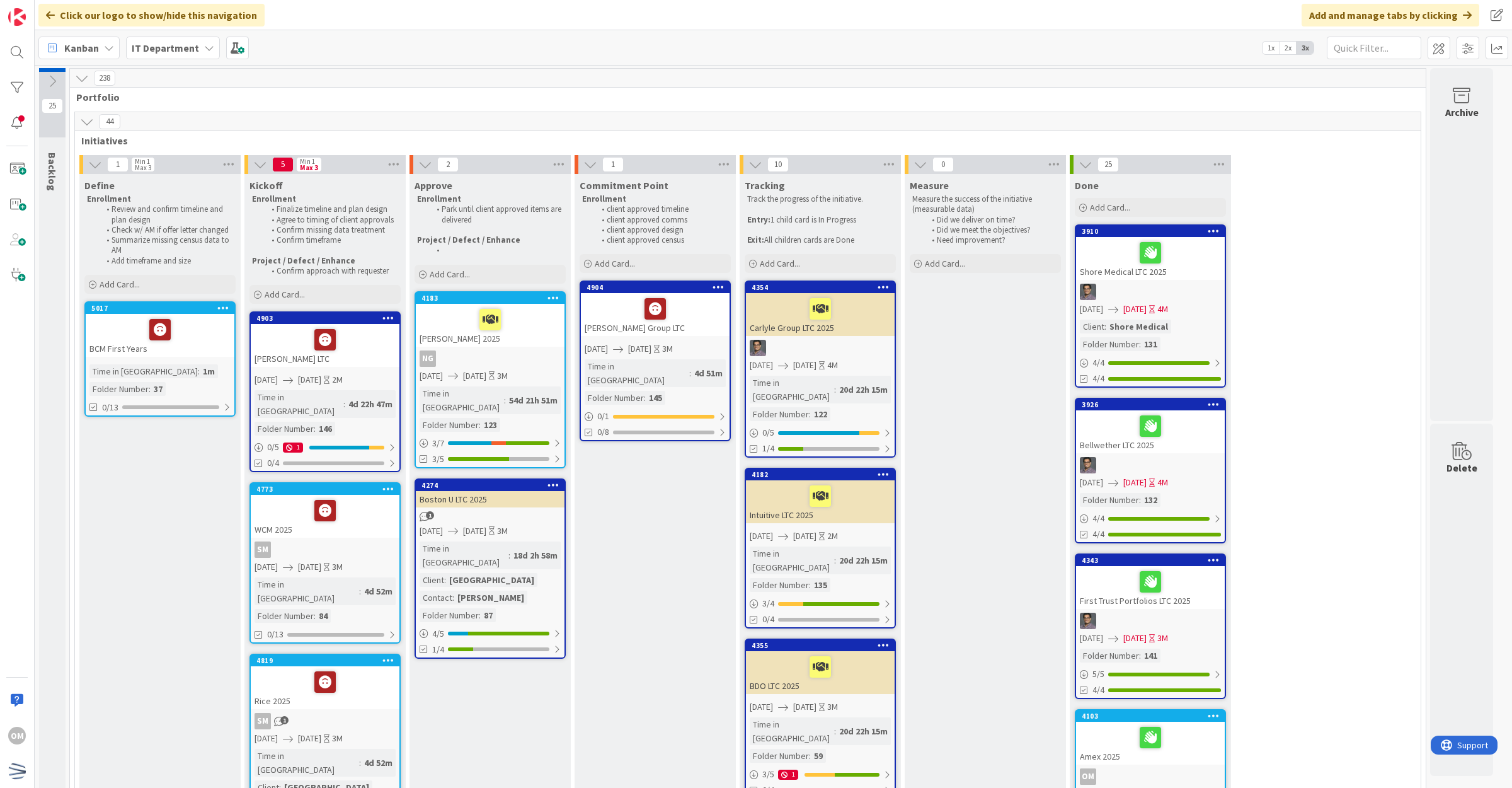
click at [53, 76] on icon at bounding box center [52, 81] width 14 height 14
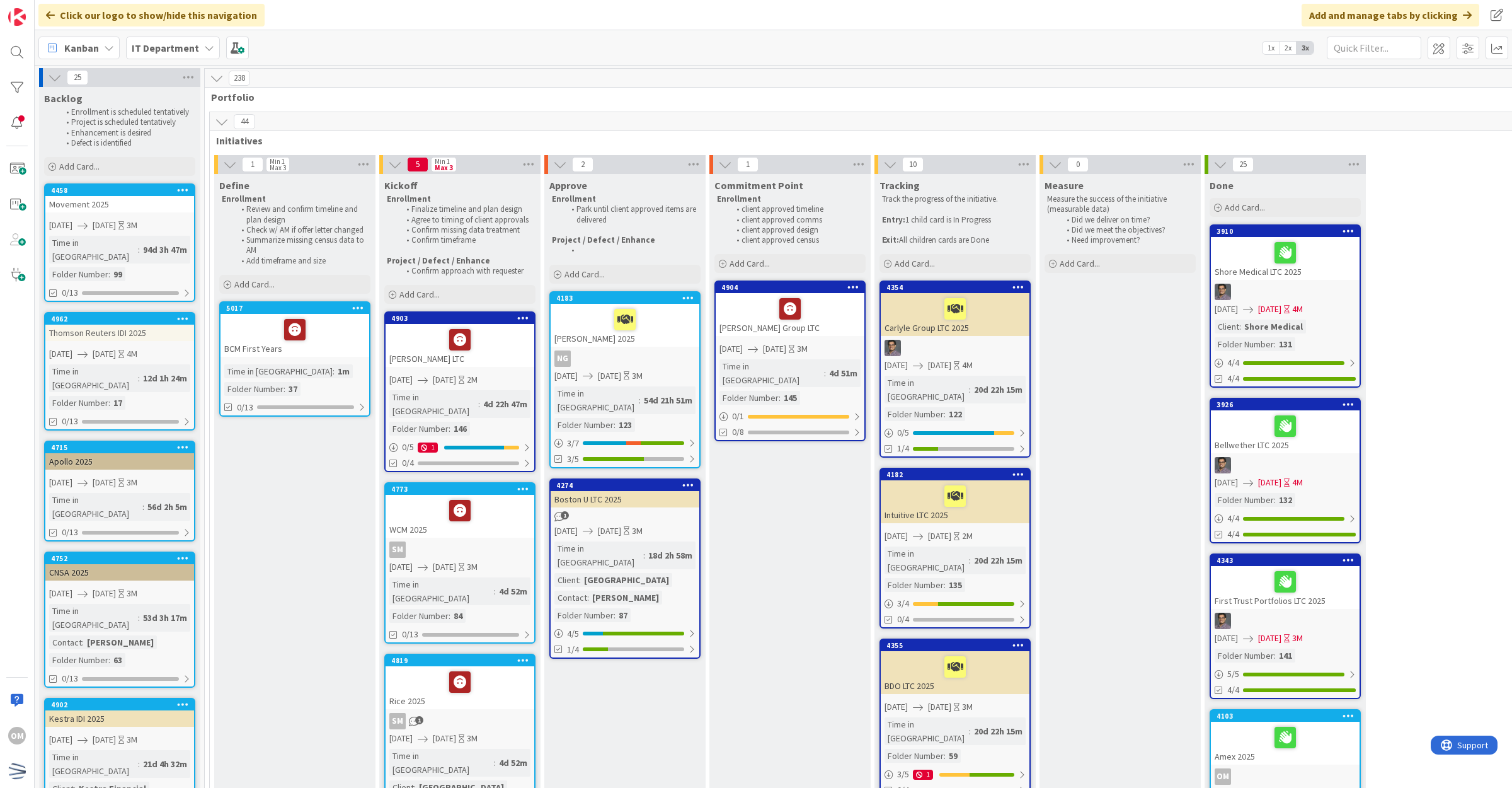
click at [215, 122] on icon at bounding box center [221, 122] width 14 height 14
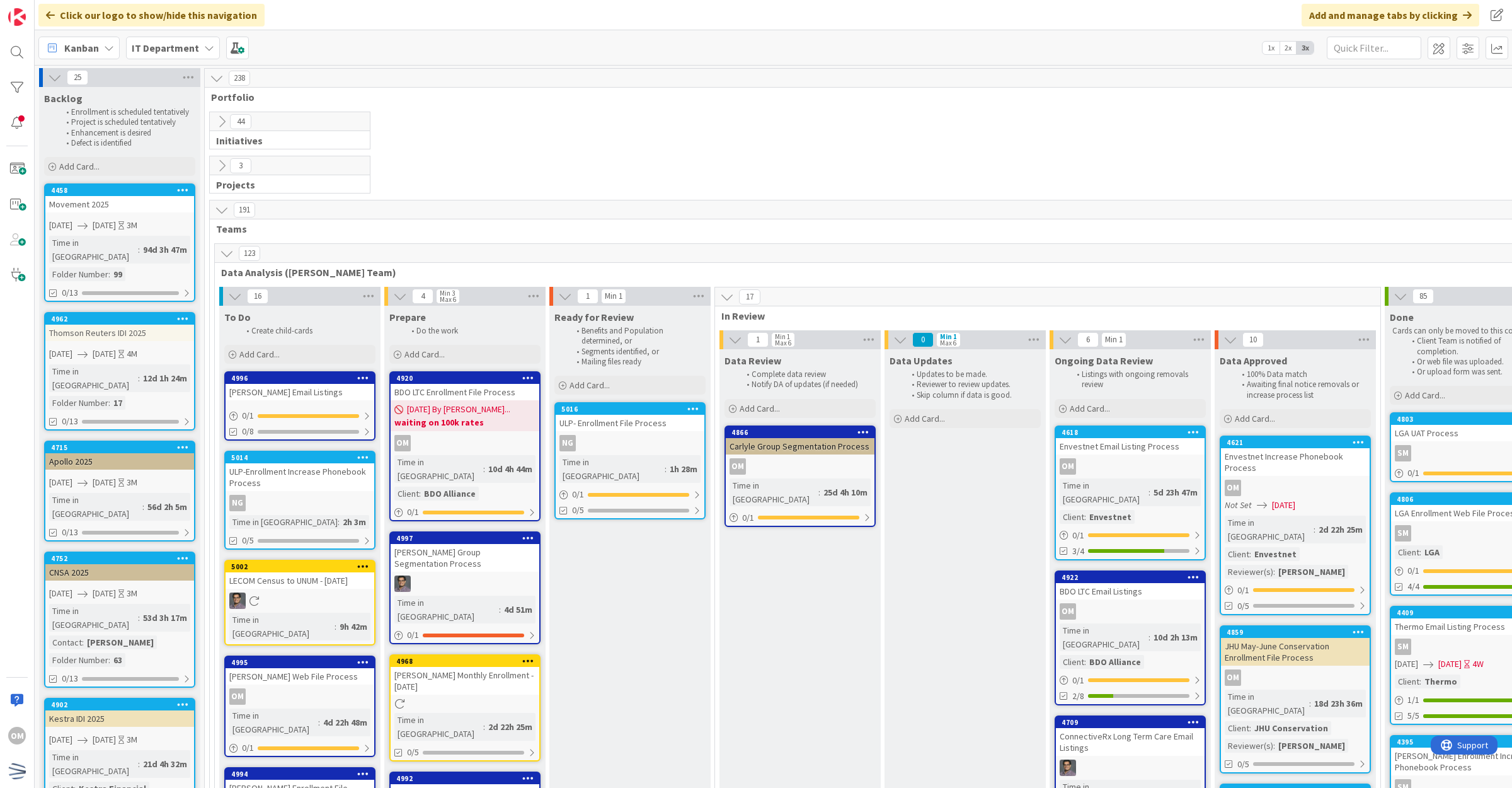
click at [219, 162] on icon at bounding box center [221, 165] width 14 height 14
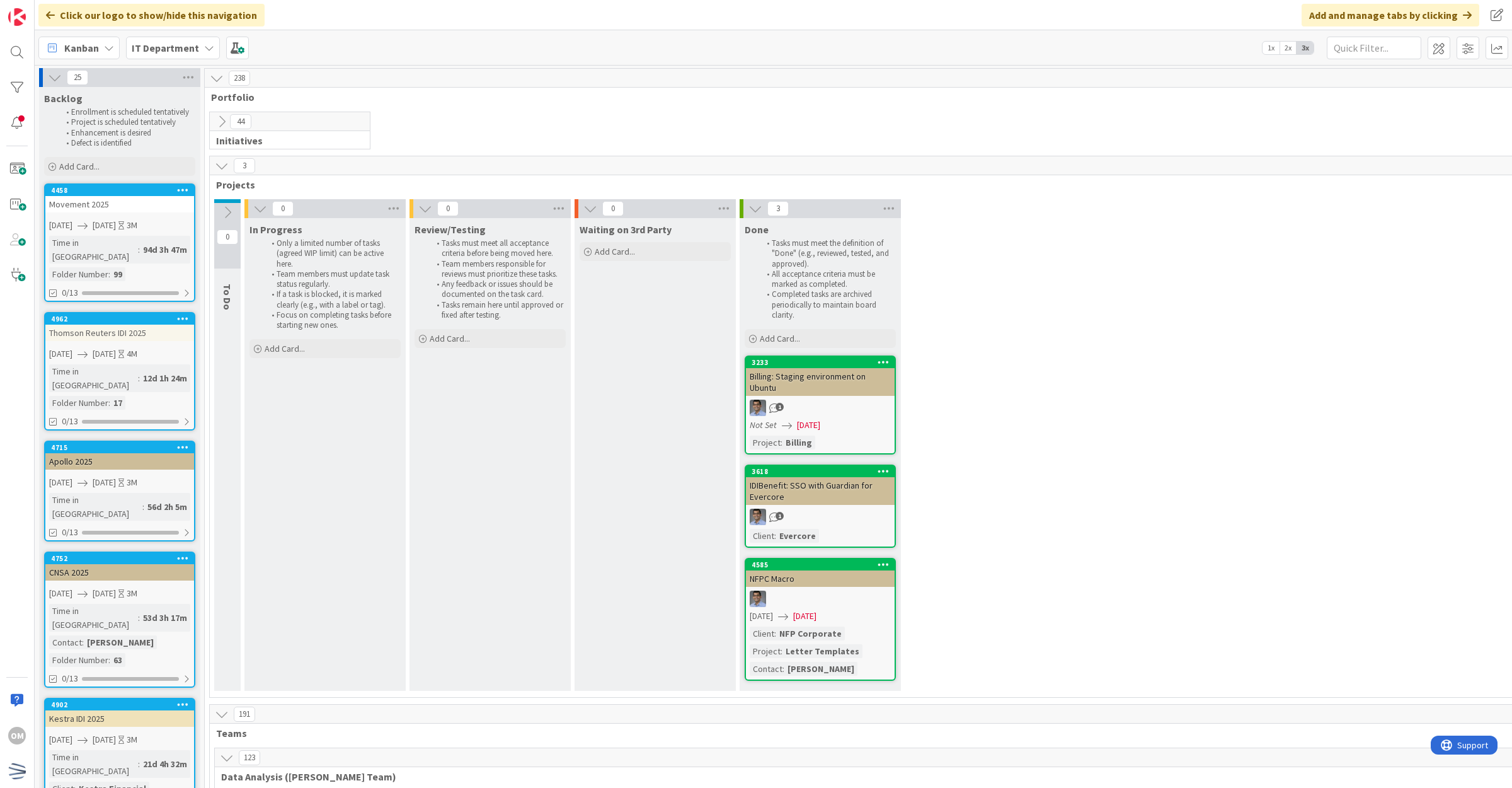
click at [217, 162] on icon at bounding box center [221, 165] width 14 height 14
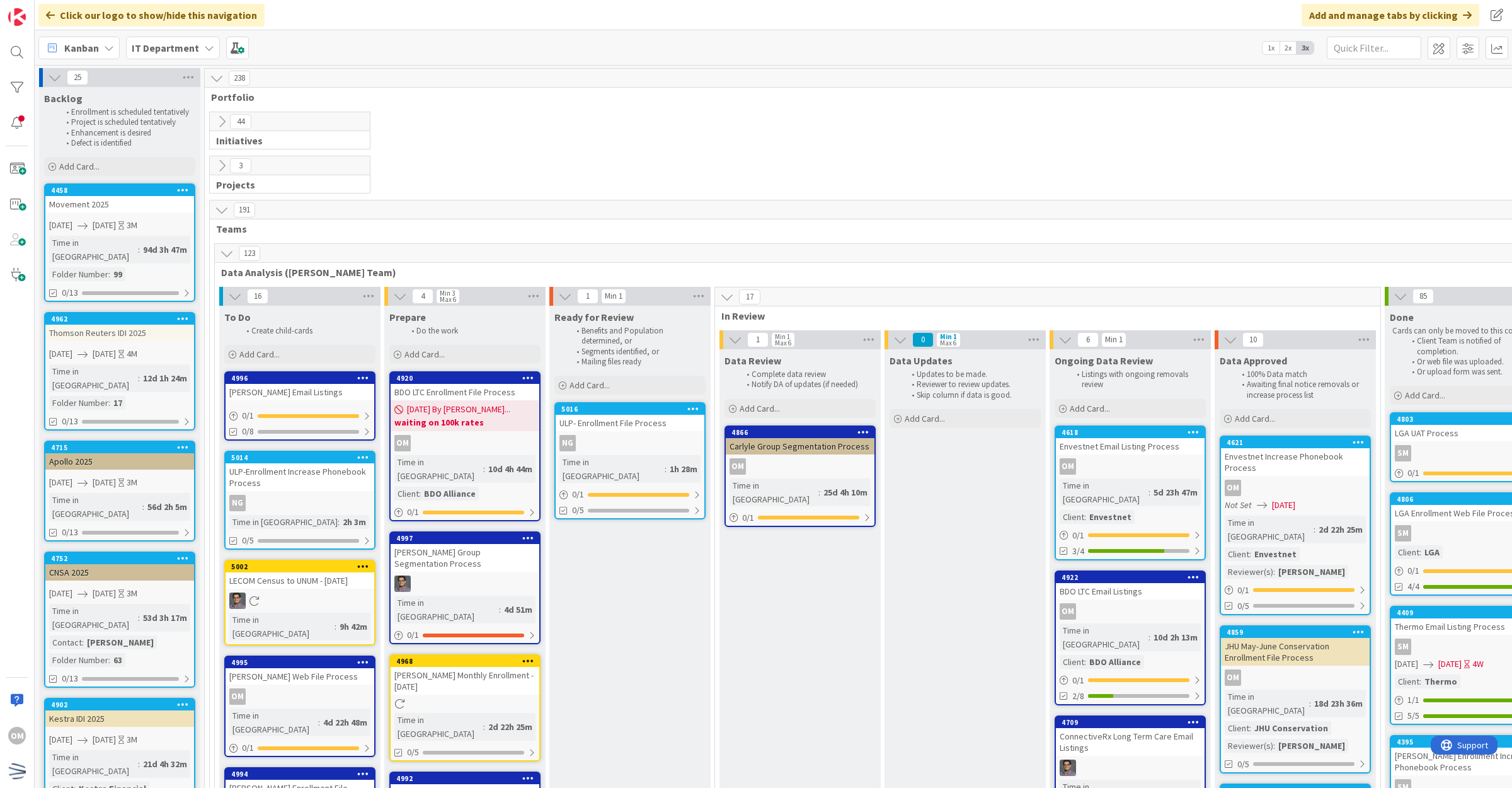
click at [225, 168] on icon at bounding box center [221, 165] width 14 height 14
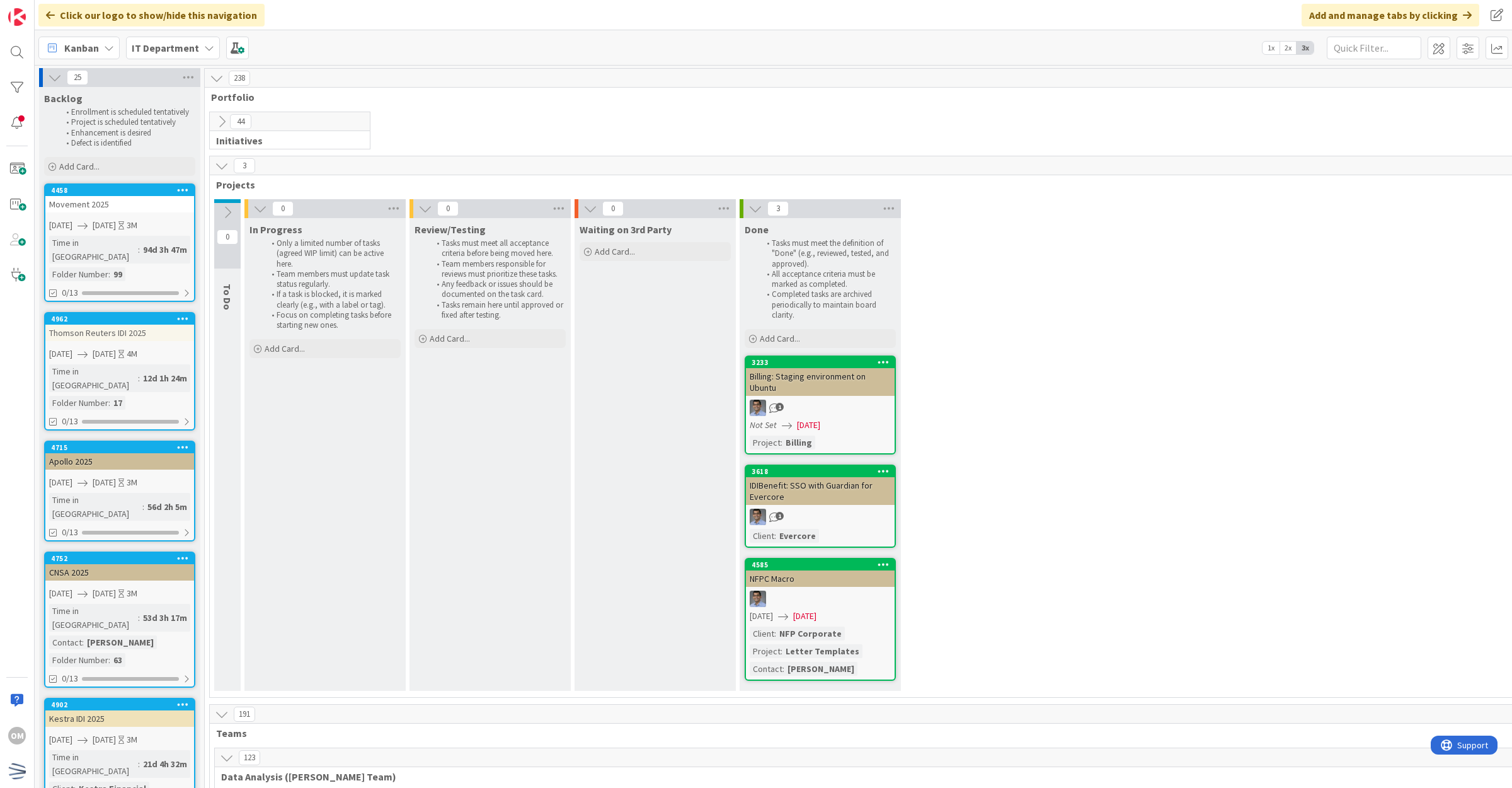
click at [228, 206] on icon at bounding box center [227, 213] width 14 height 14
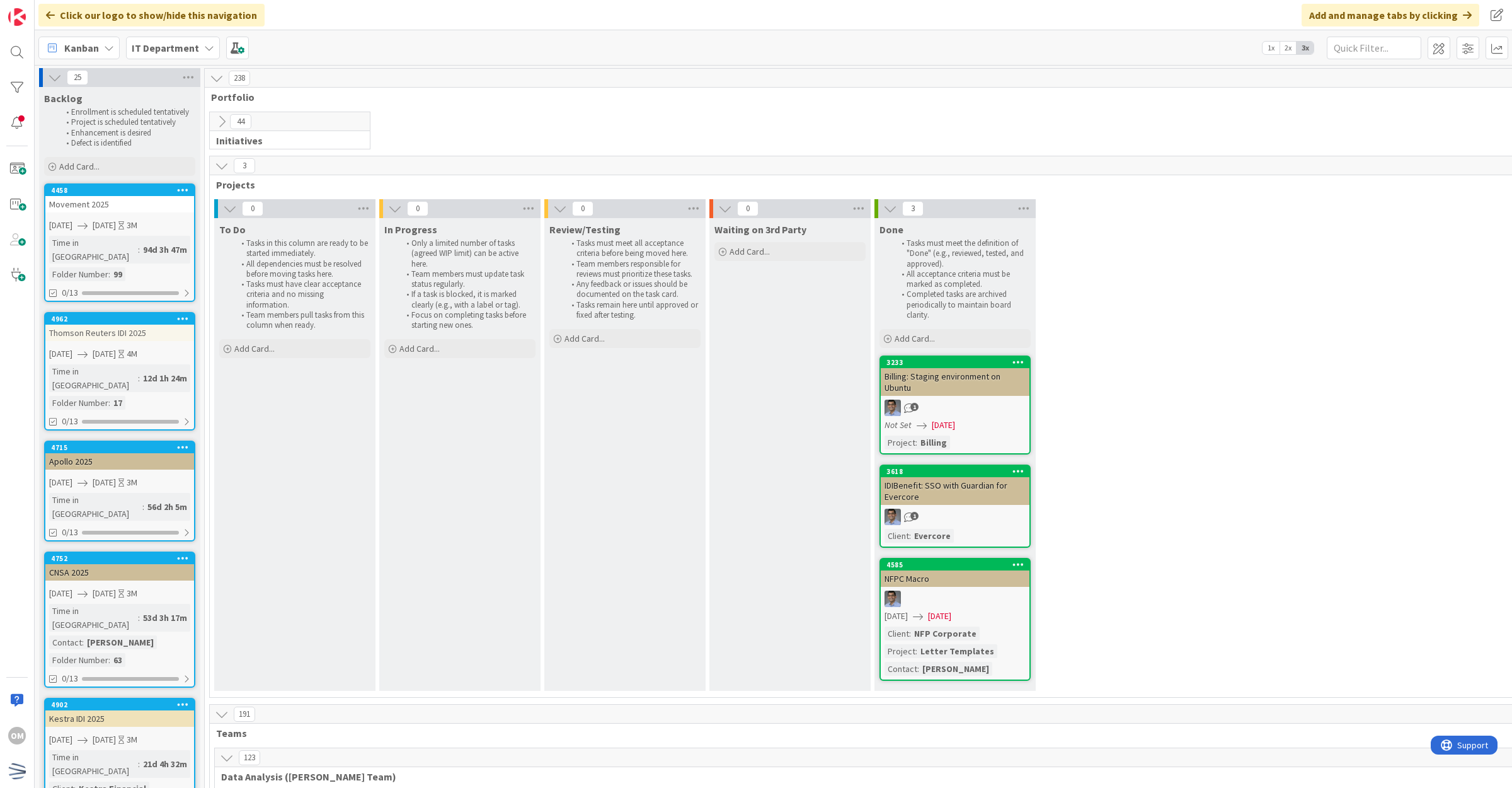
click at [219, 166] on icon at bounding box center [221, 165] width 14 height 14
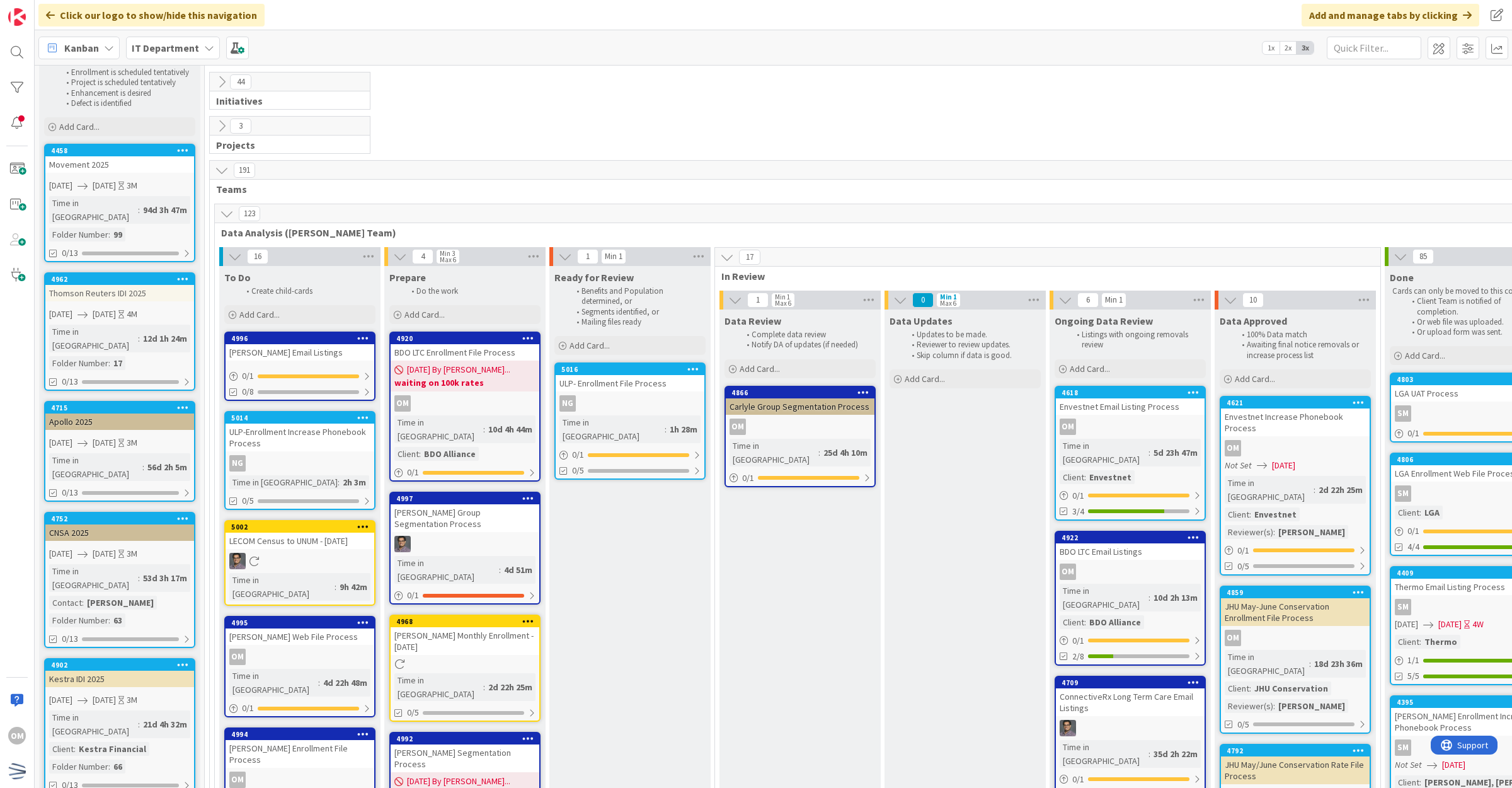
scroll to position [79, 0]
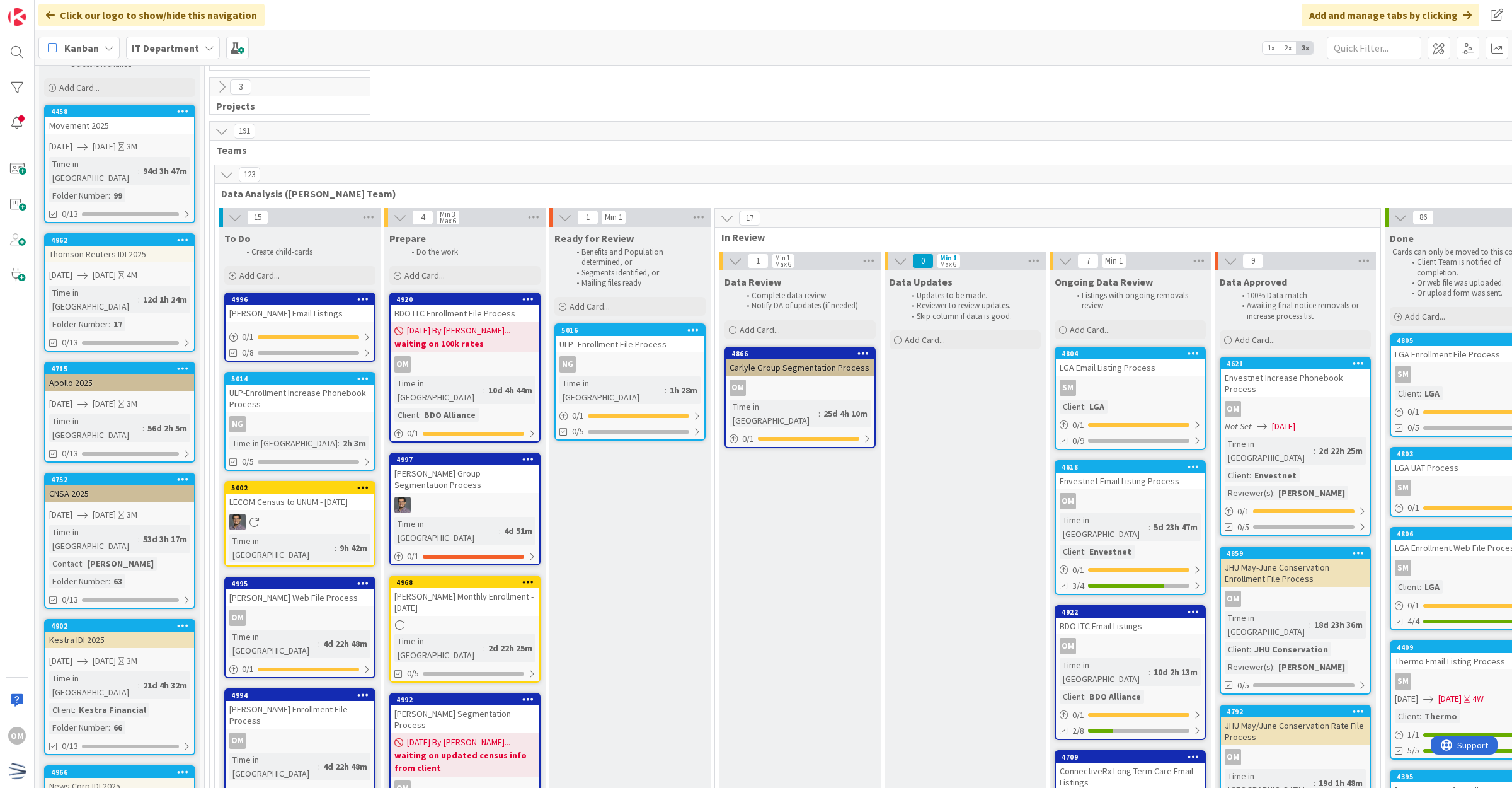
click at [341, 314] on div "[PERSON_NAME] Email Listings" at bounding box center [300, 313] width 149 height 17
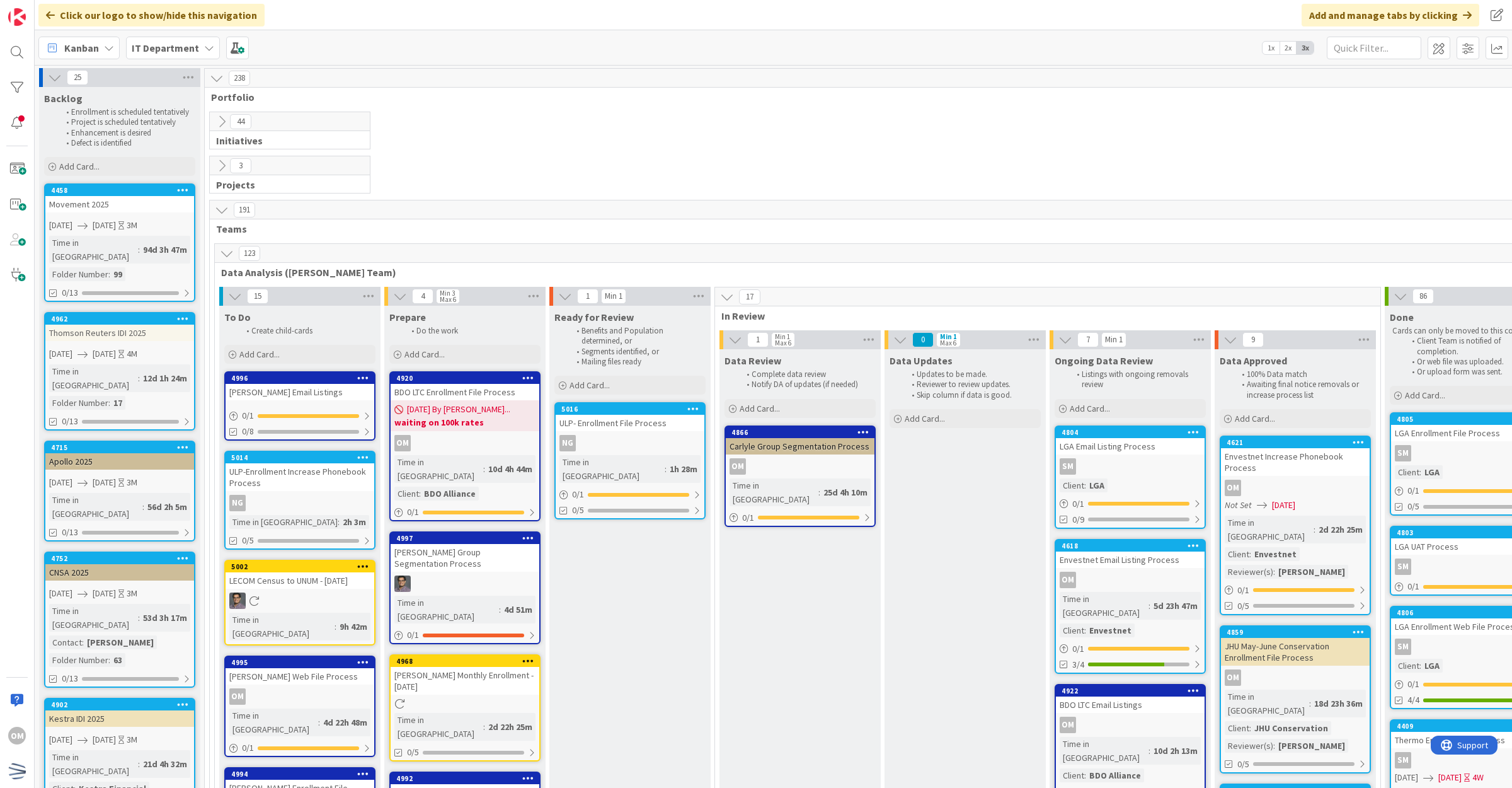
click at [225, 126] on icon at bounding box center [221, 122] width 14 height 14
click at [224, 253] on icon at bounding box center [227, 253] width 14 height 14
click at [225, 120] on icon at bounding box center [221, 122] width 14 height 14
drag, startPoint x: 1188, startPoint y: 3, endPoint x: 1098, endPoint y: 22, distance: 92.0
click at [1098, 22] on div "Click our logo to show/hide this navigation Add and manage tabs by clicking" at bounding box center [773, 15] width 1477 height 30
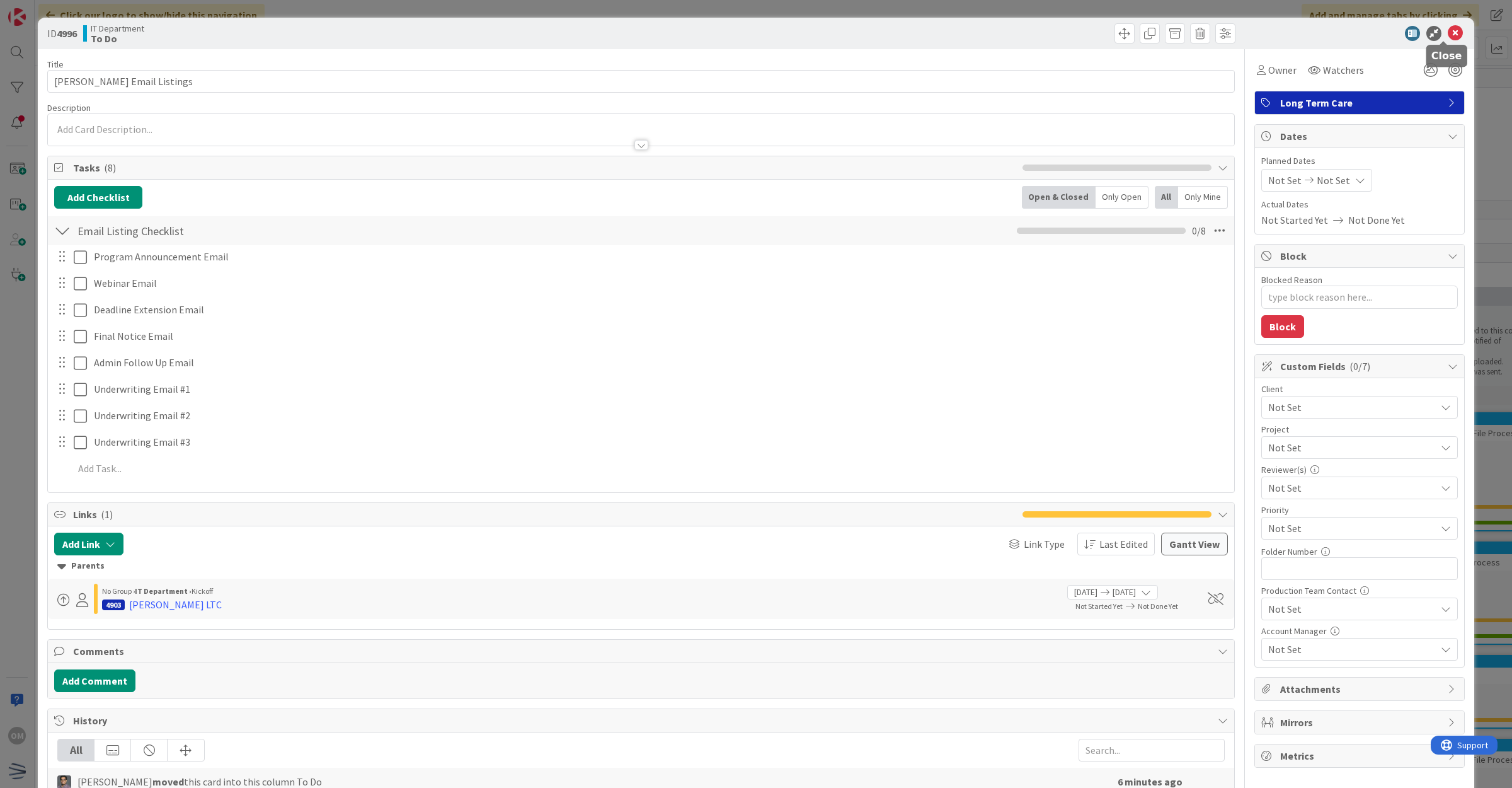
click at [1447, 27] on icon at bounding box center [1455, 33] width 15 height 15
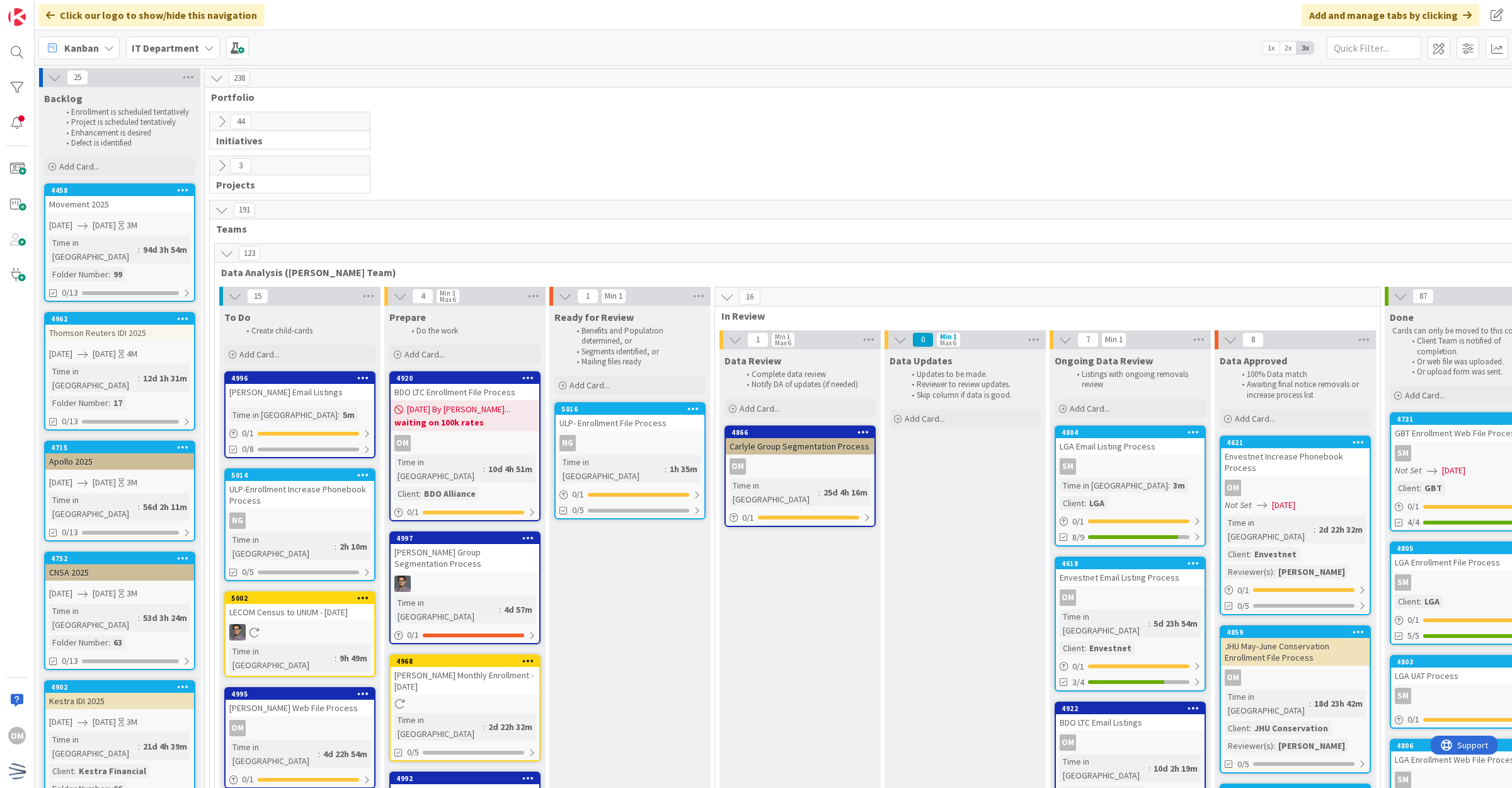
click at [215, 213] on icon at bounding box center [221, 210] width 14 height 14
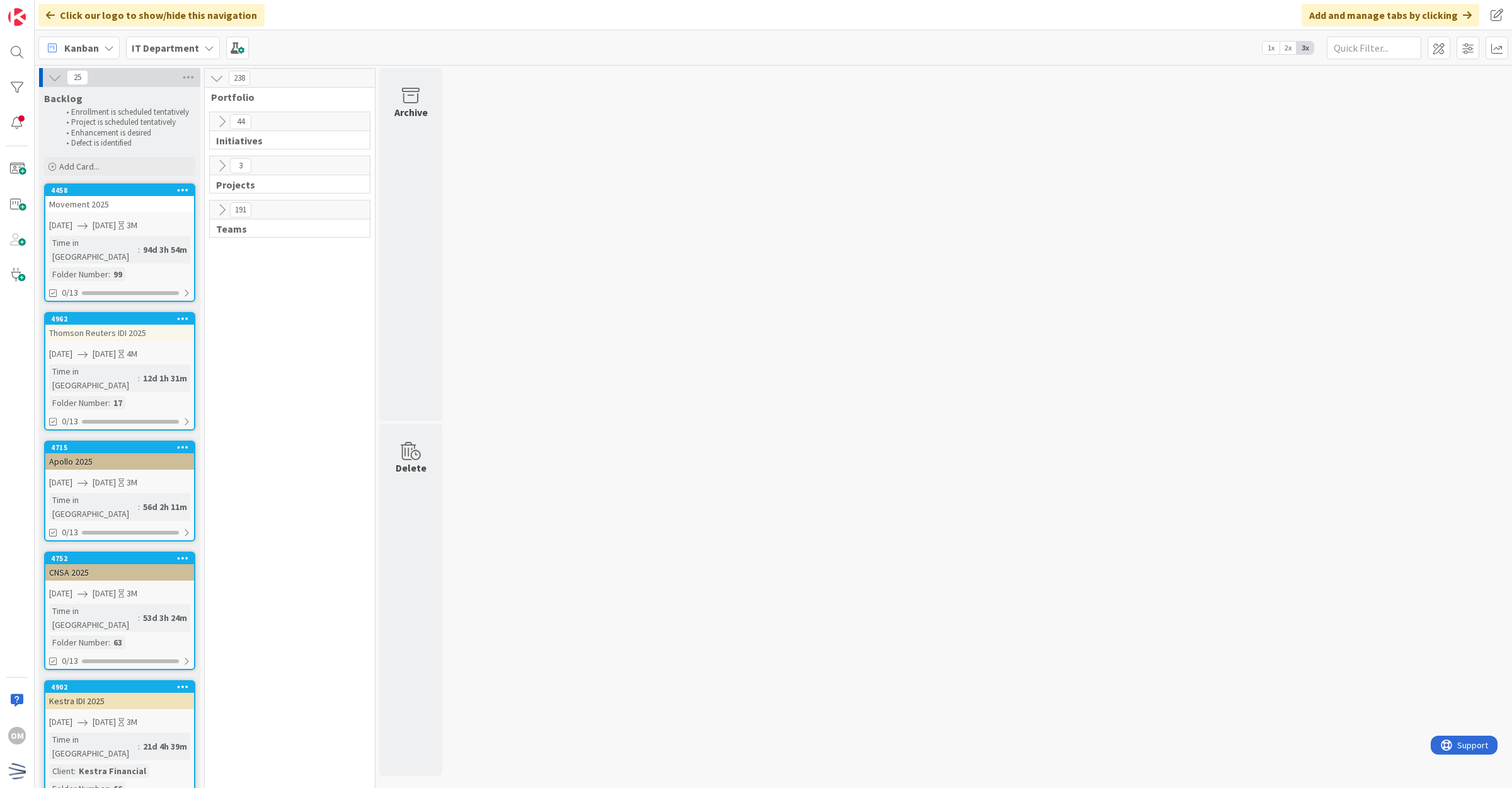
drag, startPoint x: 211, startPoint y: 118, endPoint x: 218, endPoint y: 118, distance: 7.0
click at [212, 118] on div "44" at bounding box center [289, 121] width 160 height 19
click at [218, 118] on icon at bounding box center [221, 122] width 14 height 14
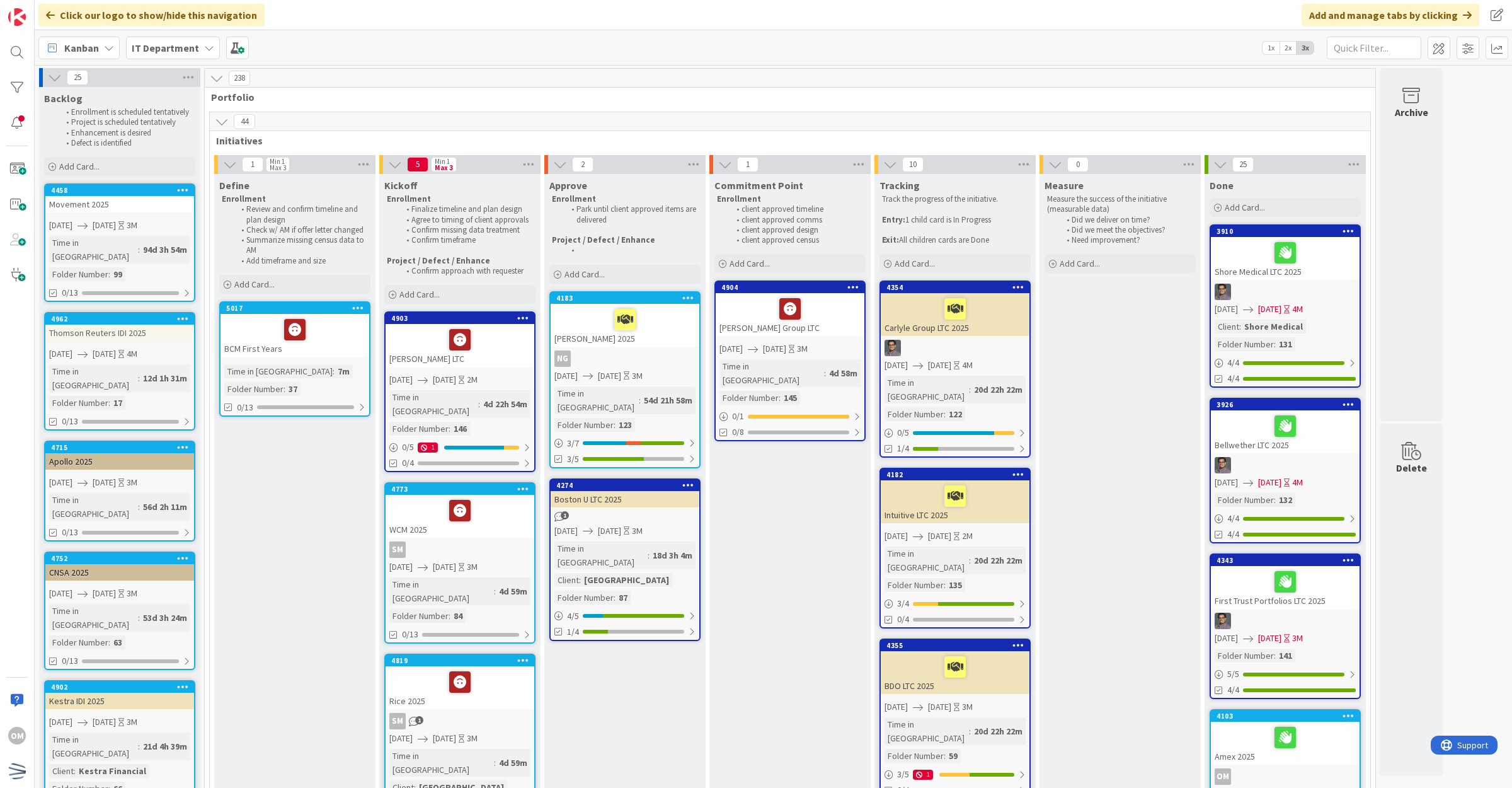
scroll to position [79, 0]
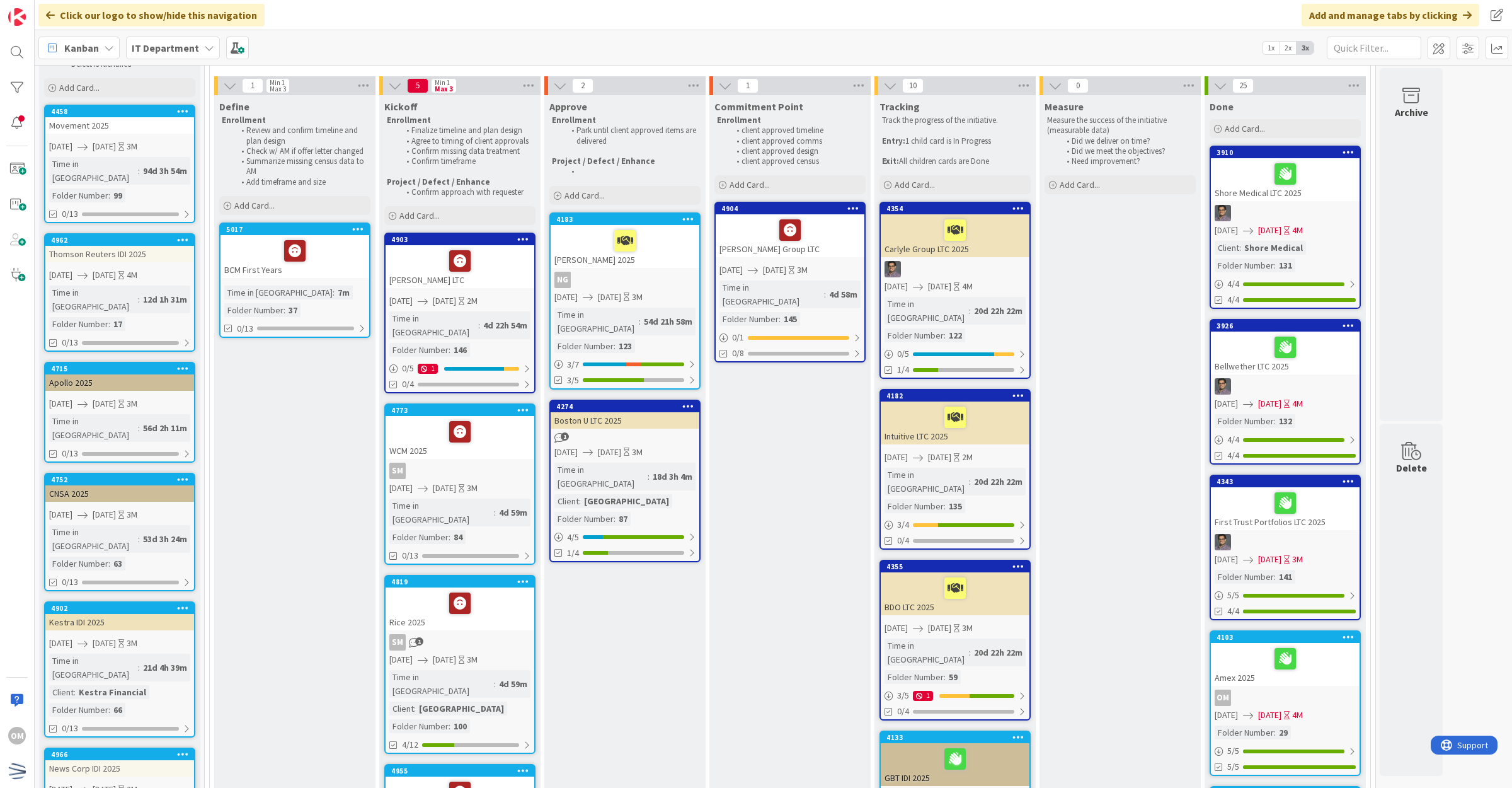
click at [348, 300] on div "Time in Column : 7m Folder Number : 37" at bounding box center [295, 301] width 141 height 32
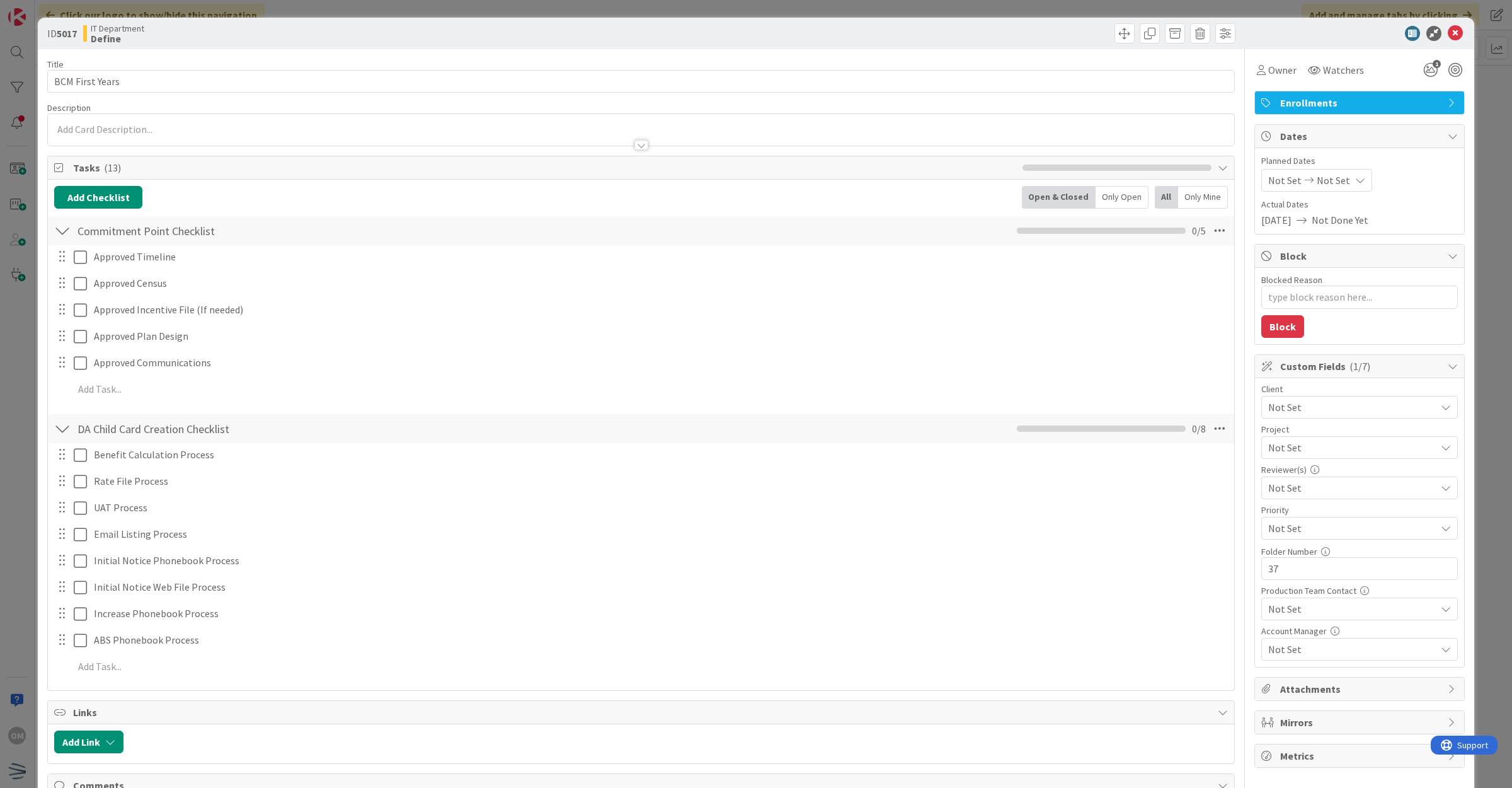
click at [1342, 413] on span "Not Set" at bounding box center [1348, 406] width 161 height 17
click at [1339, 593] on span "BCM Students" at bounding box center [1368, 585] width 165 height 19
click at [1297, 647] on span "Not Set" at bounding box center [1351, 649] width 167 height 15
click at [1263, 505] on icon at bounding box center [1267, 506] width 10 height 19
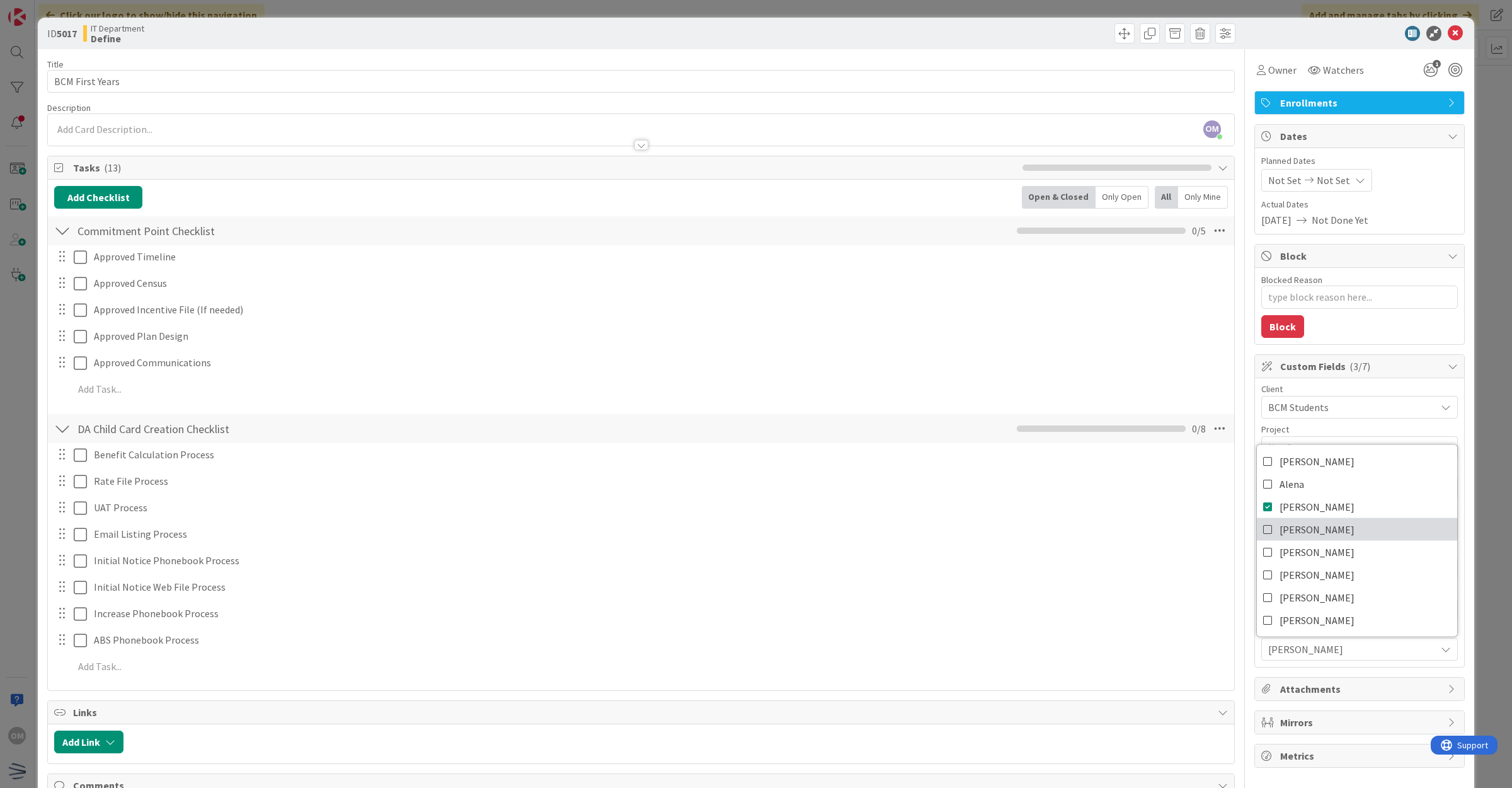
click at [1263, 530] on icon at bounding box center [1267, 528] width 10 height 19
click at [1447, 35] on icon at bounding box center [1455, 33] width 15 height 15
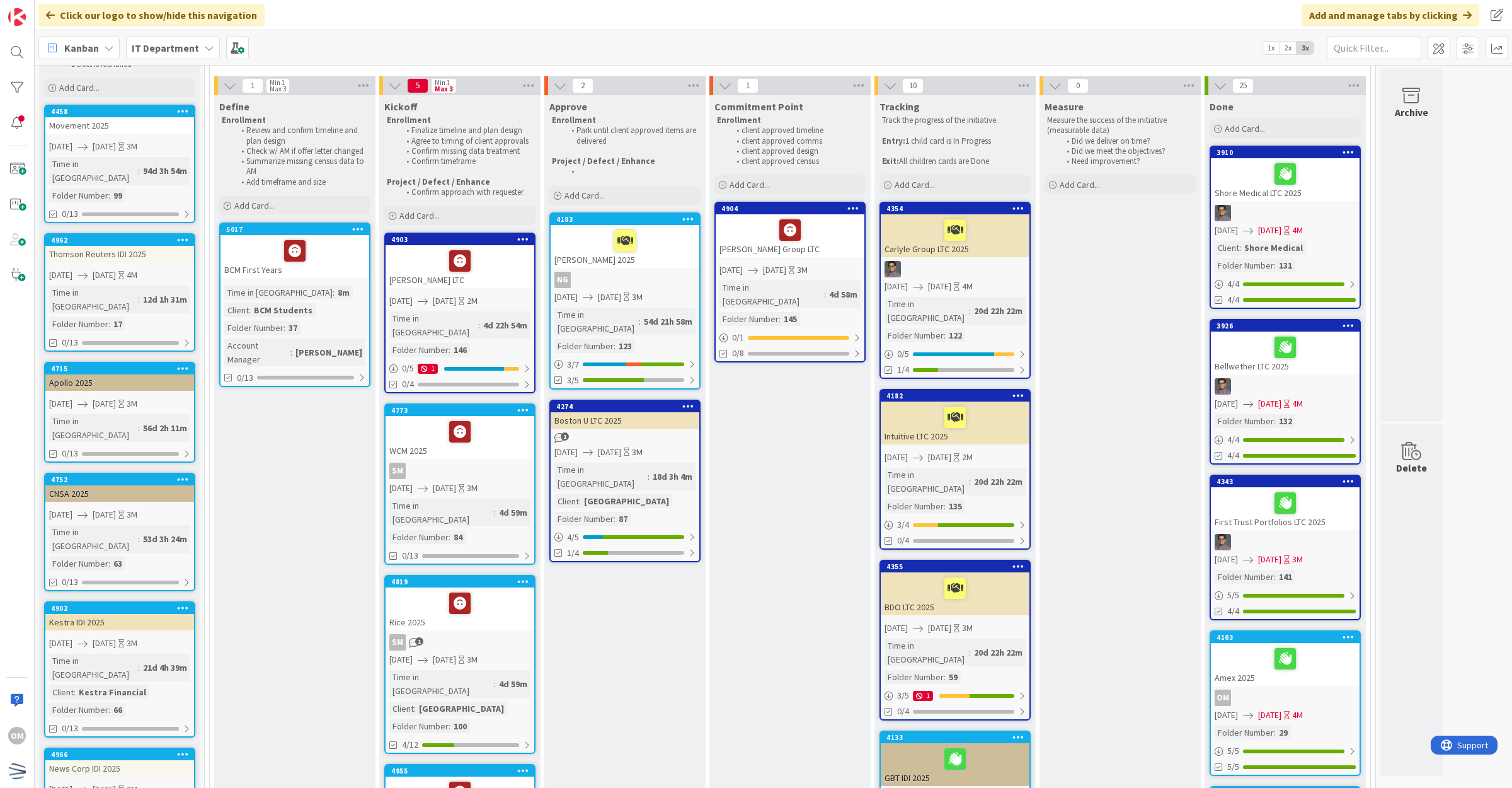
click at [508, 269] on div at bounding box center [460, 261] width 141 height 26
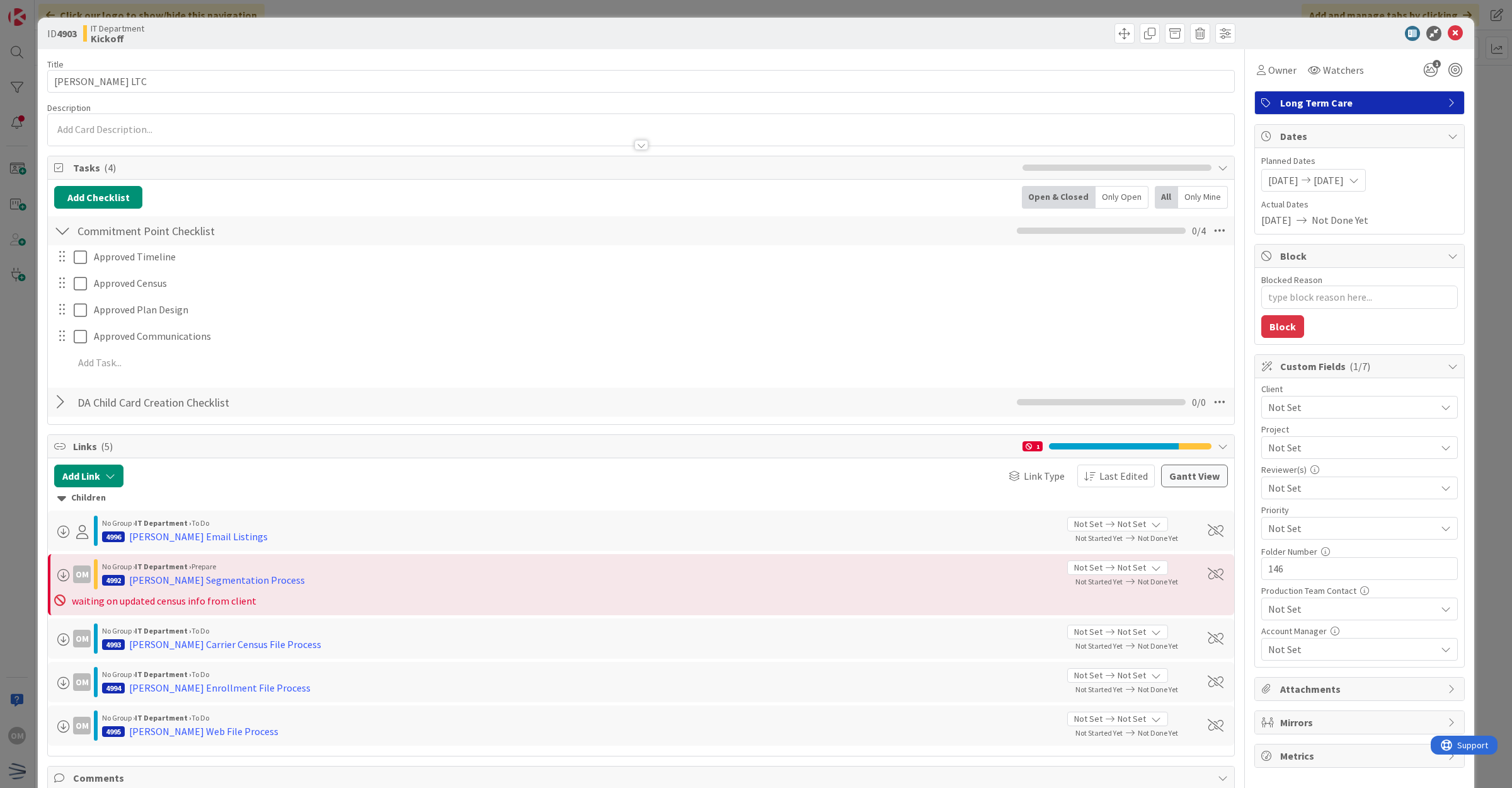
click at [1324, 650] on span "Not Set" at bounding box center [1351, 649] width 167 height 15
click at [1294, 454] on span "[PERSON_NAME]" at bounding box center [1317, 460] width 75 height 19
click at [1286, 485] on span "Alena" at bounding box center [1291, 483] width 25 height 19
click at [1447, 38] on icon at bounding box center [1455, 33] width 15 height 15
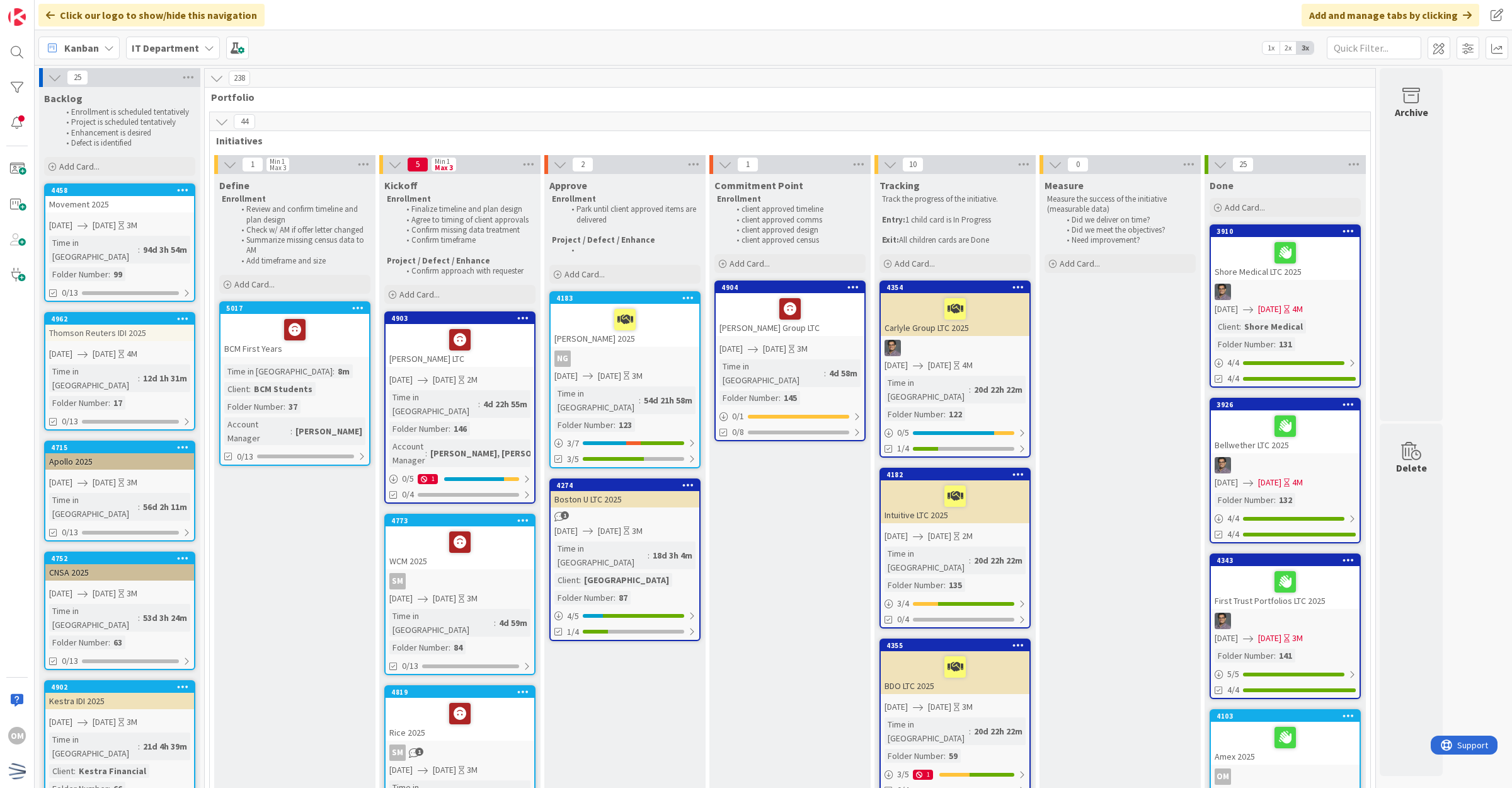
click at [224, 123] on icon at bounding box center [221, 122] width 14 height 14
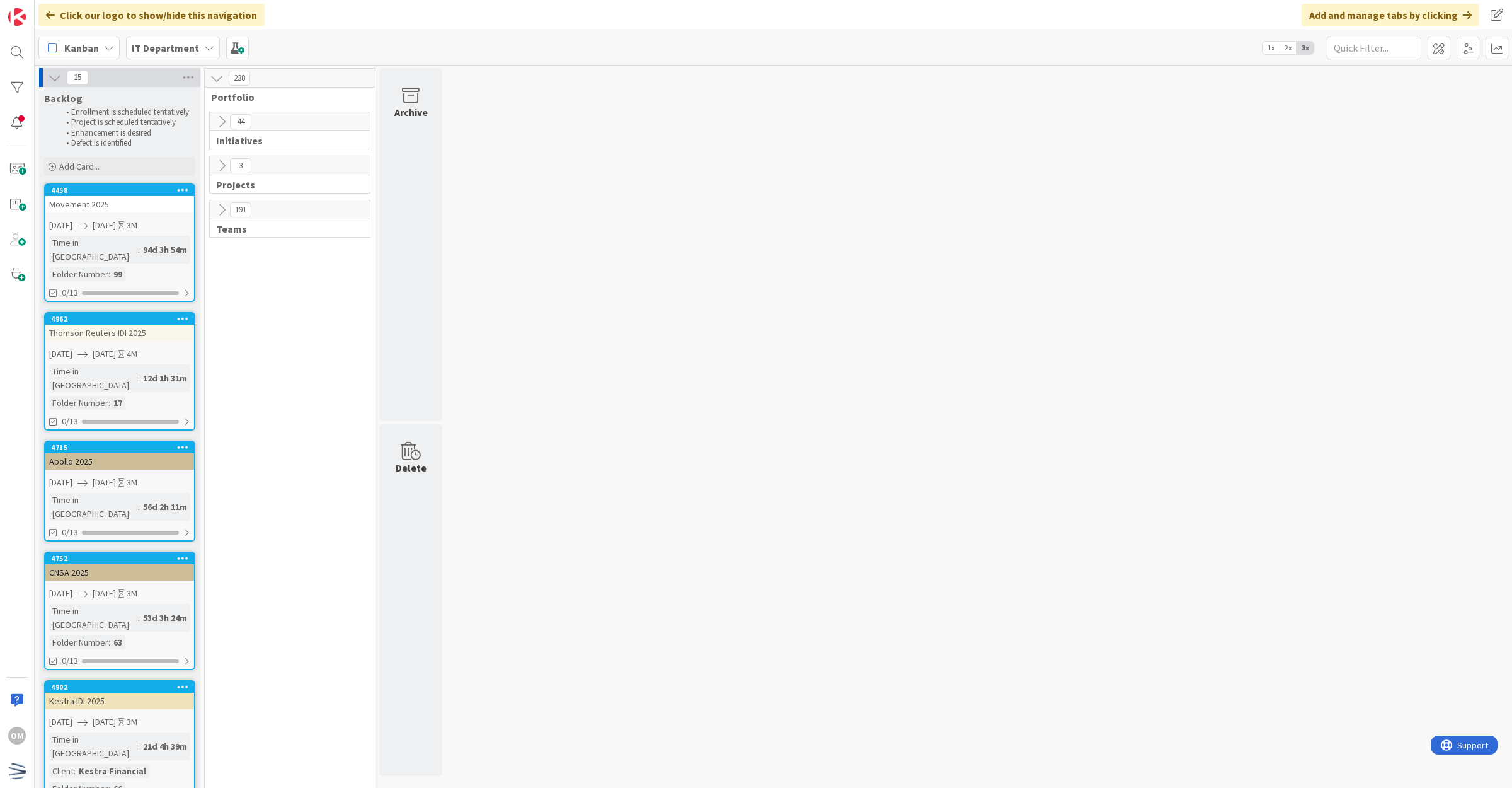
click at [218, 211] on icon at bounding box center [221, 210] width 14 height 14
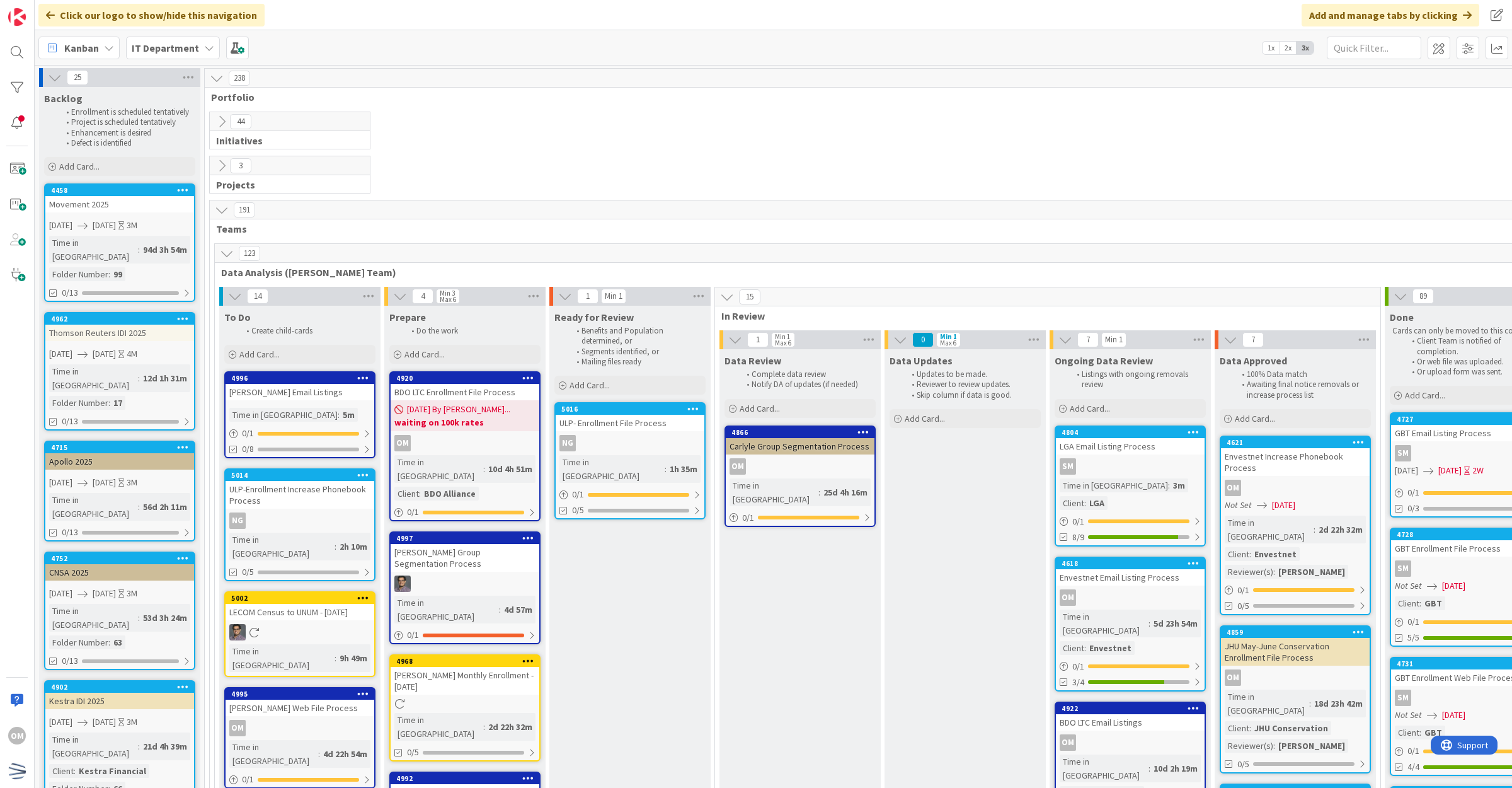
click at [58, 74] on icon at bounding box center [55, 77] width 14 height 14
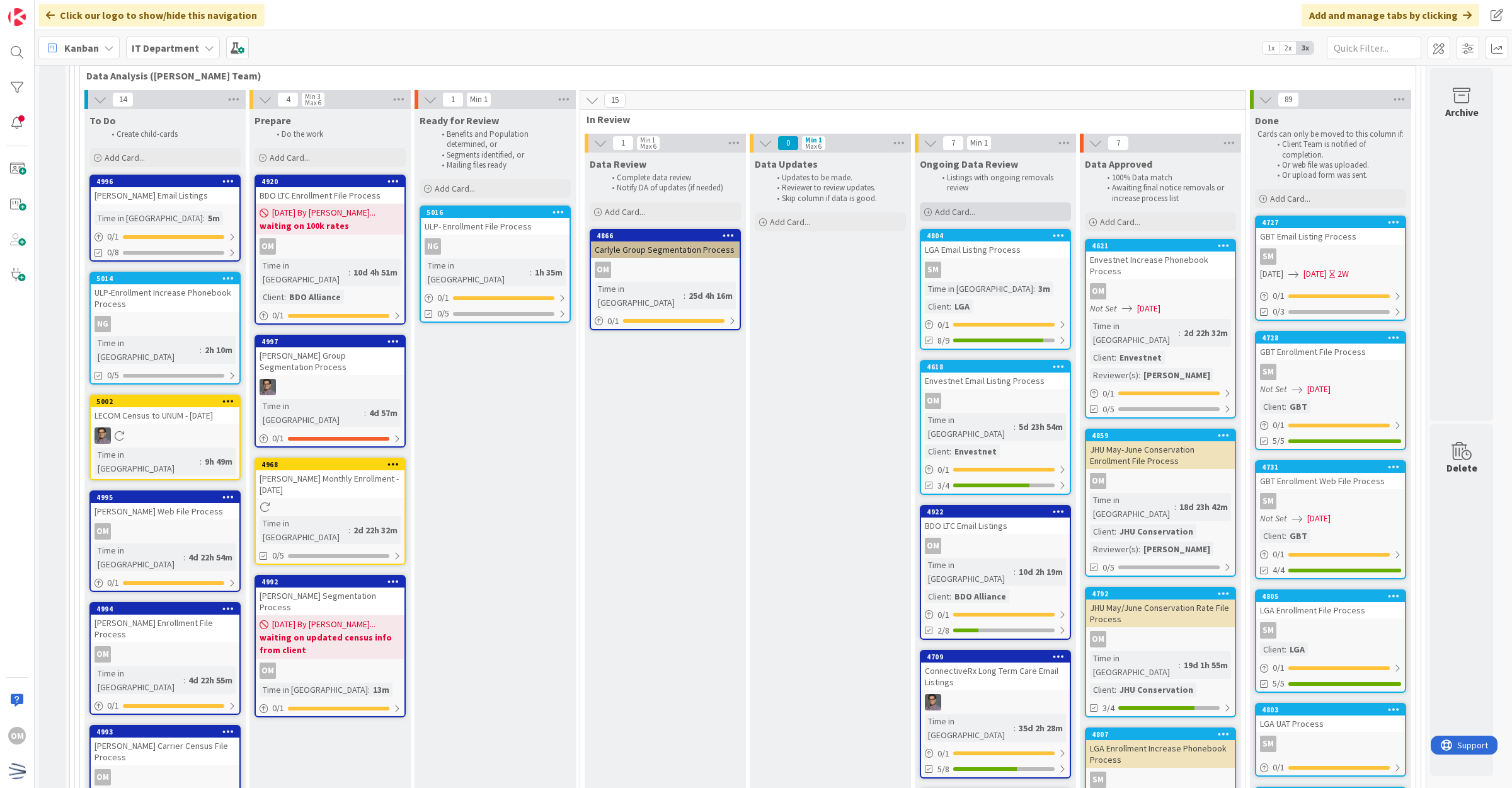
scroll to position [237, 0]
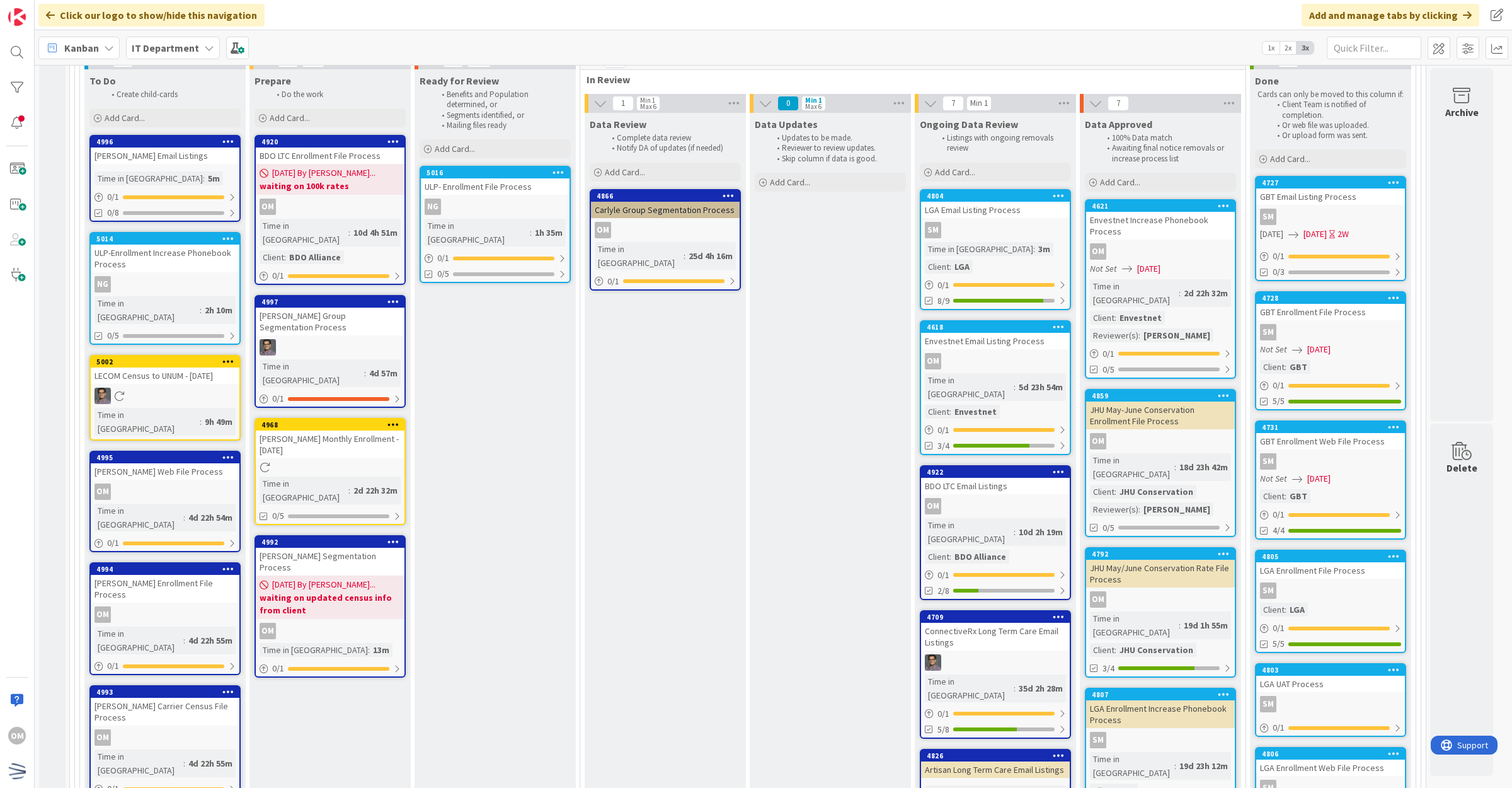
click at [1000, 214] on div "LGA Email Listing Process" at bounding box center [995, 210] width 149 height 17
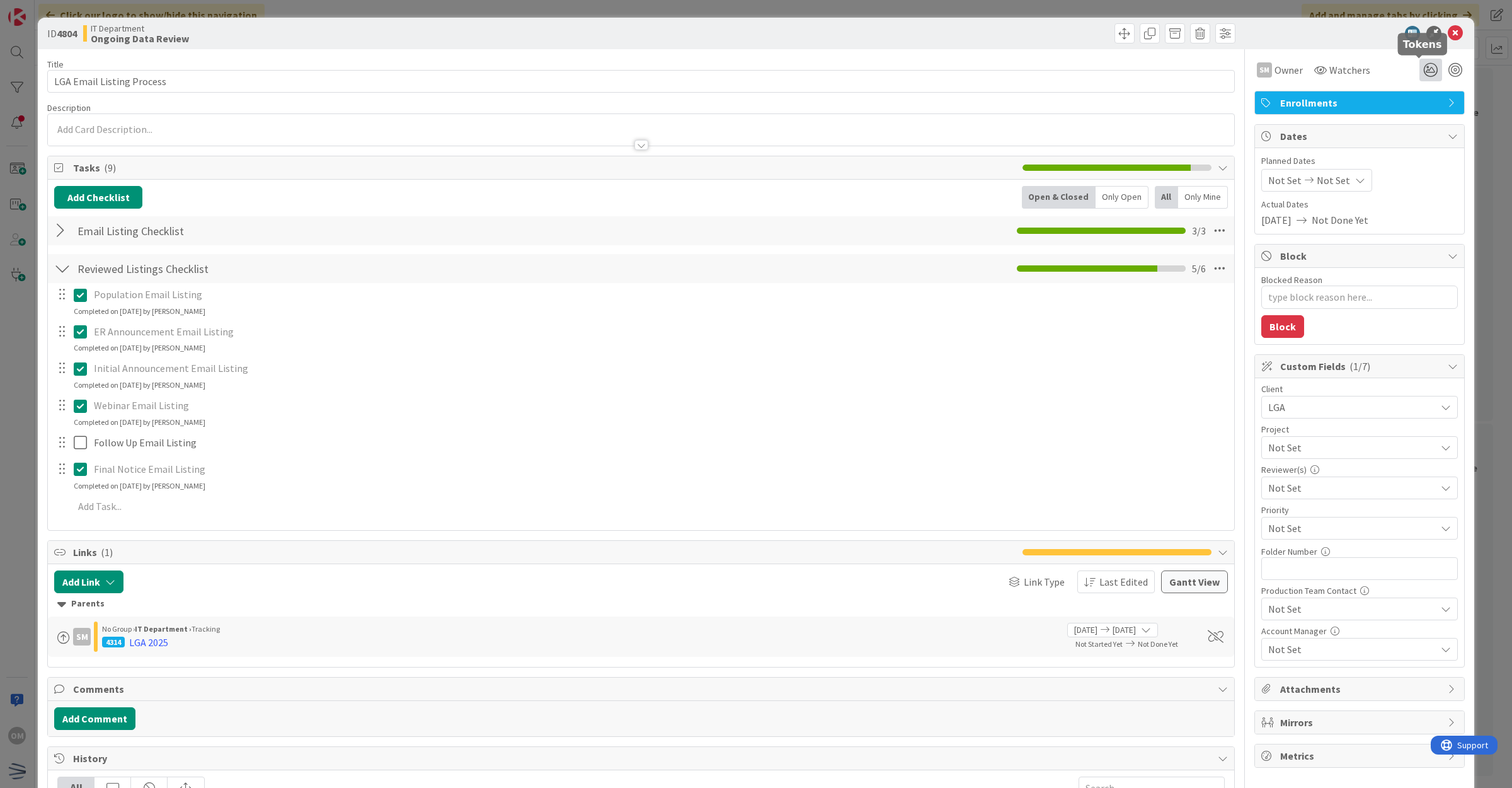
click at [1421, 65] on icon at bounding box center [1430, 70] width 23 height 23
type textarea "x"
click at [1447, 37] on icon at bounding box center [1455, 33] width 15 height 15
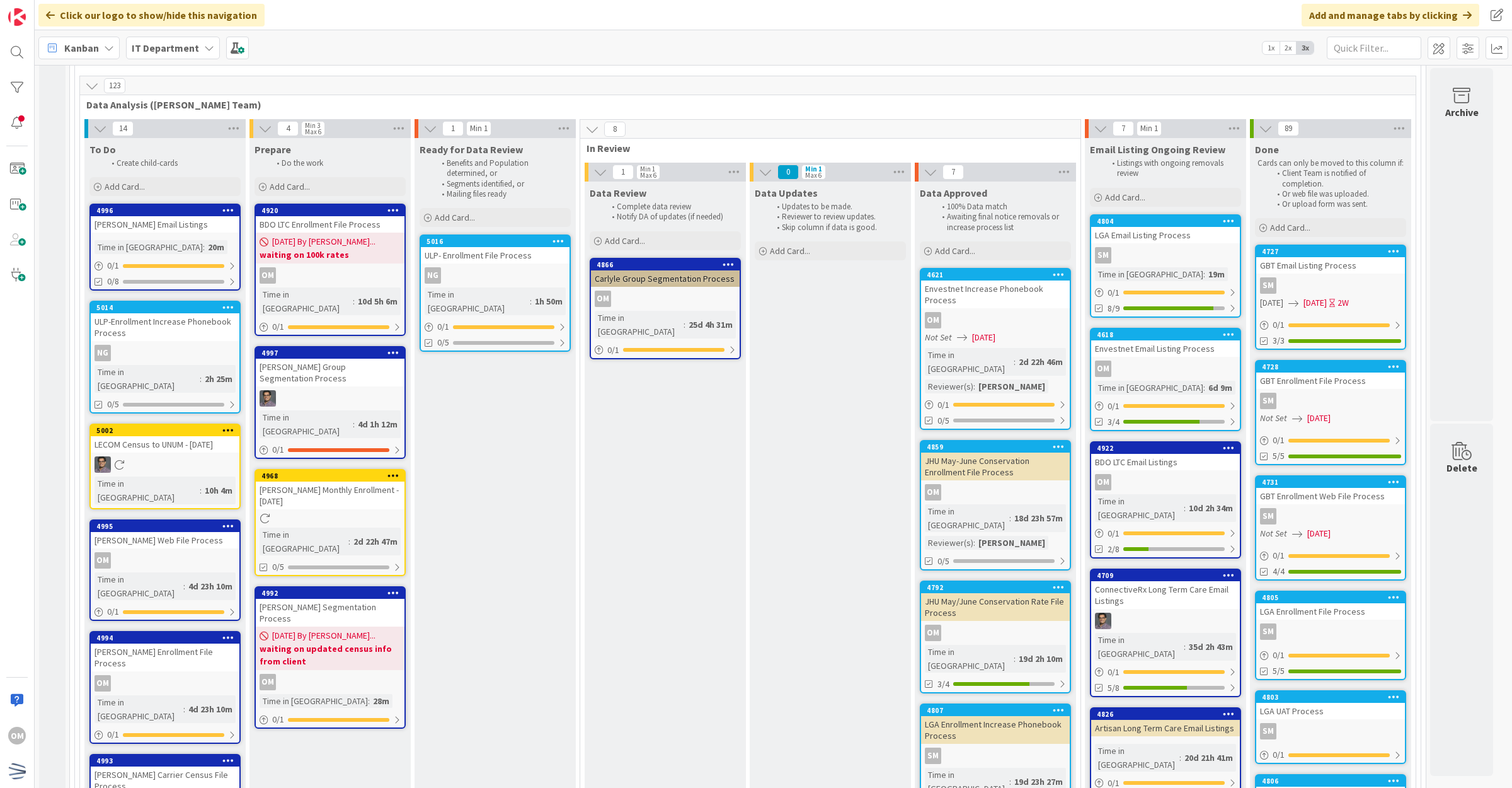
scroll to position [14, 0]
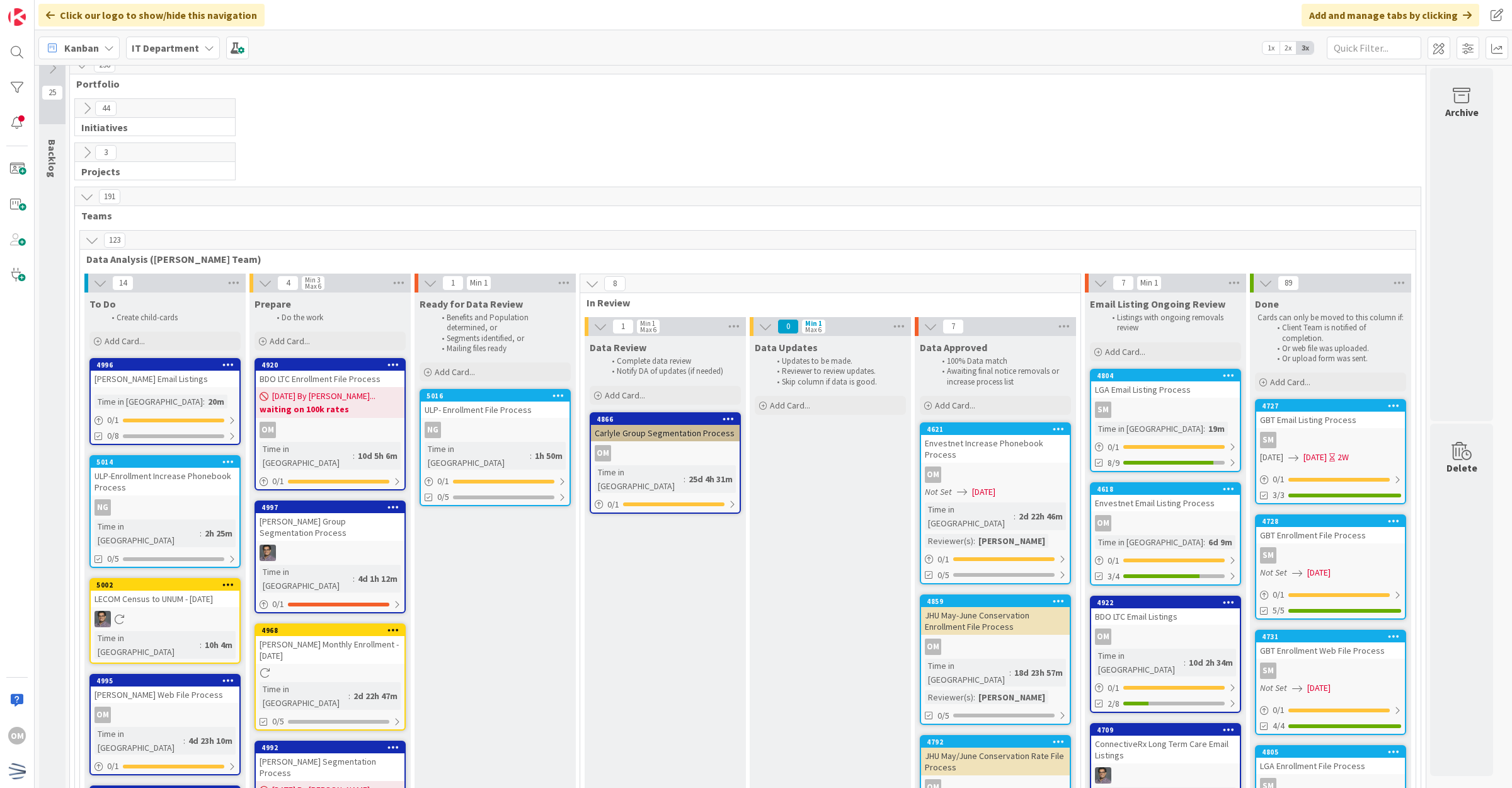
click at [1100, 280] on icon at bounding box center [1101, 282] width 14 height 14
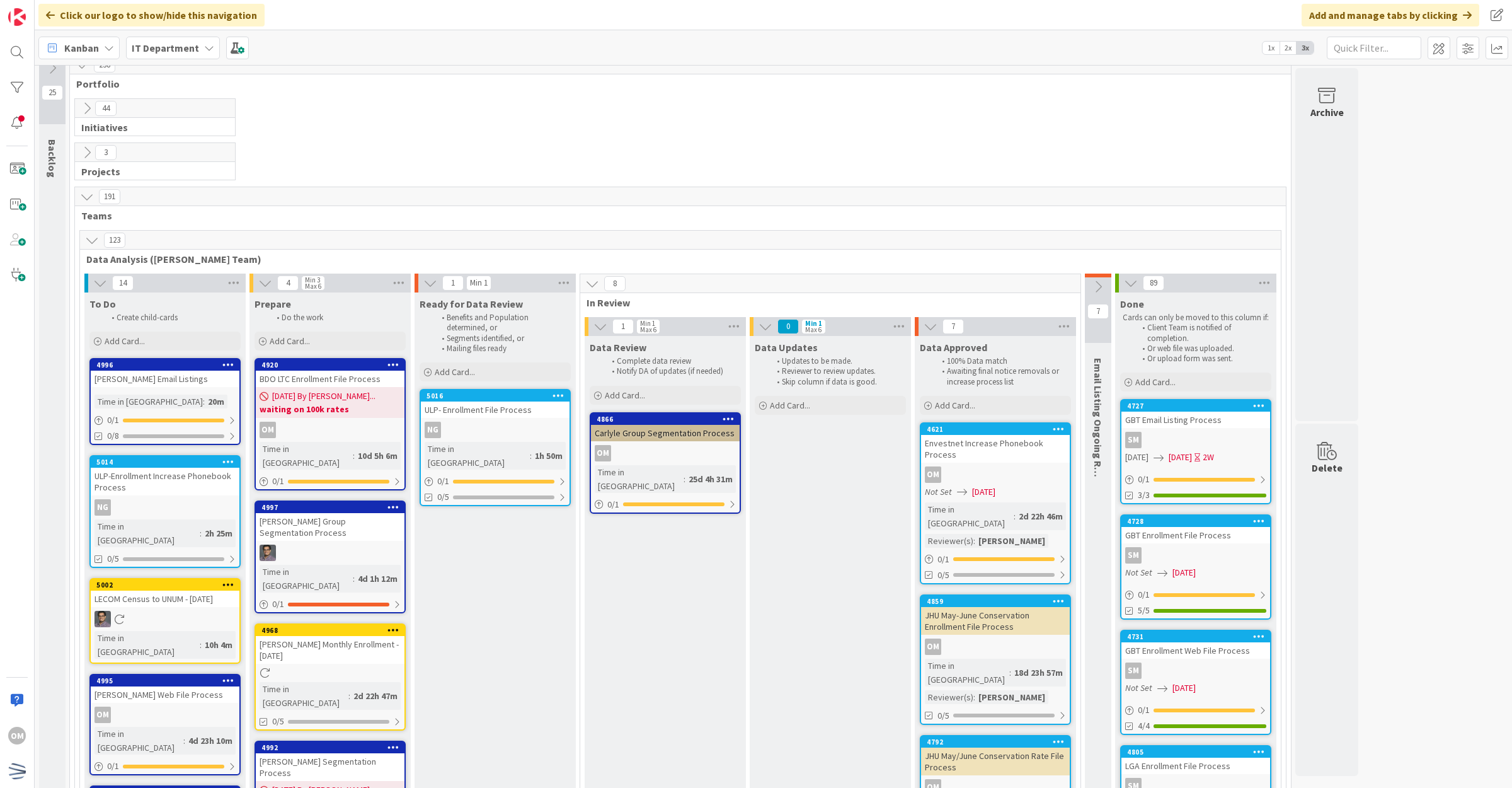
click at [1089, 285] on button at bounding box center [1098, 286] width 26 height 19
